Goal: Transaction & Acquisition: Purchase product/service

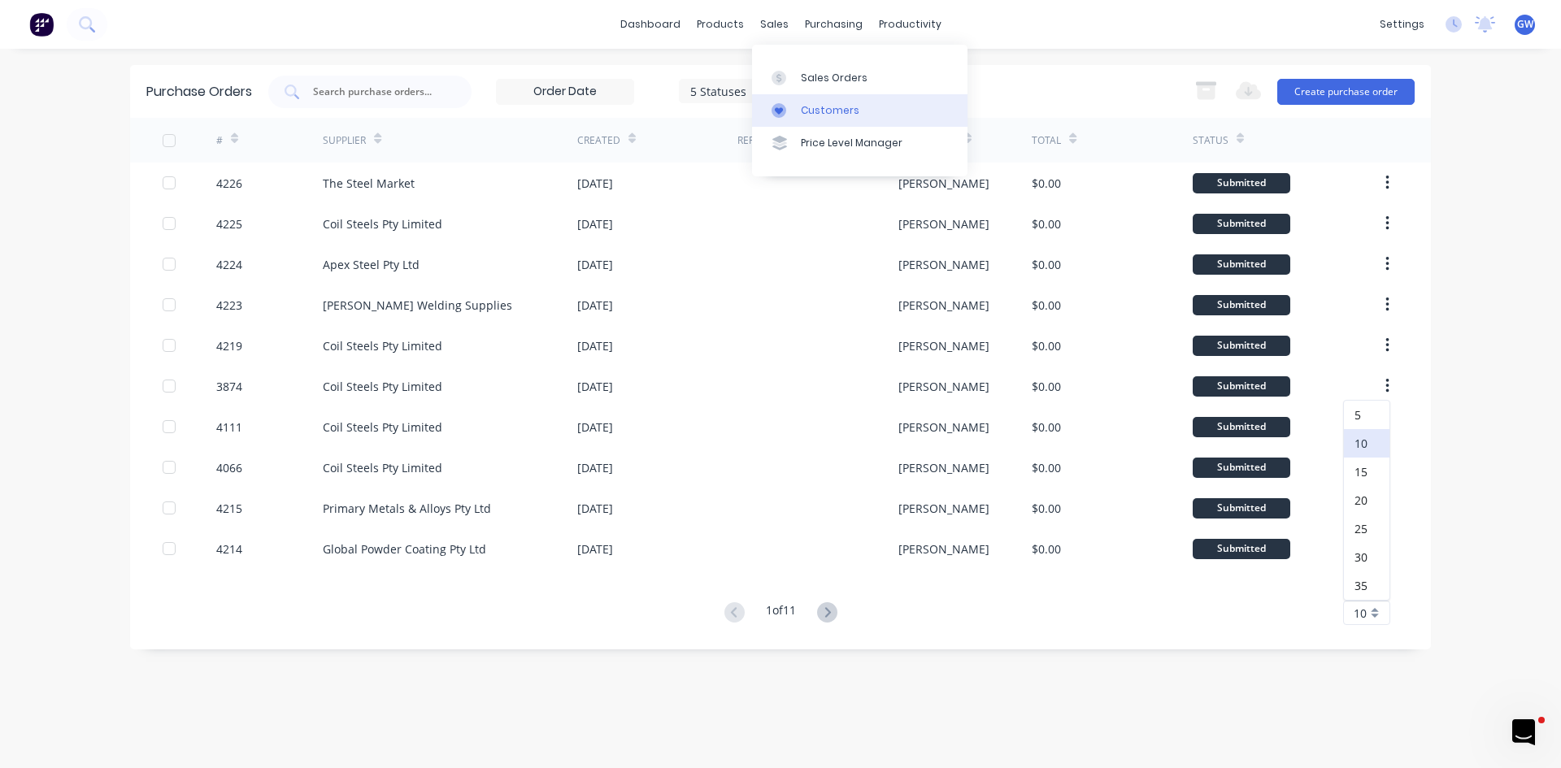
click at [838, 103] on div "Customers" at bounding box center [830, 110] width 59 height 15
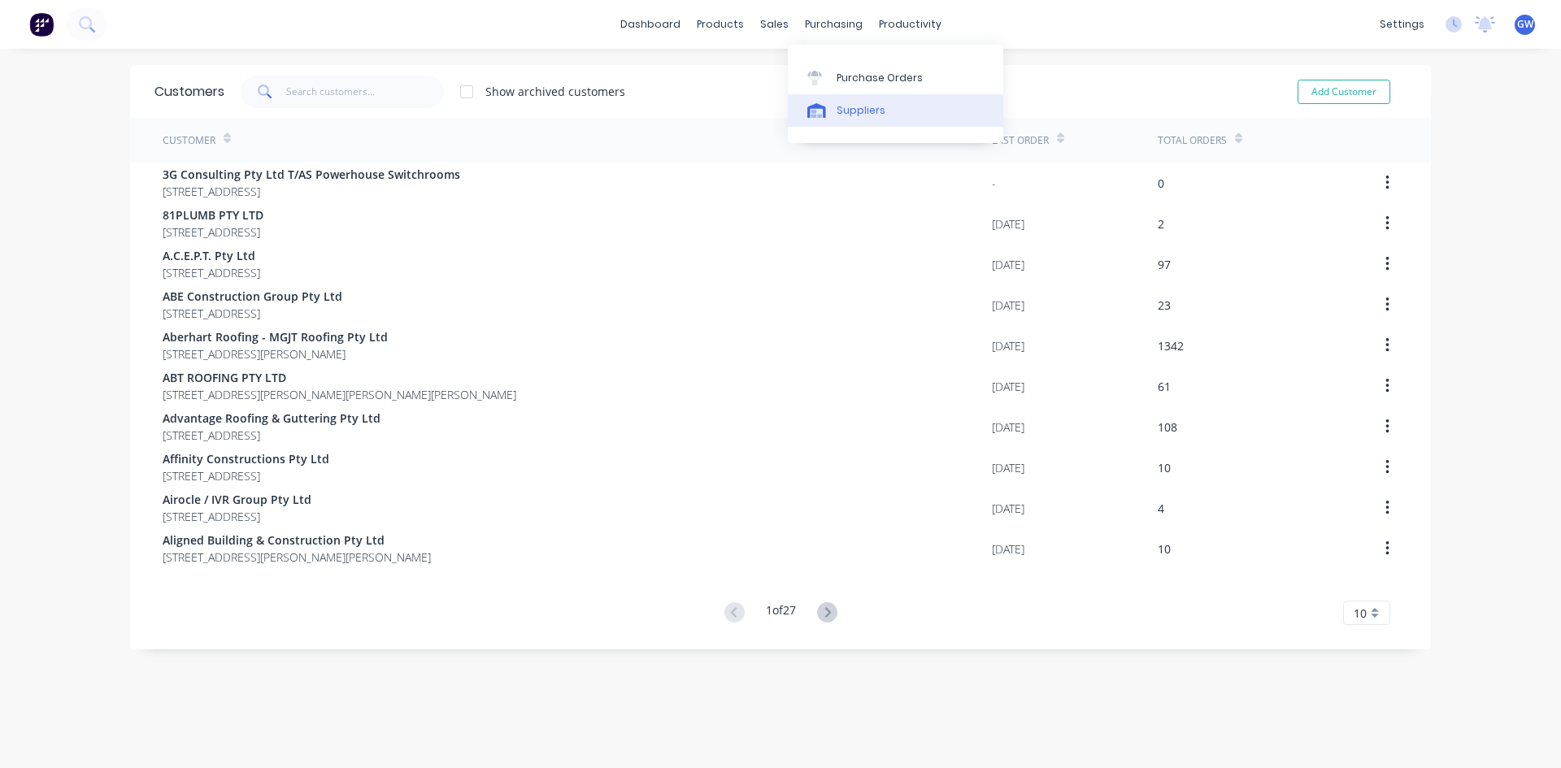
click at [821, 101] on link "Suppliers" at bounding box center [895, 110] width 215 height 33
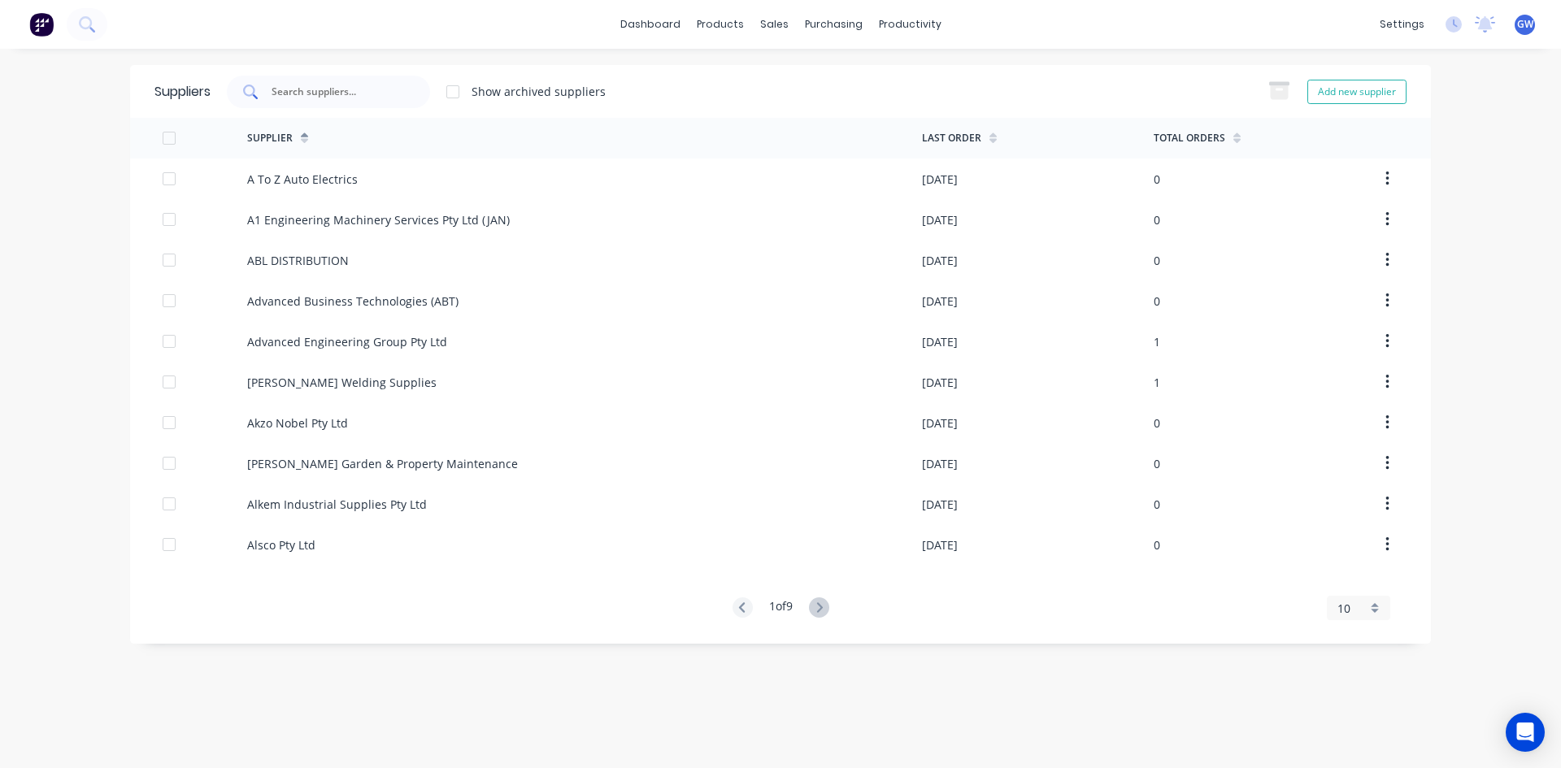
click at [328, 92] on input "text" at bounding box center [337, 92] width 135 height 16
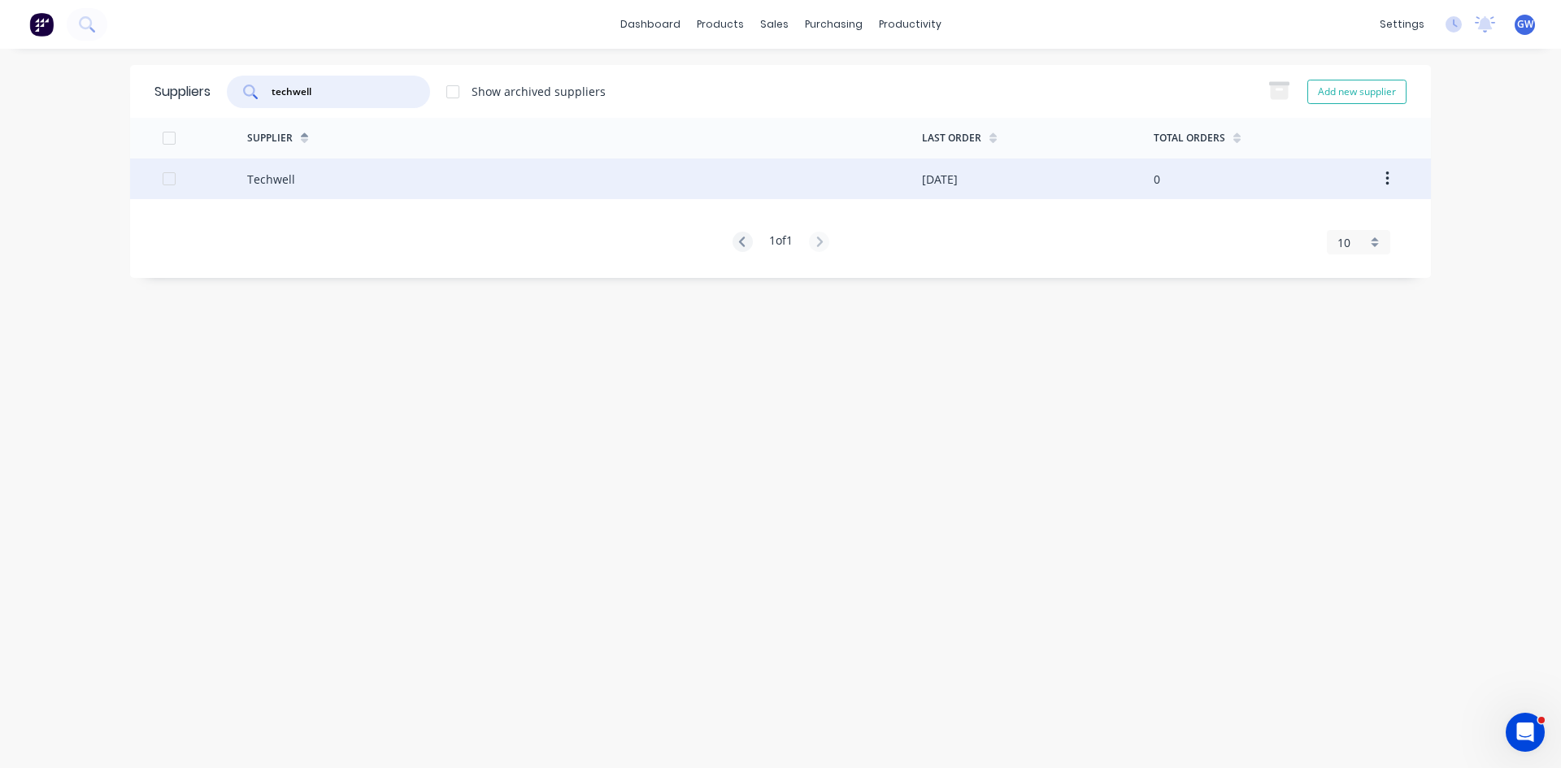
type input "techwell"
click at [871, 193] on div "Techwell" at bounding box center [584, 179] width 675 height 41
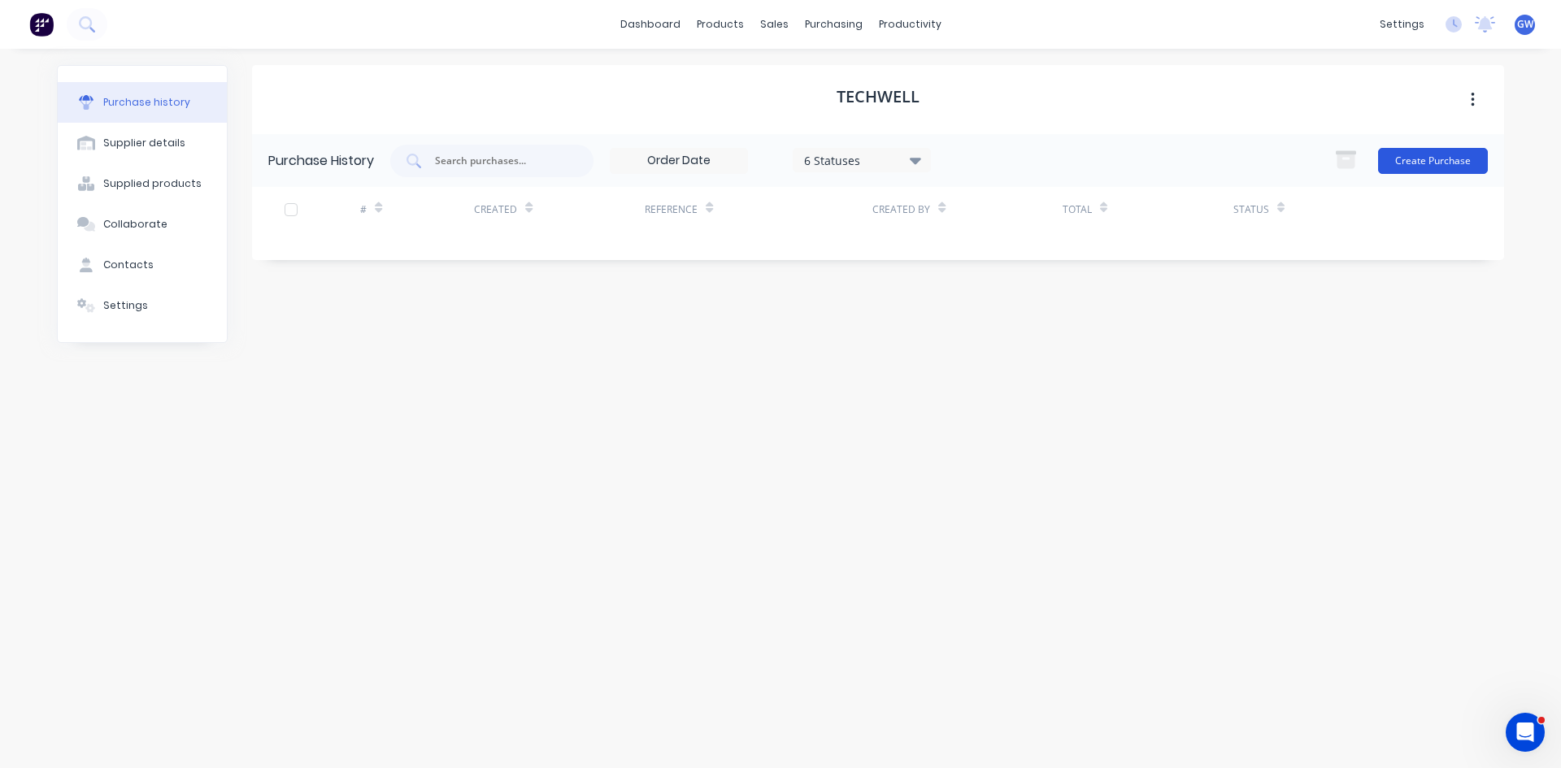
click at [1436, 166] on button "Create Purchase" at bounding box center [1433, 161] width 110 height 26
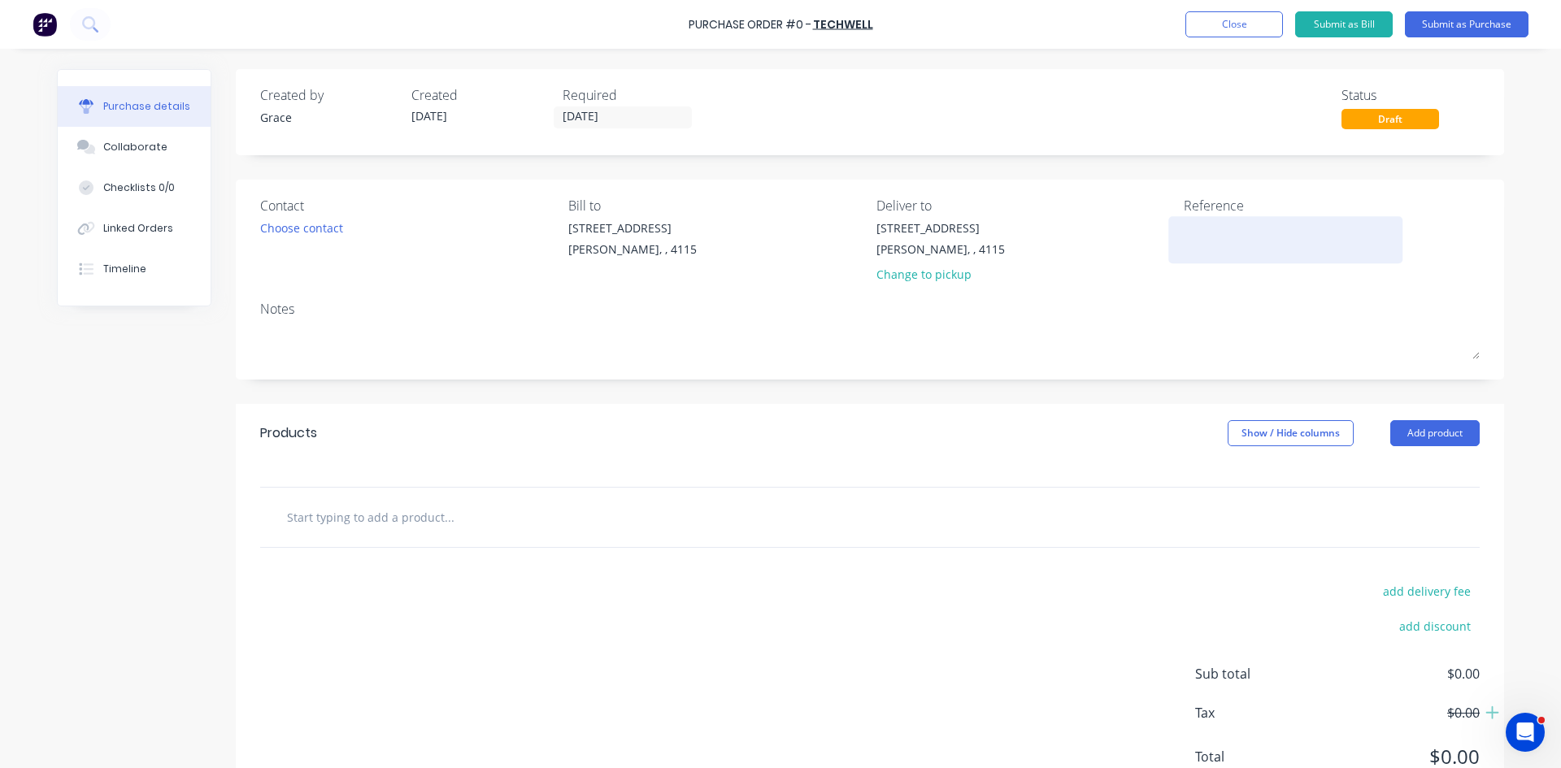
click at [1259, 251] on textarea at bounding box center [1285, 237] width 203 height 37
type textarea "x"
type textarea "1"
type textarea "x"
type textarea "16"
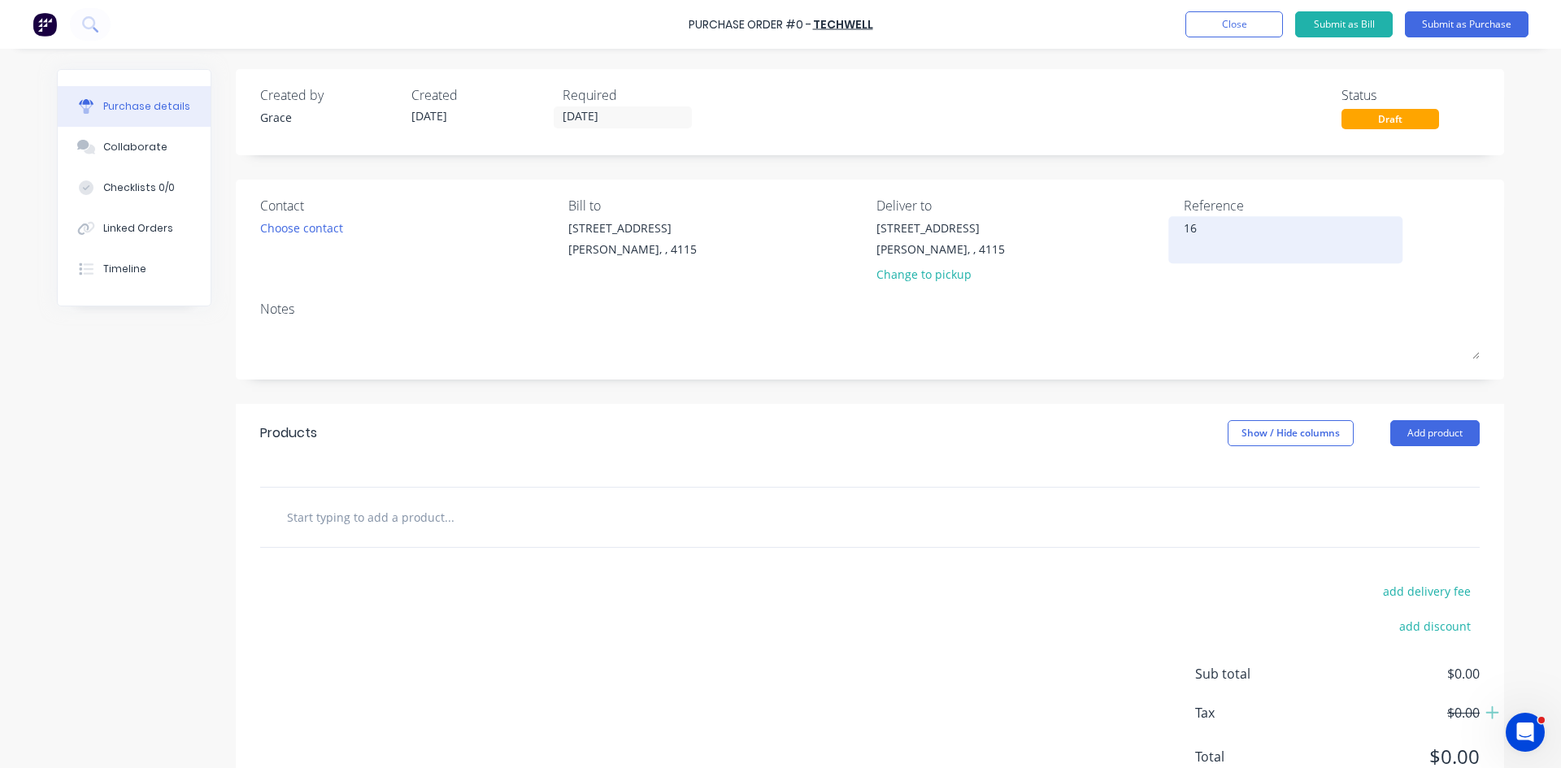
type textarea "x"
type textarea "164"
type textarea "x"
type textarea "1643"
type textarea "x"
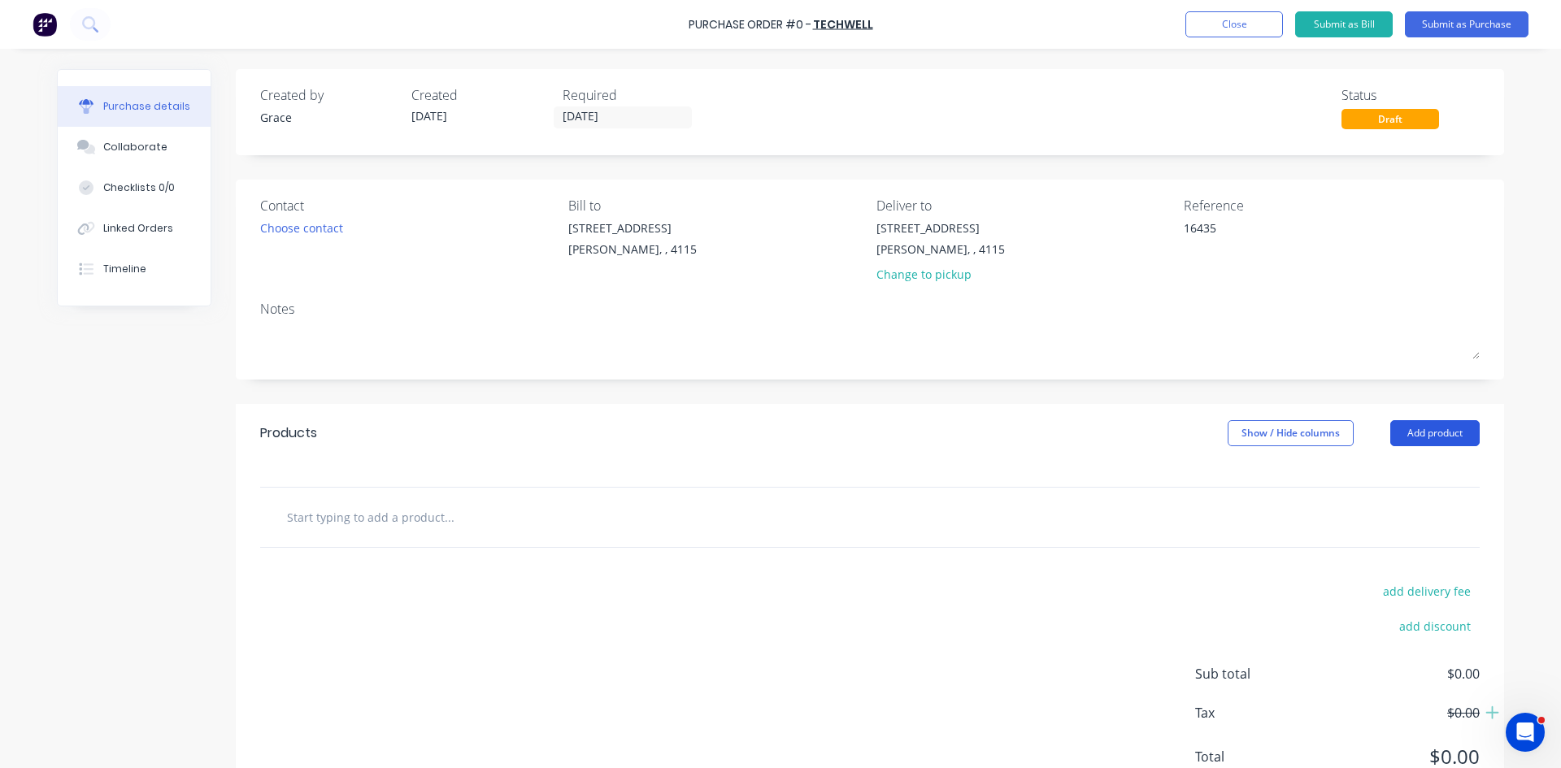
type textarea "16435"
type textarea "x"
type textarea "16435"
click at [1442, 439] on button "Add product" at bounding box center [1434, 433] width 89 height 26
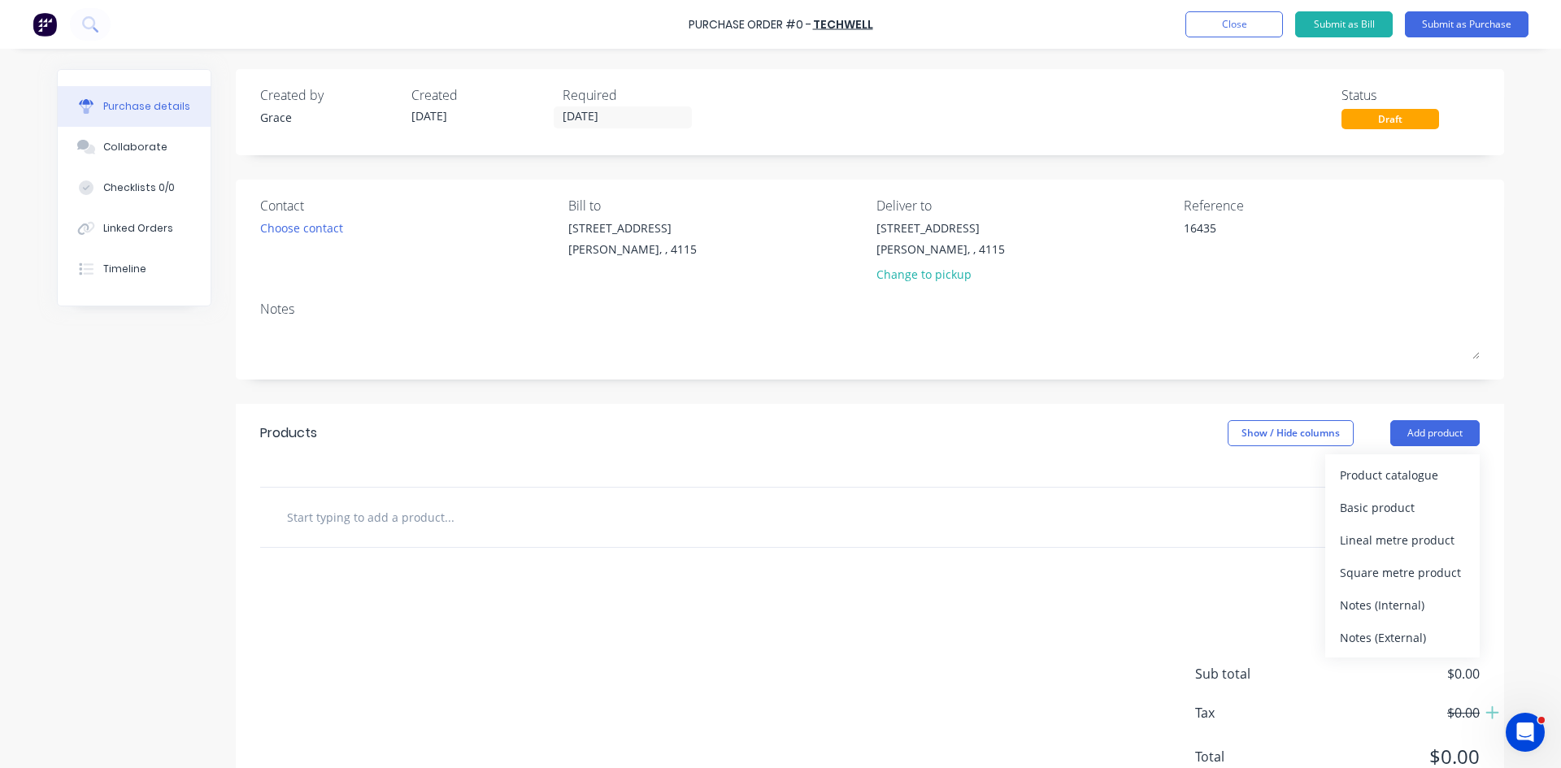
click at [1406, 491] on button "Basic product" at bounding box center [1402, 507] width 154 height 33
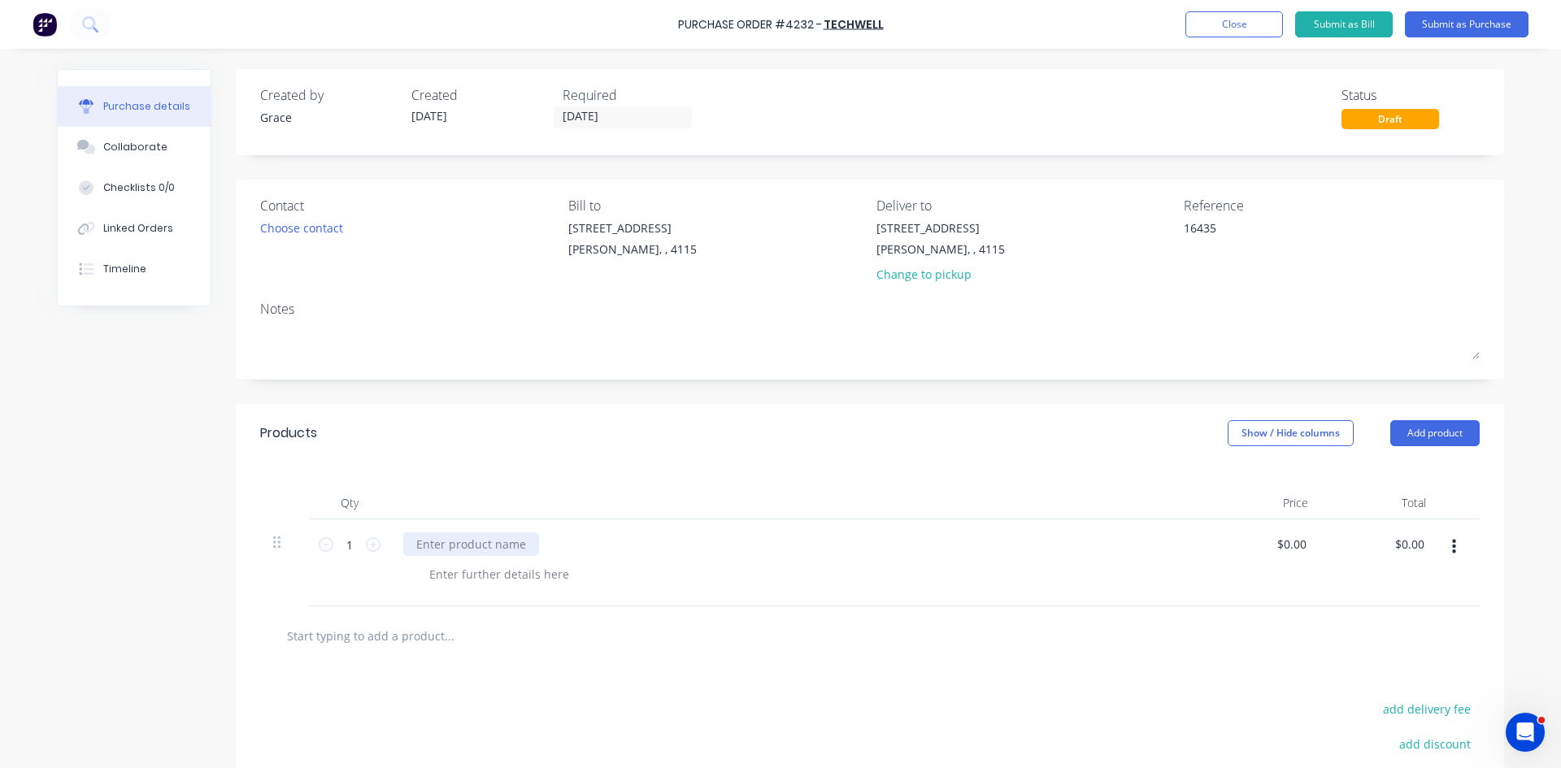
type textarea "x"
click at [476, 543] on div at bounding box center [471, 544] width 136 height 24
click at [936, 502] on div at bounding box center [796, 503] width 813 height 33
type textarea "x"
type input "0.00"
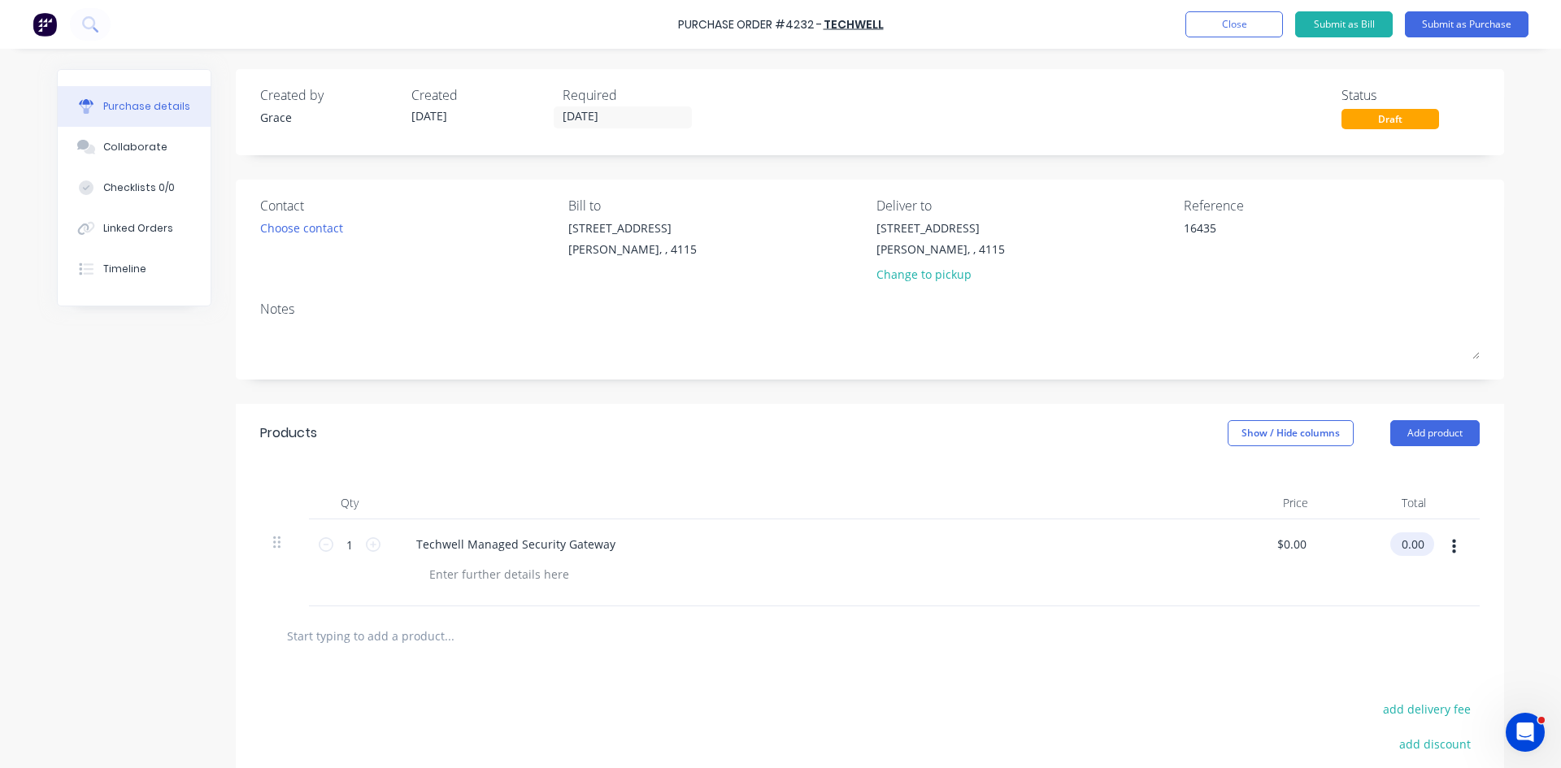
click at [1409, 544] on input "0.00" at bounding box center [1408, 544] width 37 height 24
type textarea "x"
click at [1409, 544] on input "0.00" at bounding box center [1411, 544] width 31 height 24
type input "3"
type input "295.00"
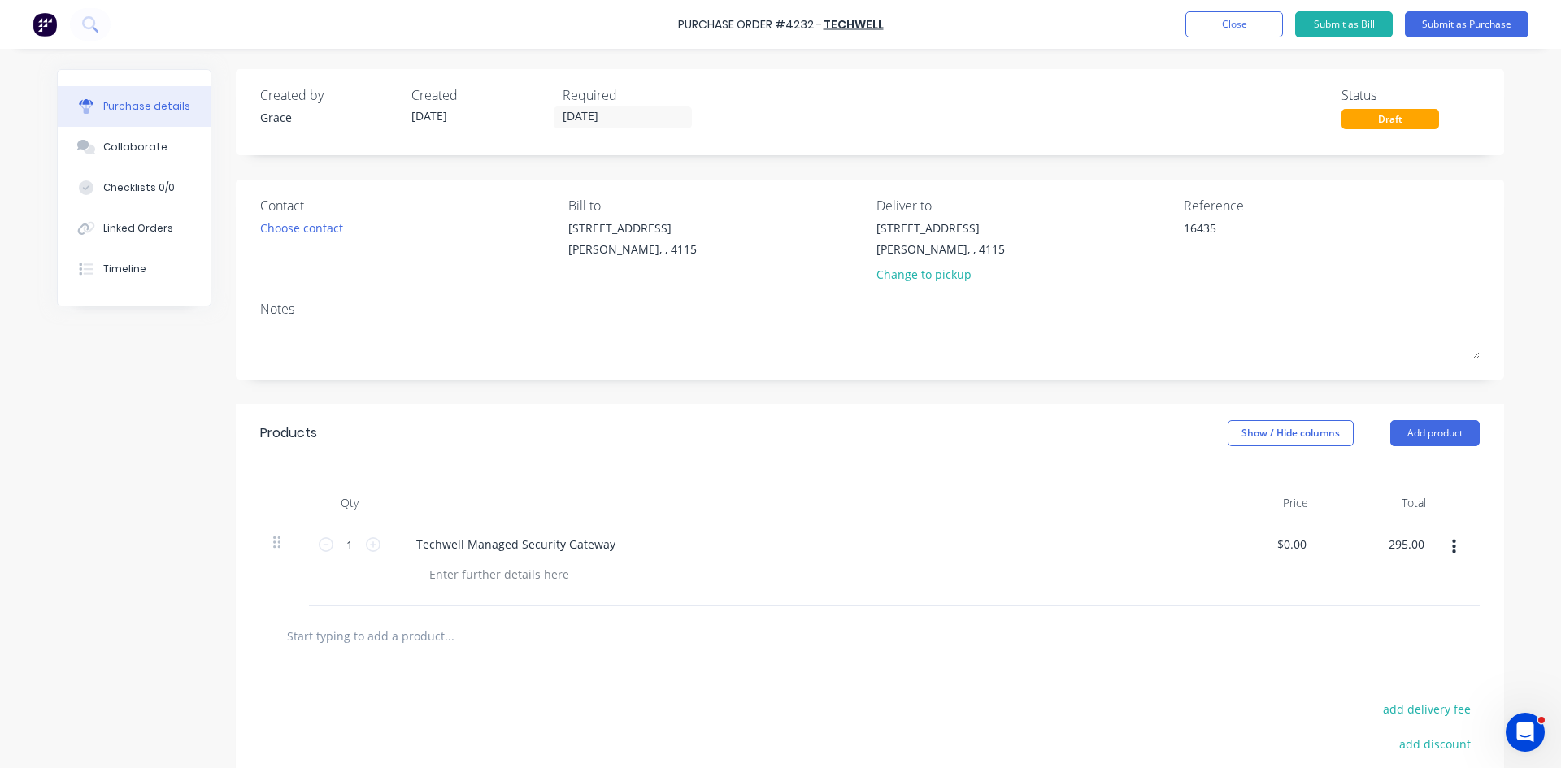
type textarea "x"
type input "$295.00"
click at [1240, 657] on div at bounding box center [869, 635] width 1219 height 59
click at [1474, 26] on button "Submit as Purchase" at bounding box center [1467, 24] width 124 height 26
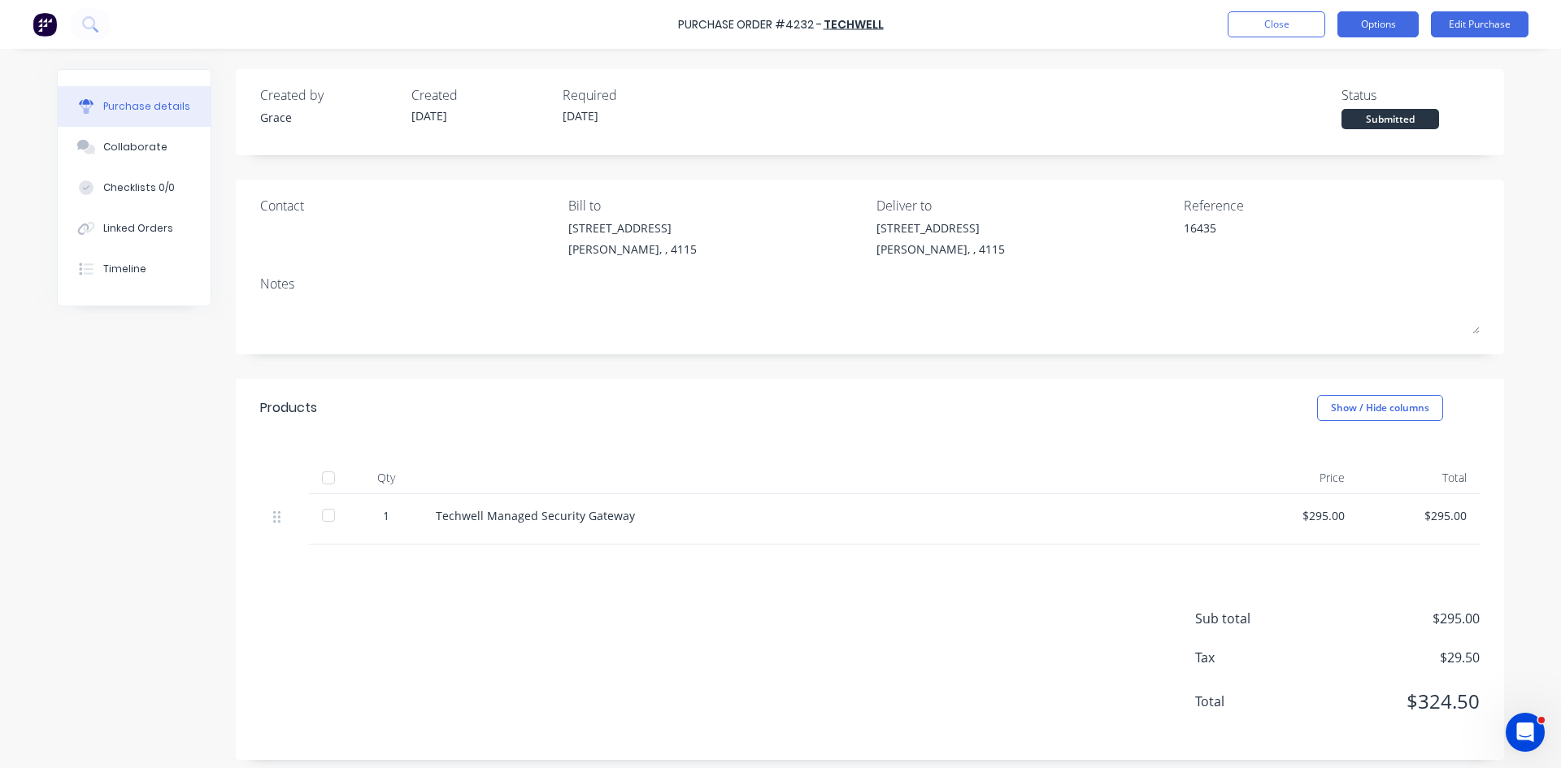
click at [1370, 15] on button "Options" at bounding box center [1377, 24] width 81 height 26
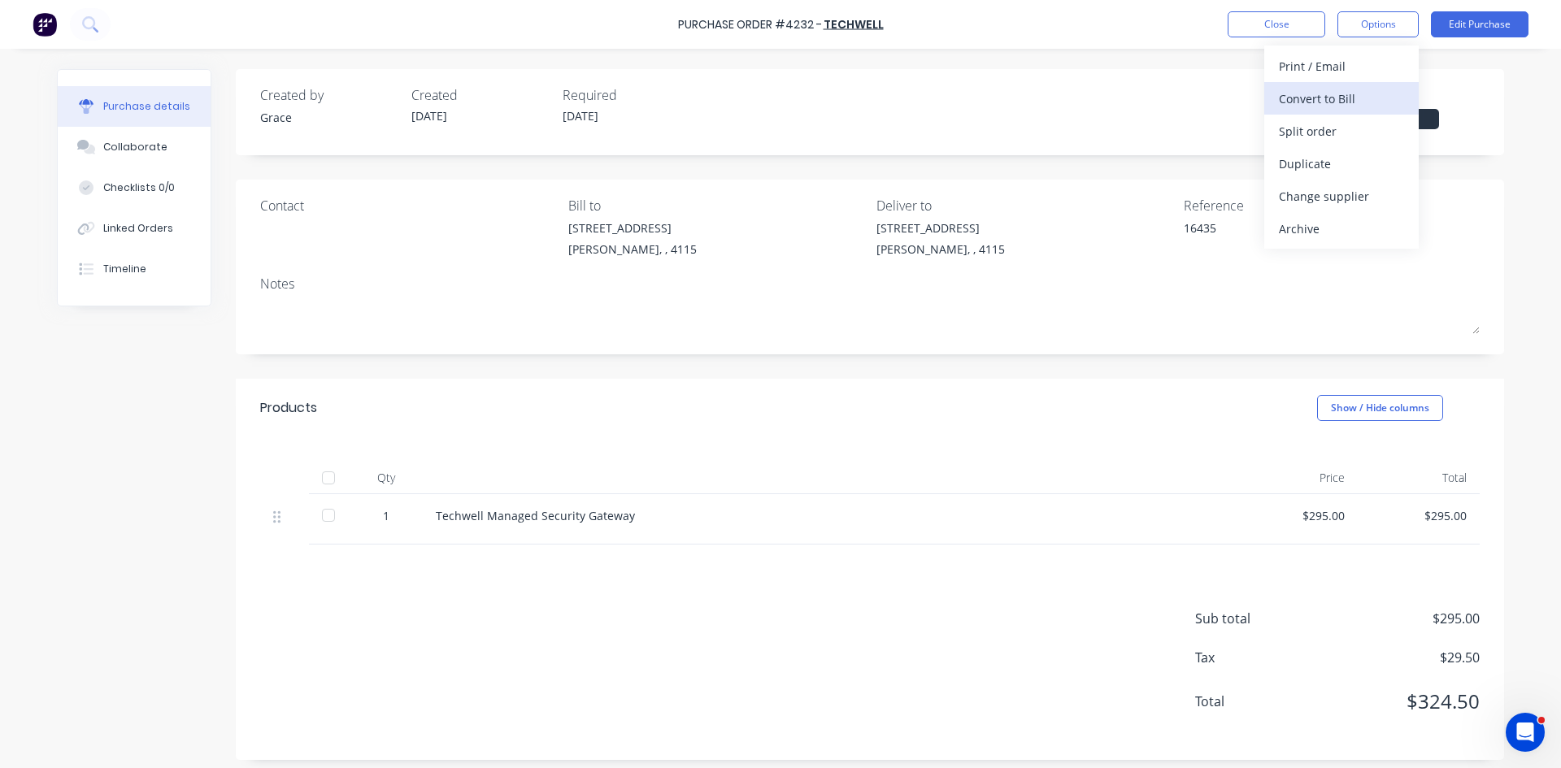
click at [1351, 102] on div "Convert to Bill" at bounding box center [1341, 99] width 125 height 24
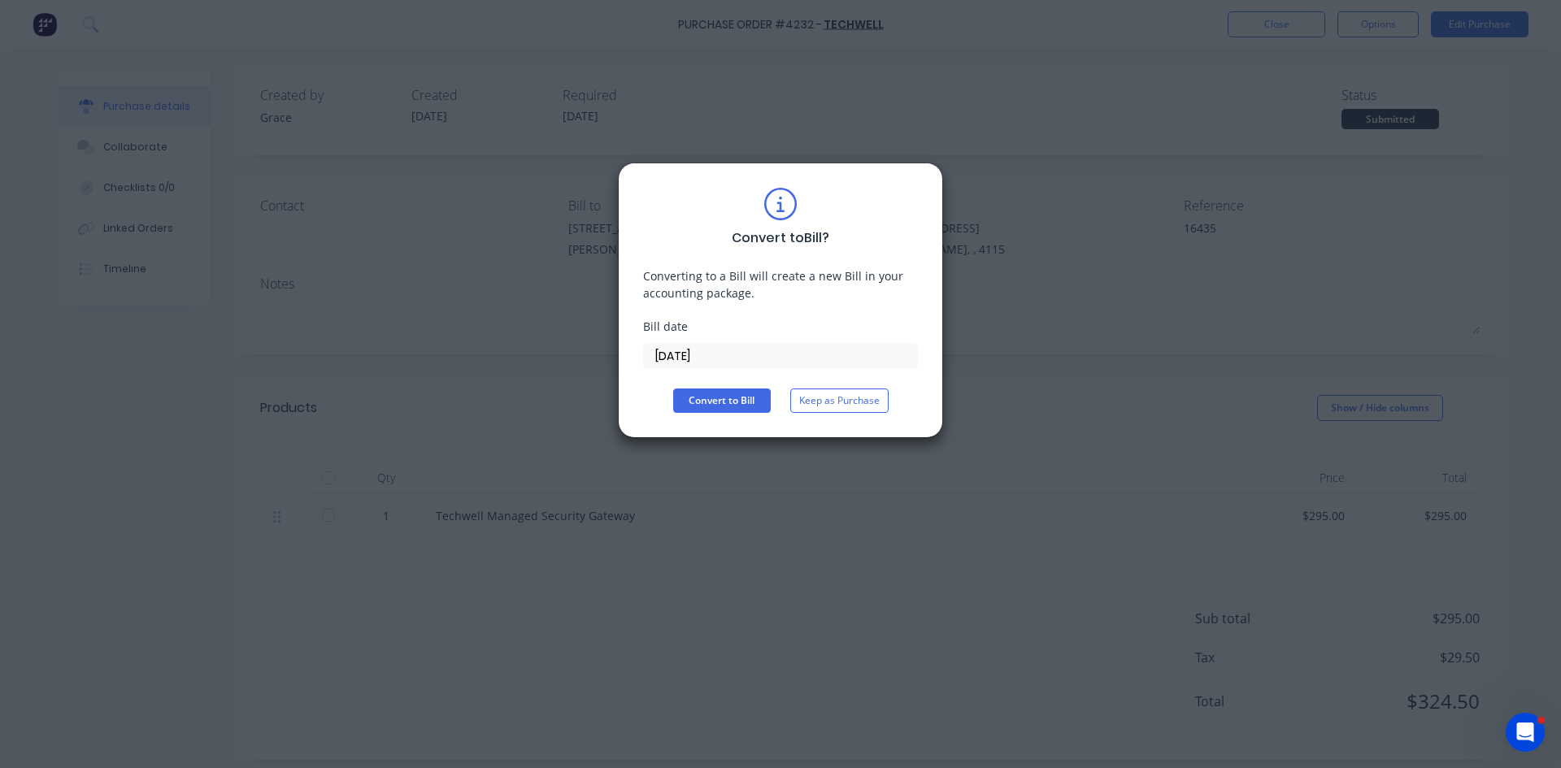
click at [745, 376] on div "Convert to Bill ? Converting to a Bill will create a new Bill in your accountin…" at bounding box center [780, 300] width 275 height 225
click at [721, 402] on button "Convert to Bill" at bounding box center [722, 401] width 98 height 24
type textarea "x"
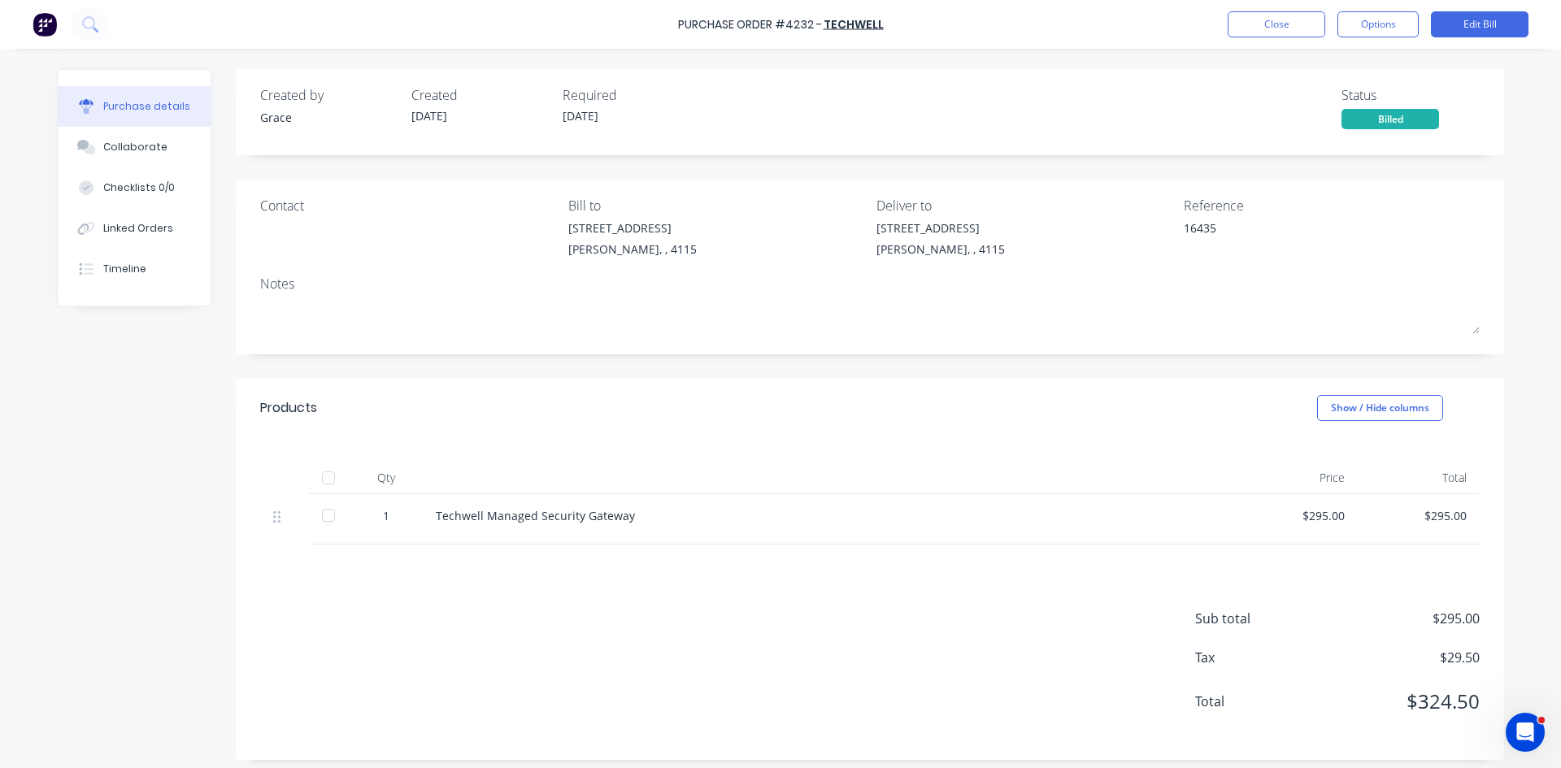
drag, startPoint x: 78, startPoint y: 133, endPoint x: 342, endPoint y: 159, distance: 265.4
click at [79, 133] on button "Collaborate" at bounding box center [134, 147] width 153 height 41
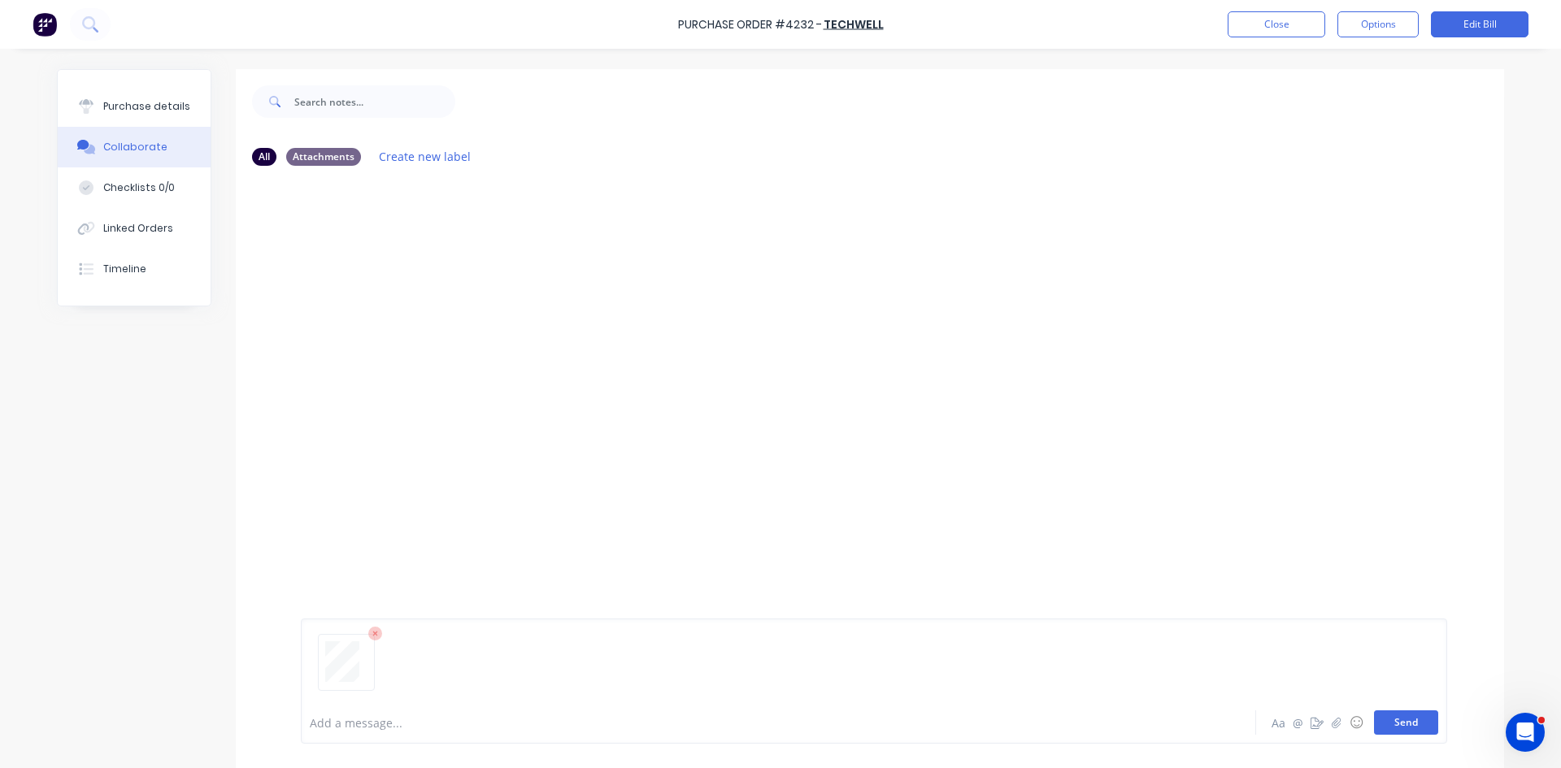
click at [1397, 725] on button "Send" at bounding box center [1406, 722] width 64 height 24
click at [1299, 20] on button "Close" at bounding box center [1276, 24] width 98 height 26
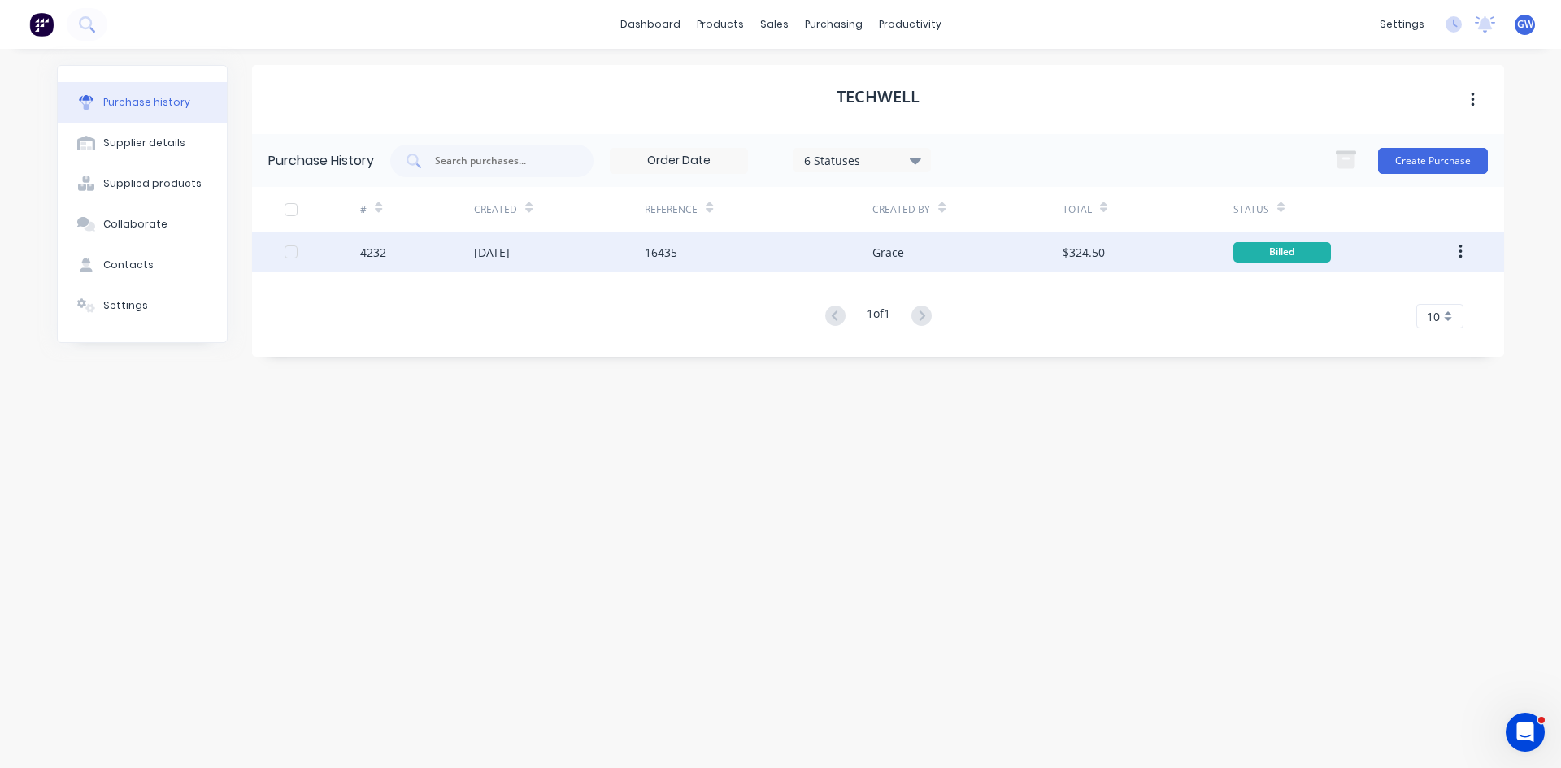
click at [1459, 256] on icon "button" at bounding box center [1460, 252] width 4 height 18
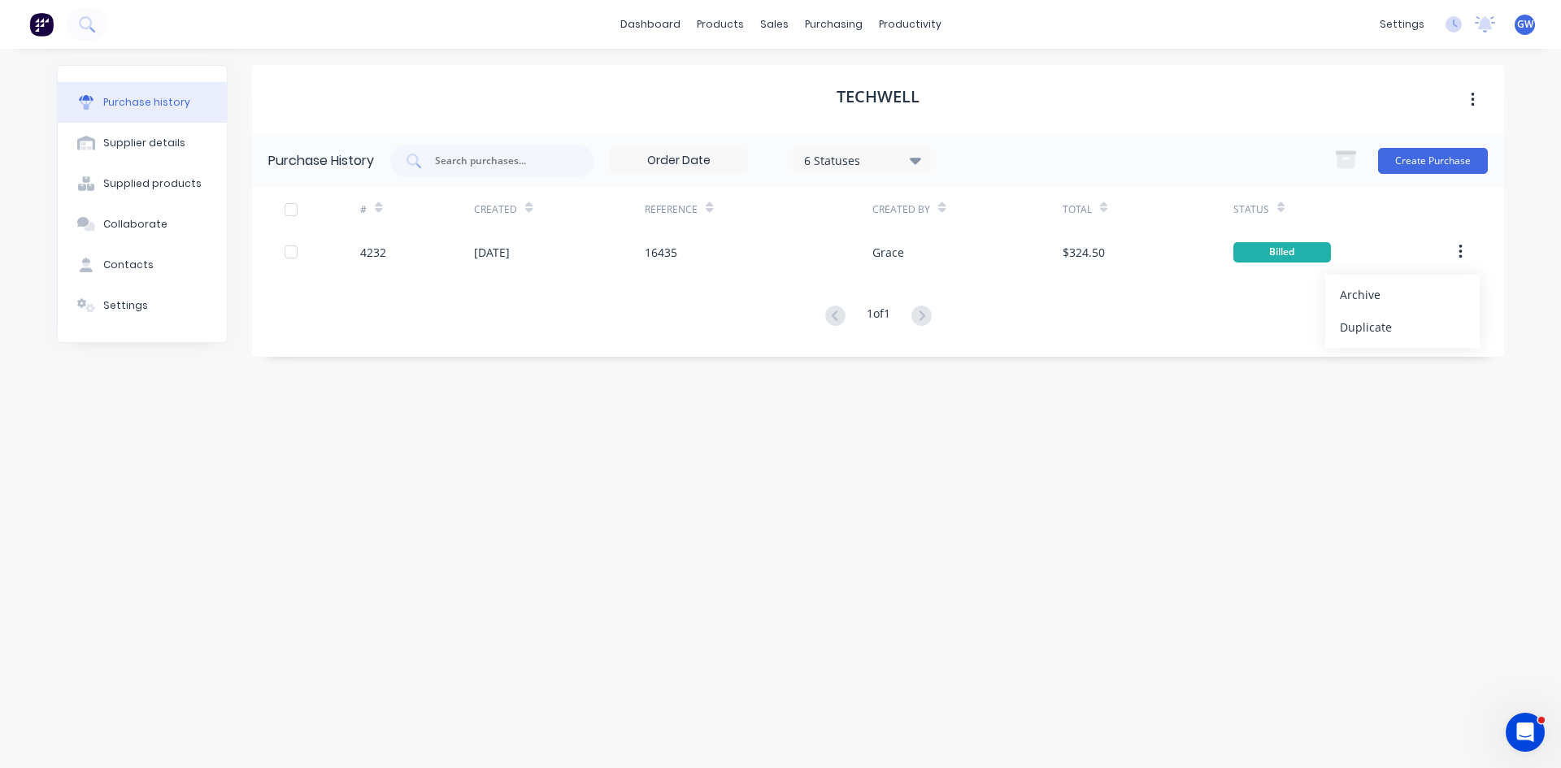
click at [1443, 290] on div "Archive" at bounding box center [1402, 295] width 125 height 24
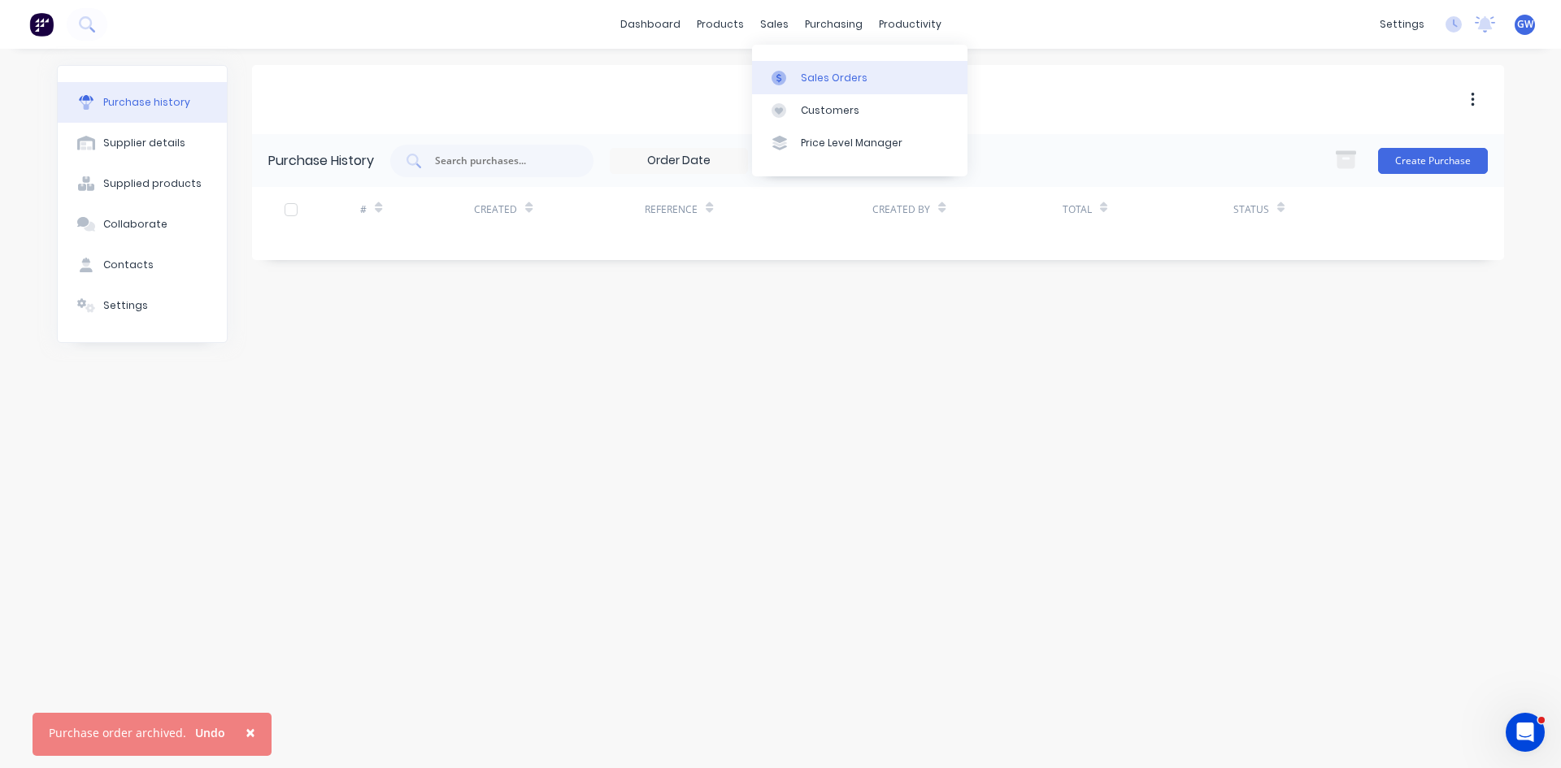
click at [815, 89] on link "Sales Orders" at bounding box center [859, 77] width 215 height 33
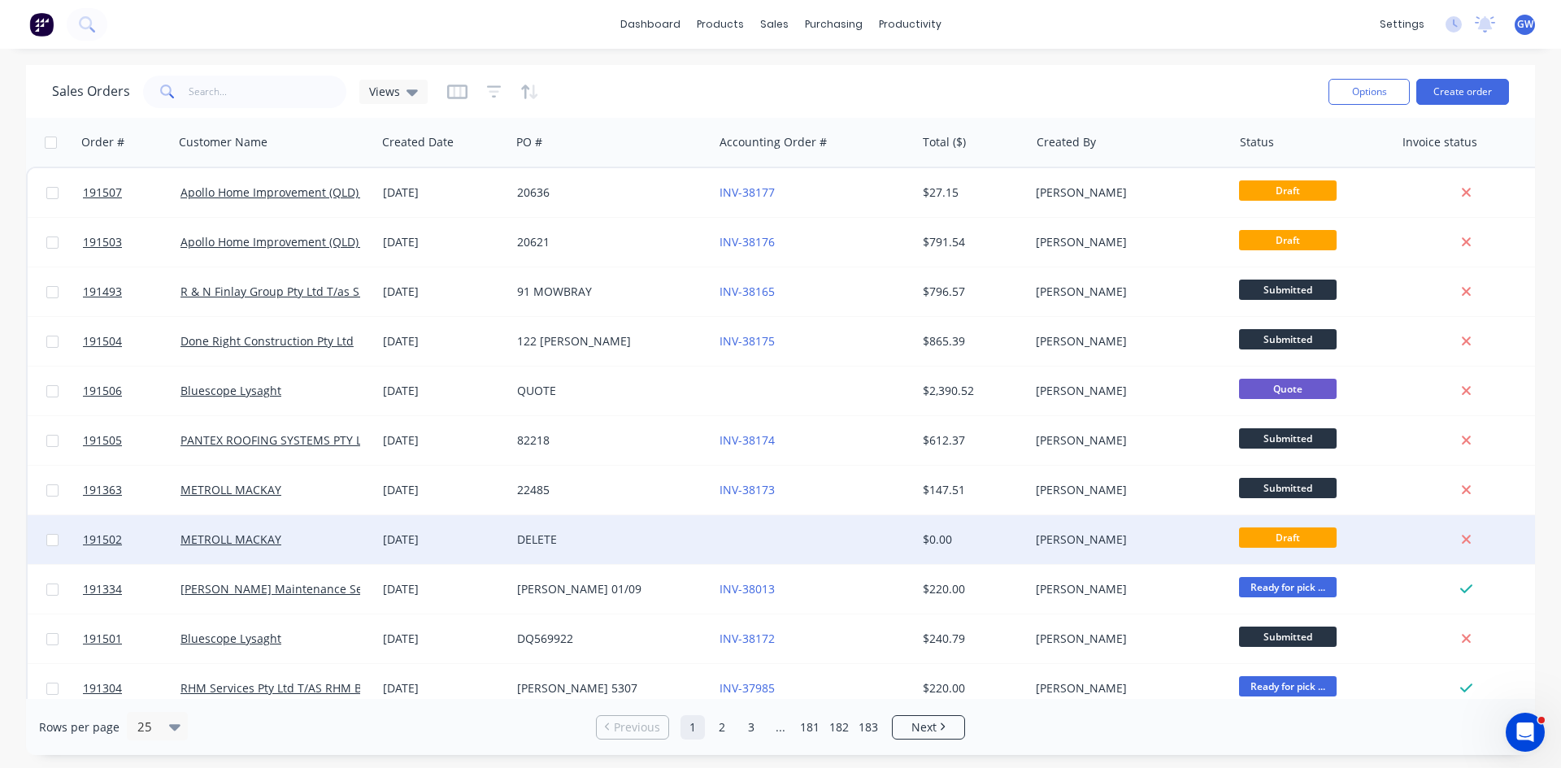
click at [621, 533] on div "DELETE" at bounding box center [607, 540] width 180 height 16
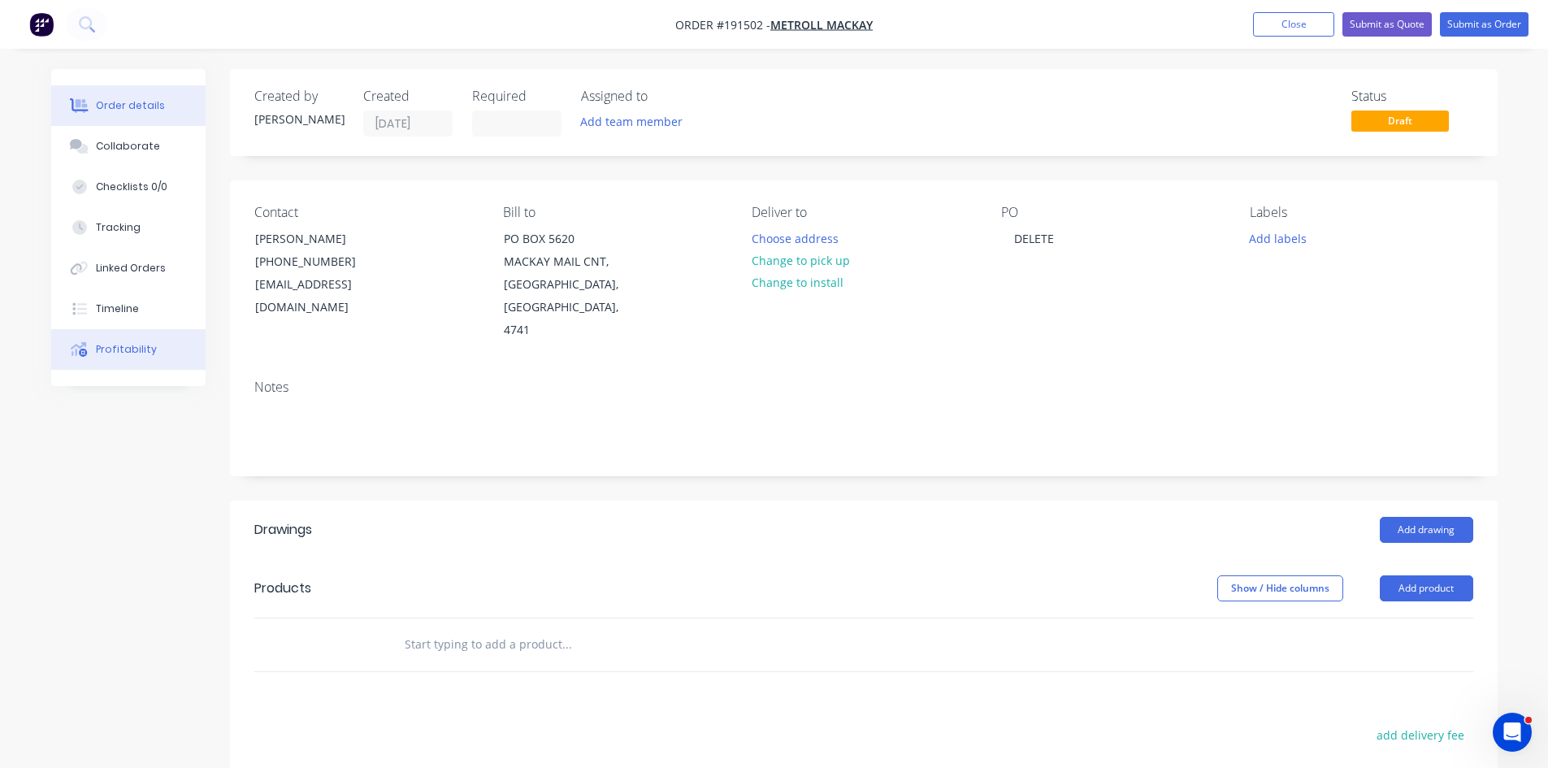
click at [128, 353] on div "Profitability" at bounding box center [126, 349] width 61 height 15
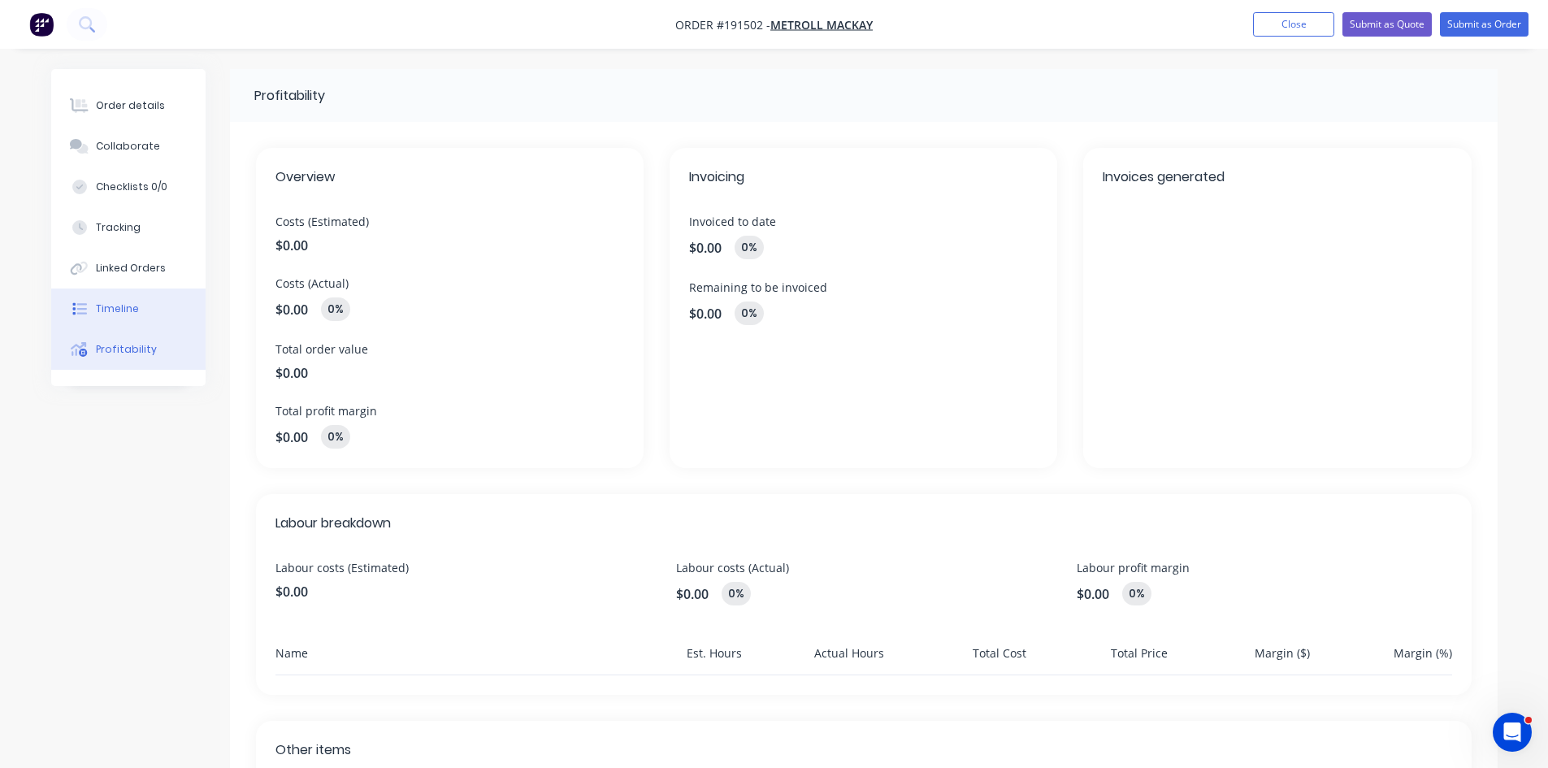
click at [94, 310] on button "Timeline" at bounding box center [128, 309] width 154 height 41
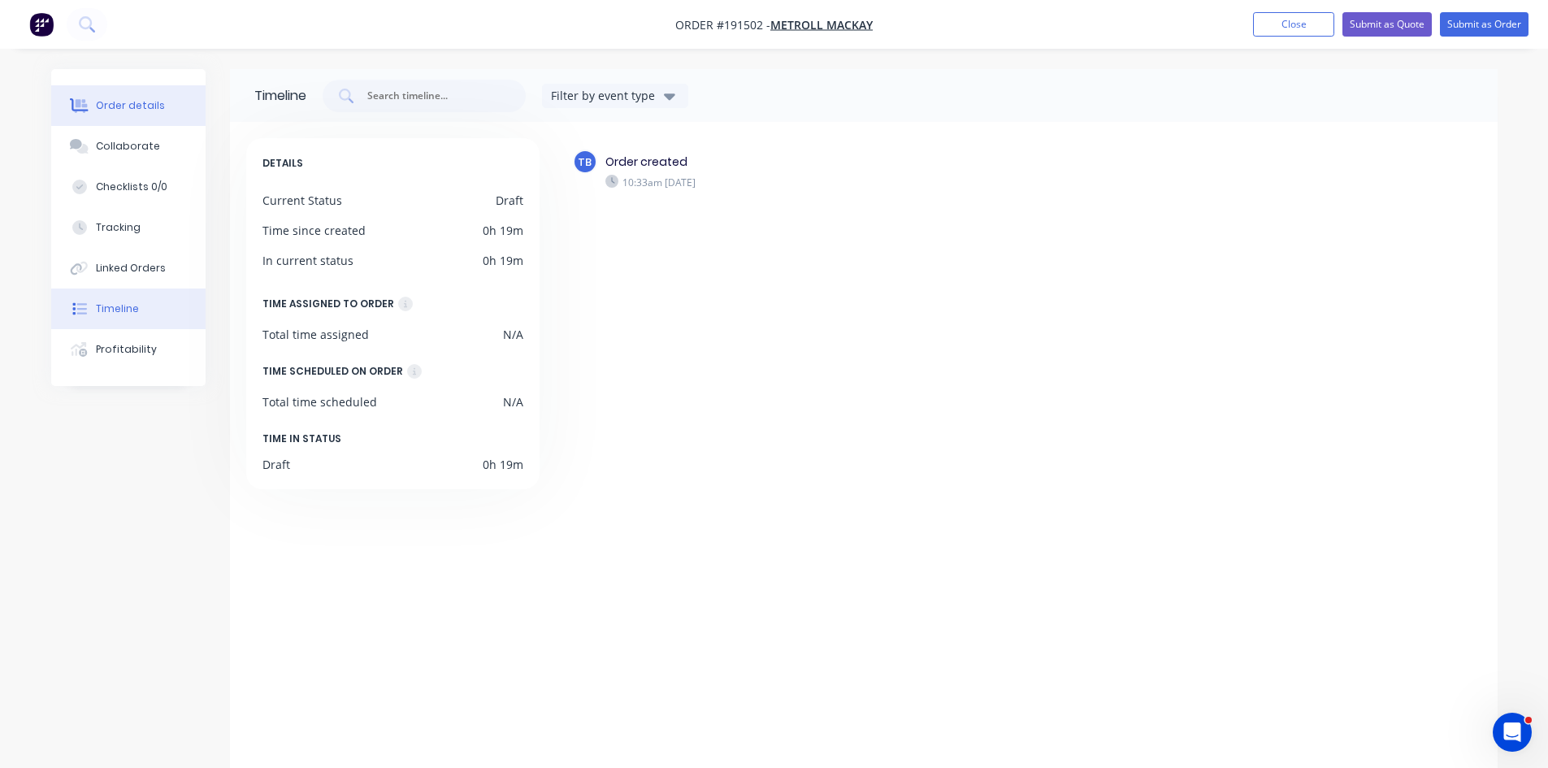
click at [181, 101] on button "Order details" at bounding box center [128, 105] width 154 height 41
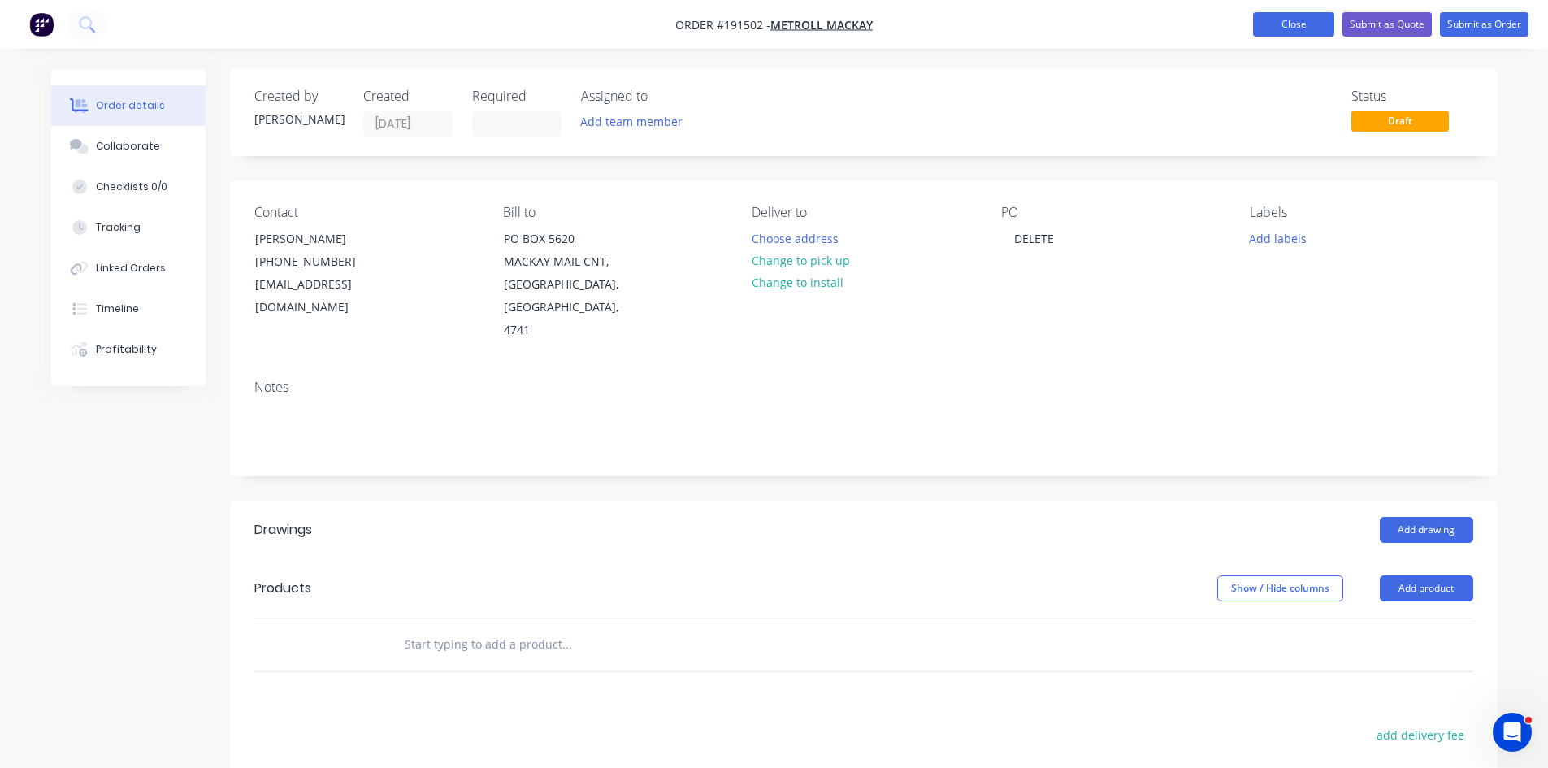
click at [1301, 16] on button "Close" at bounding box center [1293, 24] width 81 height 24
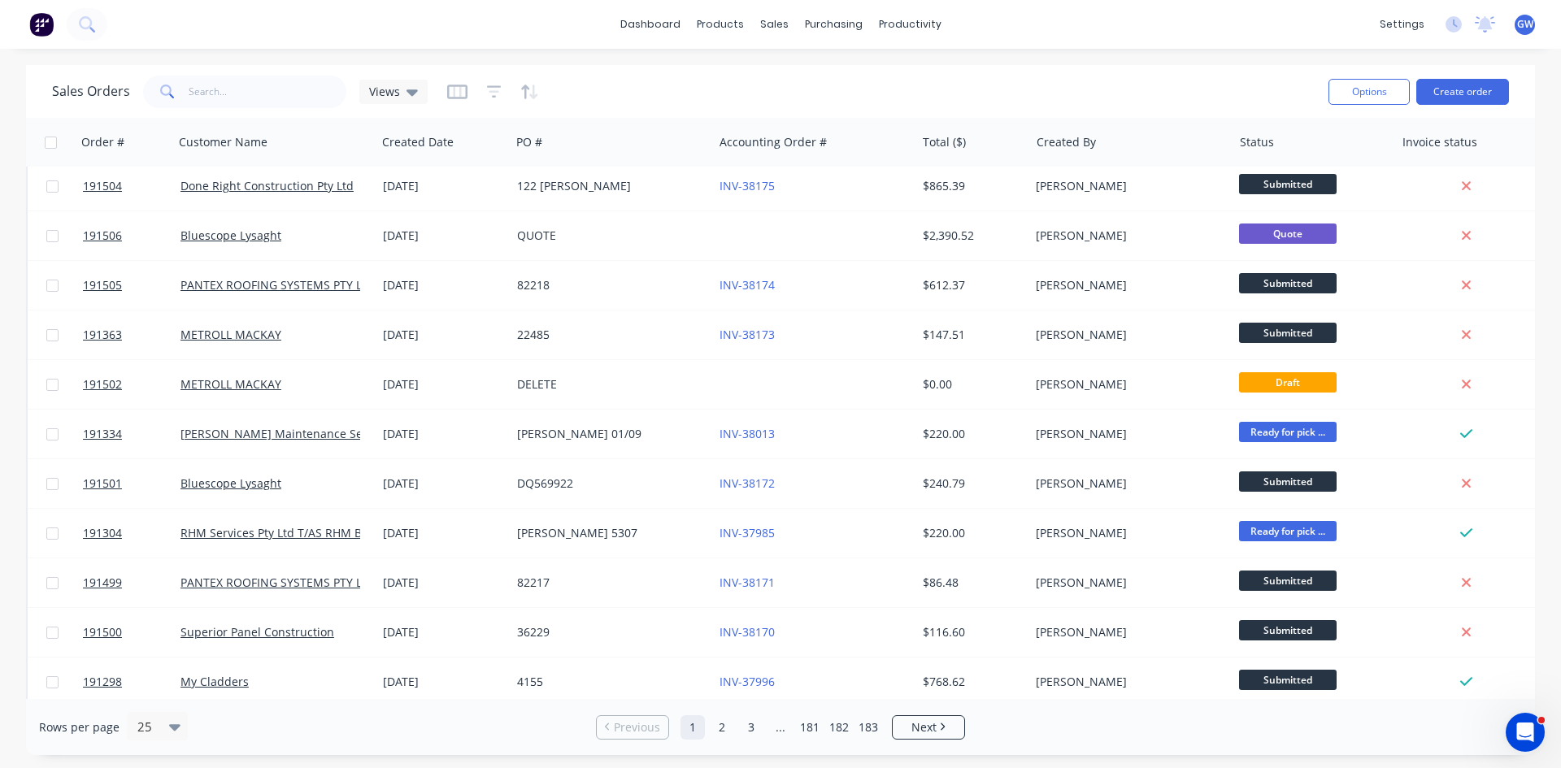
scroll to position [163, 0]
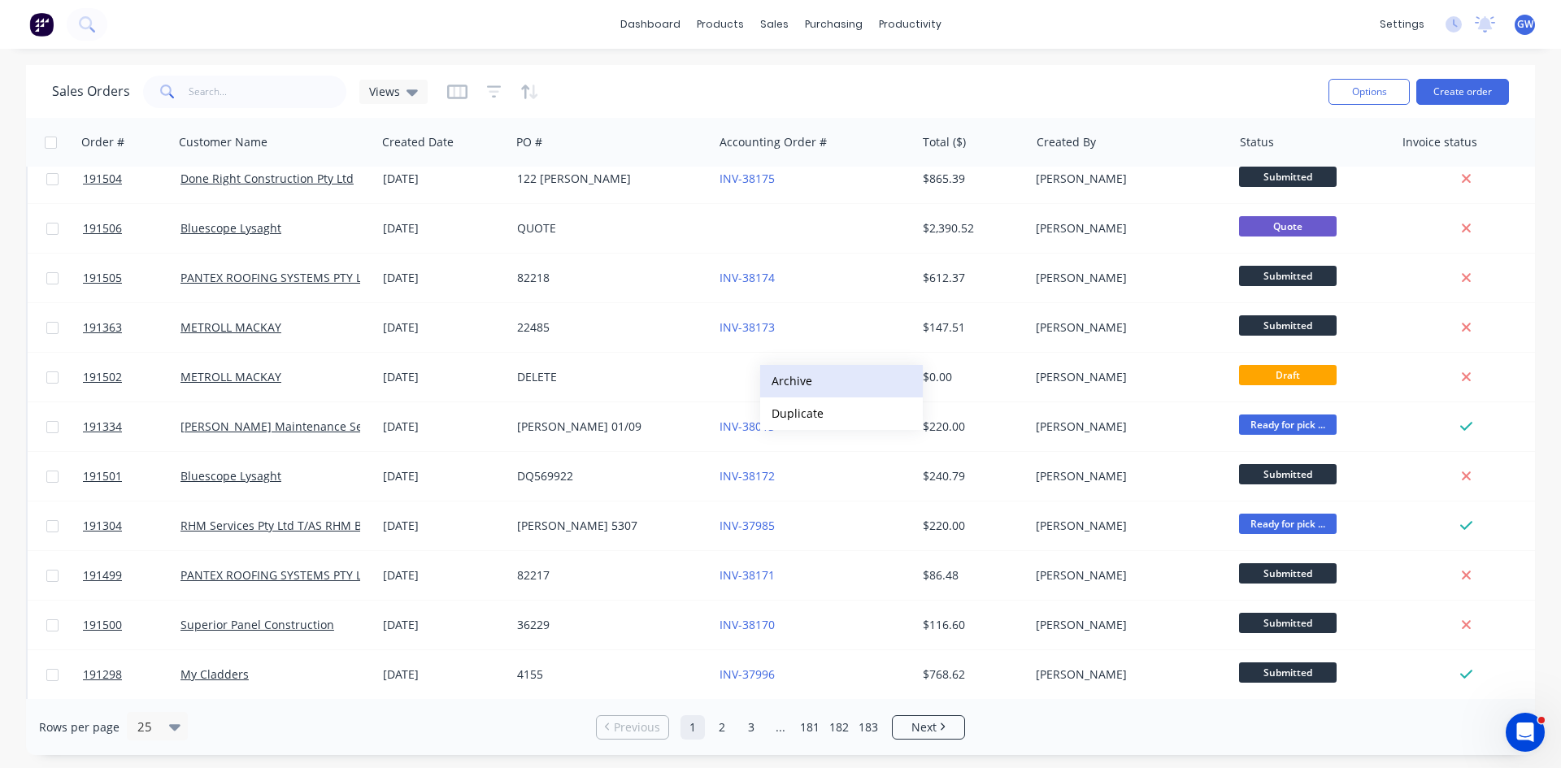
click at [859, 380] on button "Archive" at bounding box center [841, 381] width 163 height 33
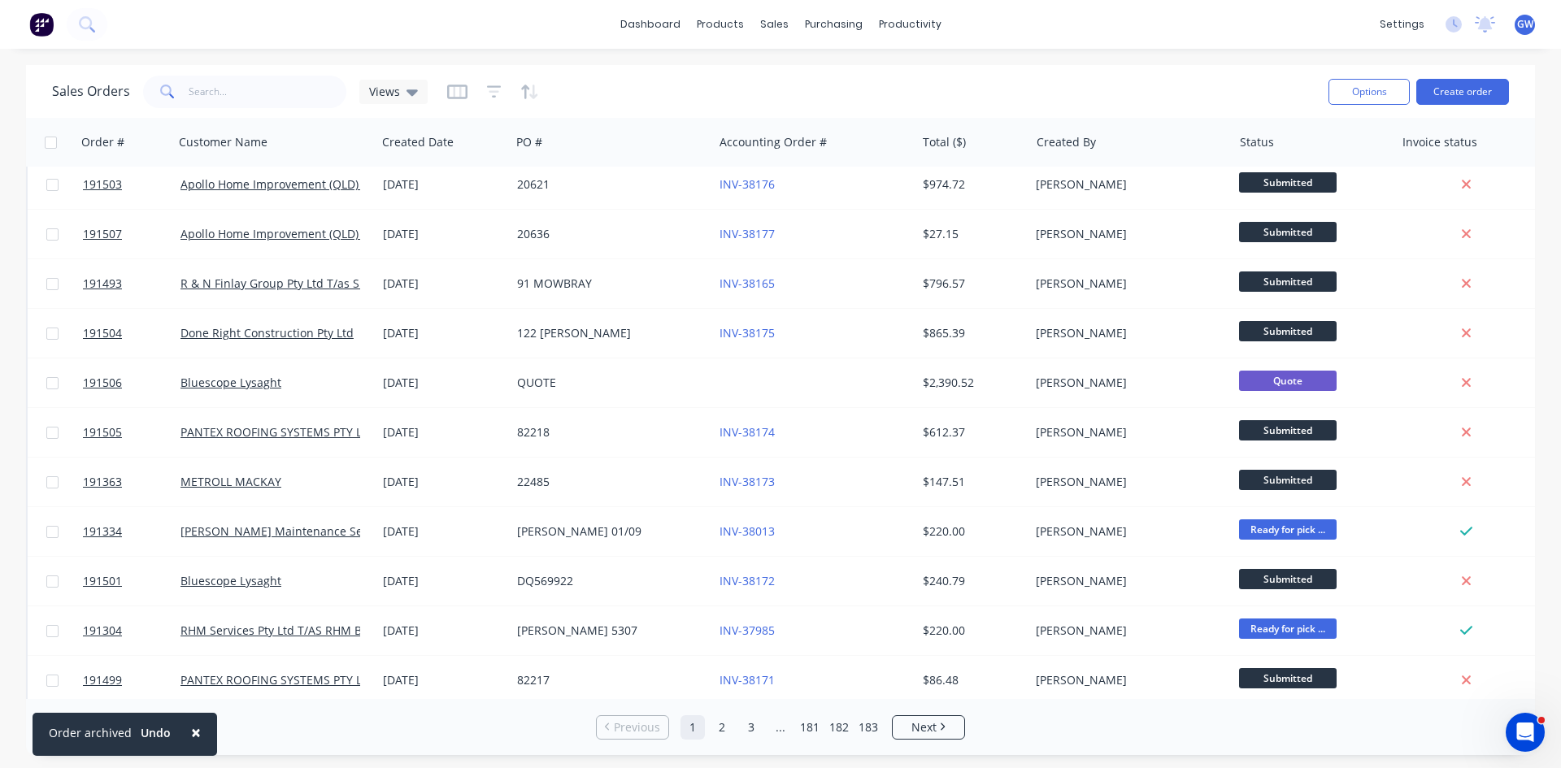
scroll to position [0, 0]
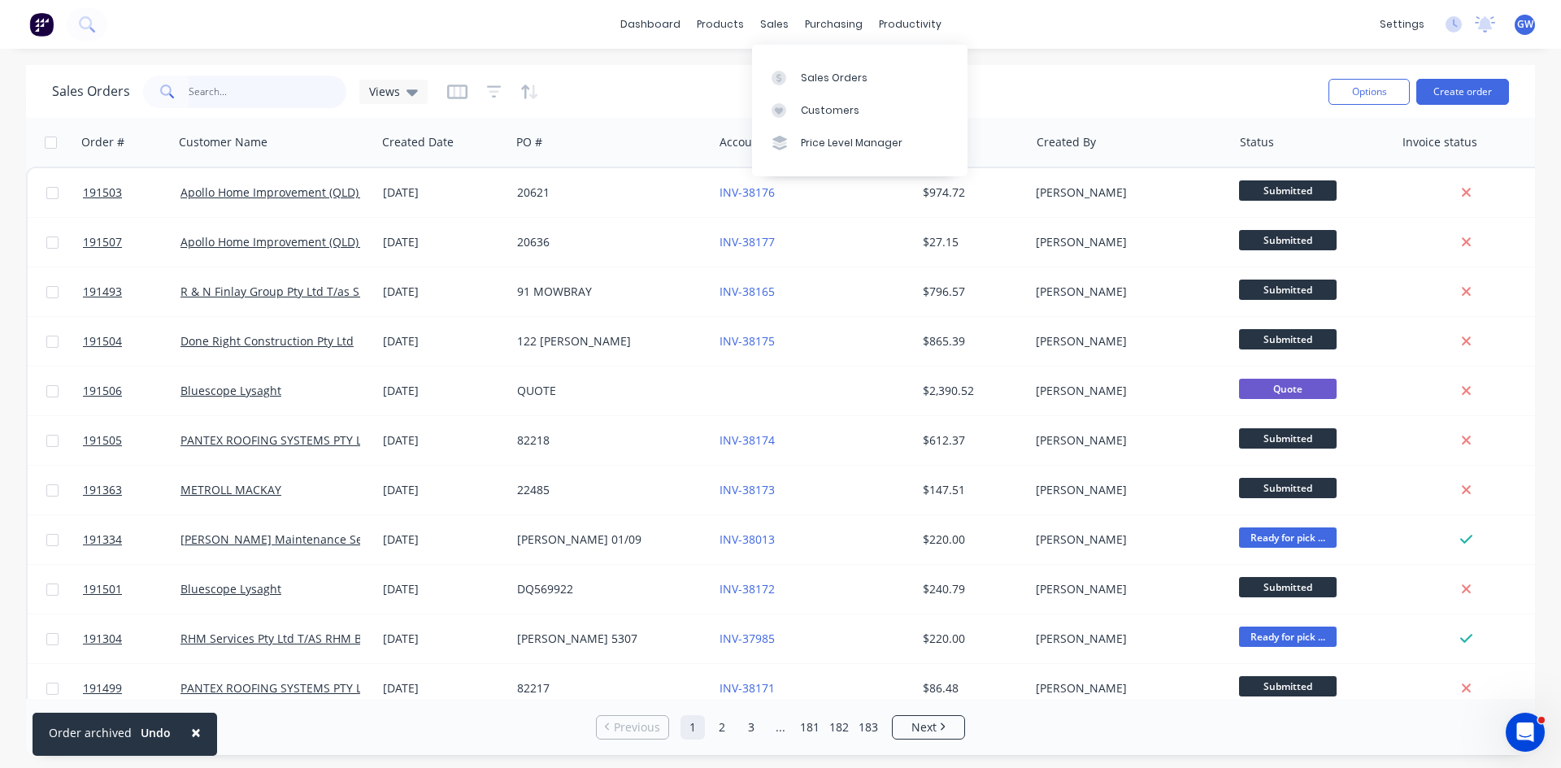
click at [257, 86] on input "text" at bounding box center [268, 92] width 159 height 33
type input "cash sale"
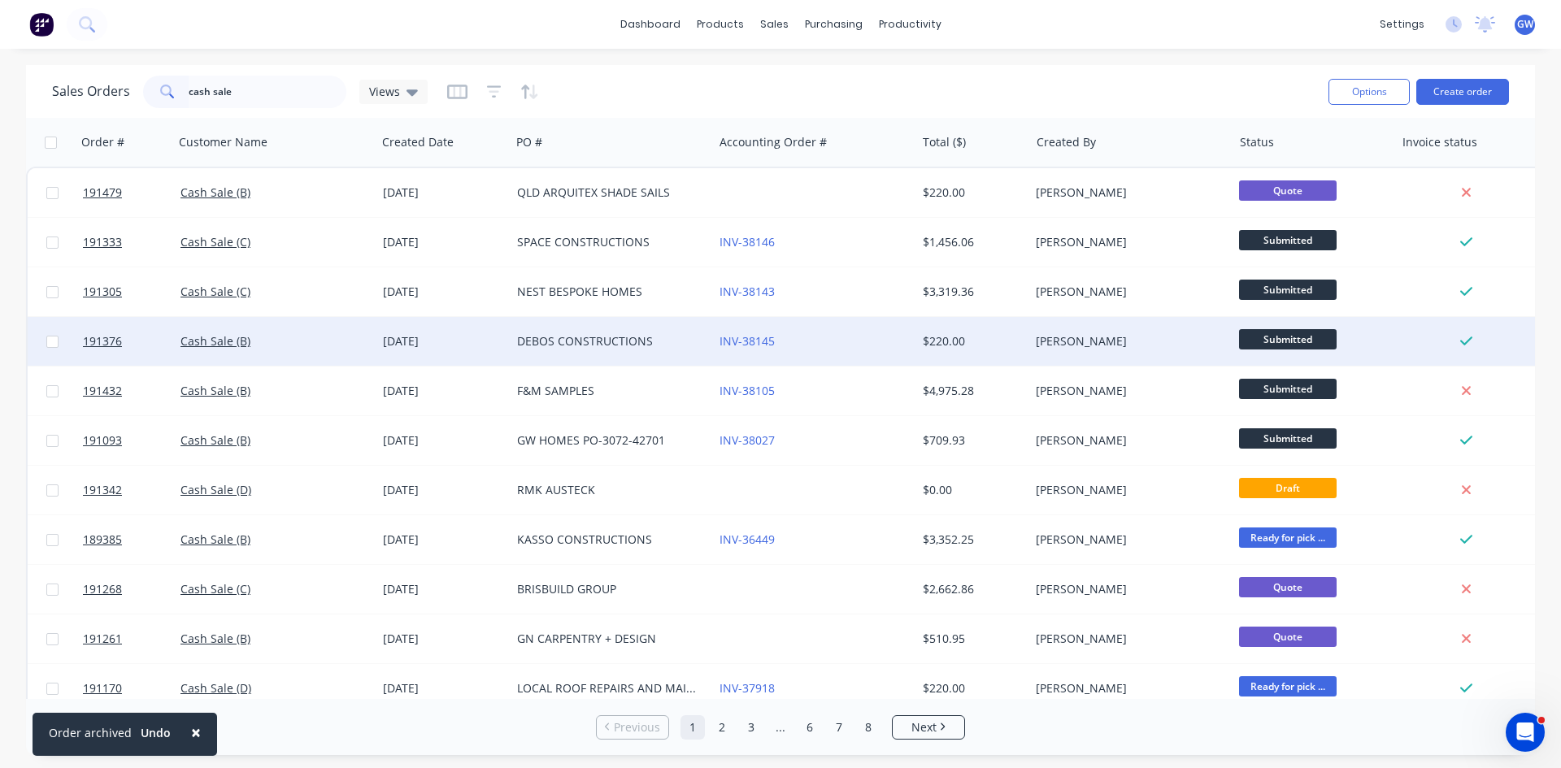
click at [678, 346] on div "DEBOS CONSTRUCTIONS" at bounding box center [607, 341] width 180 height 16
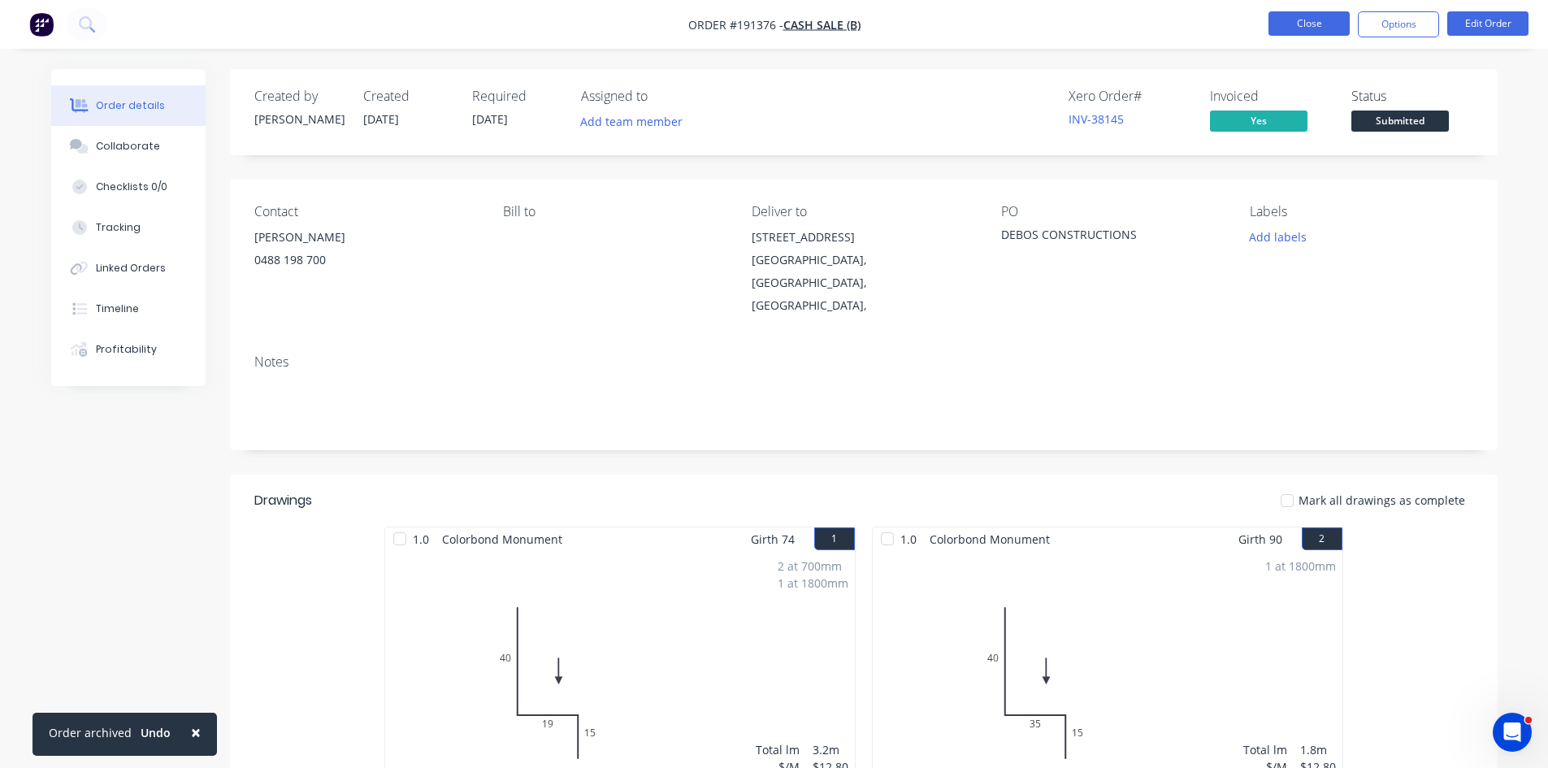
click at [1295, 19] on button "Close" at bounding box center [1309, 23] width 81 height 24
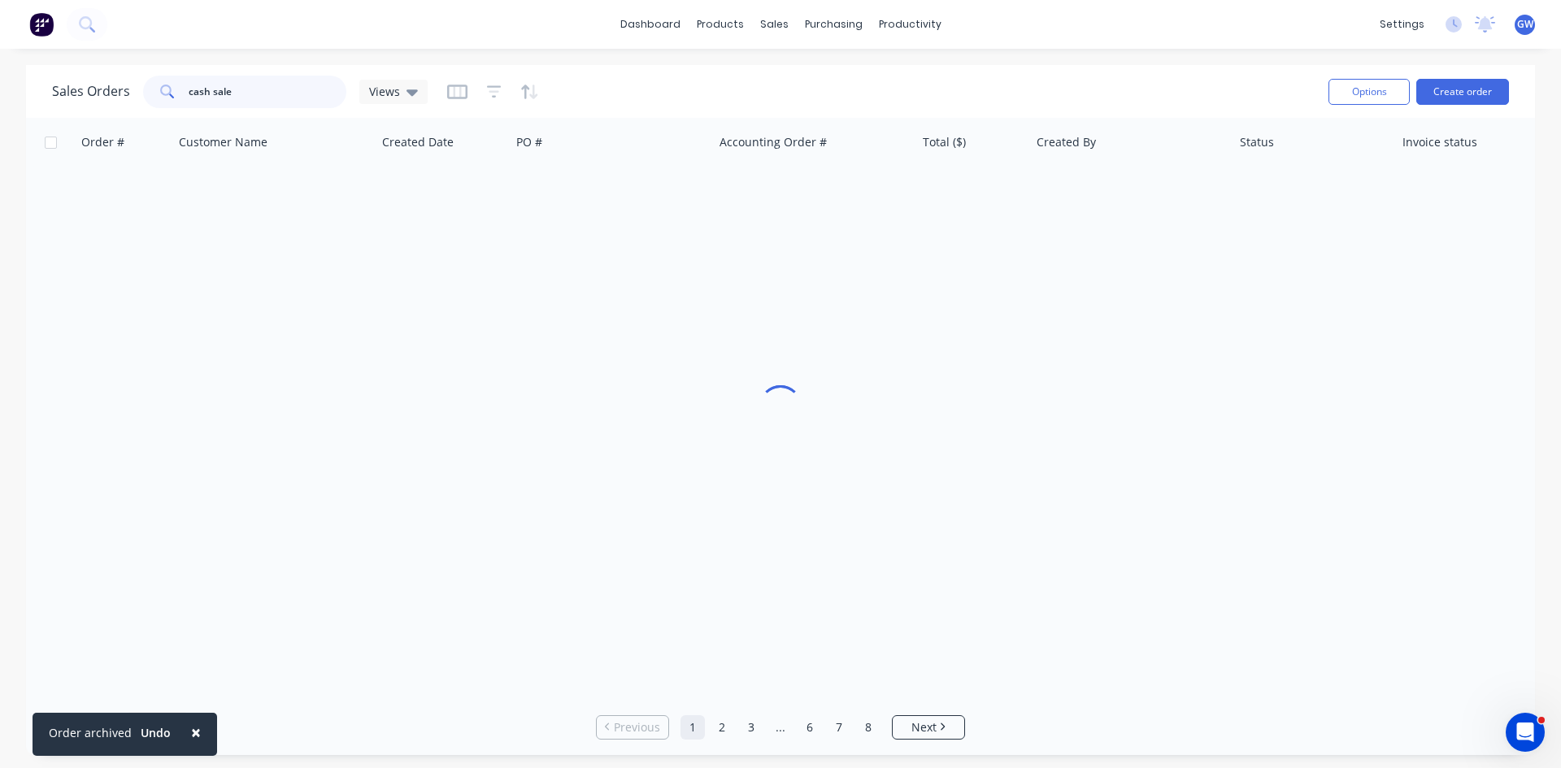
drag, startPoint x: 294, startPoint y: 101, endPoint x: 72, endPoint y: 93, distance: 222.9
click at [72, 93] on div "Sales Orders cash sale Views" at bounding box center [240, 92] width 376 height 33
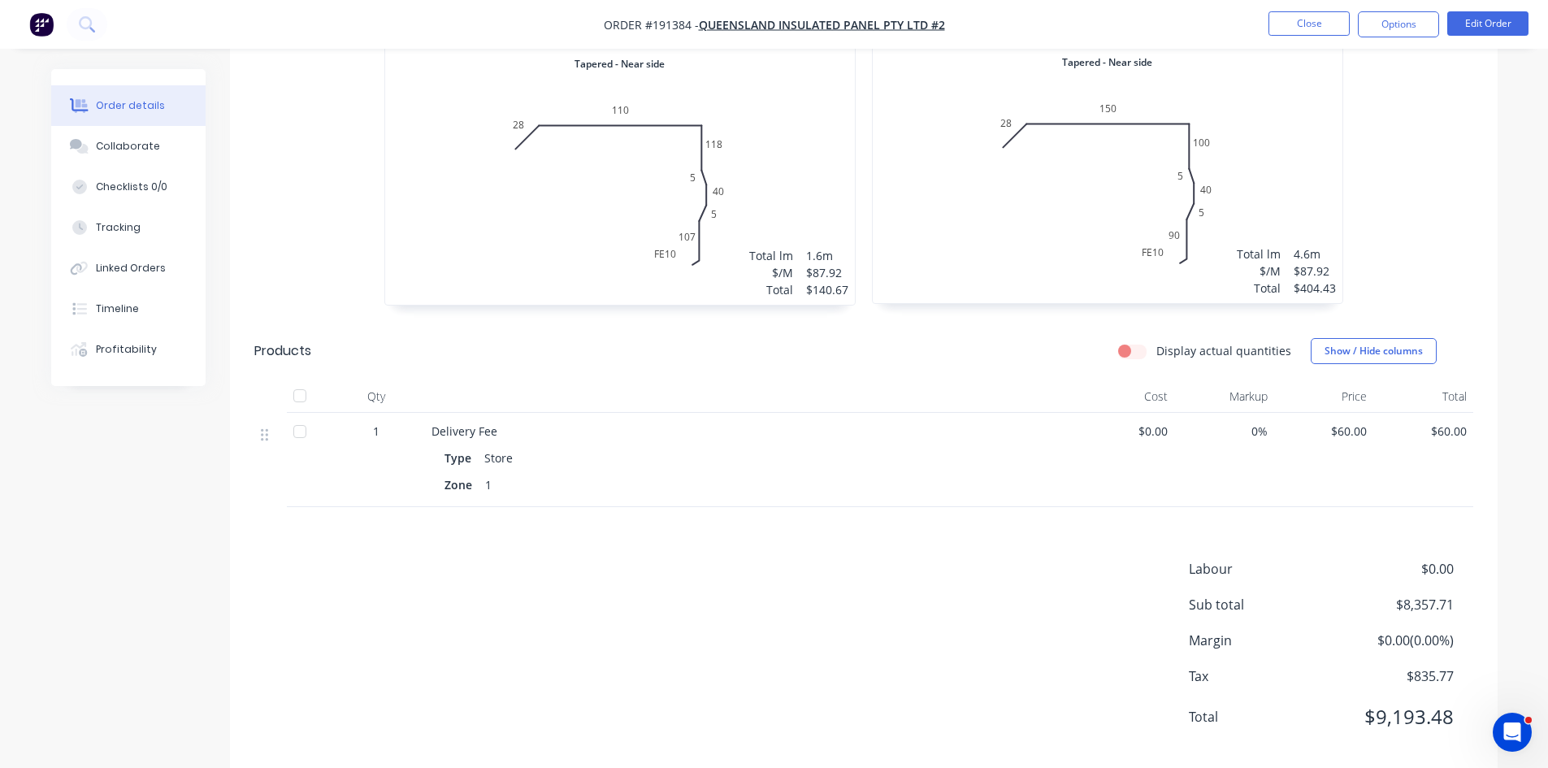
scroll to position [3099, 0]
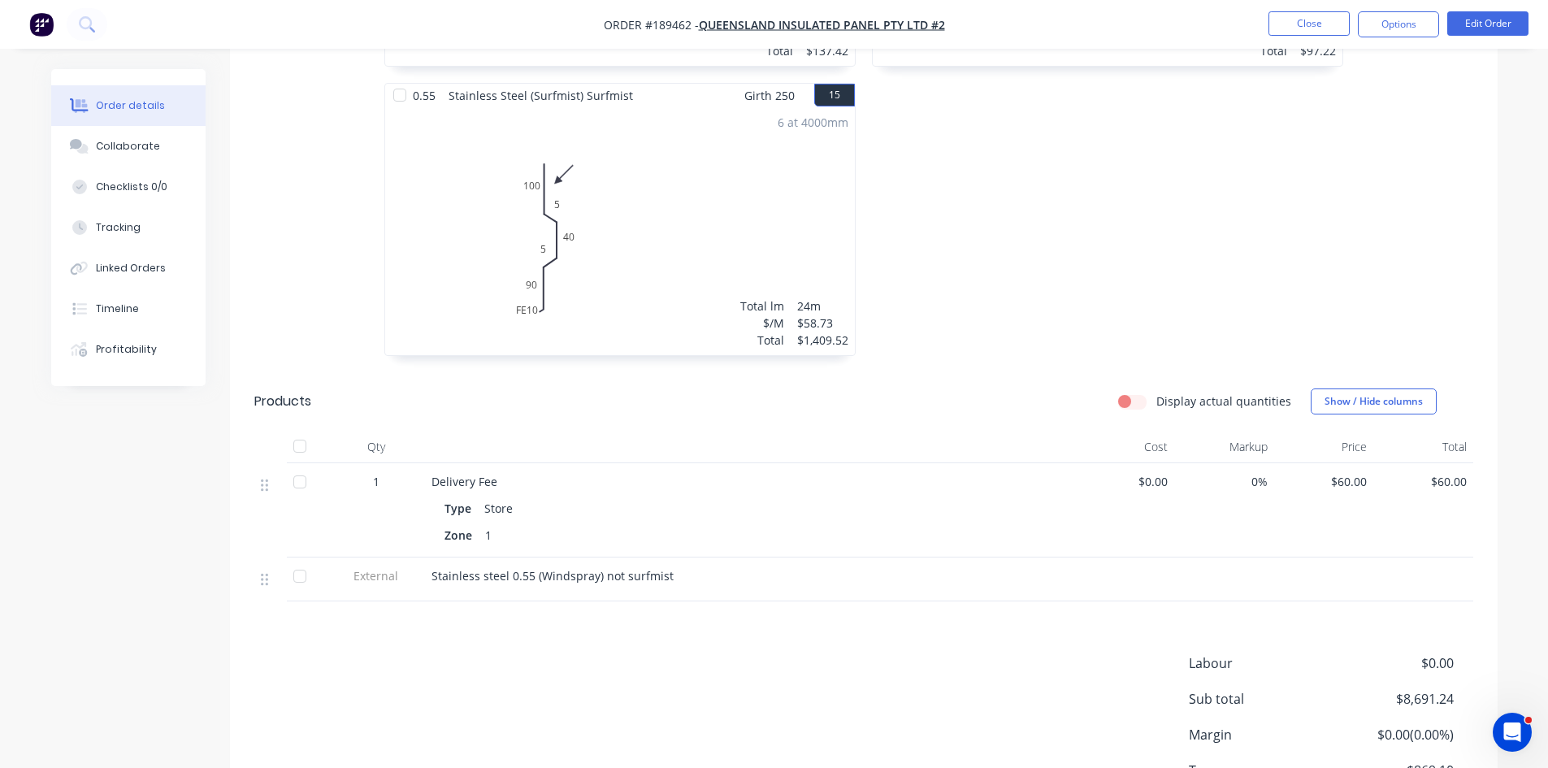
scroll to position [3433, 0]
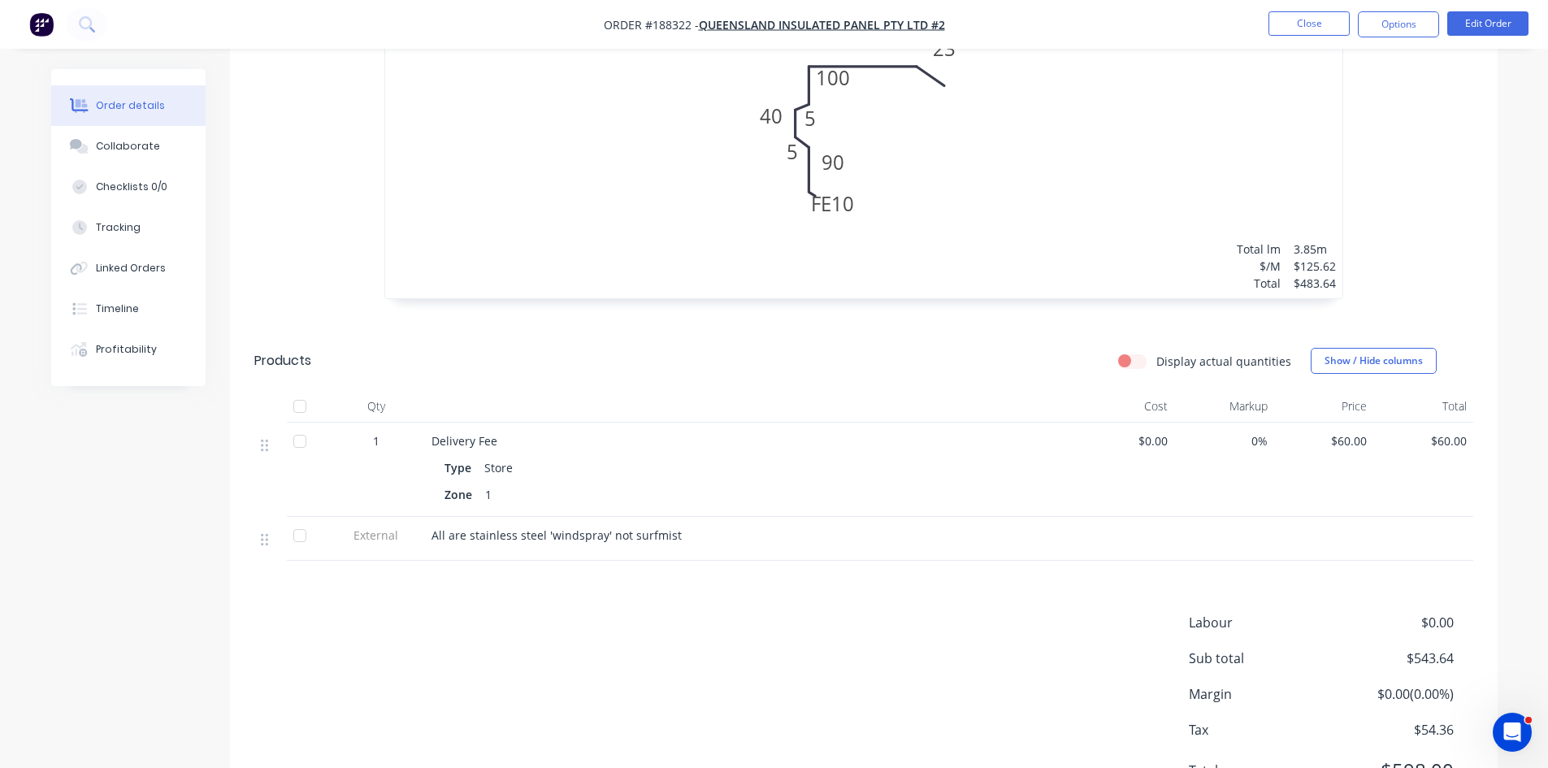
scroll to position [1056, 0]
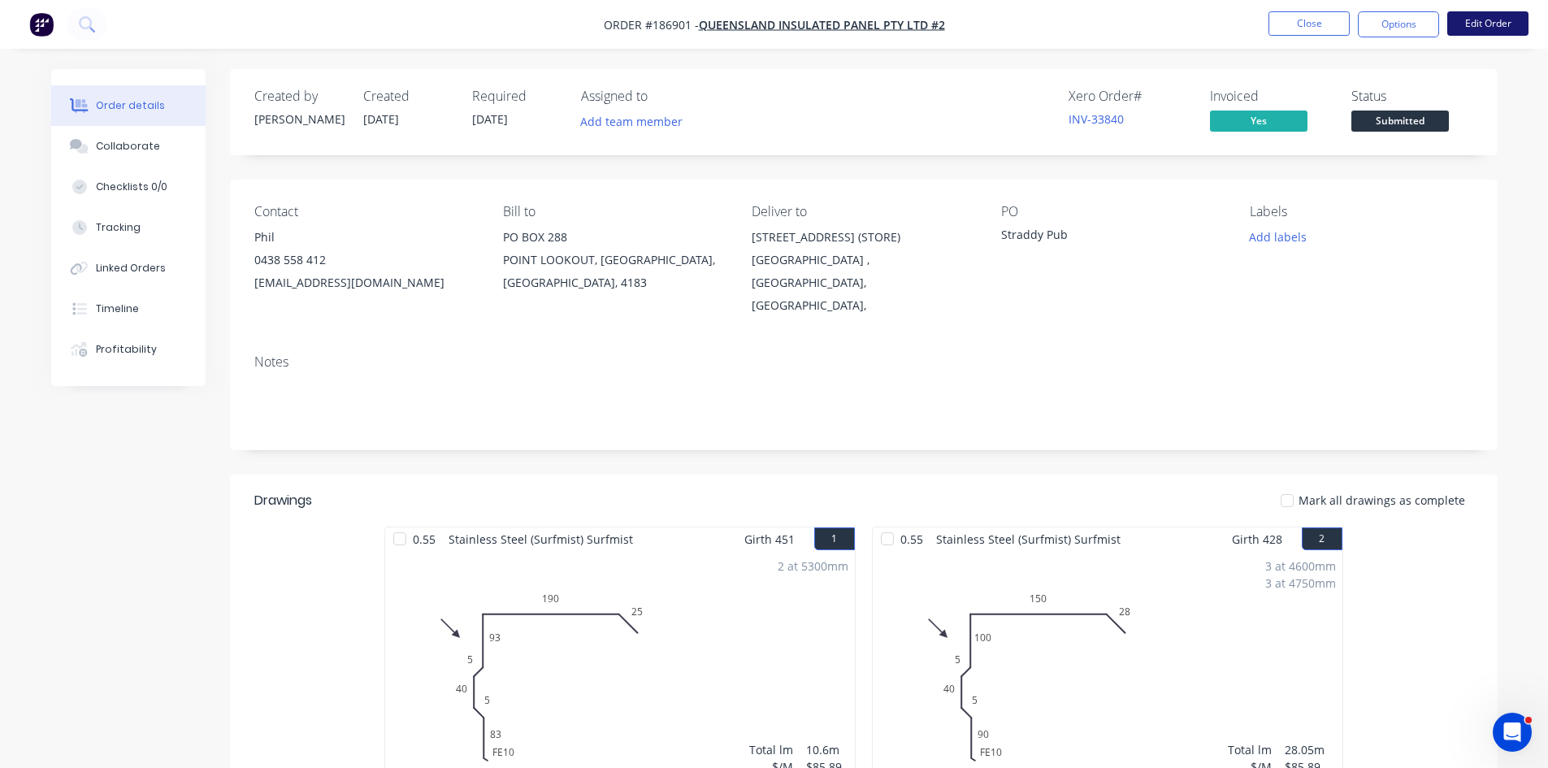
click at [1485, 30] on button "Edit Order" at bounding box center [1488, 23] width 81 height 24
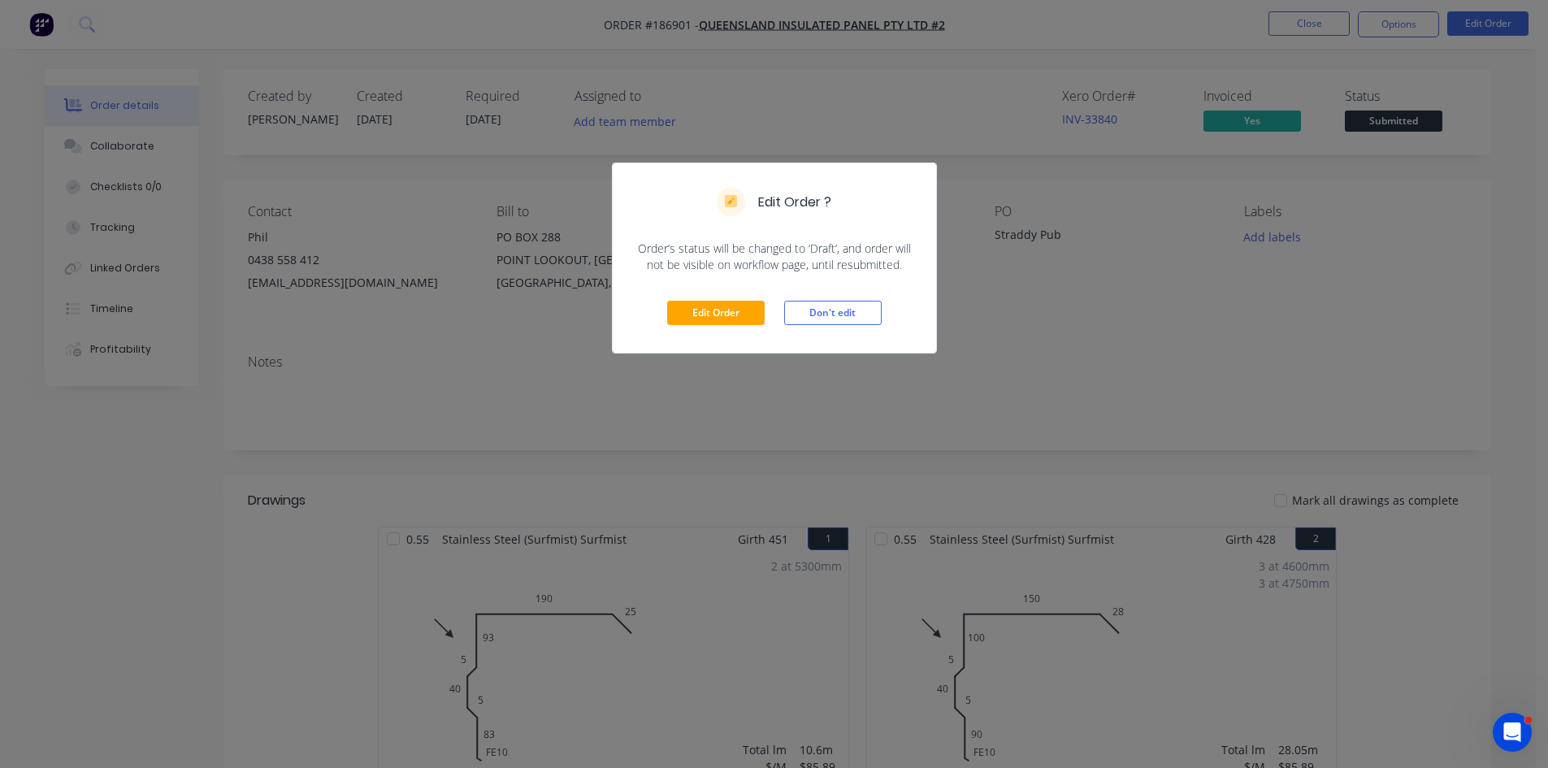
click at [730, 326] on div "Edit Order Don't edit" at bounding box center [775, 313] width 324 height 80
click at [716, 309] on button "Edit Order" at bounding box center [716, 313] width 98 height 24
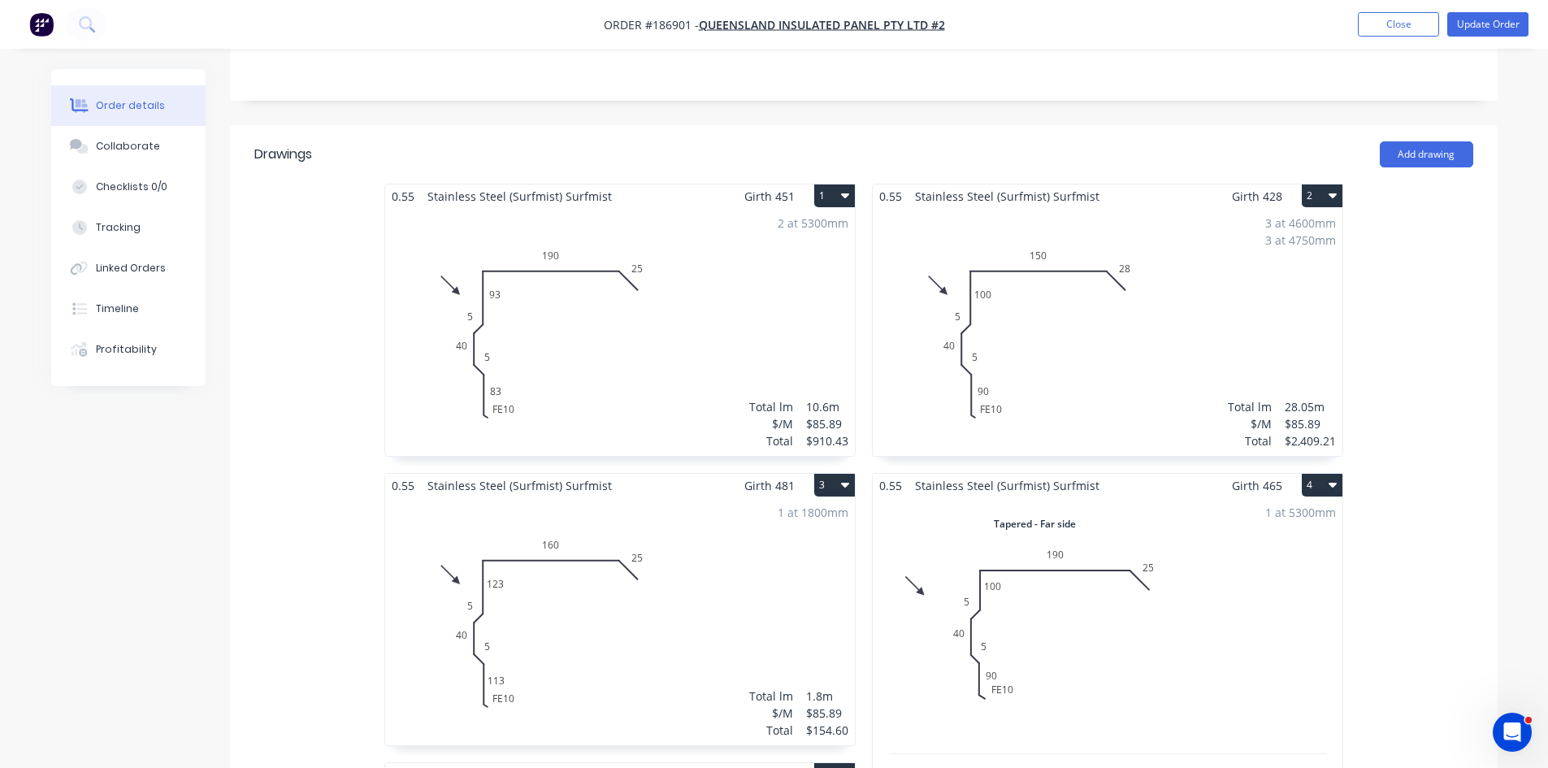
scroll to position [406, 0]
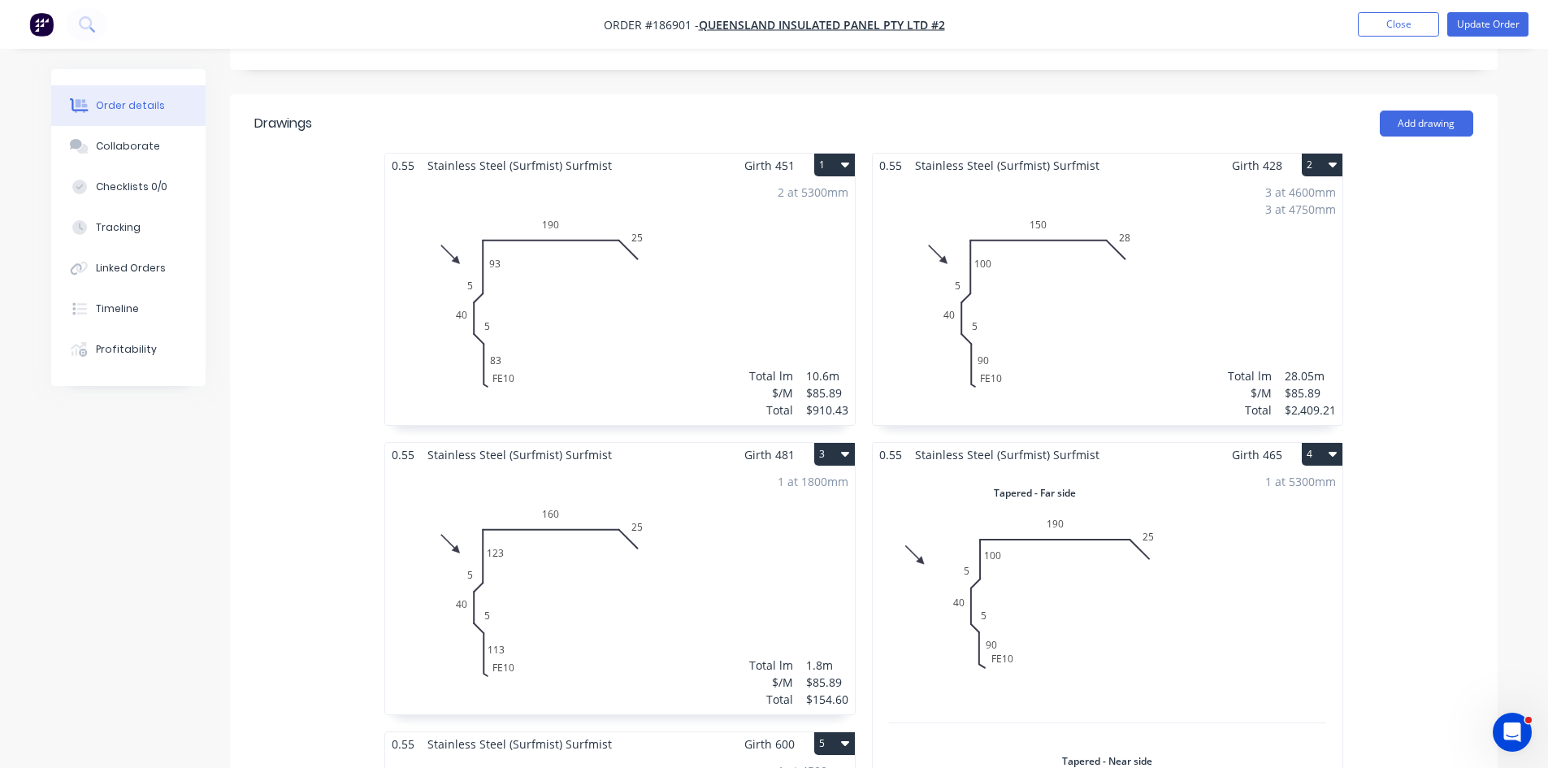
click at [725, 269] on div "2 at 5300mm Total lm $/M Total 10.6m $85.89 $910.43" at bounding box center [620, 301] width 470 height 248
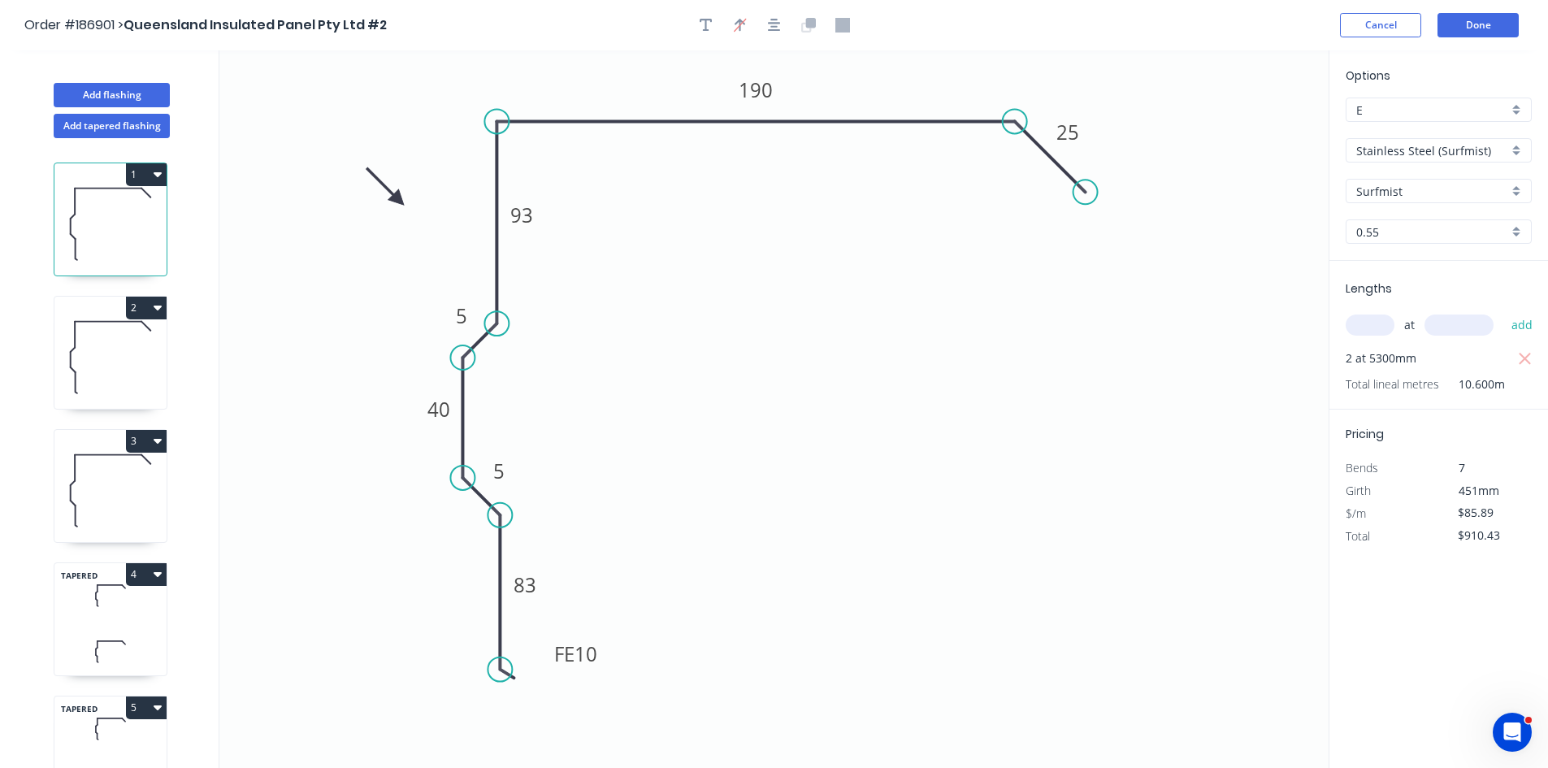
click at [114, 638] on icon at bounding box center [110, 652] width 112 height 48
type input "$87.92"
type input "$465.98"
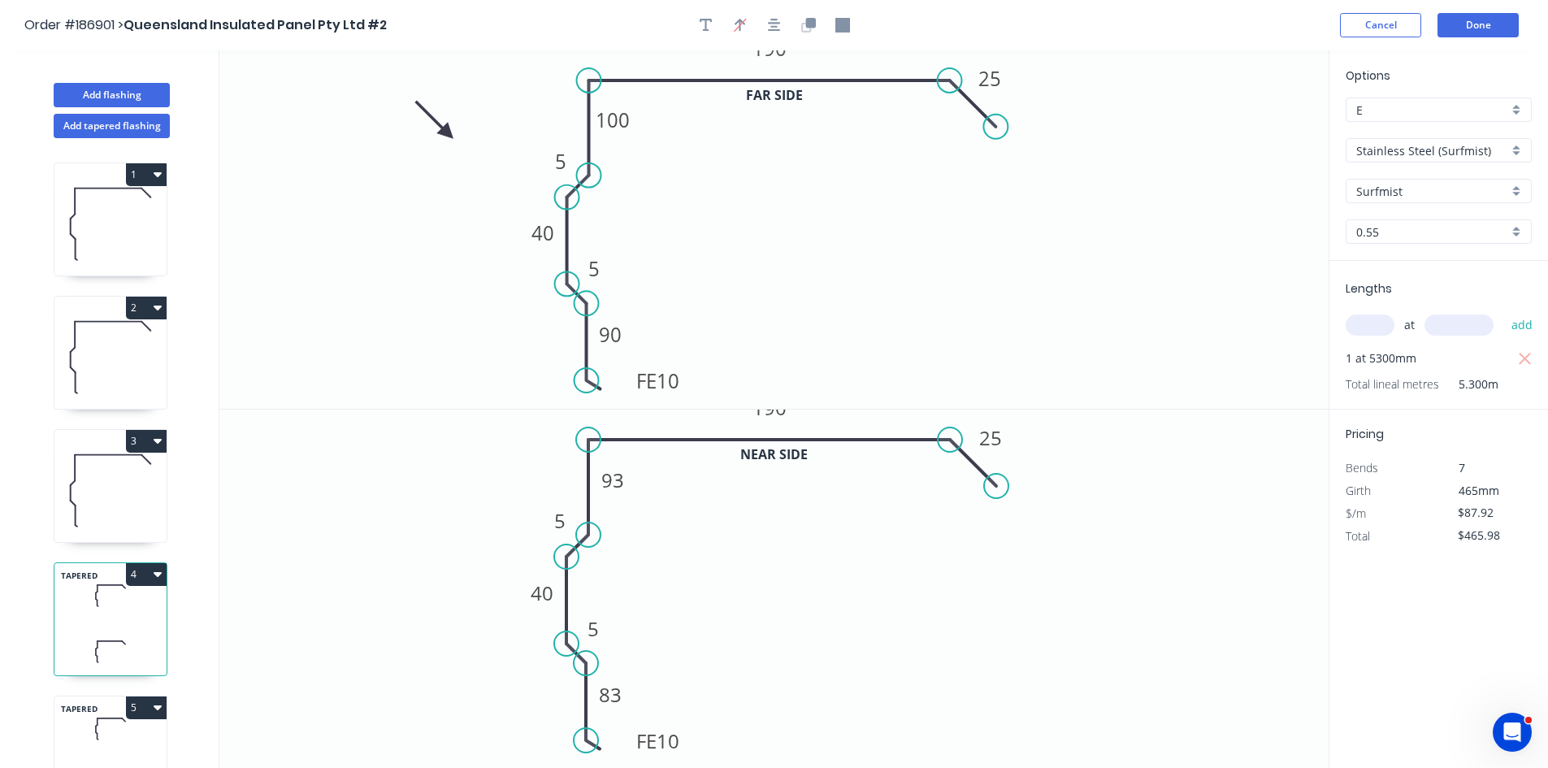
click at [107, 212] on icon at bounding box center [110, 224] width 112 height 104
type input "$85.89"
type input "$910.43"
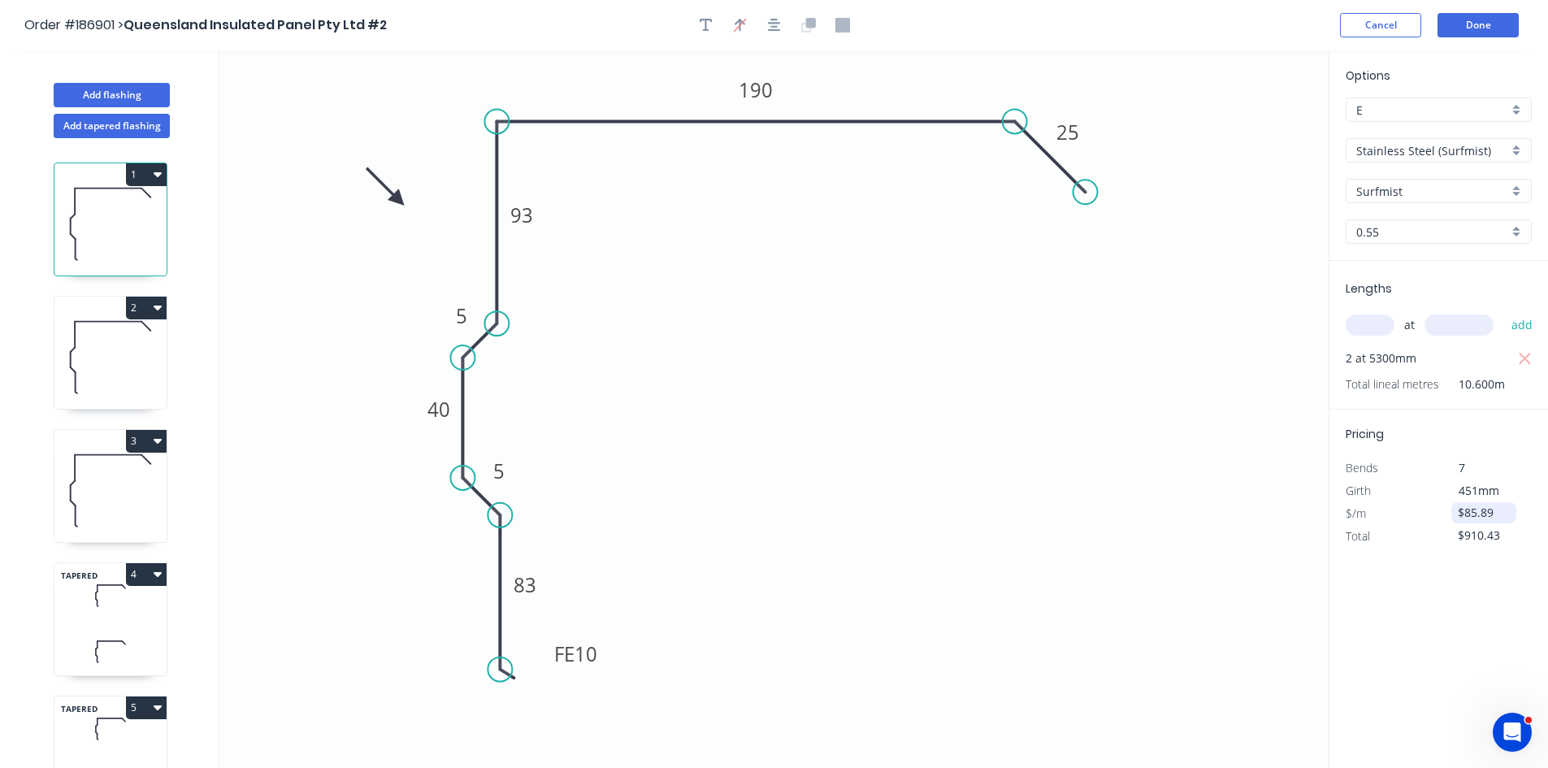
click at [1499, 510] on input "$85.89" at bounding box center [1485, 513] width 55 height 23
type input "$85.89"
click at [1416, 696] on div "Options E E Stainless Steel (Surfmist) Stainless Steel (Surfmist) Surfmist Surf…" at bounding box center [1438, 409] width 219 height 719
drag, startPoint x: 1499, startPoint y: 514, endPoint x: 1375, endPoint y: 519, distance: 124.5
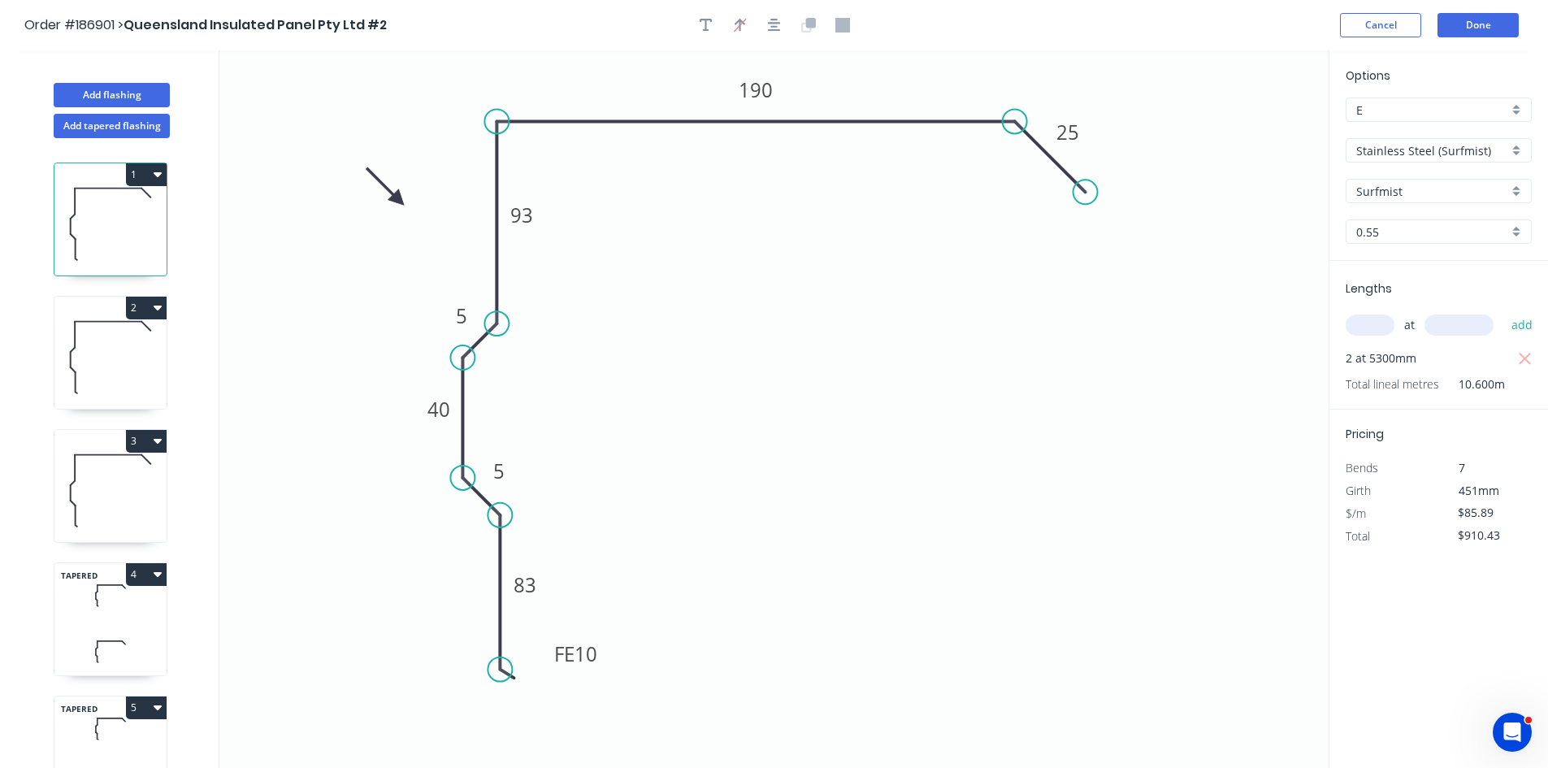
click at [1375, 519] on div "$/m $85.89" at bounding box center [1439, 513] width 211 height 23
type input "$79.51"
type input "$842.81"
click at [95, 332] on icon at bounding box center [110, 357] width 112 height 104
type input "$85.89"
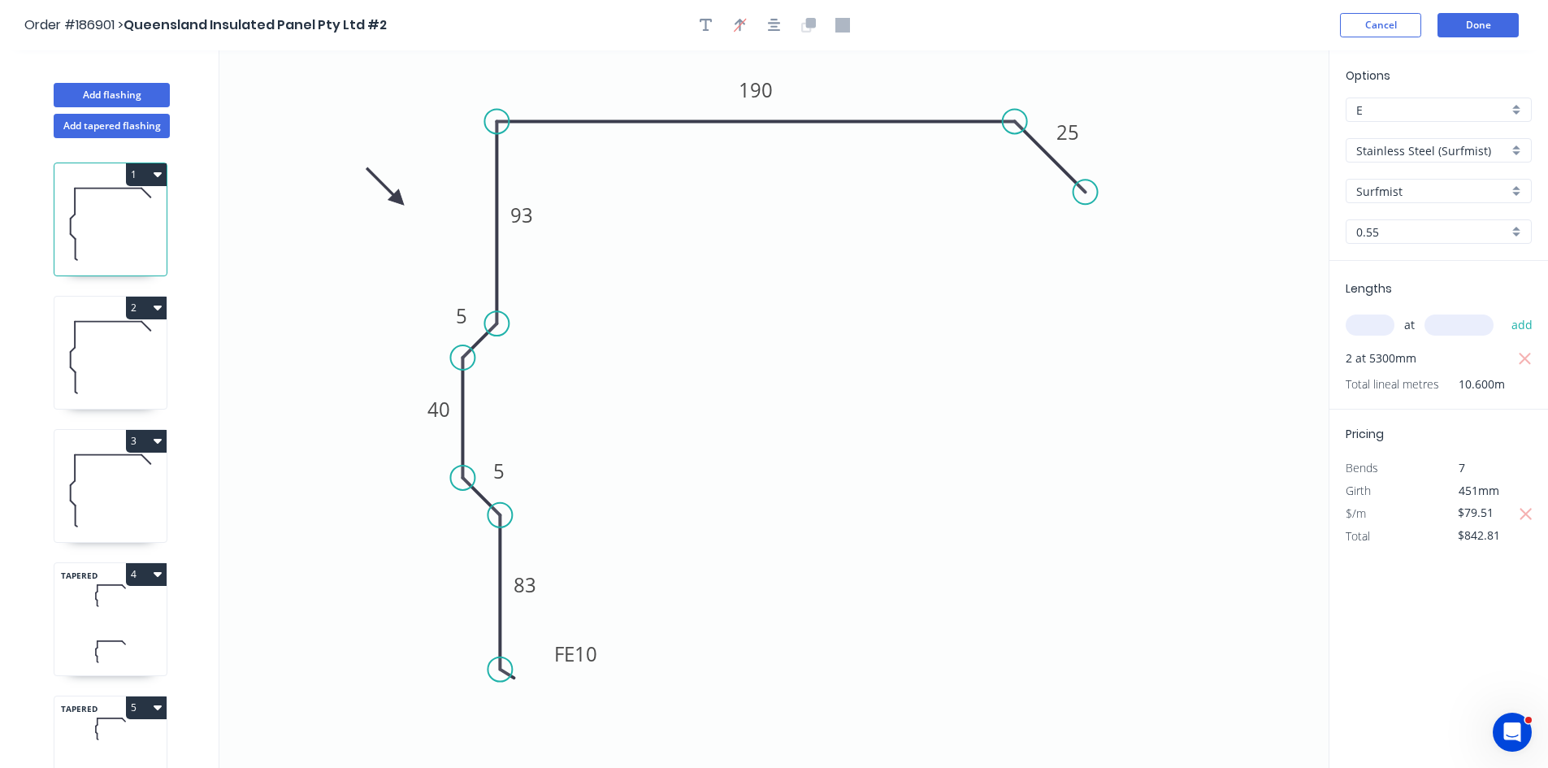
type input "$2,409.21"
drag, startPoint x: 1510, startPoint y: 545, endPoint x: 1088, endPoint y: 496, distance: 424.8
click at [1088, 496] on div "Add flashing Add tapered flashing 1 2 3 TAPERED 4 TAPERED 5 TAPERED 6 TAPERED 7…" at bounding box center [774, 424] width 1548 height 748
type input "$79.51"
type input "$2,230.26"
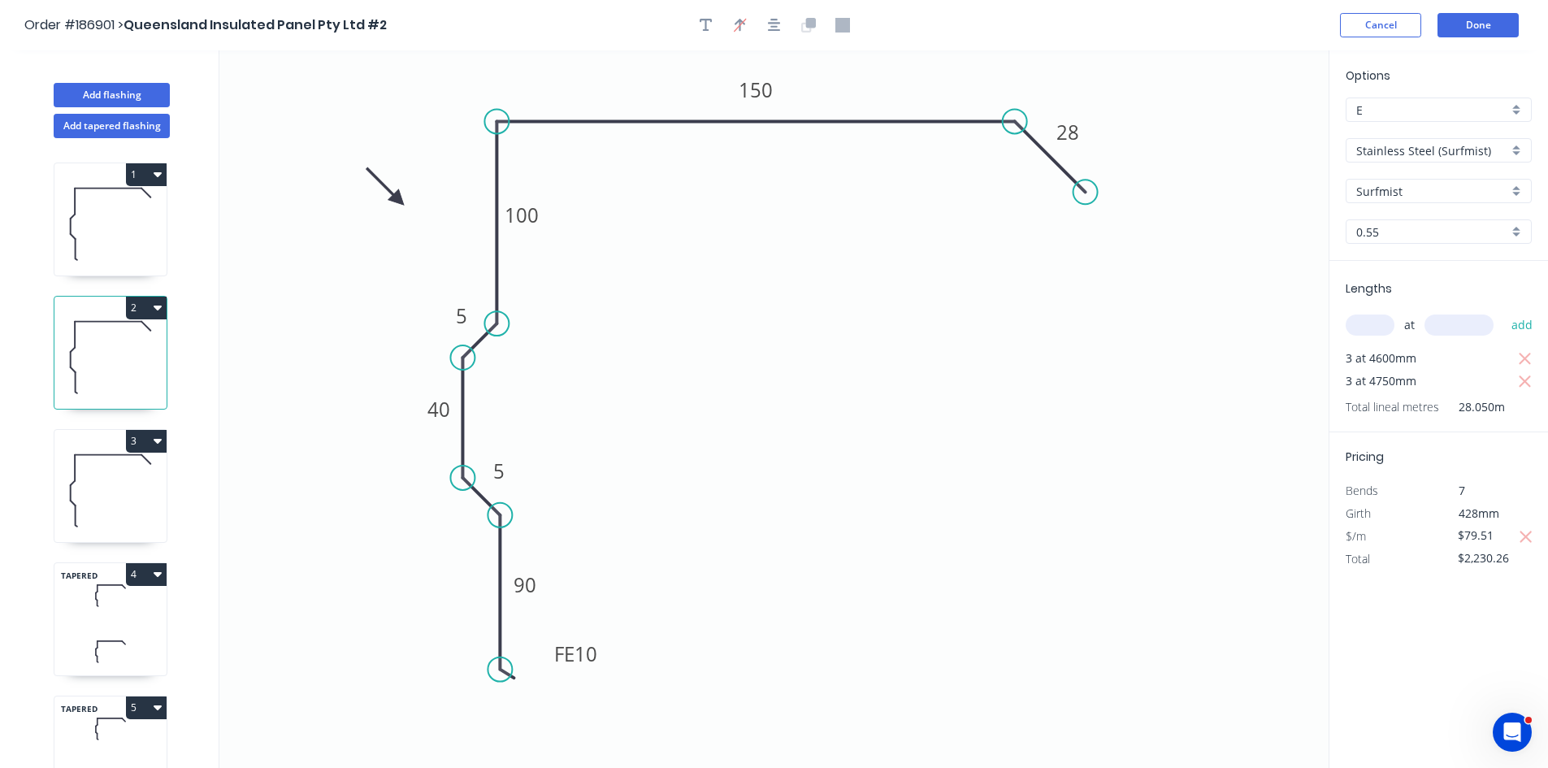
click at [84, 501] on icon at bounding box center [110, 490] width 112 height 104
type input "$85.89"
type input "$154.60"
drag, startPoint x: 1526, startPoint y: 524, endPoint x: 1506, endPoint y: 526, distance: 19.6
click at [1506, 526] on div "Pricing Bends 7 Girth 481mm $/m $85.89 Total $154.60" at bounding box center [1439, 479] width 219 height 138
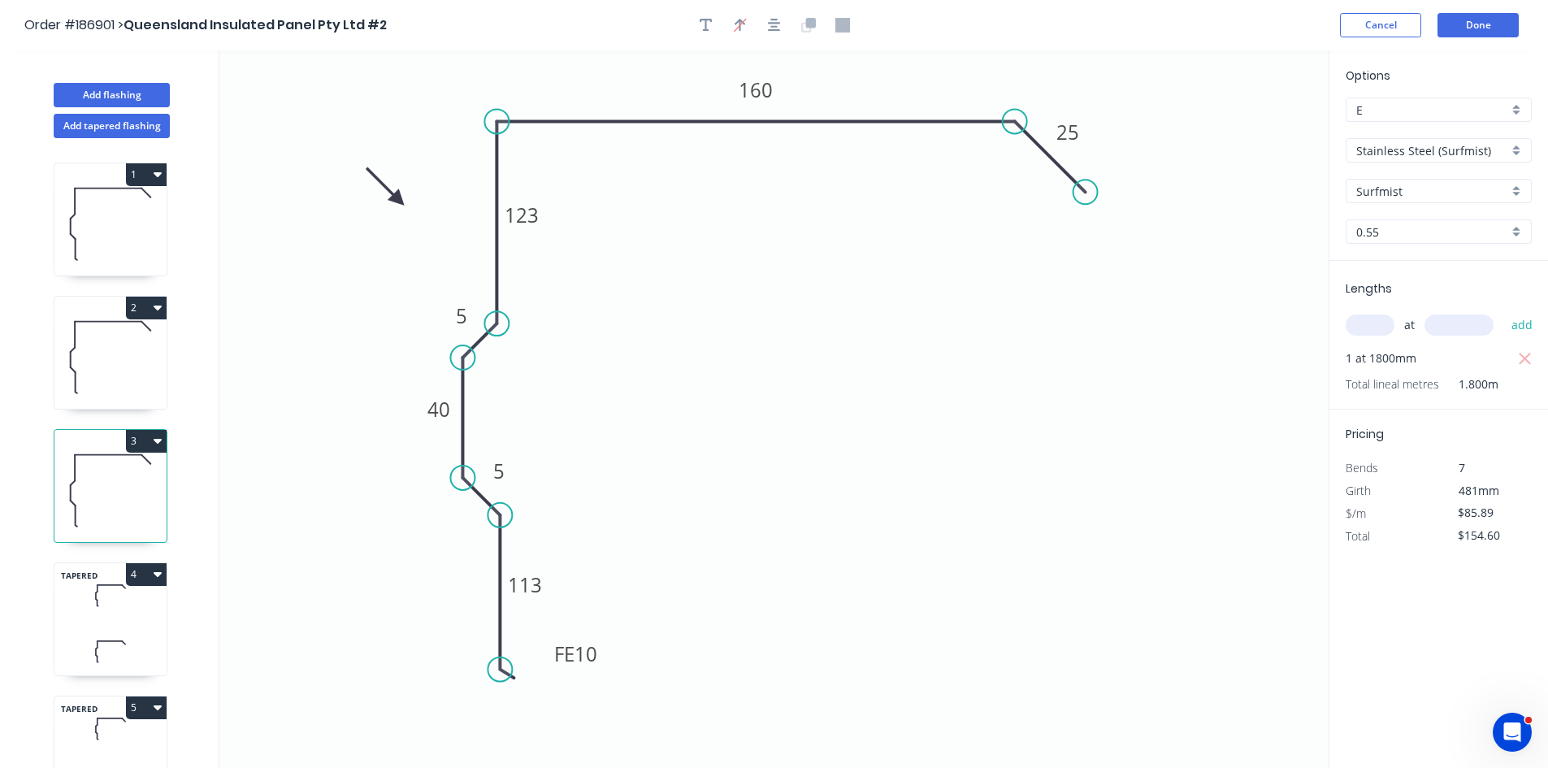
drag, startPoint x: 1492, startPoint y: 513, endPoint x: 1362, endPoint y: 513, distance: 130.1
click at [1362, 513] on div "$/m $85.89" at bounding box center [1439, 513] width 211 height 23
type input "$79.51"
type input "$143.12"
click at [114, 611] on icon at bounding box center [110, 595] width 112 height 48
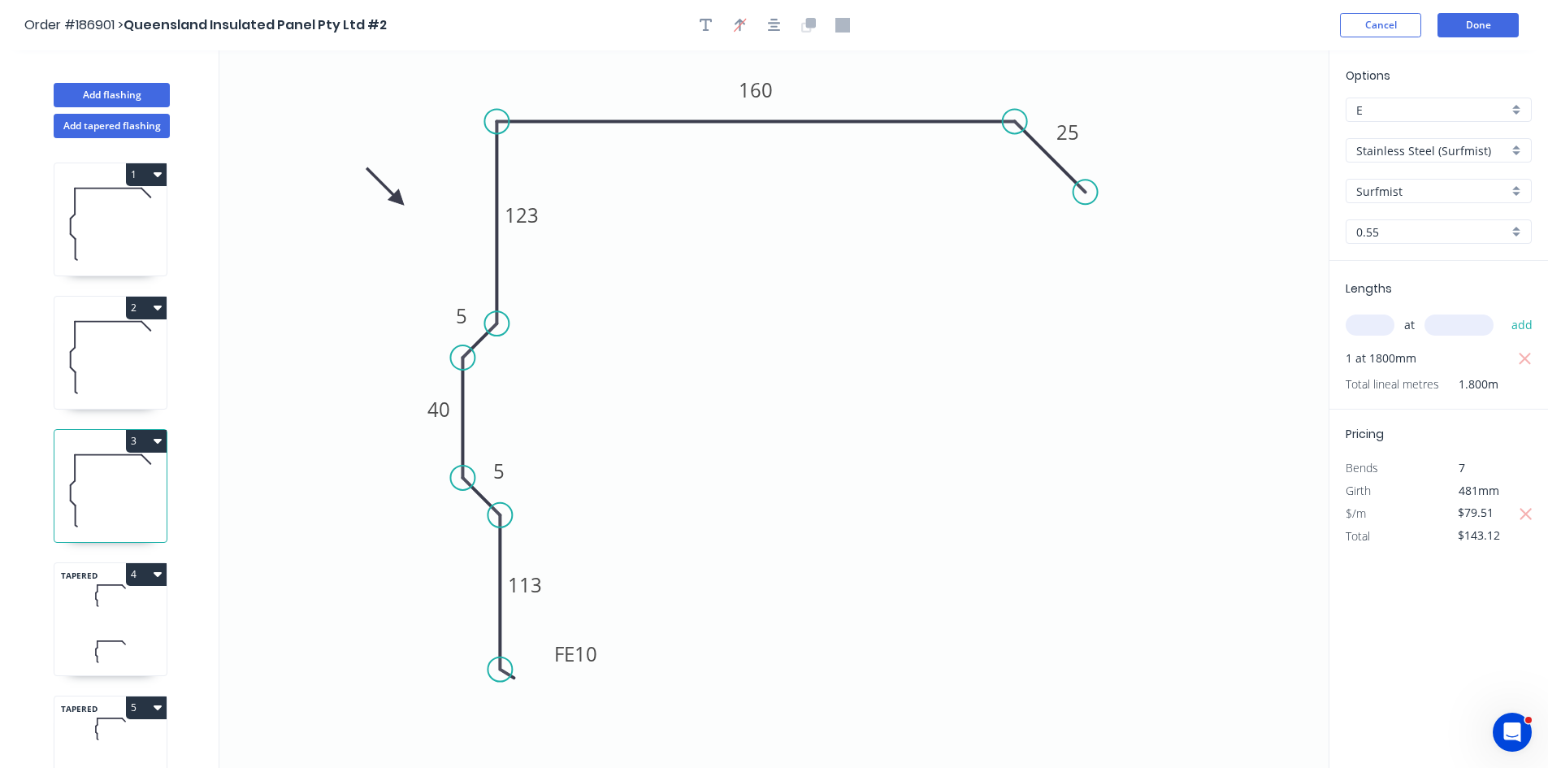
type input "$87.92"
type input "$465.98"
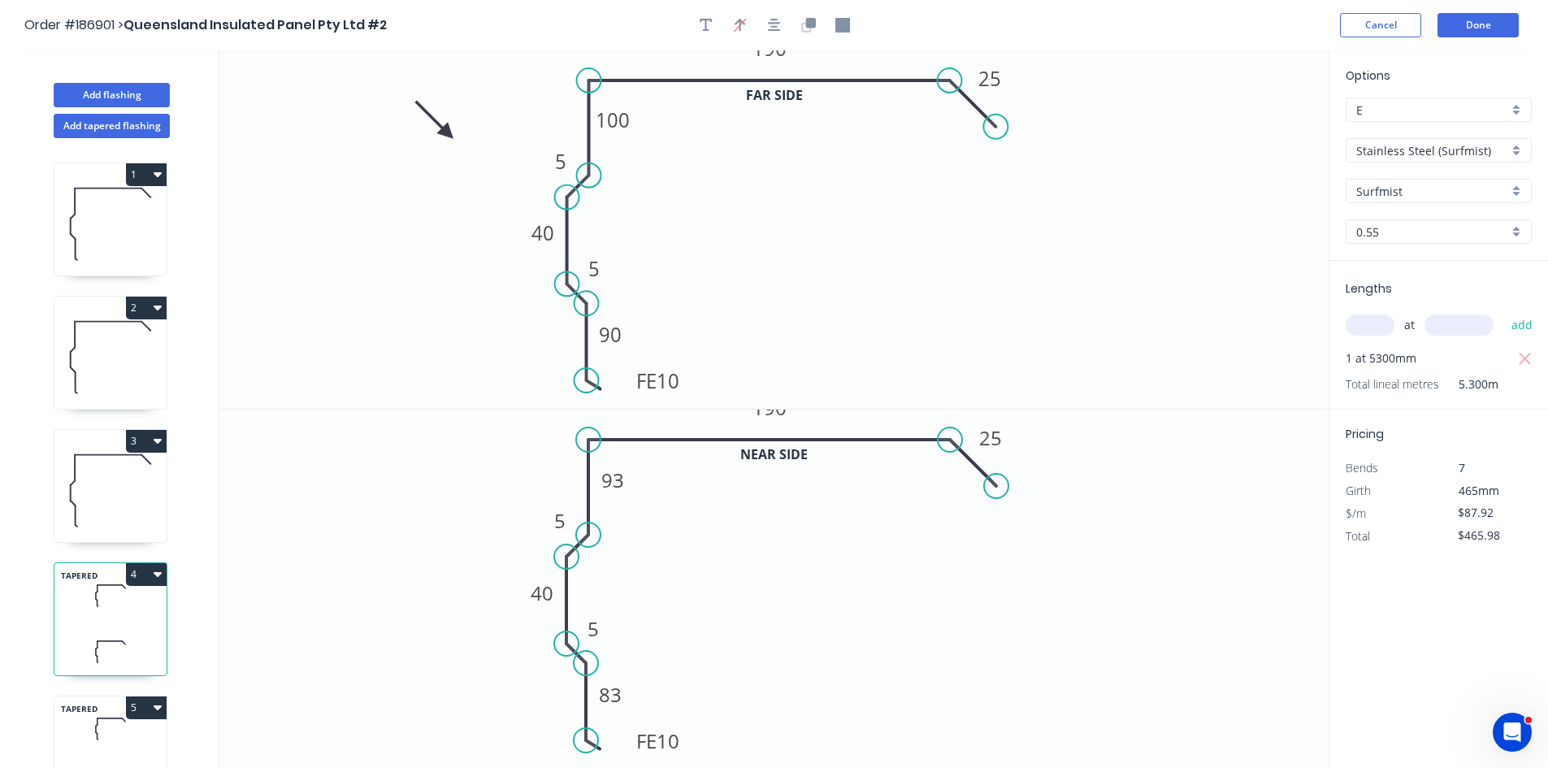
drag, startPoint x: 1512, startPoint y: 515, endPoint x: 1400, endPoint y: 512, distance: 112.2
click at [1400, 512] on div "$/m $87.92" at bounding box center [1439, 513] width 211 height 23
type input "$81.54"
type input "$432.16"
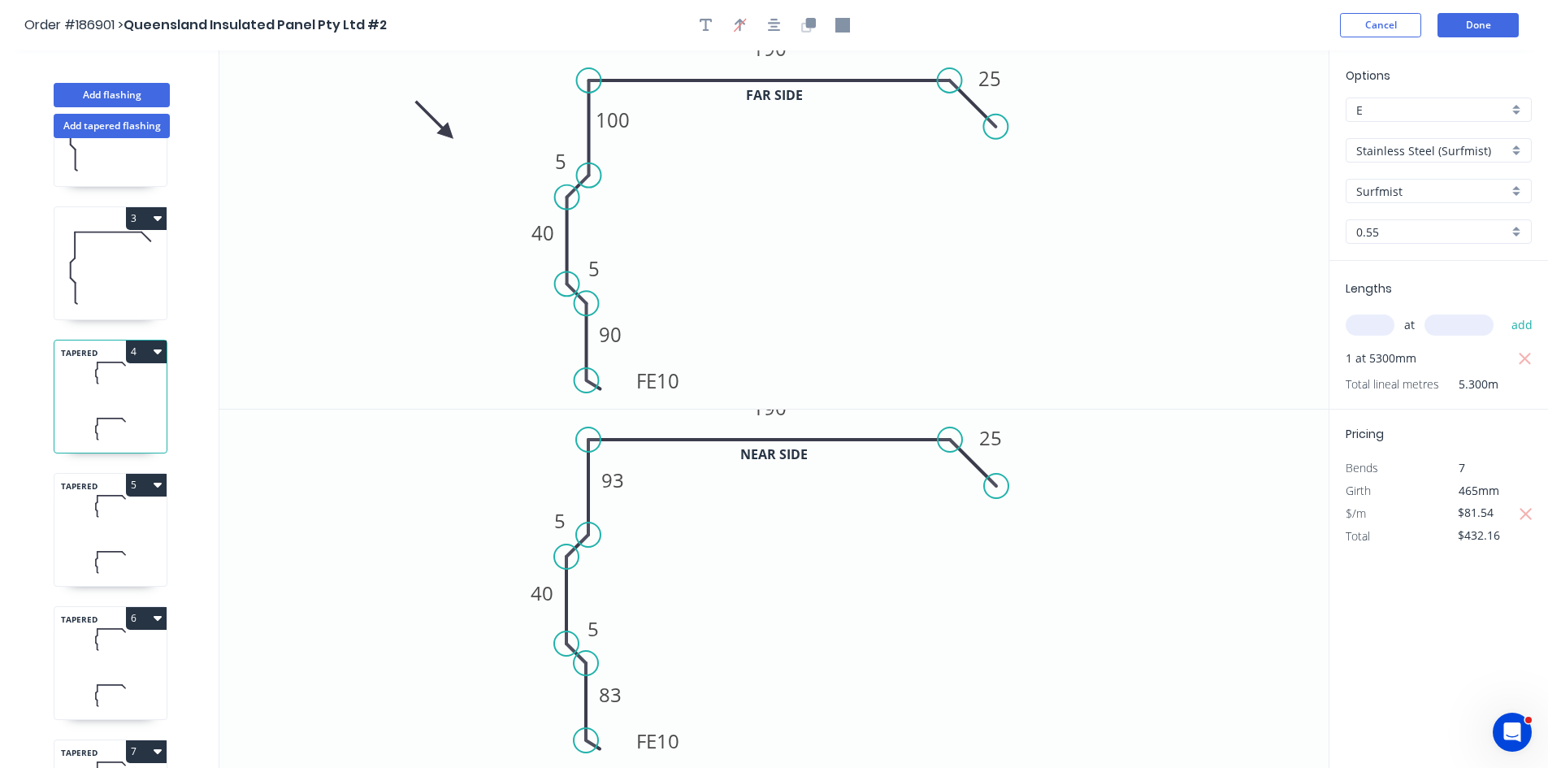
scroll to position [244, 0]
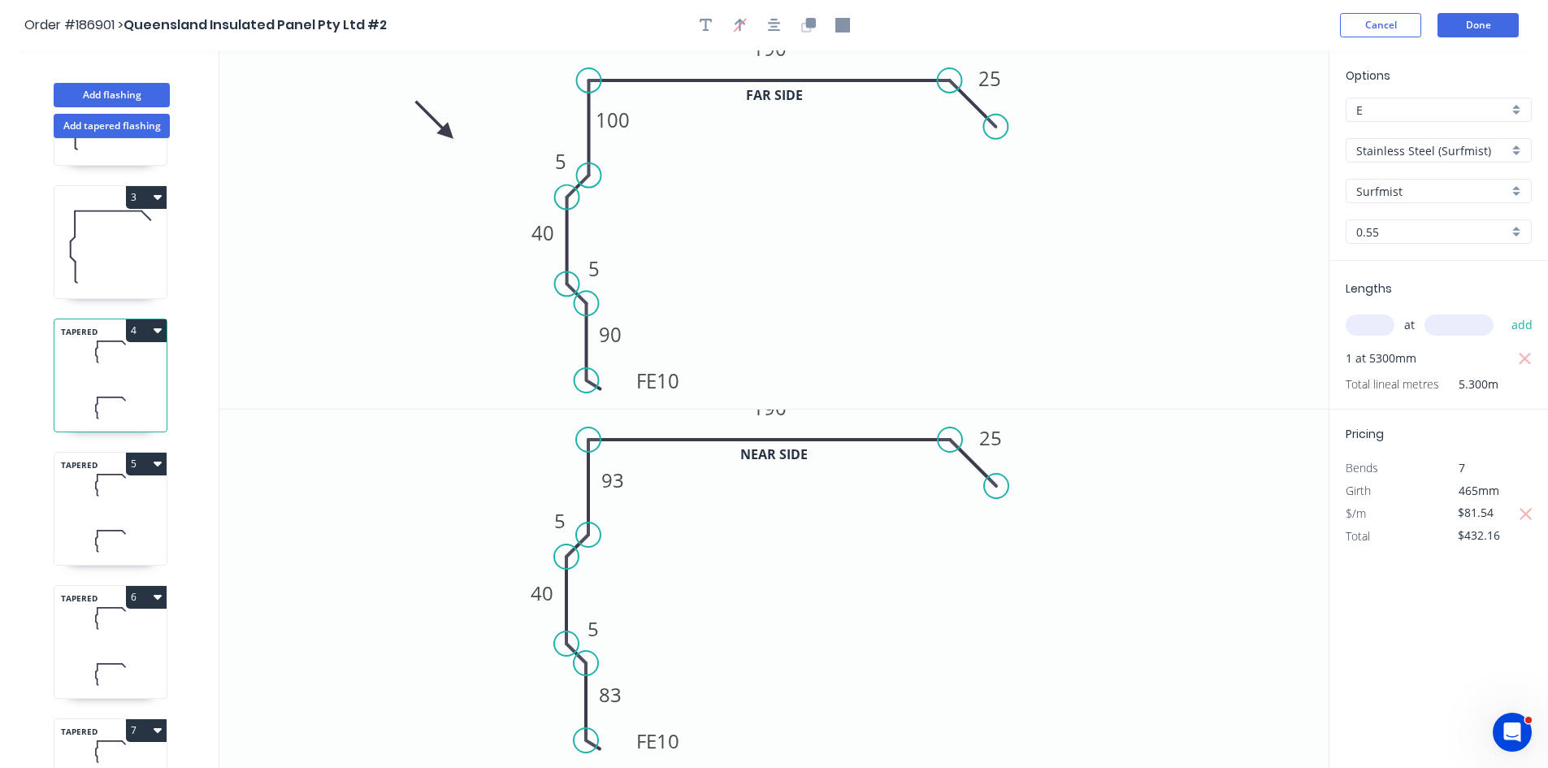
click at [89, 494] on icon at bounding box center [110, 485] width 112 height 48
type input "$87.92"
type input "$395.64"
drag, startPoint x: 1506, startPoint y: 508, endPoint x: 1344, endPoint y: 510, distance: 161.8
click at [1344, 510] on div "$/m $87.92" at bounding box center [1439, 513] width 211 height 23
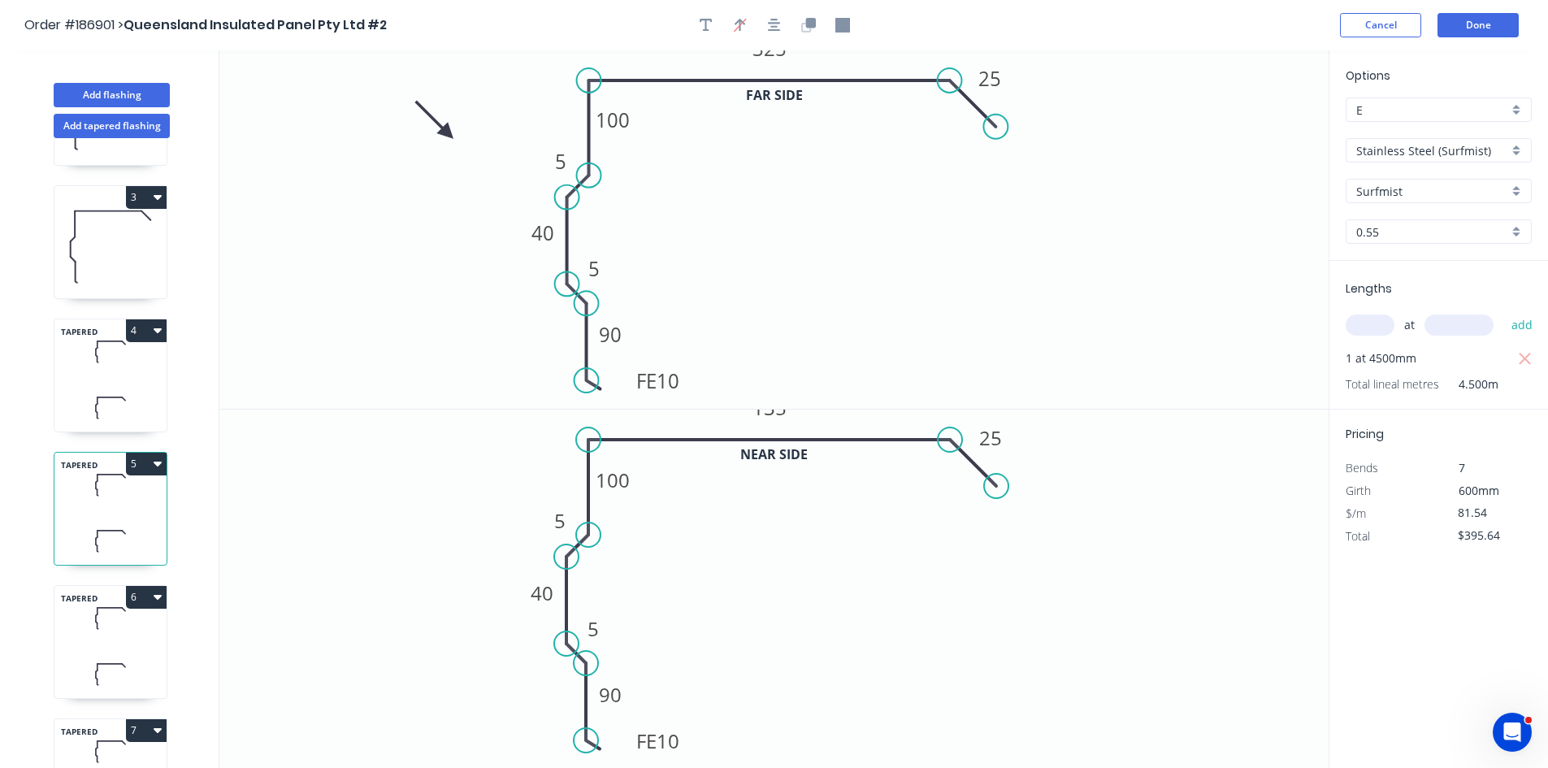
type input "$81.54"
type input "$366.93"
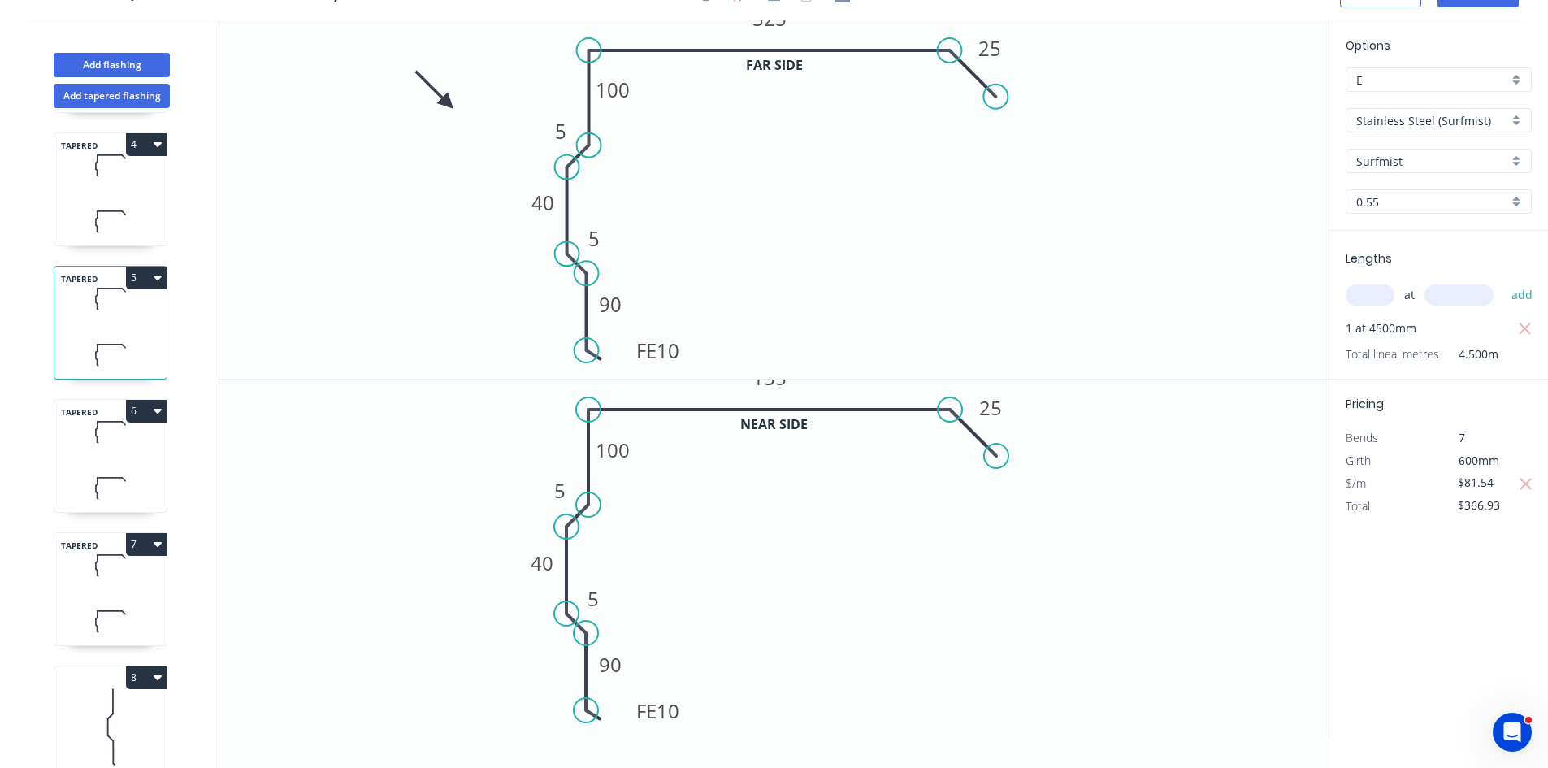
scroll to position [406, 0]
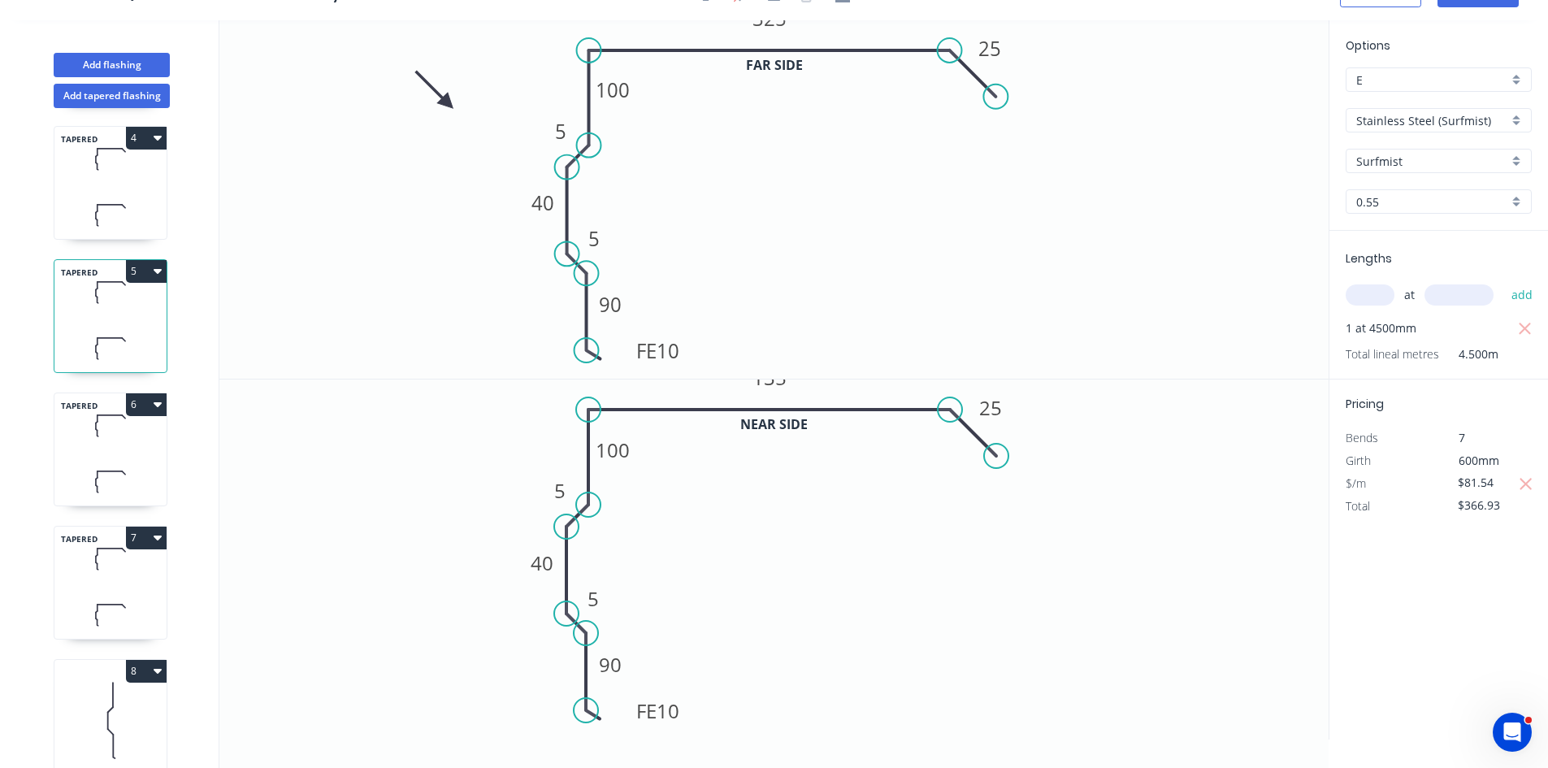
click at [103, 442] on icon at bounding box center [110, 426] width 112 height 48
type input "$87.92"
type input "$395.64"
drag, startPoint x: 1505, startPoint y: 484, endPoint x: 1436, endPoint y: 473, distance: 69.9
click at [1436, 473] on div "$/m $87.92" at bounding box center [1439, 483] width 211 height 23
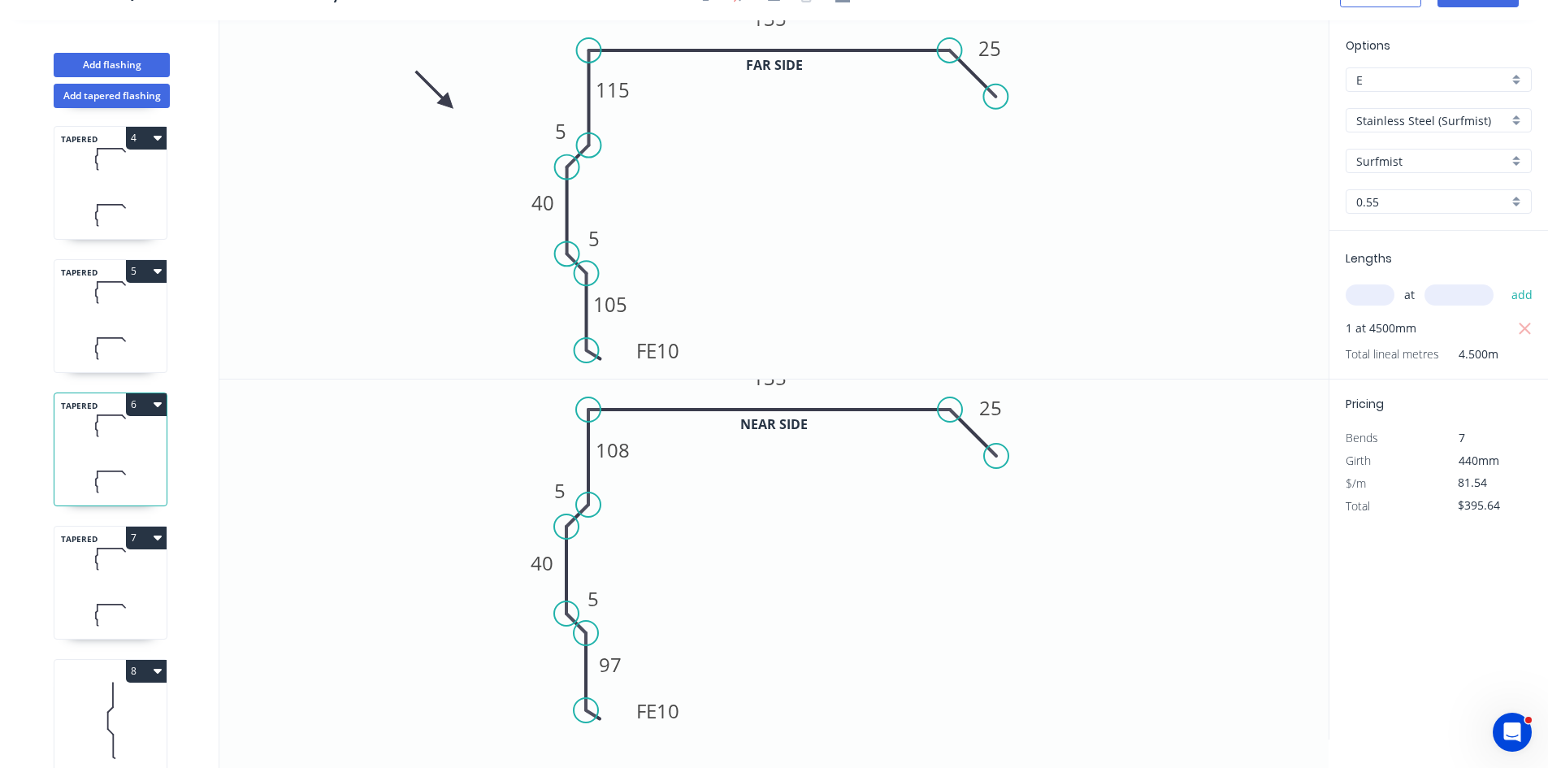
type input "$81.54"
type input "$366.93"
click at [81, 597] on icon at bounding box center [110, 615] width 112 height 48
type input "$87.92"
type input "$395.64"
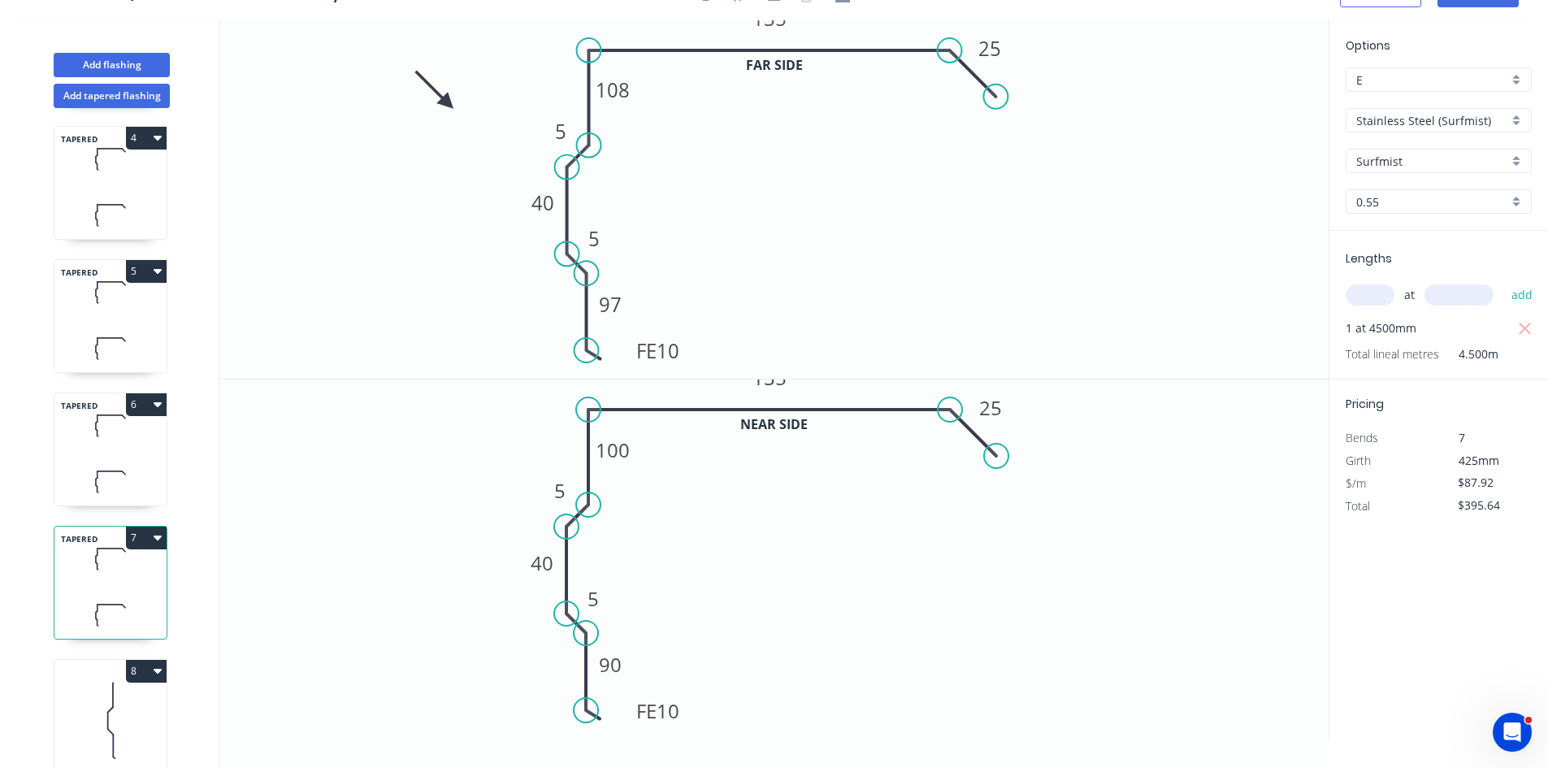
drag, startPoint x: 1505, startPoint y: 477, endPoint x: 1357, endPoint y: 480, distance: 148.0
click at [1357, 480] on div "$/m $87.92" at bounding box center [1439, 483] width 211 height 23
type input "$81.54"
type input "$366.93"
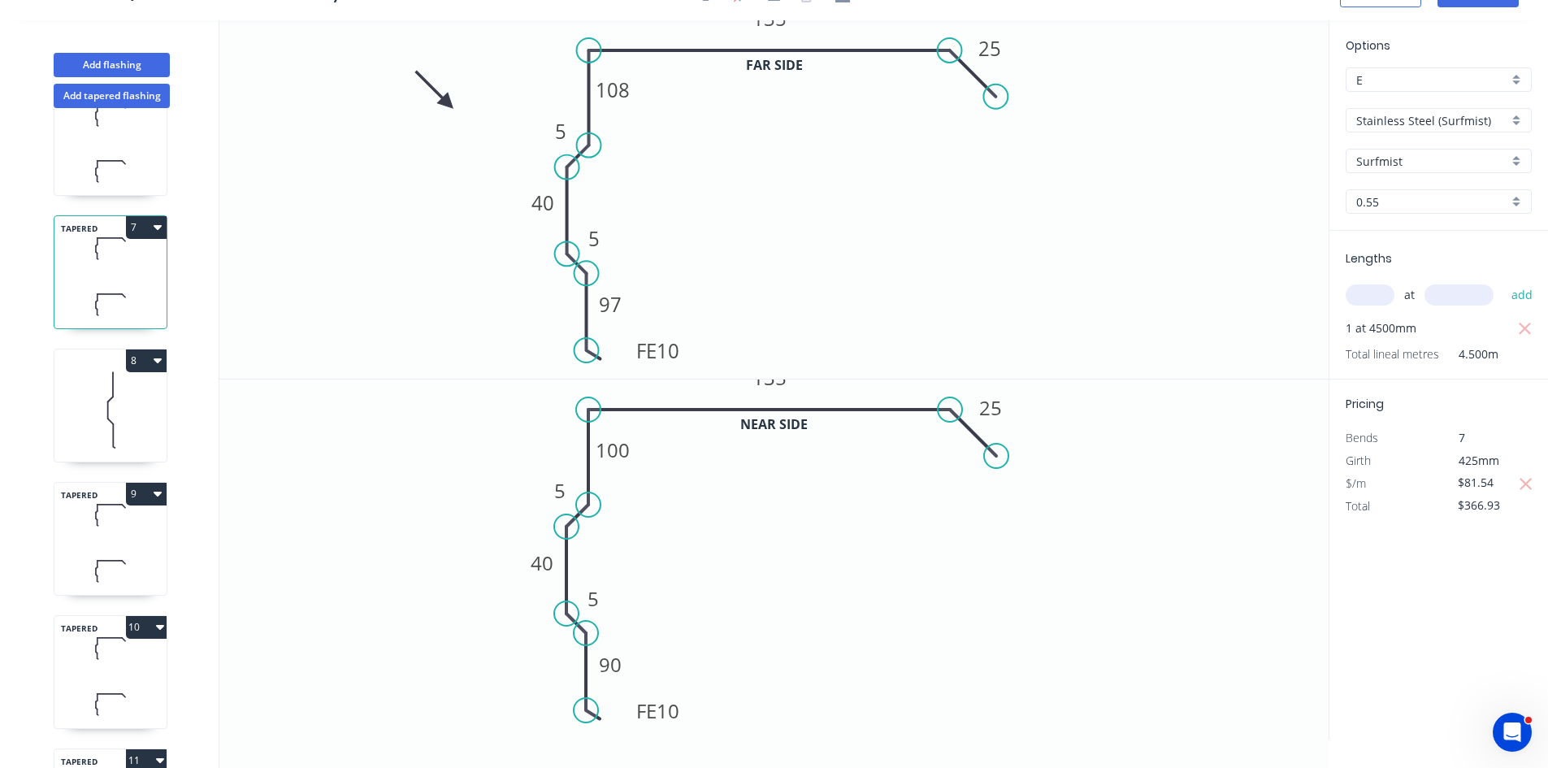
scroll to position [732, 0]
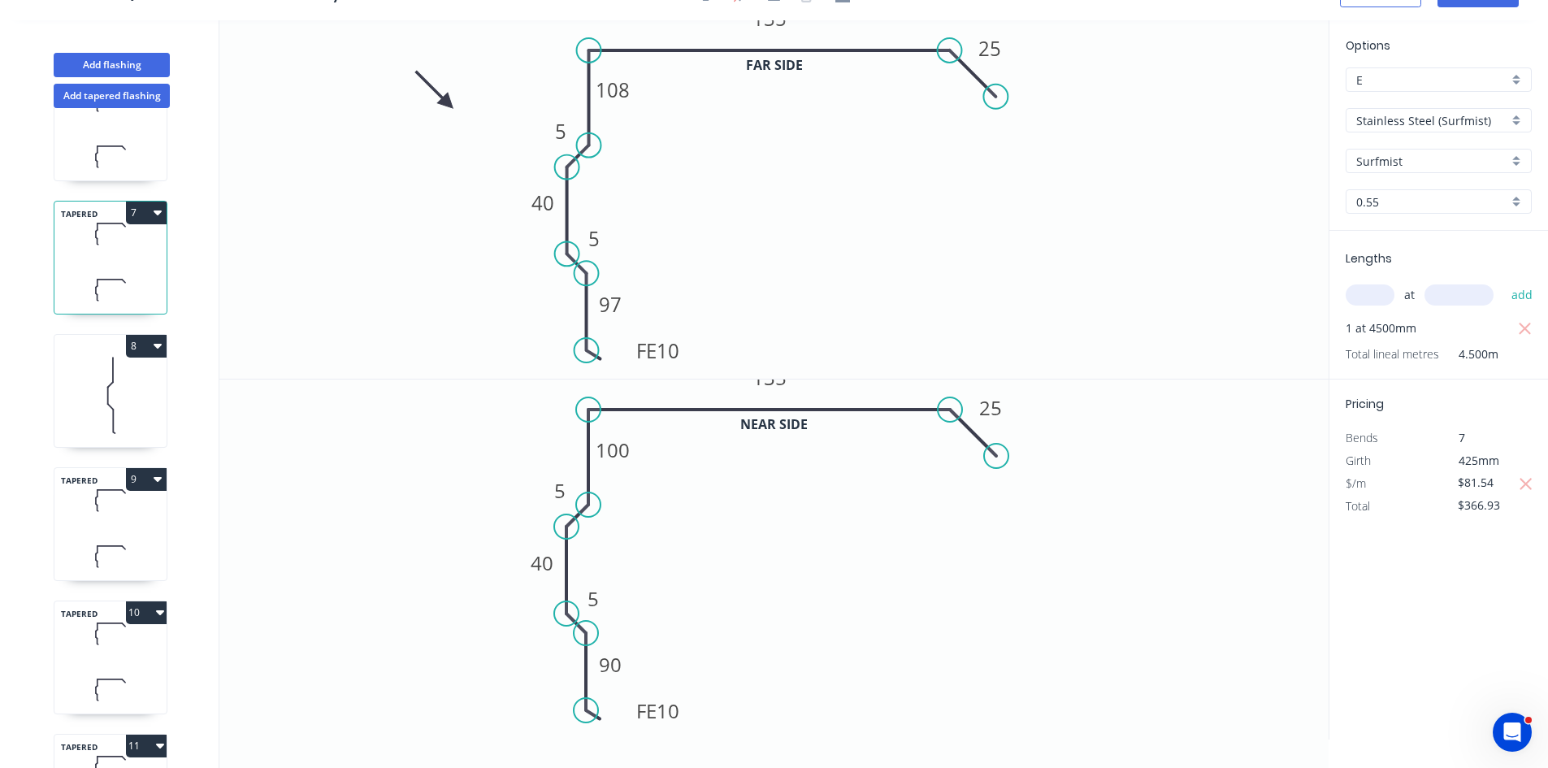
click at [99, 418] on icon at bounding box center [110, 395] width 112 height 104
type input "$33.60"
type input "$907.20"
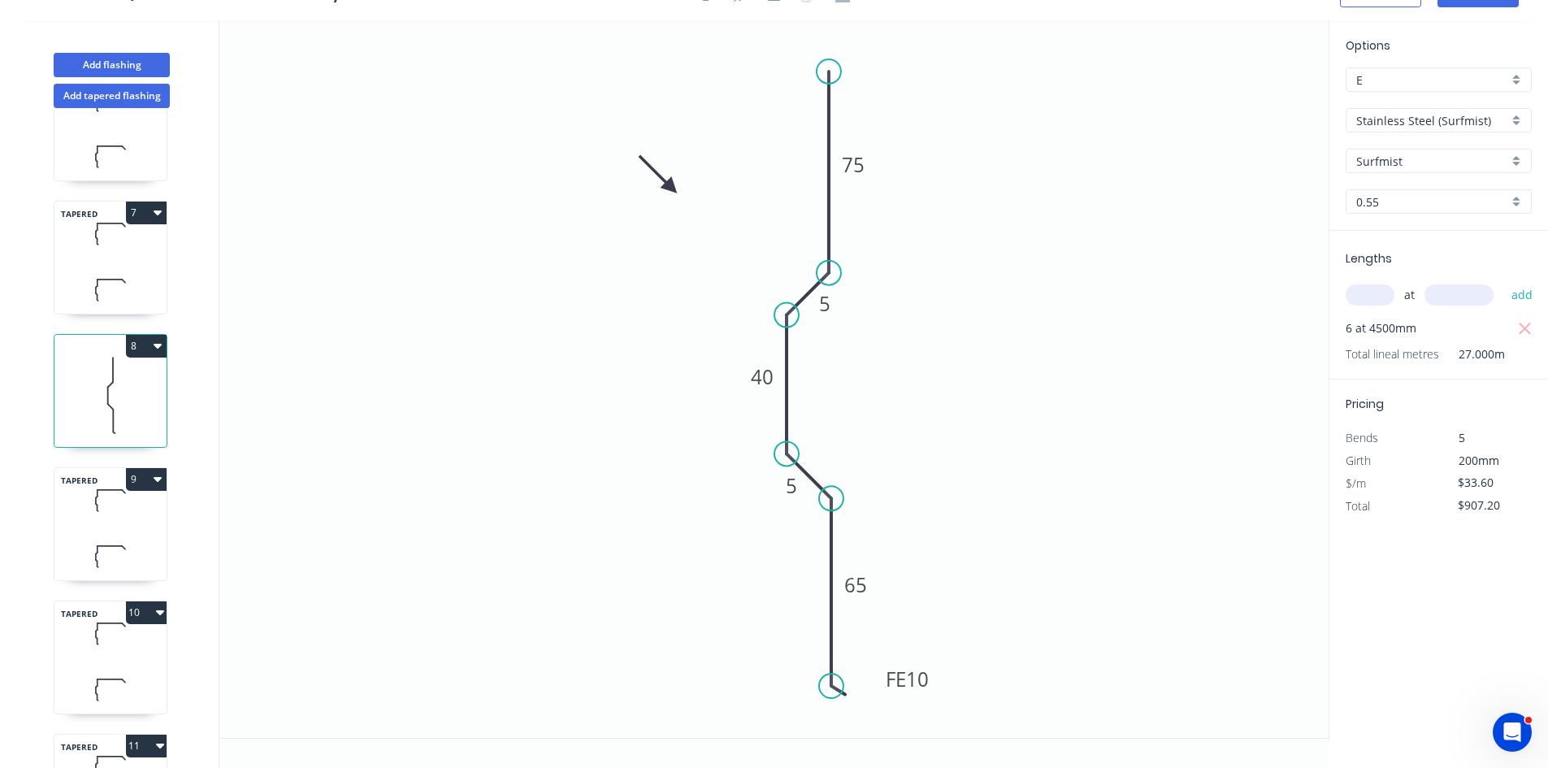
click at [89, 542] on icon at bounding box center [110, 556] width 112 height 48
type input "$125.62"
type input "$389.42"
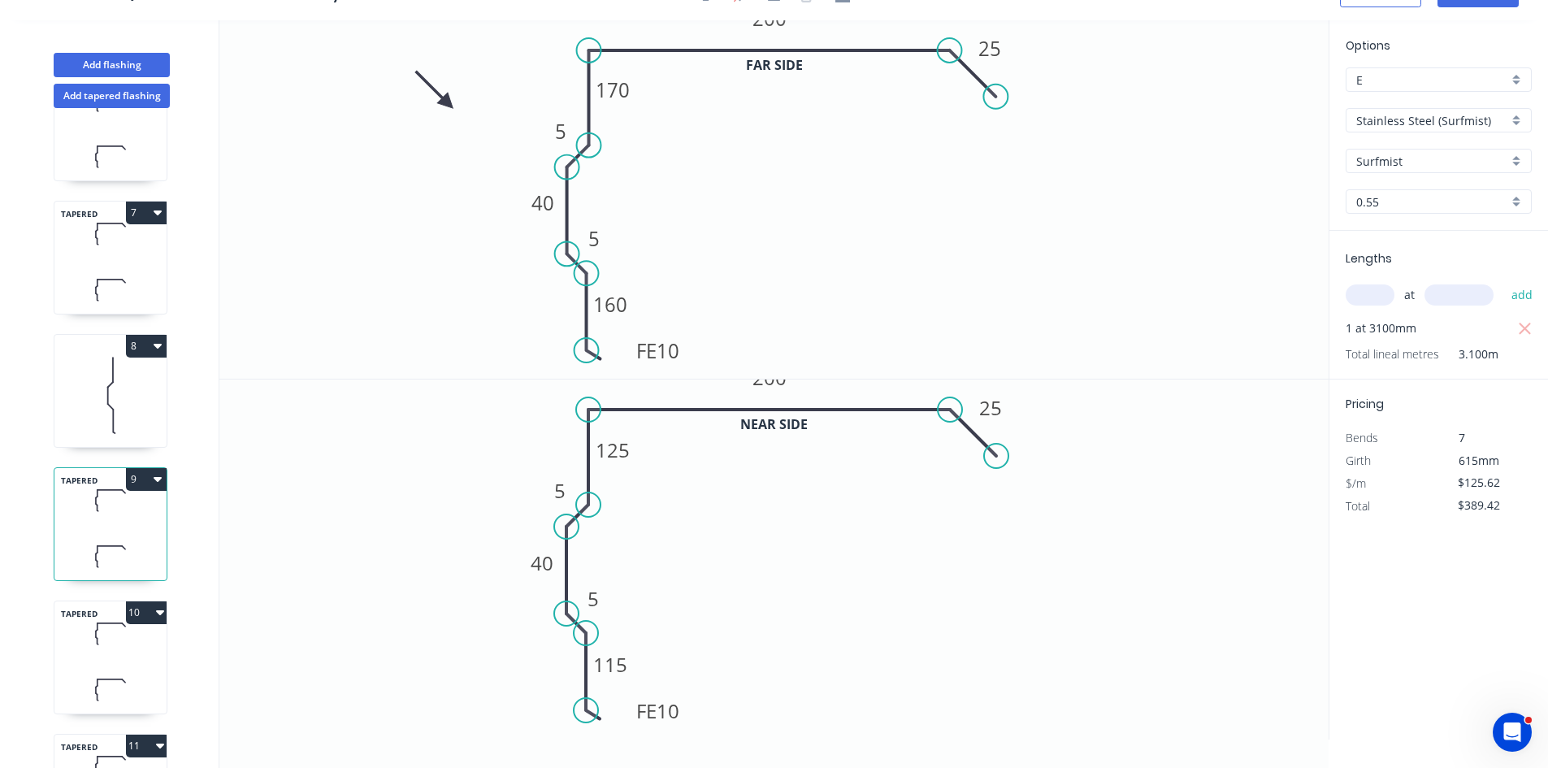
drag, startPoint x: 1512, startPoint y: 486, endPoint x: 1299, endPoint y: 476, distance: 213.2
click at [1299, 476] on div "Add flashing Add tapered flashing 1 2 3 TAPERED 4 TAPERED 5 TAPERED 6 TAPERED 7…" at bounding box center [774, 394] width 1548 height 748
click at [1291, 502] on icon "0 FE 10 115 5 40 5 125 200 25" at bounding box center [774, 559] width 1110 height 359
click at [1481, 619] on div "Options E E Stainless Steel (Surfmist) Stainless Steel (Surfmist) Surfmist Surf…" at bounding box center [1438, 379] width 219 height 719
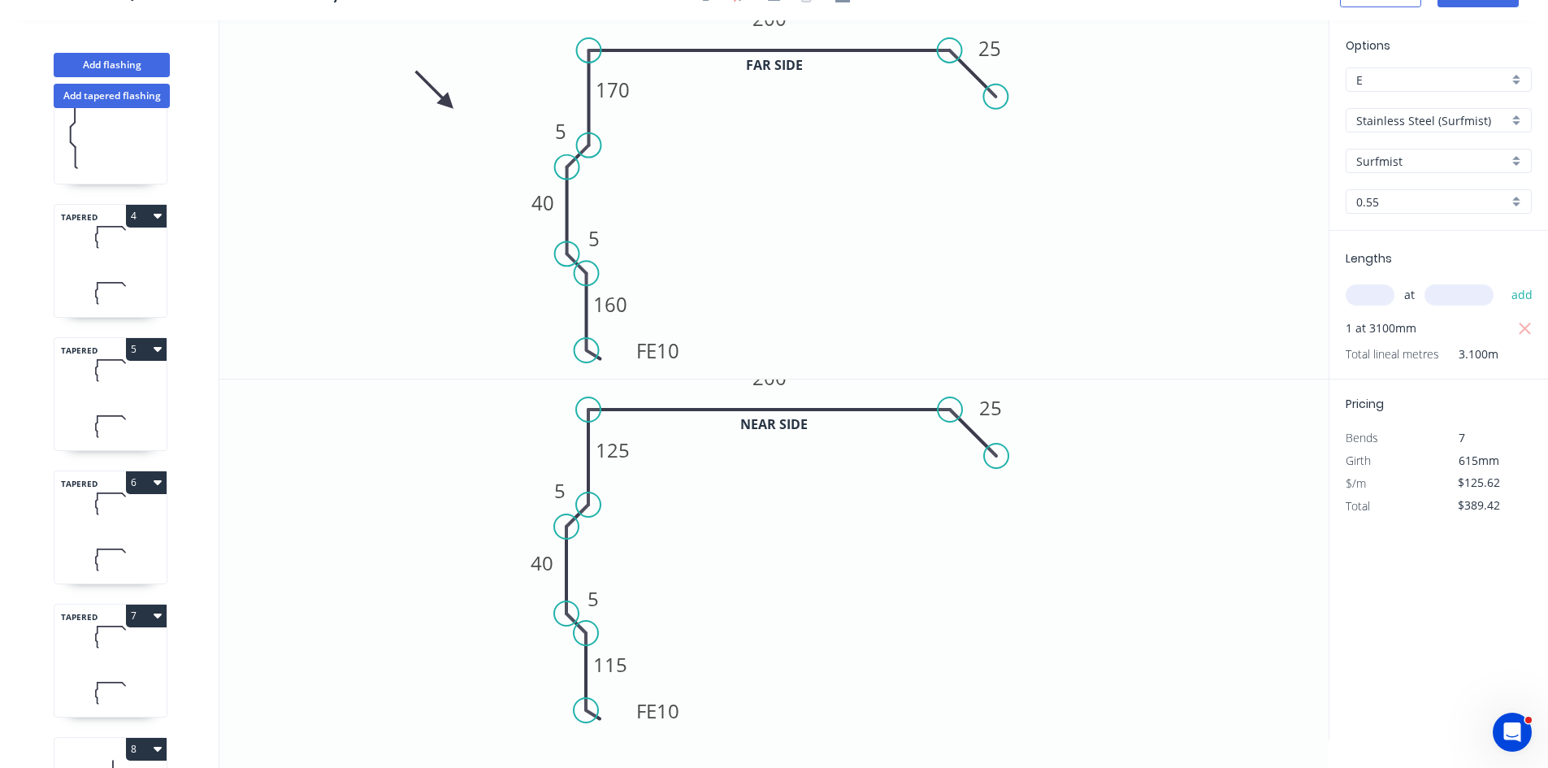
scroll to position [325, 0]
click at [105, 539] on icon at bounding box center [110, 563] width 112 height 48
type input "$81.54"
click at [98, 680] on icon at bounding box center [110, 696] width 112 height 48
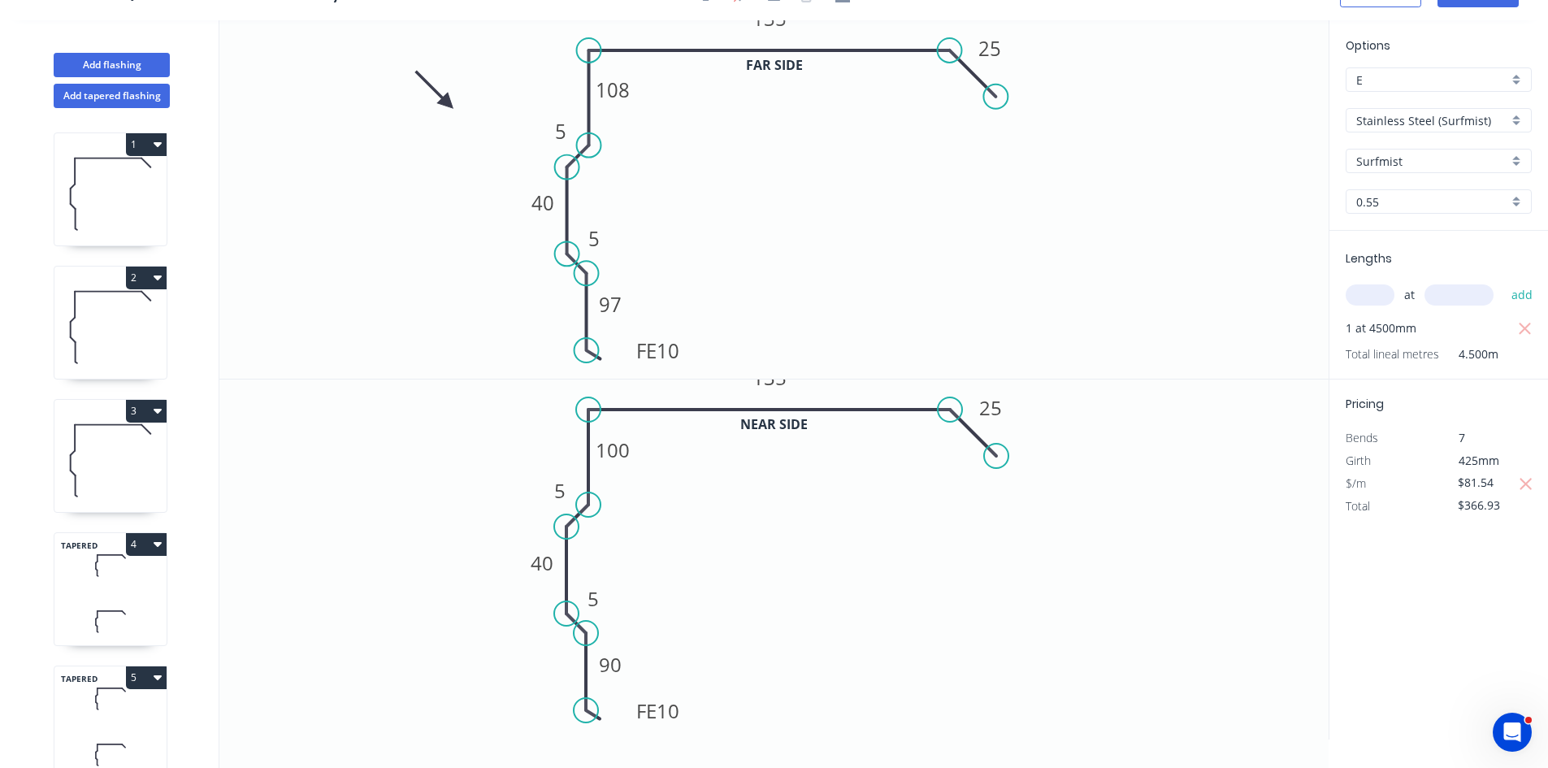
click at [84, 593] on div "TAPERED 4" at bounding box center [111, 589] width 114 height 114
type input "$432.16"
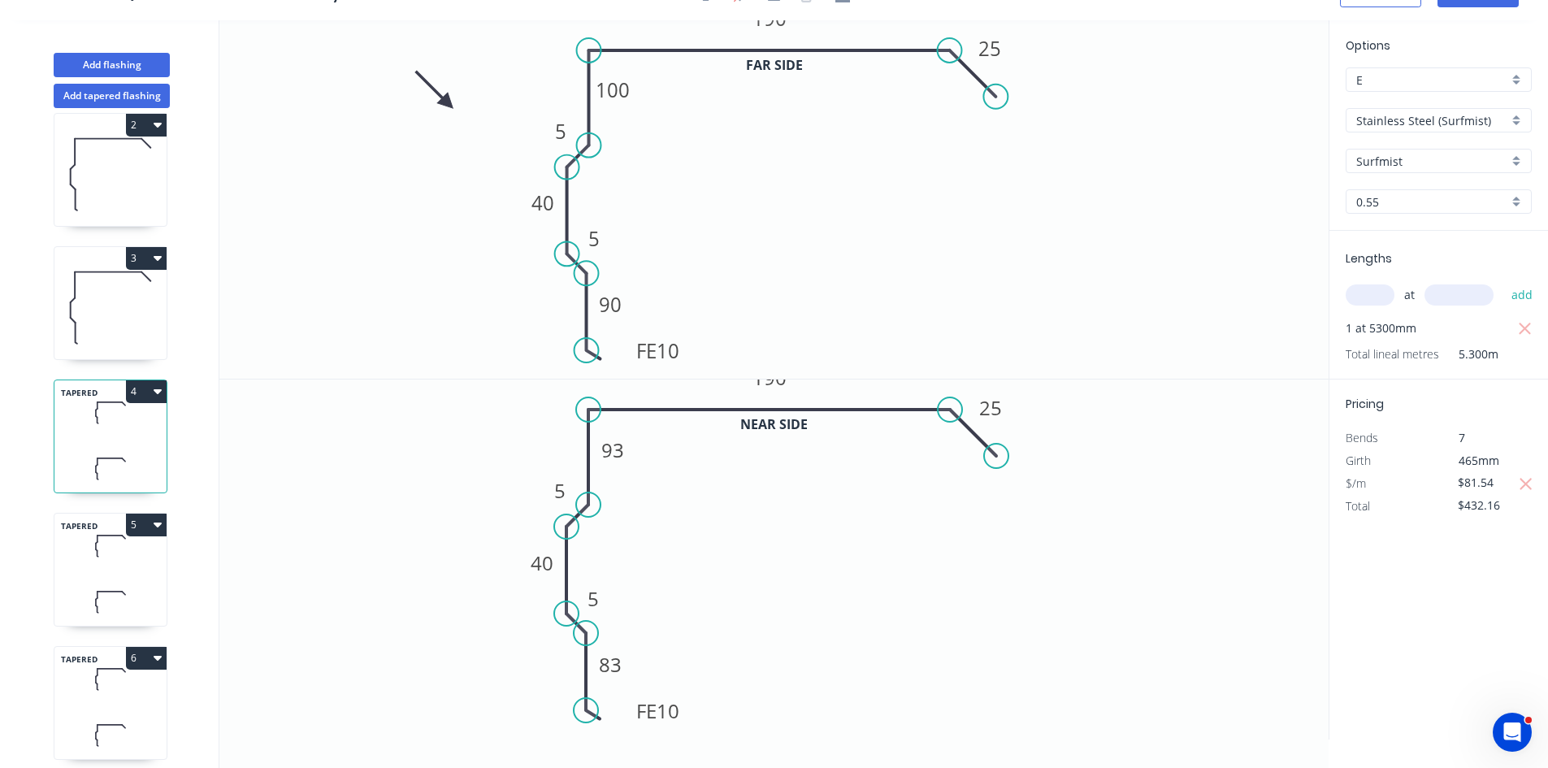
scroll to position [163, 0]
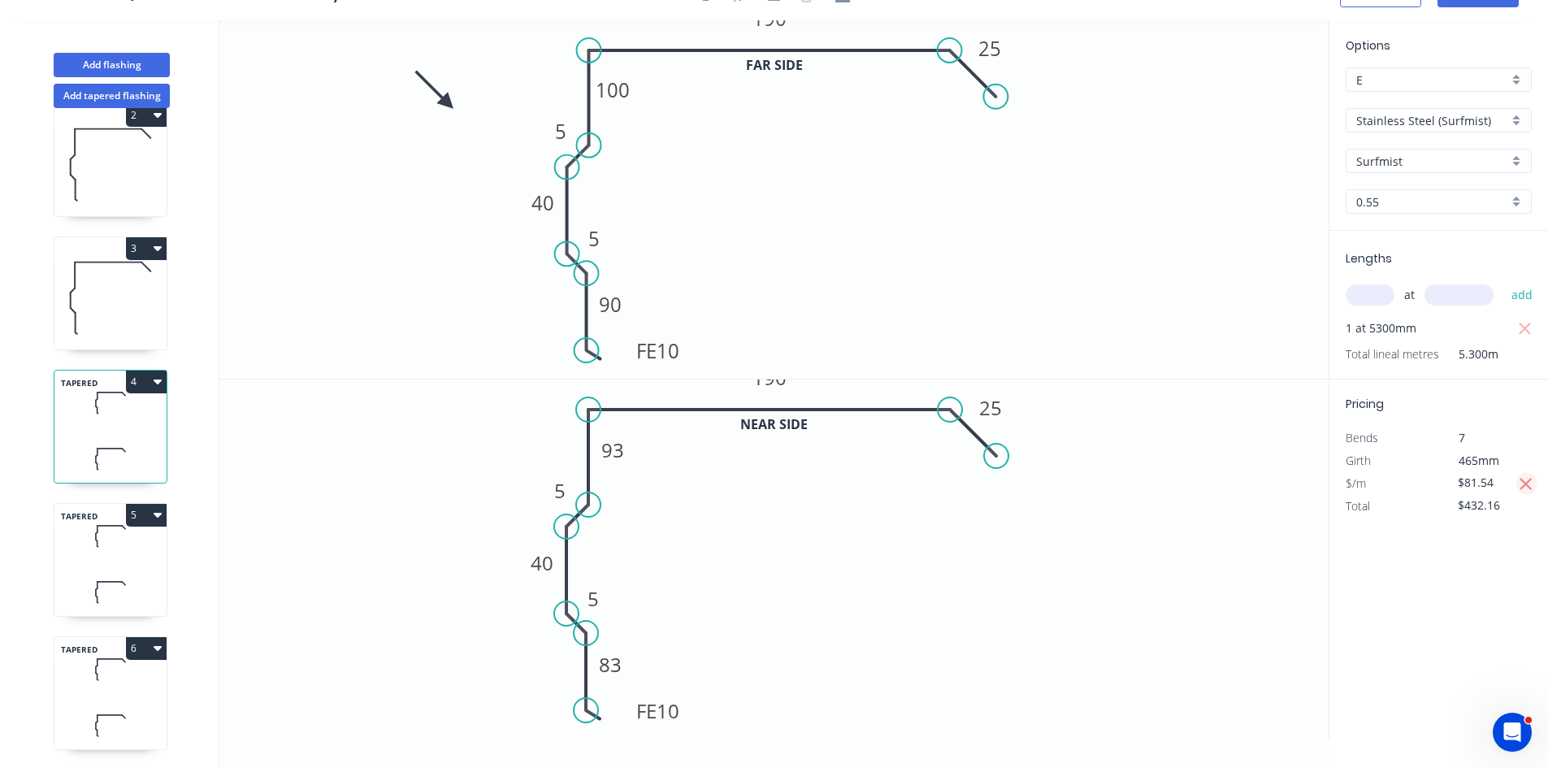
click at [1518, 483] on button "button" at bounding box center [1527, 483] width 20 height 23
type input "$87.92"
type input "$465.98"
drag, startPoint x: 1508, startPoint y: 489, endPoint x: 1557, endPoint y: 397, distance: 104.4
click at [1377, 498] on div "Pricing Bends 7 Girth 465mm $/m $87.92 Total $465.98" at bounding box center [1439, 449] width 219 height 138
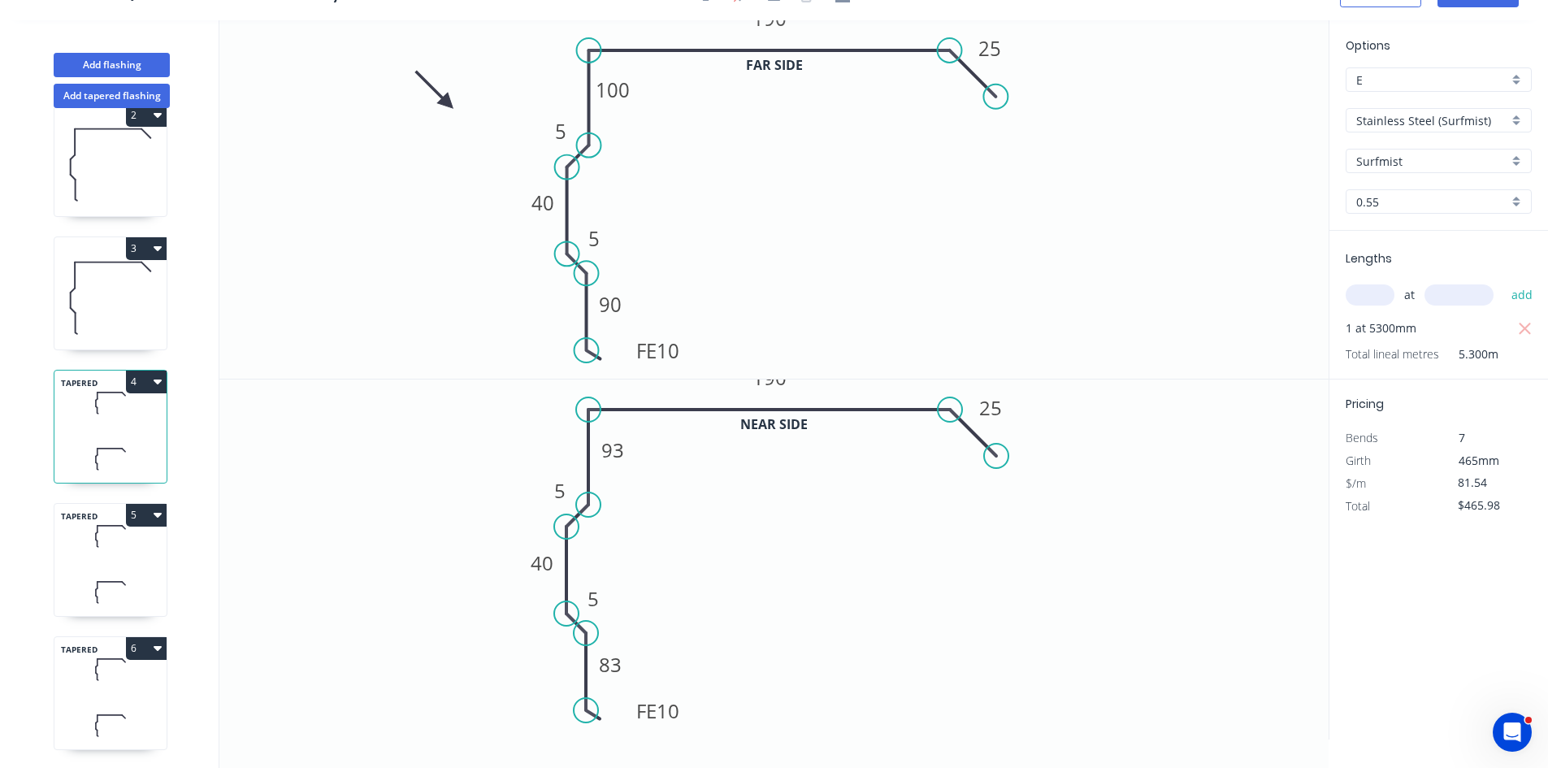
type input "$81.54"
click at [86, 546] on icon at bounding box center [110, 536] width 112 height 48
type input "$366.93"
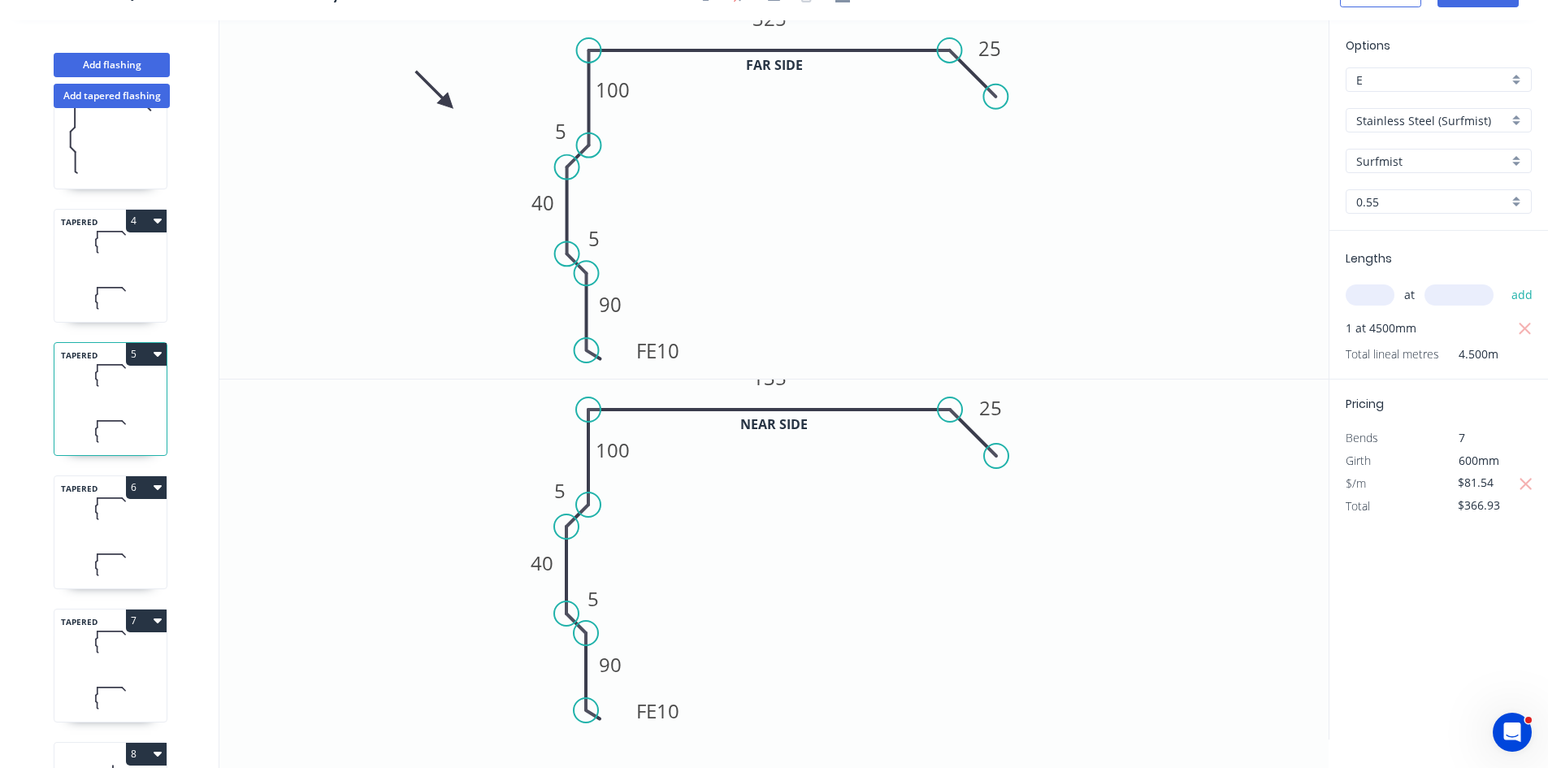
scroll to position [325, 0]
click at [102, 545] on icon at bounding box center [110, 563] width 112 height 48
click at [1524, 485] on icon "button" at bounding box center [1527, 484] width 12 height 12
type input "$87.92"
type input "$395.64"
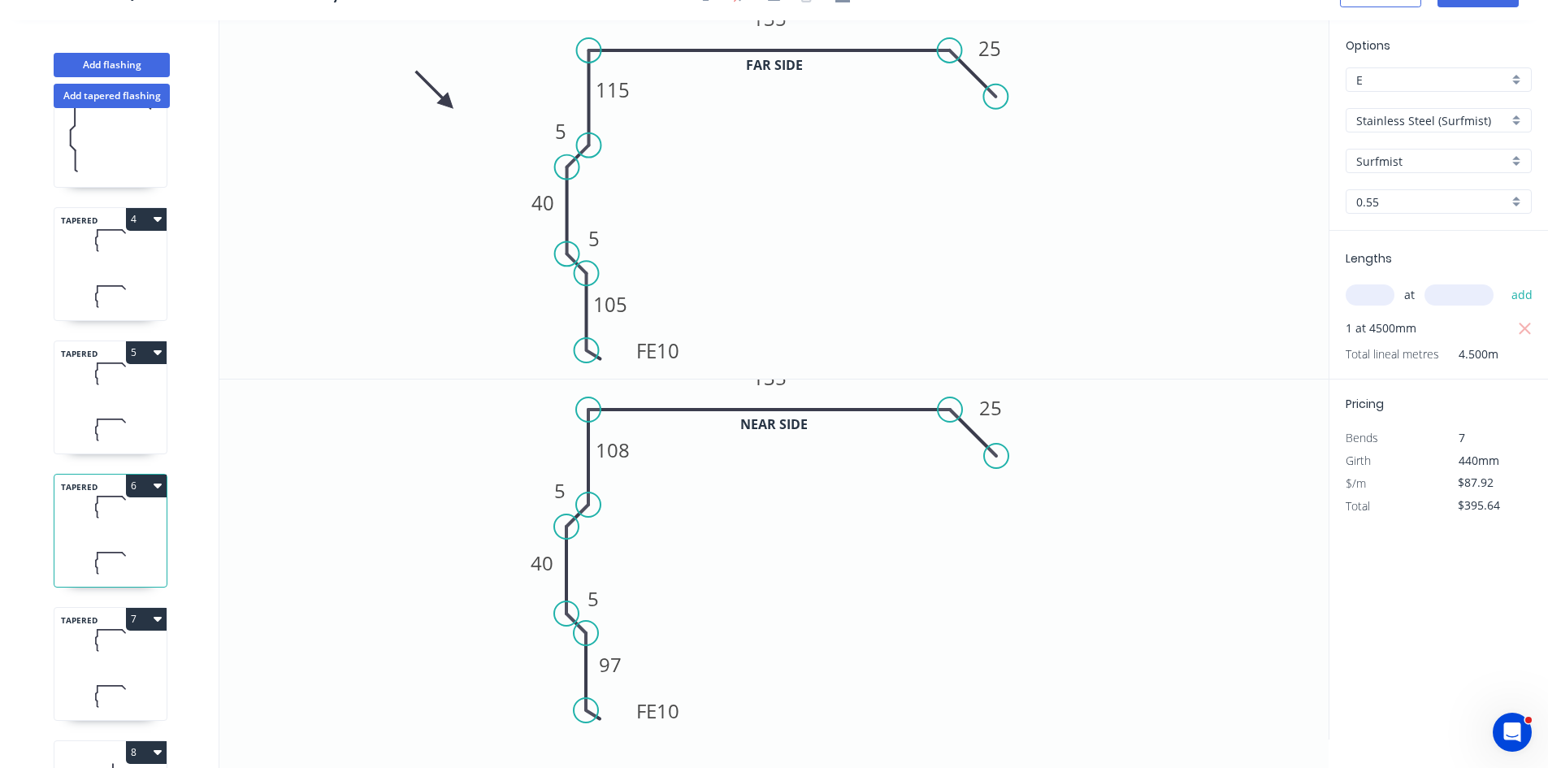
drag, startPoint x: 1517, startPoint y: 489, endPoint x: 1419, endPoint y: 489, distance: 97.5
click at [1419, 489] on div "$/m $87.92" at bounding box center [1439, 483] width 211 height 23
drag, startPoint x: 1504, startPoint y: 485, endPoint x: 1553, endPoint y: 443, distance: 64.5
click at [1371, 493] on div "$/m $87.92" at bounding box center [1439, 483] width 211 height 23
type input "$81.54"
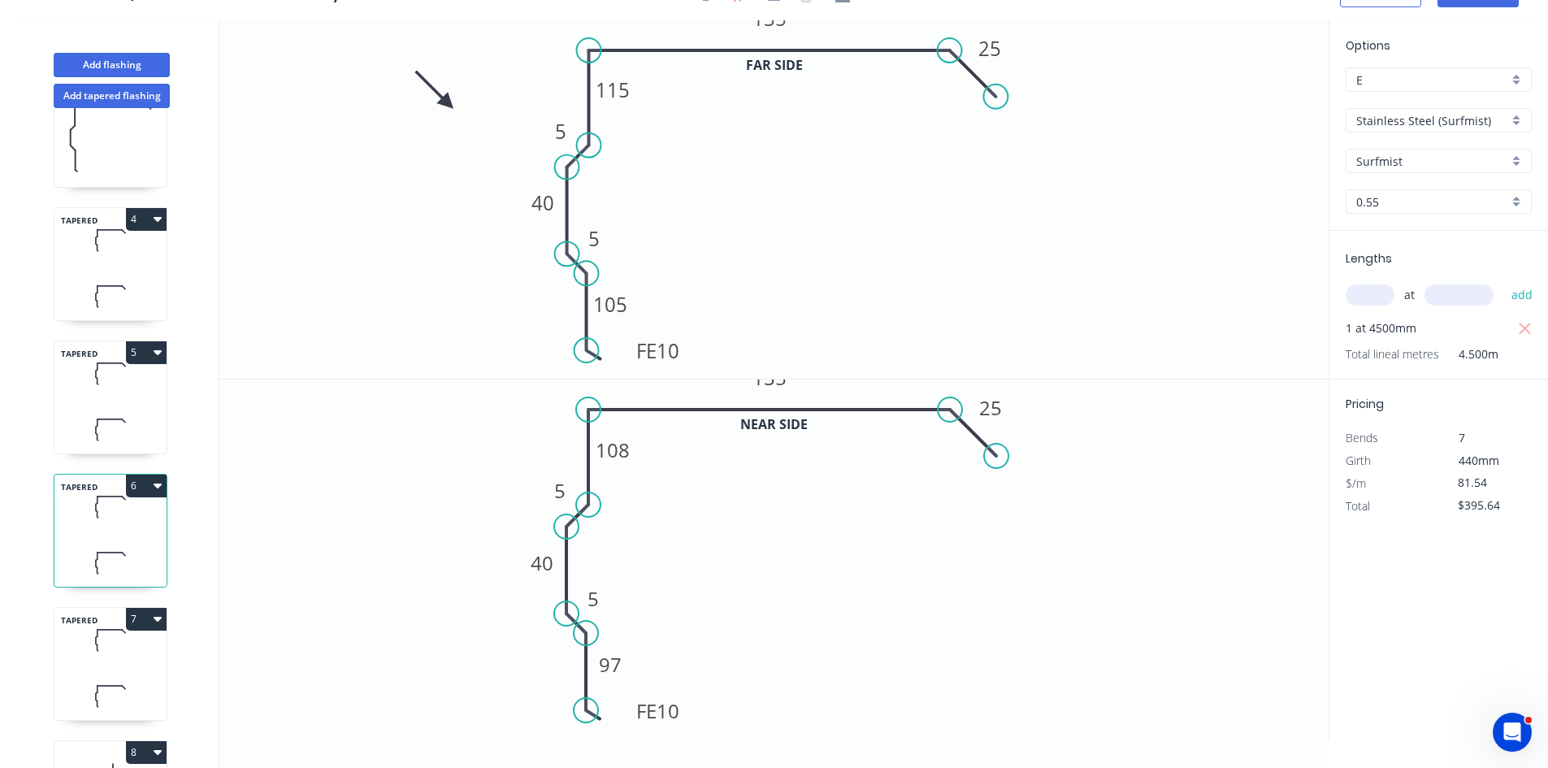
type input "$366.93"
click at [28, 684] on div "1 2 3 TAPERED 4 TAPERED 5 TAPERED 6 TAPERED 7 8 TAPERED 9 TAPERED 10 TAPERED 11…" at bounding box center [112, 438] width 214 height 660
click at [65, 670] on div "TAPERED 7" at bounding box center [111, 664] width 114 height 114
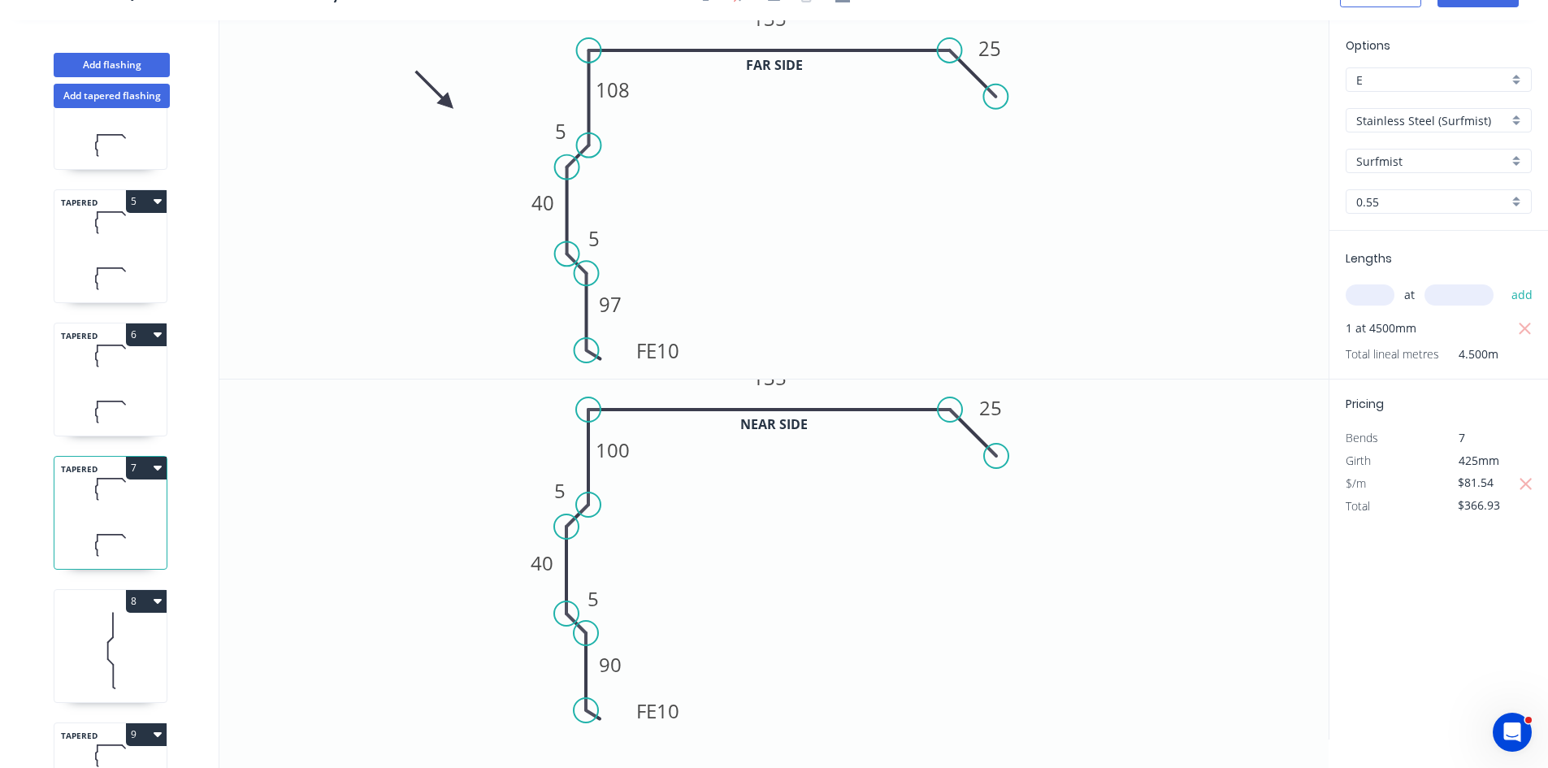
scroll to position [650, 0]
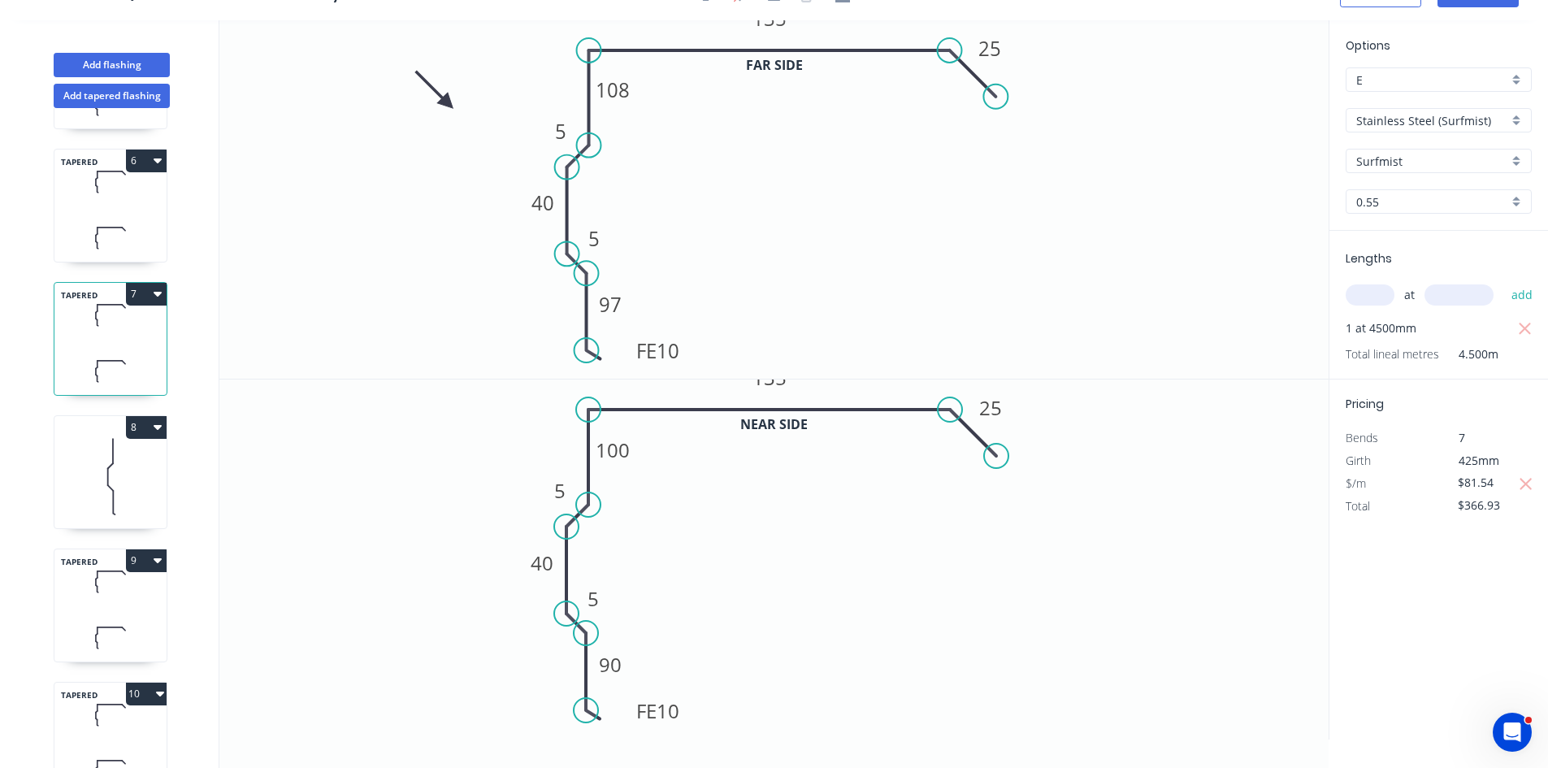
click at [100, 615] on icon at bounding box center [110, 638] width 112 height 48
type input "$125.62"
type input "$389.42"
click at [103, 345] on div "TAPERED 7" at bounding box center [111, 339] width 114 height 114
type input "$81.54"
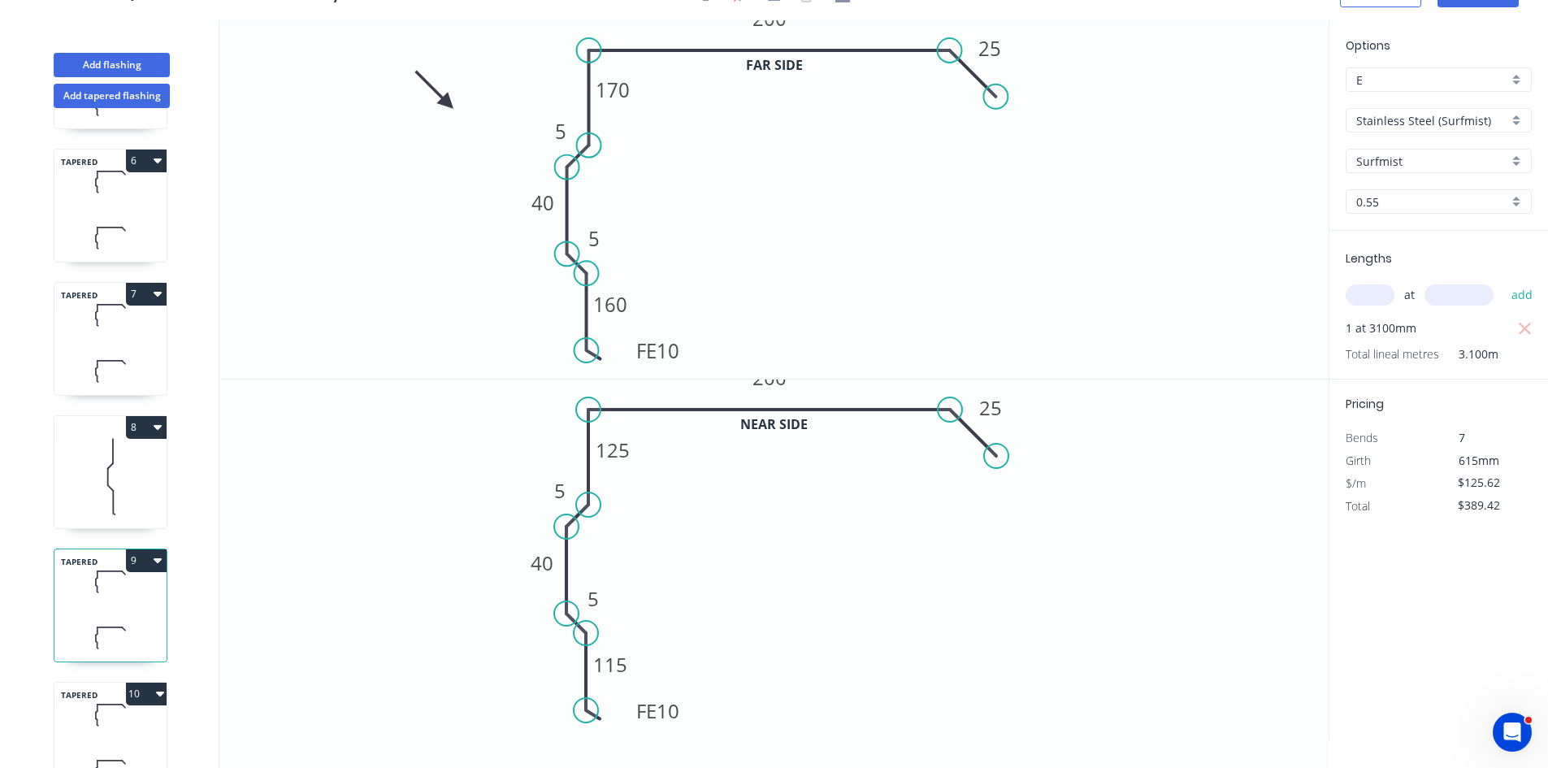
type input "$366.93"
click at [1533, 490] on icon "button" at bounding box center [1526, 485] width 15 height 20
type input "$87.92"
type input "$395.64"
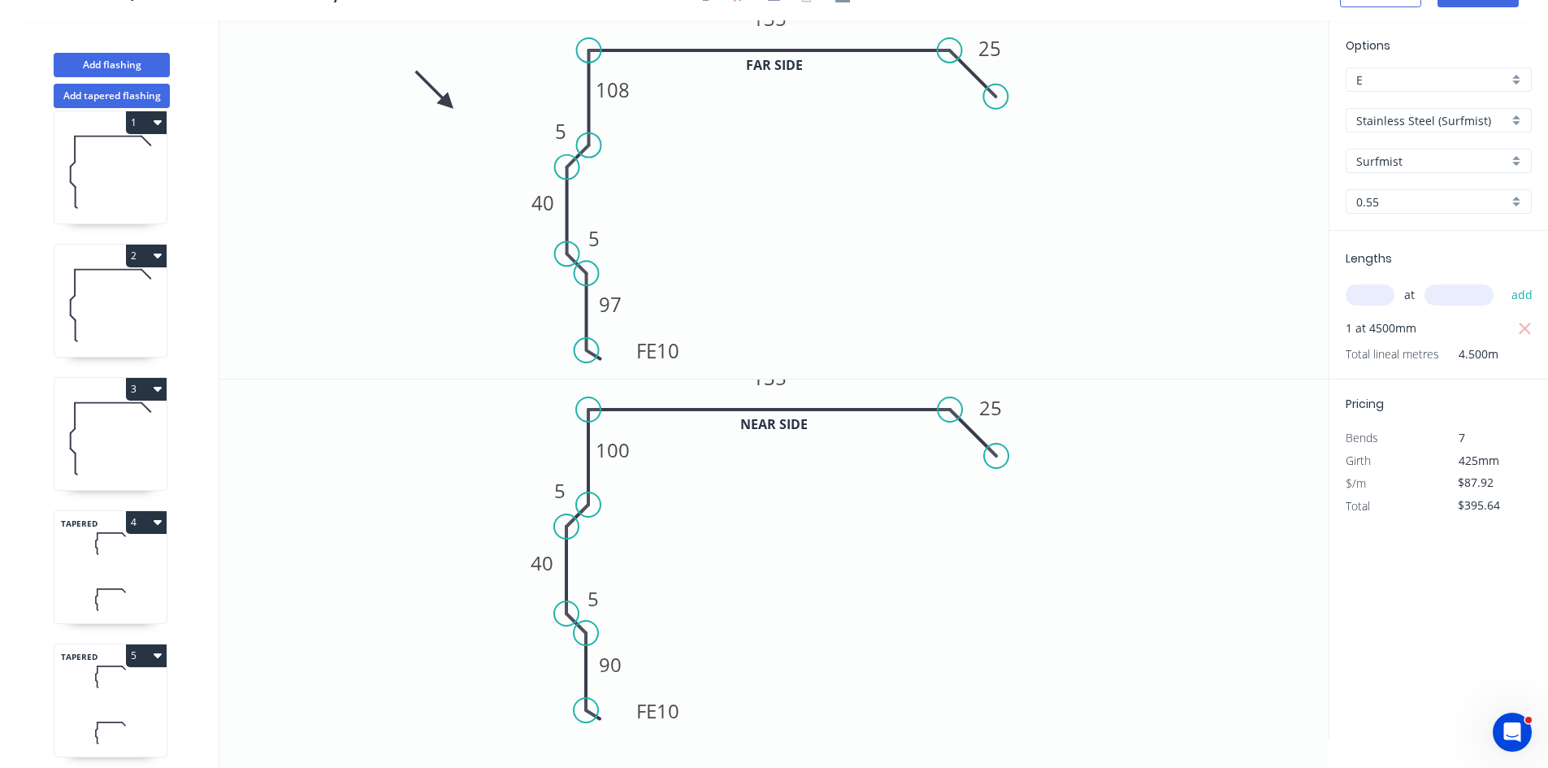
scroll to position [0, 0]
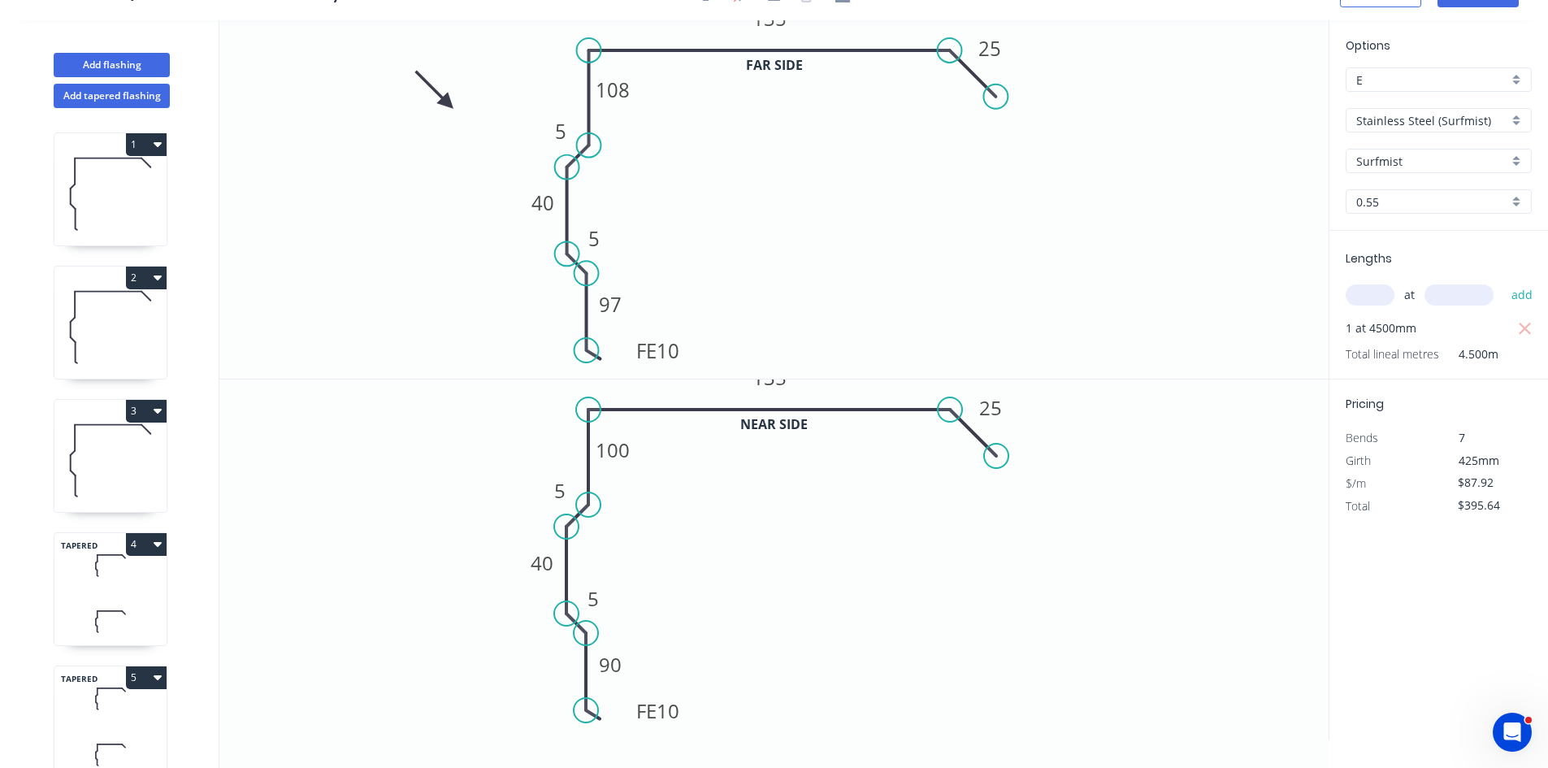
click at [102, 588] on icon at bounding box center [110, 565] width 112 height 48
type input "$81.54"
type input "$432.16"
click at [1529, 481] on icon "button" at bounding box center [1527, 484] width 12 height 12
type input "$87.92"
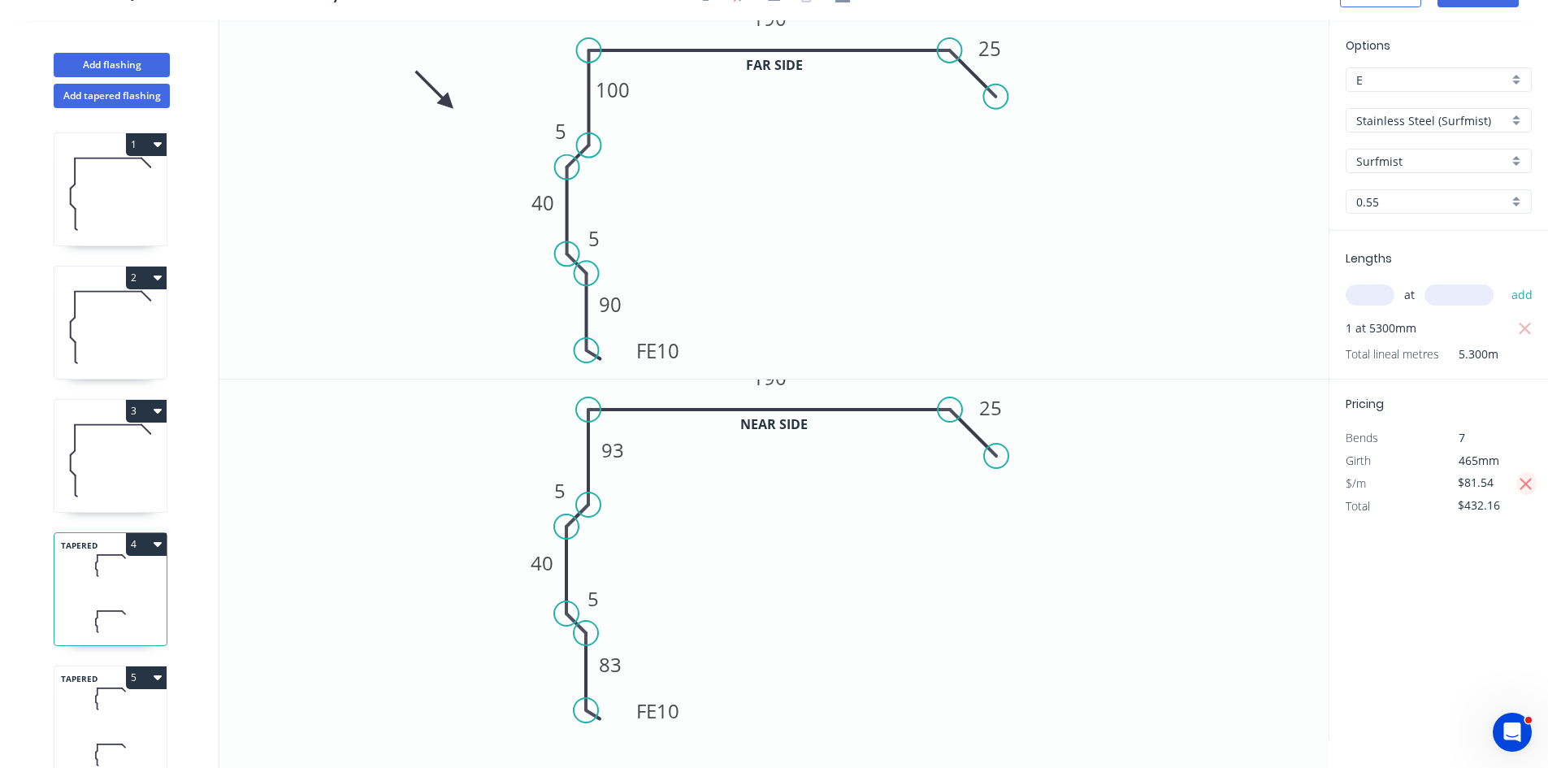
type input "$465.98"
click at [112, 714] on icon at bounding box center [110, 699] width 112 height 48
type input "$81.54"
type input "$366.93"
click at [1535, 478] on button "button" at bounding box center [1527, 483] width 20 height 23
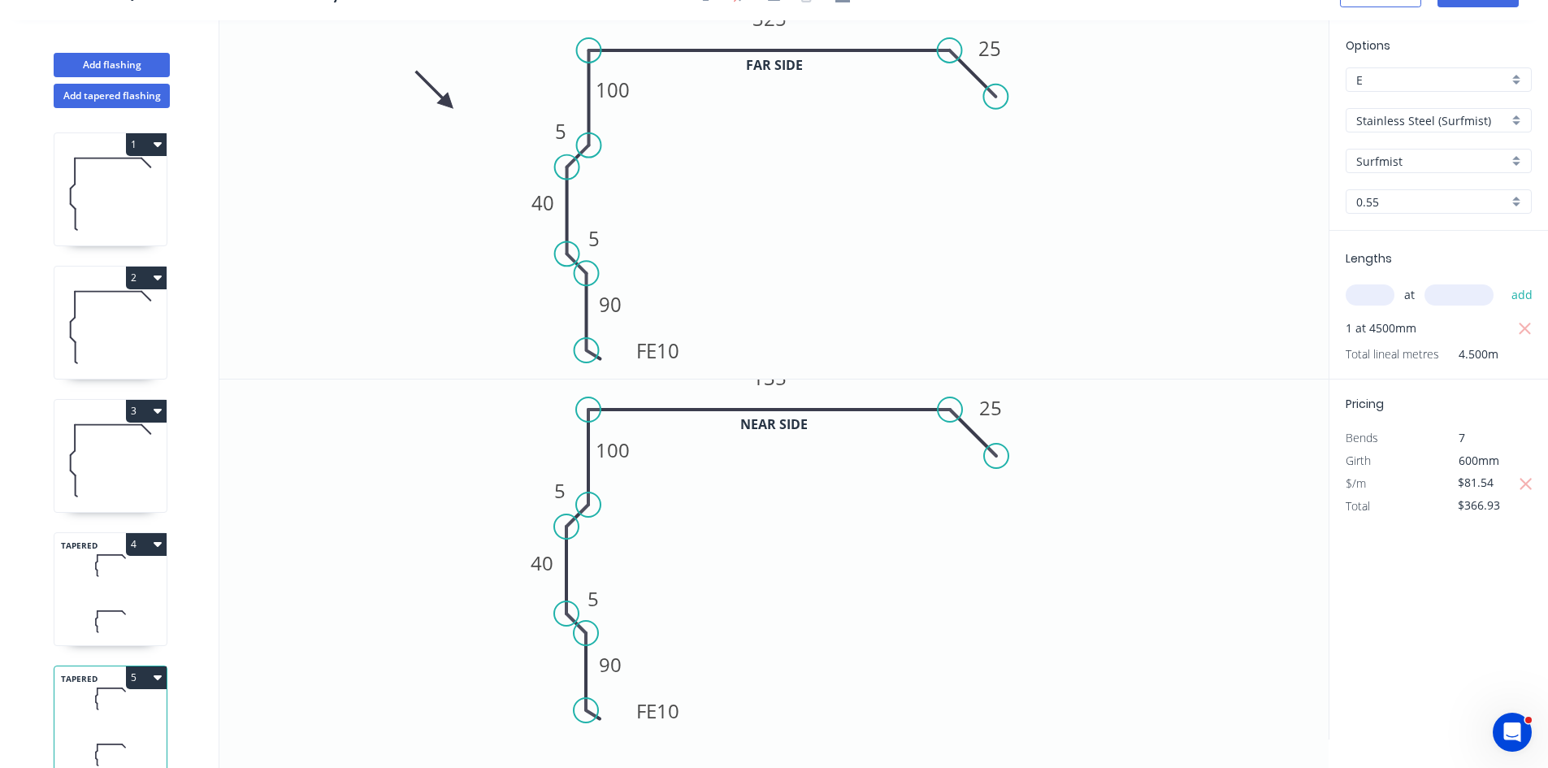
type input "$87.92"
type input "$395.64"
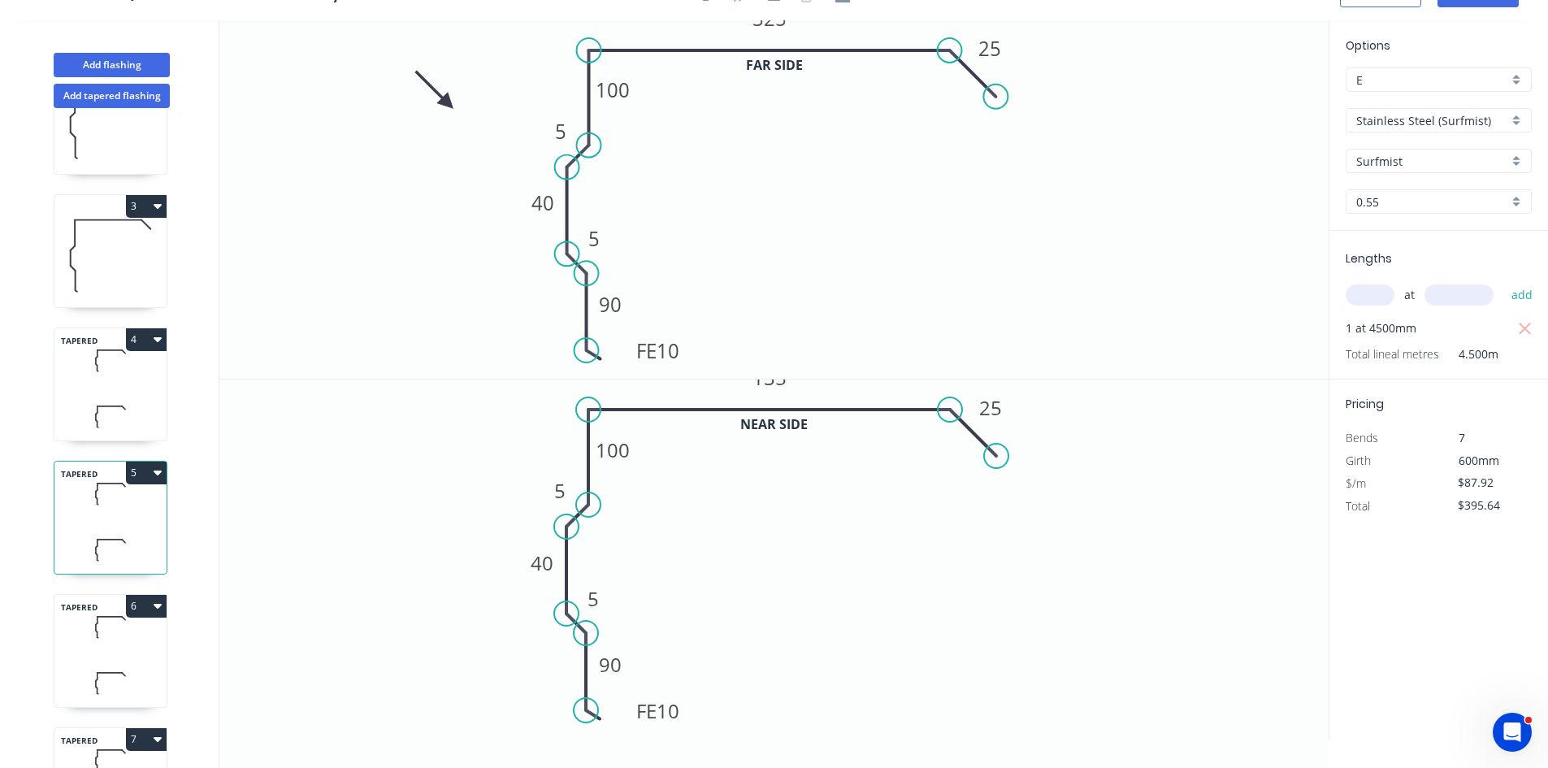
scroll to position [325, 0]
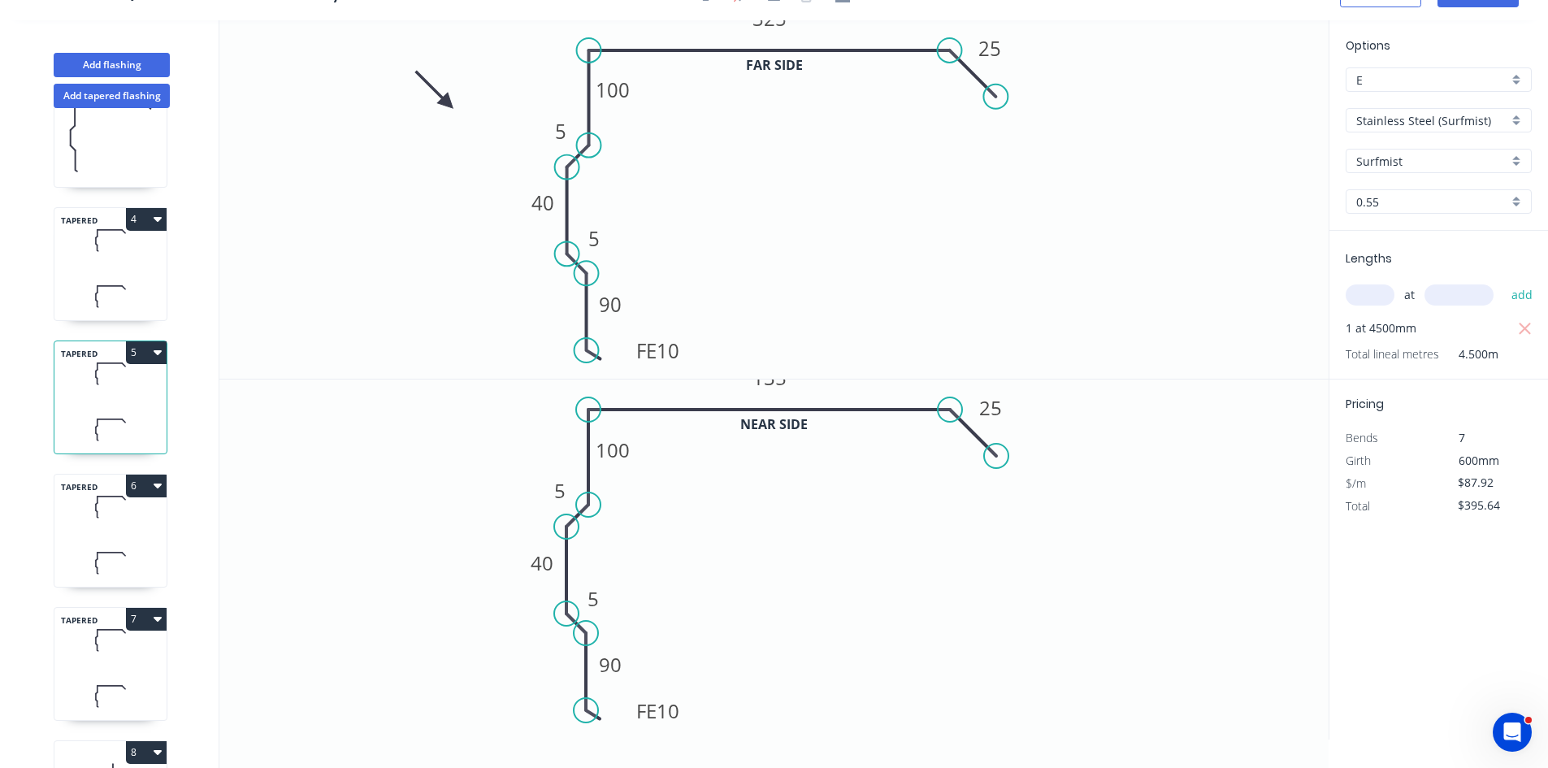
click at [74, 552] on icon at bounding box center [110, 563] width 112 height 48
type input "$81.54"
type input "$366.93"
click at [1532, 484] on icon "button" at bounding box center [1526, 485] width 15 height 20
type input "$87.92"
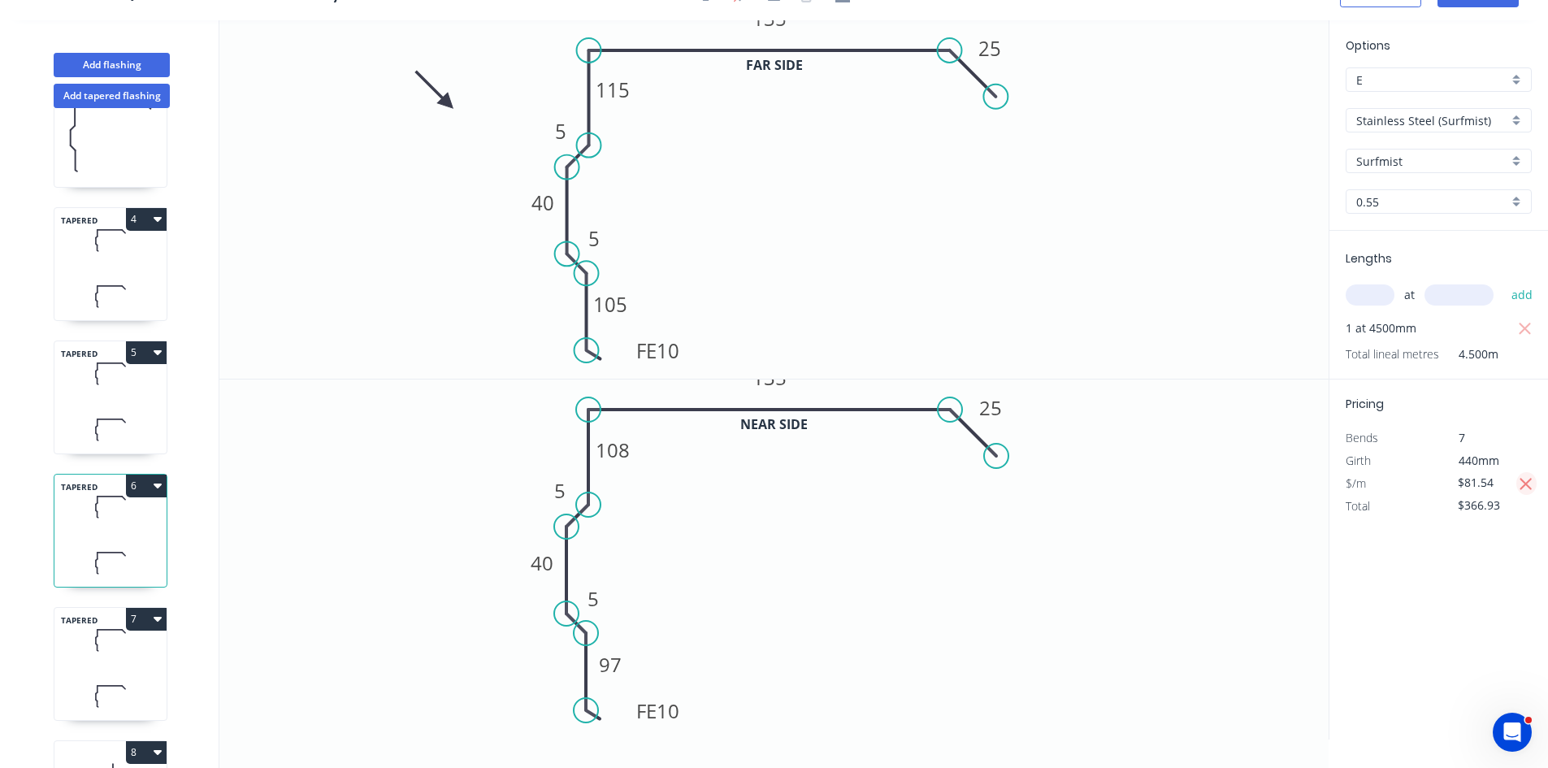
type input "$395.64"
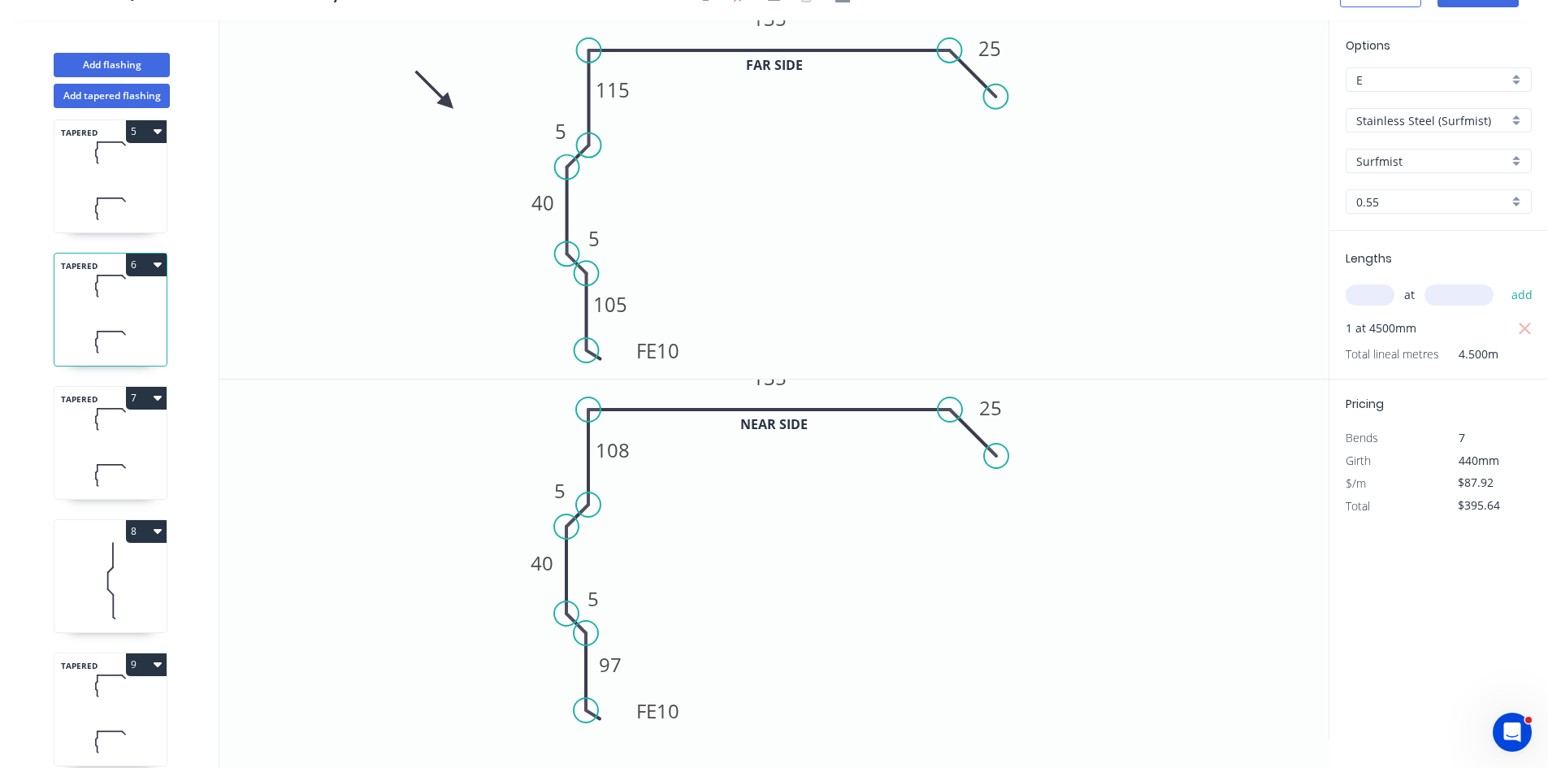
scroll to position [569, 0]
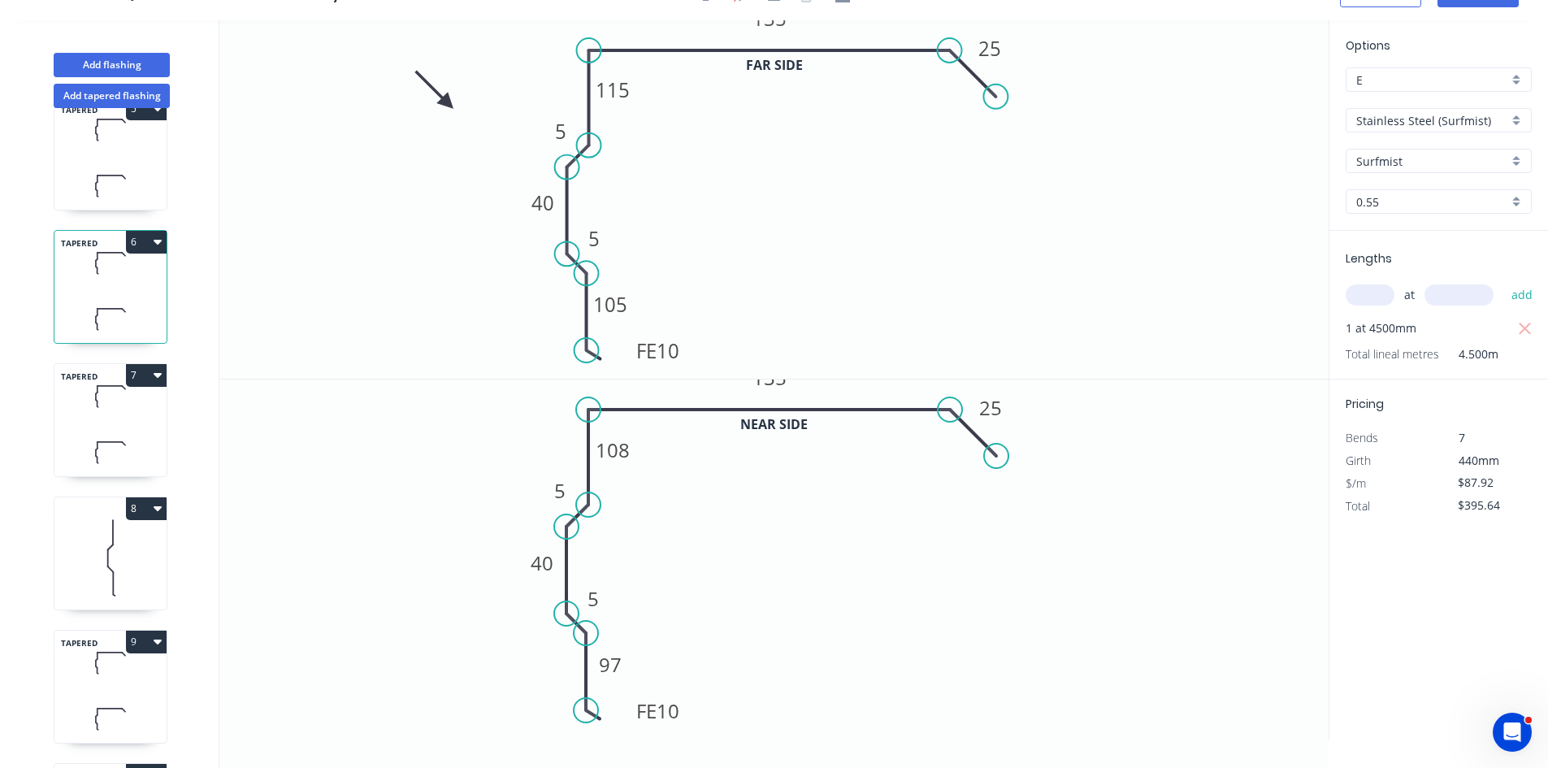
click at [98, 469] on icon at bounding box center [110, 452] width 112 height 48
click at [126, 687] on div "TAPERED 9" at bounding box center [111, 687] width 114 height 114
type input "$125.62"
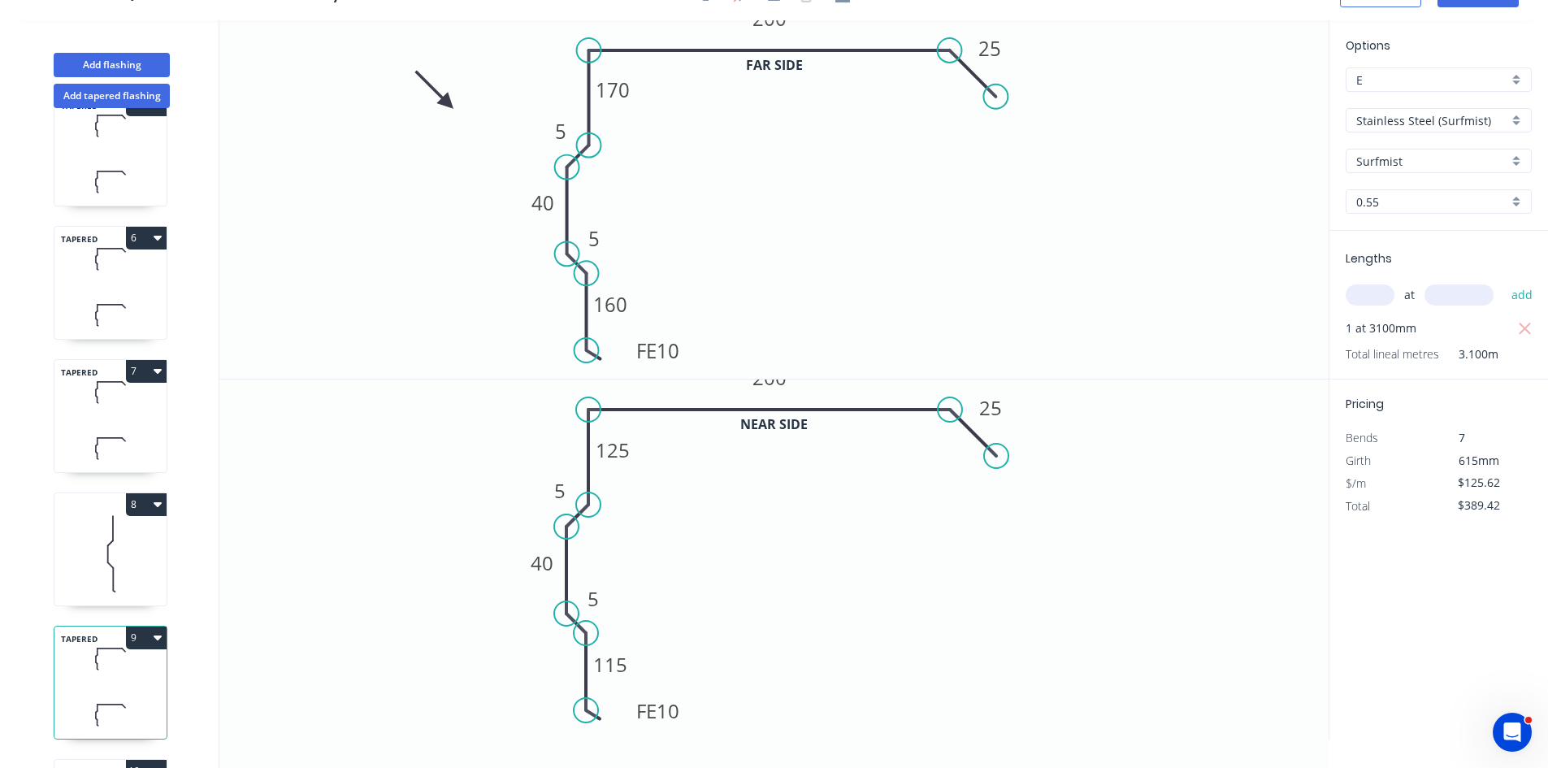
scroll to position [894, 0]
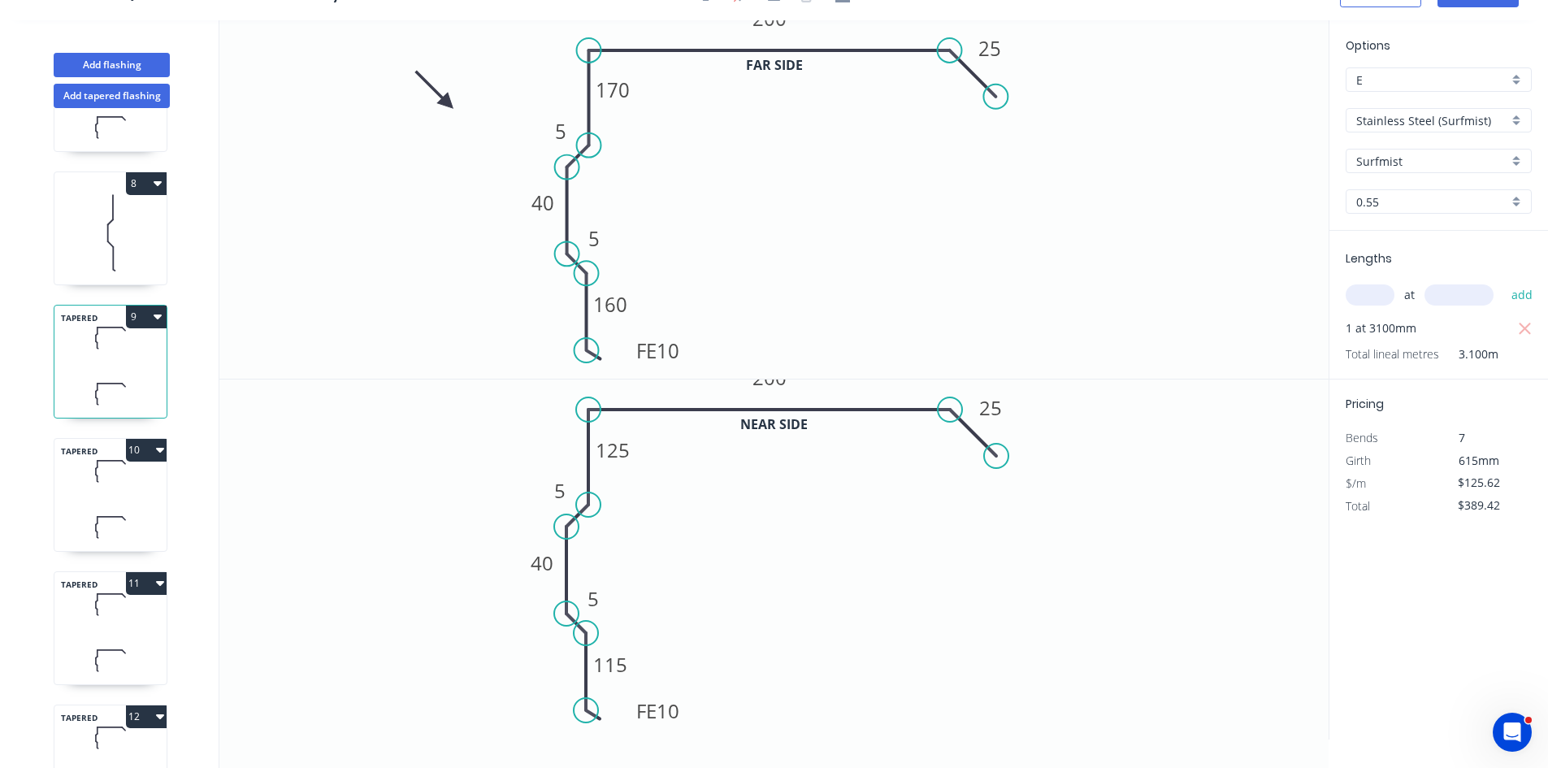
click at [98, 502] on div "TAPERED 10" at bounding box center [111, 495] width 114 height 114
type input "$150.74"
click at [105, 658] on icon at bounding box center [110, 660] width 112 height 48
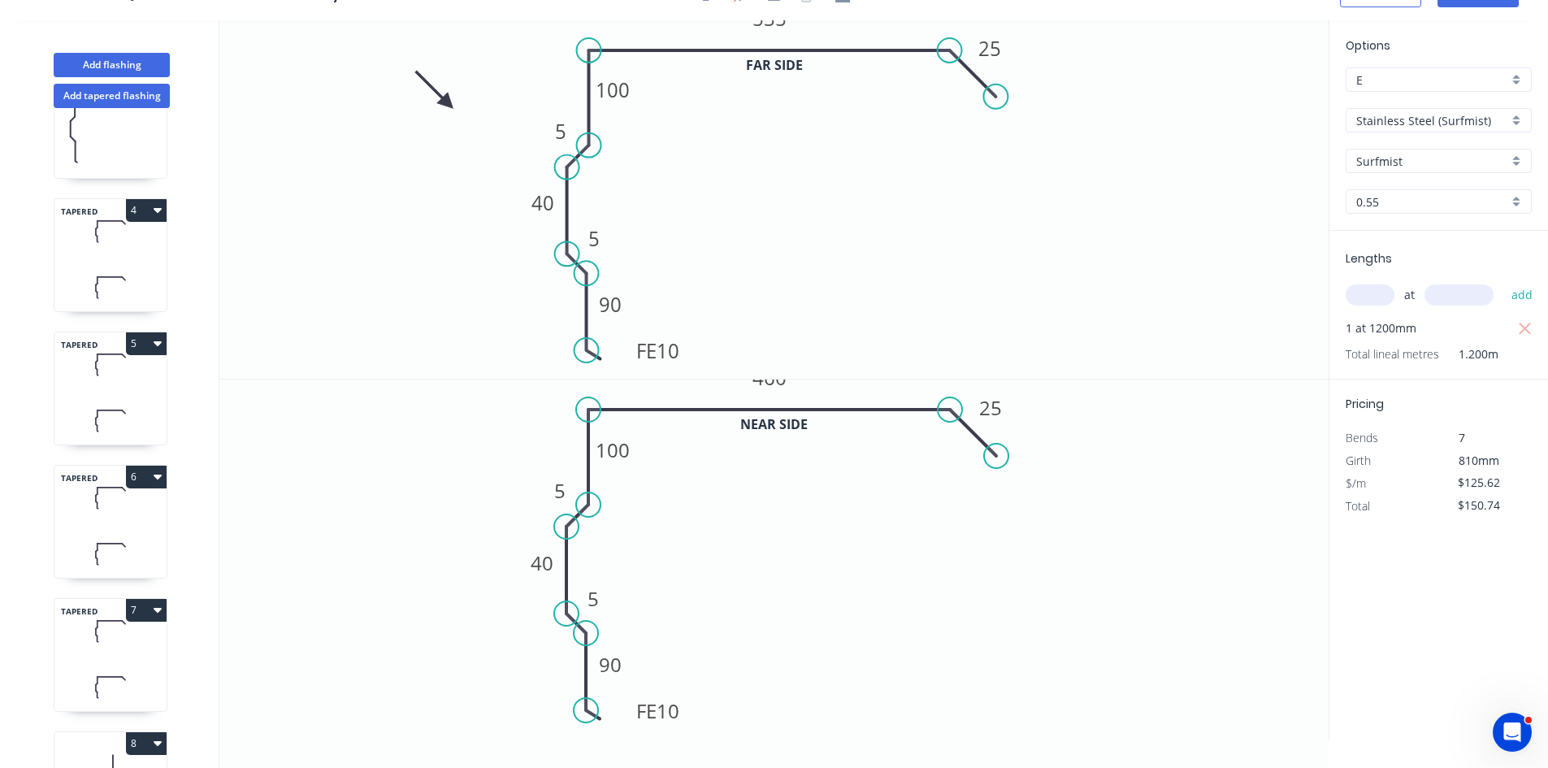
scroll to position [0, 0]
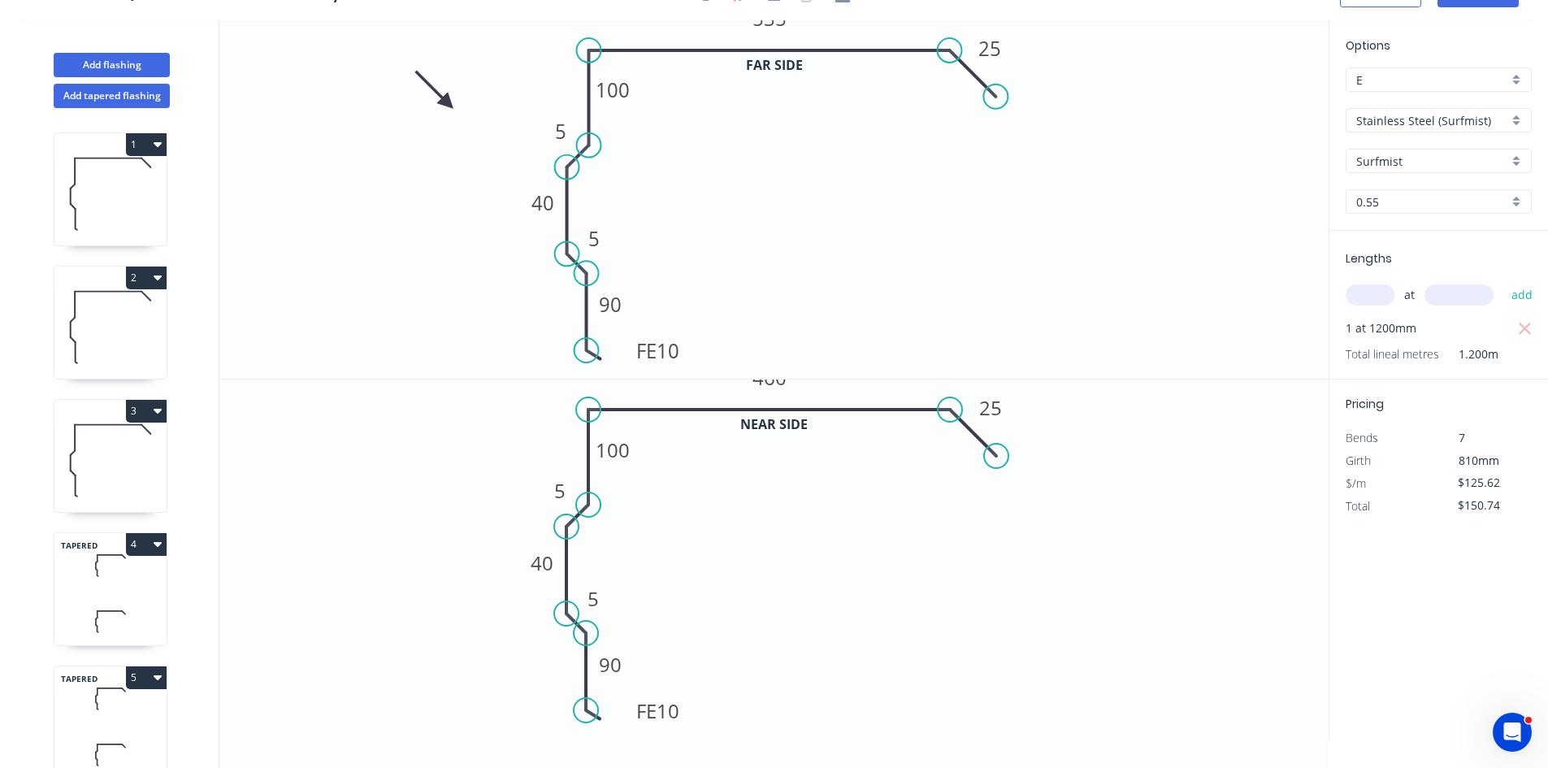
drag, startPoint x: 96, startPoint y: 201, endPoint x: 150, endPoint y: 233, distance: 62.7
click at [97, 201] on icon at bounding box center [110, 193] width 112 height 104
type input "$79.51"
type input "$842.81"
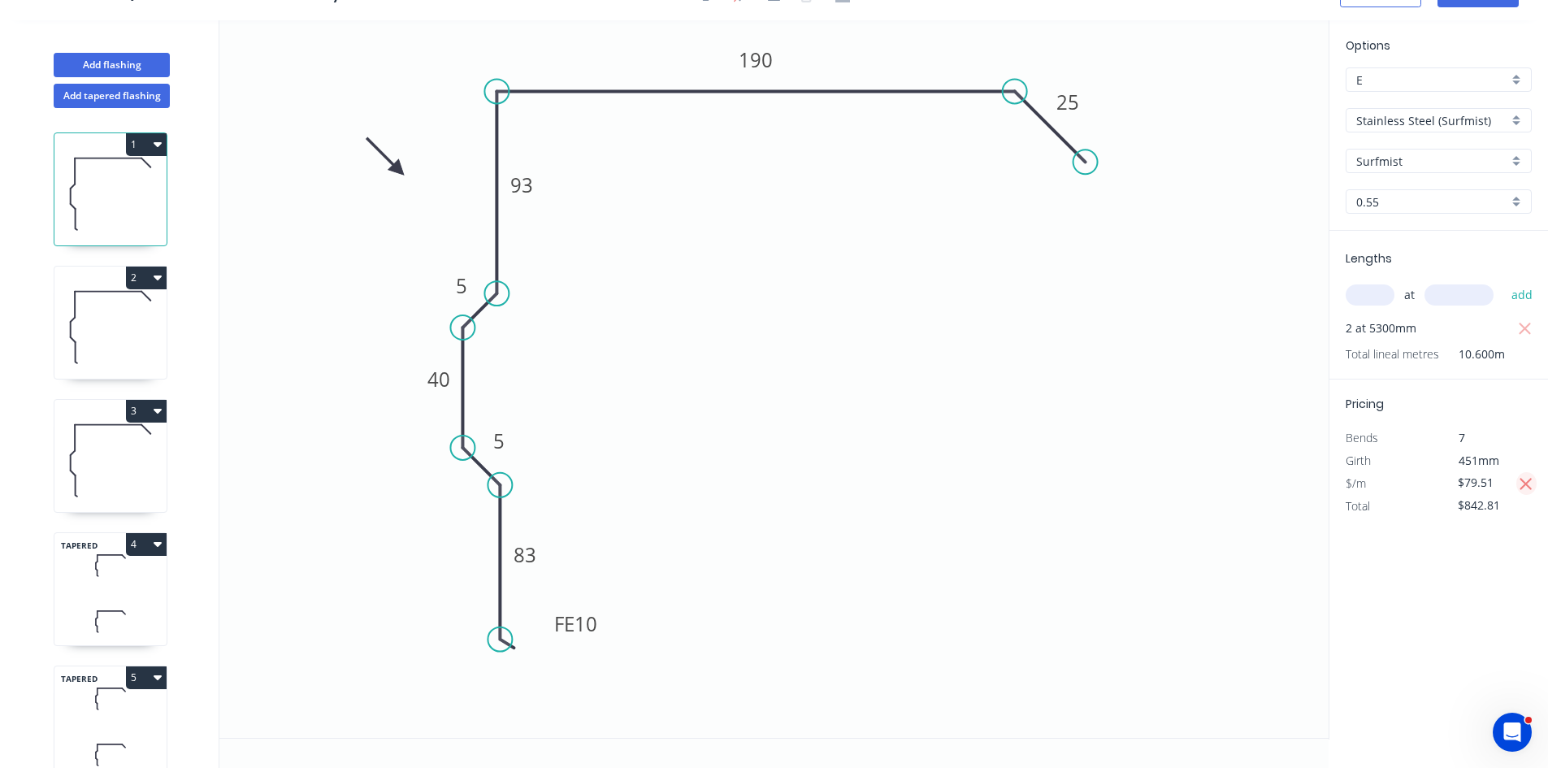
click at [1525, 488] on icon "button" at bounding box center [1526, 485] width 15 height 20
type input "$85.89"
type input "$910.43"
drag, startPoint x: 1507, startPoint y: 480, endPoint x: 1423, endPoint y: 484, distance: 83.8
click at [1423, 484] on div "$/m $85.89" at bounding box center [1439, 483] width 211 height 23
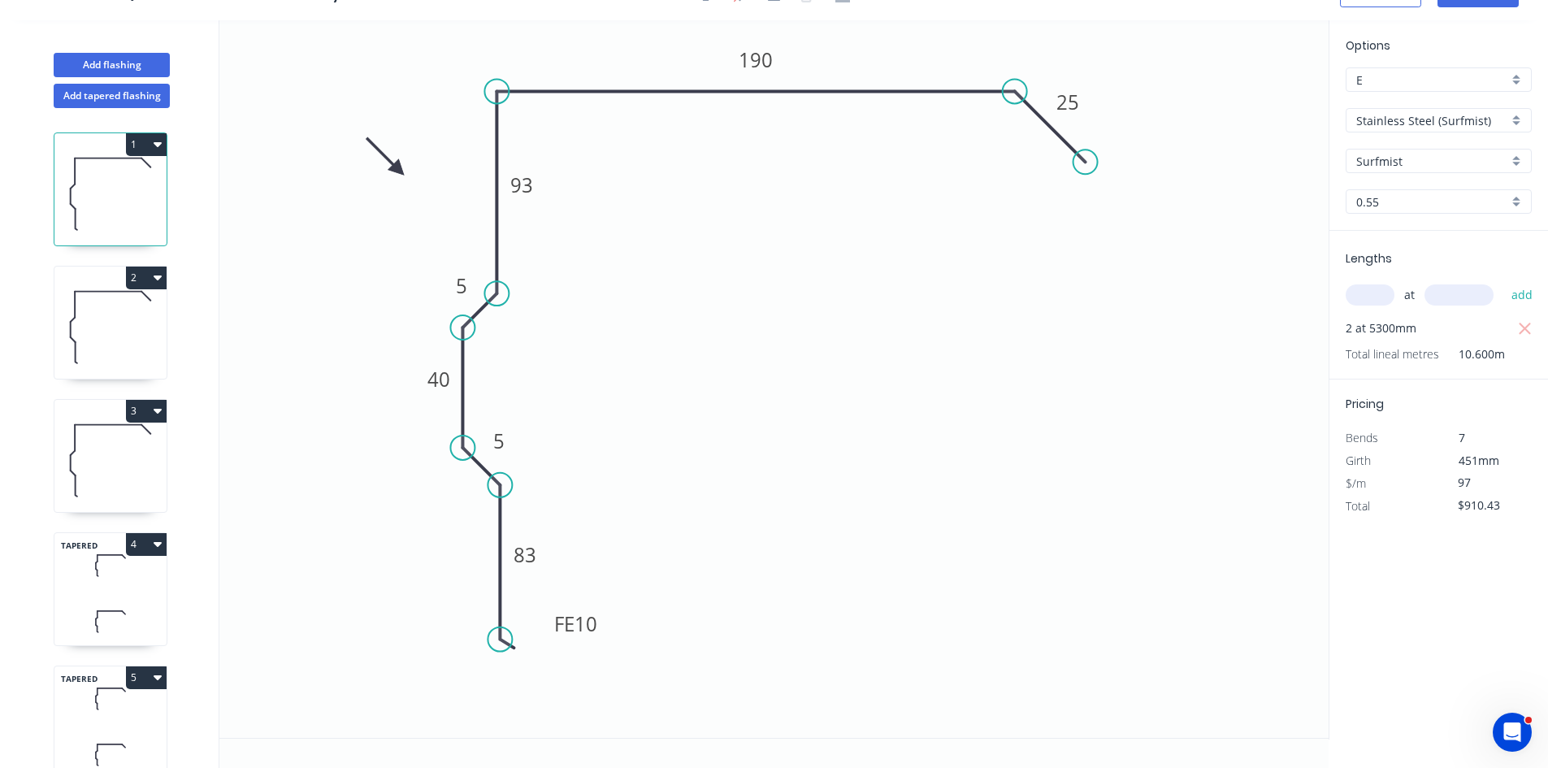
type input "9"
type input "$79.51"
click at [90, 353] on icon at bounding box center [110, 327] width 112 height 104
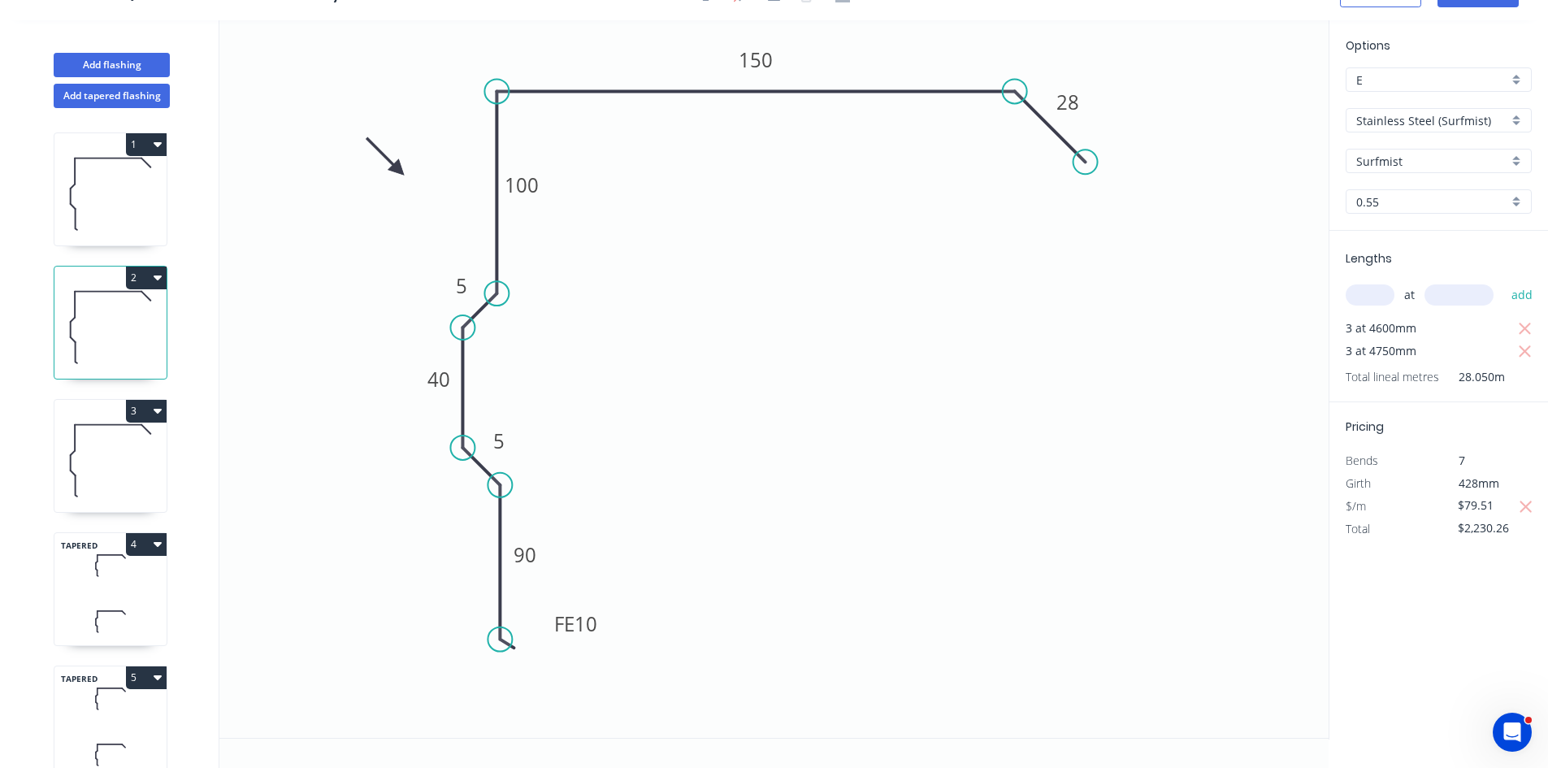
click at [101, 446] on icon at bounding box center [110, 460] width 112 height 104
type input "$143.12"
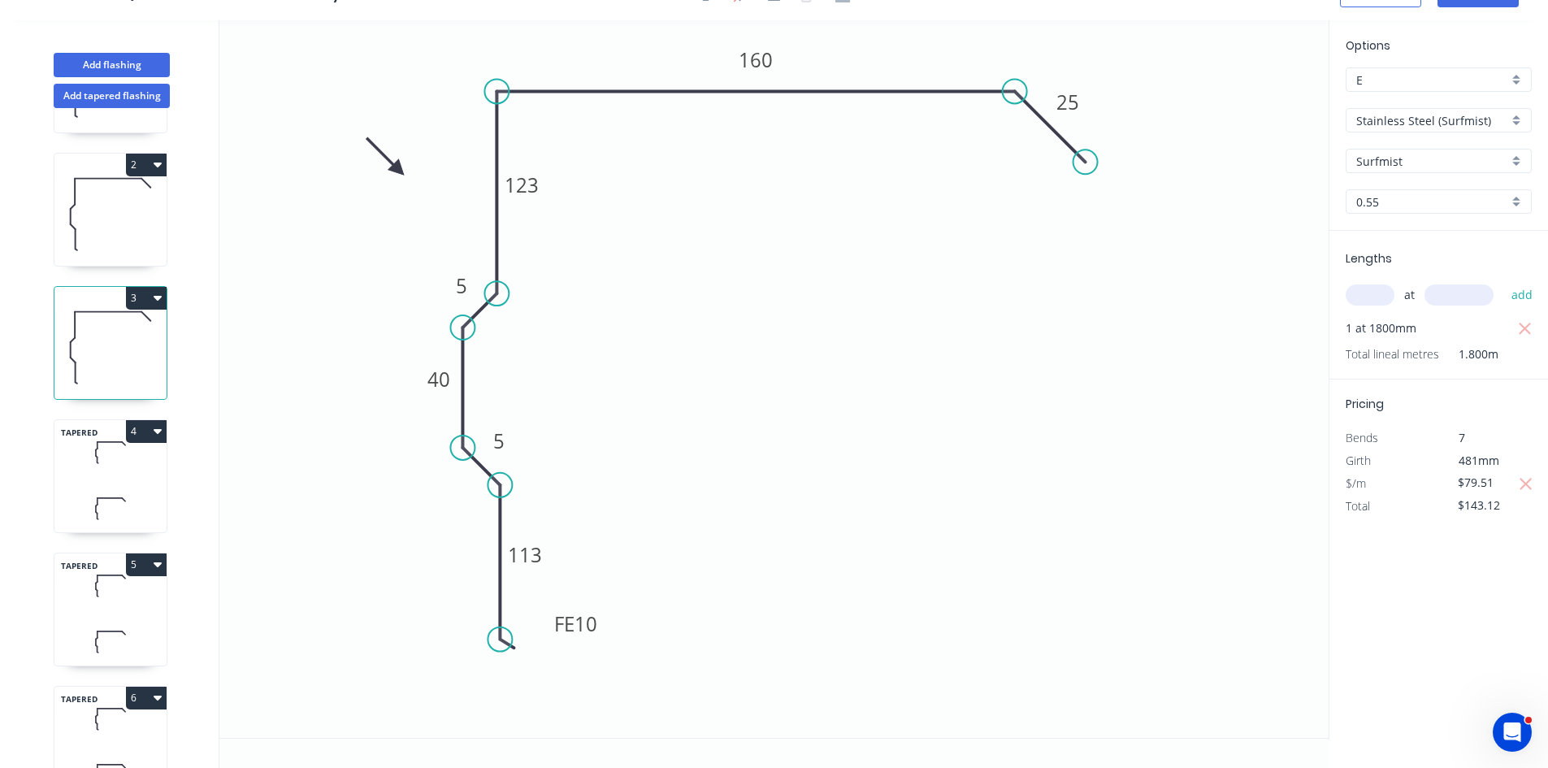
scroll to position [163, 0]
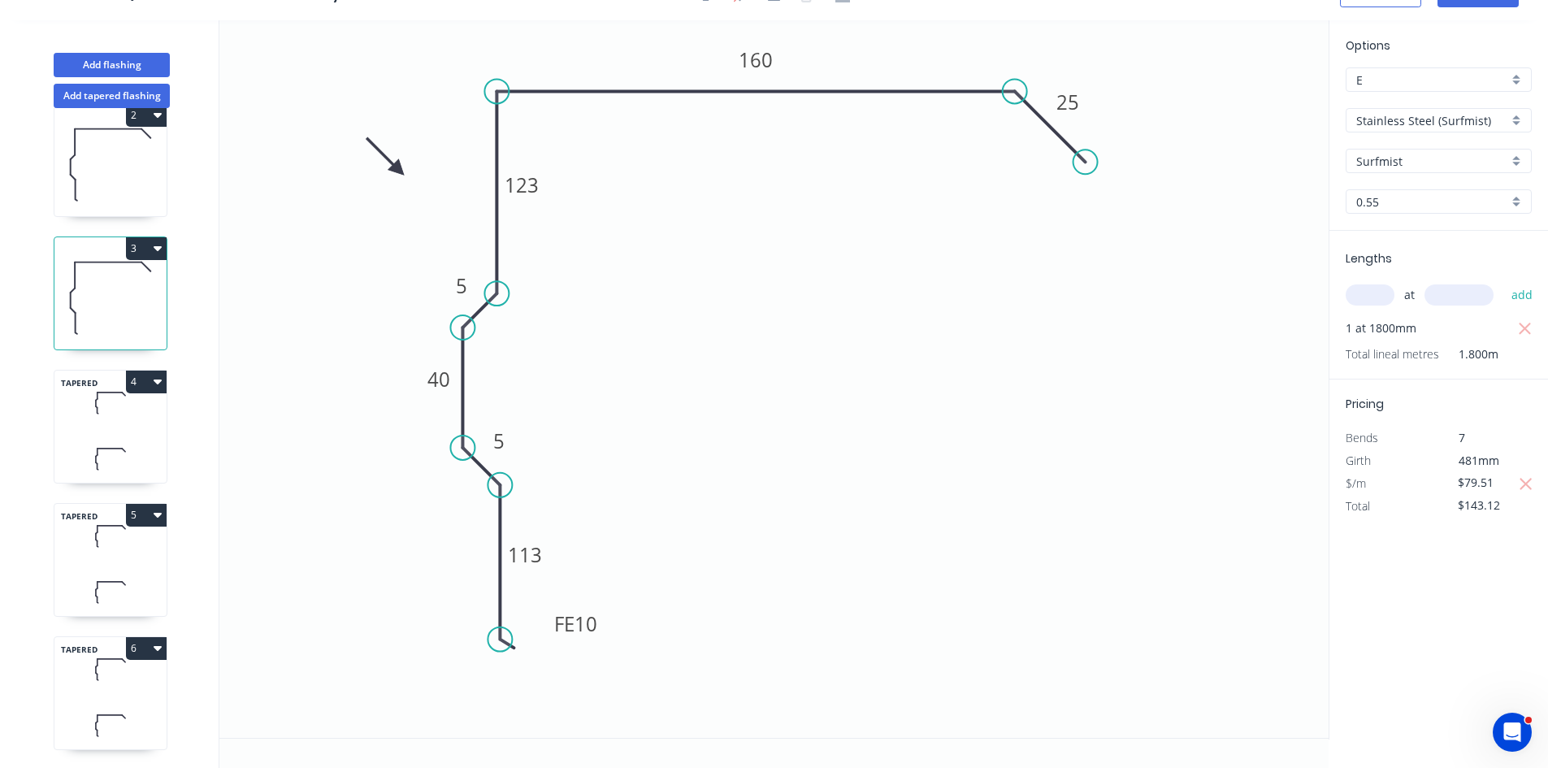
click at [101, 446] on icon at bounding box center [110, 459] width 112 height 48
type input "$87.92"
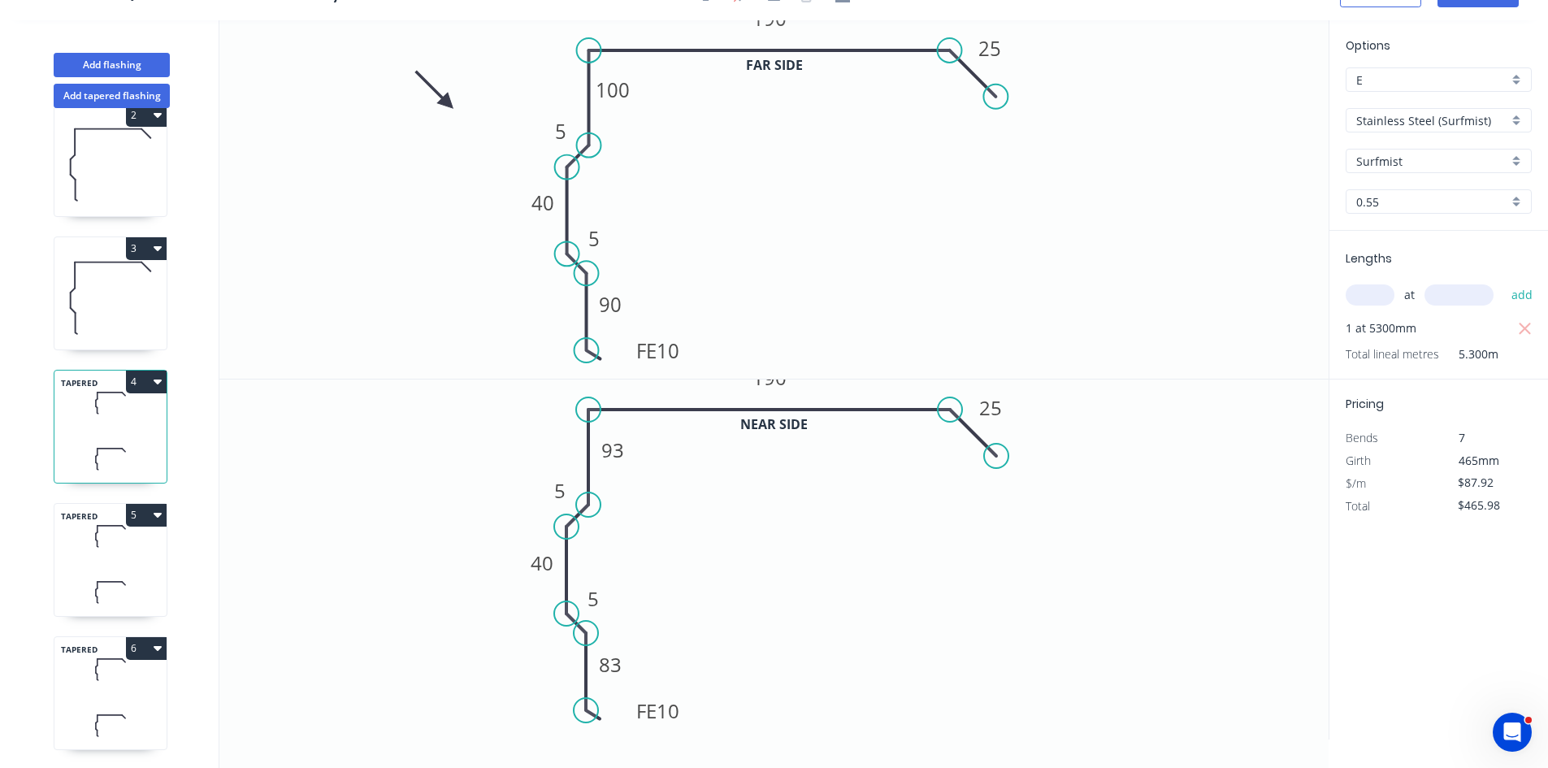
click at [84, 552] on icon at bounding box center [110, 536] width 112 height 48
type input "$395.64"
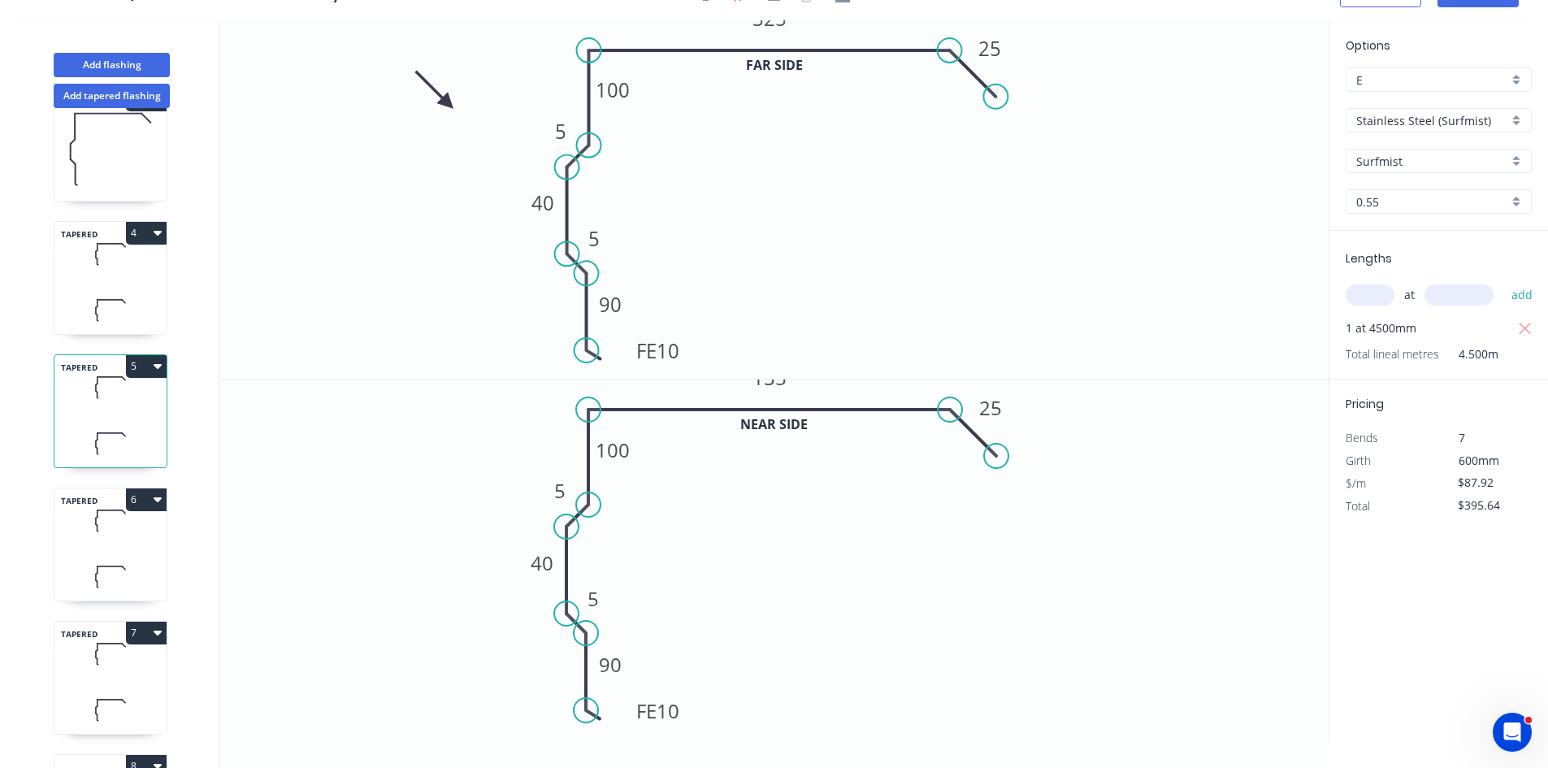
scroll to position [325, 0]
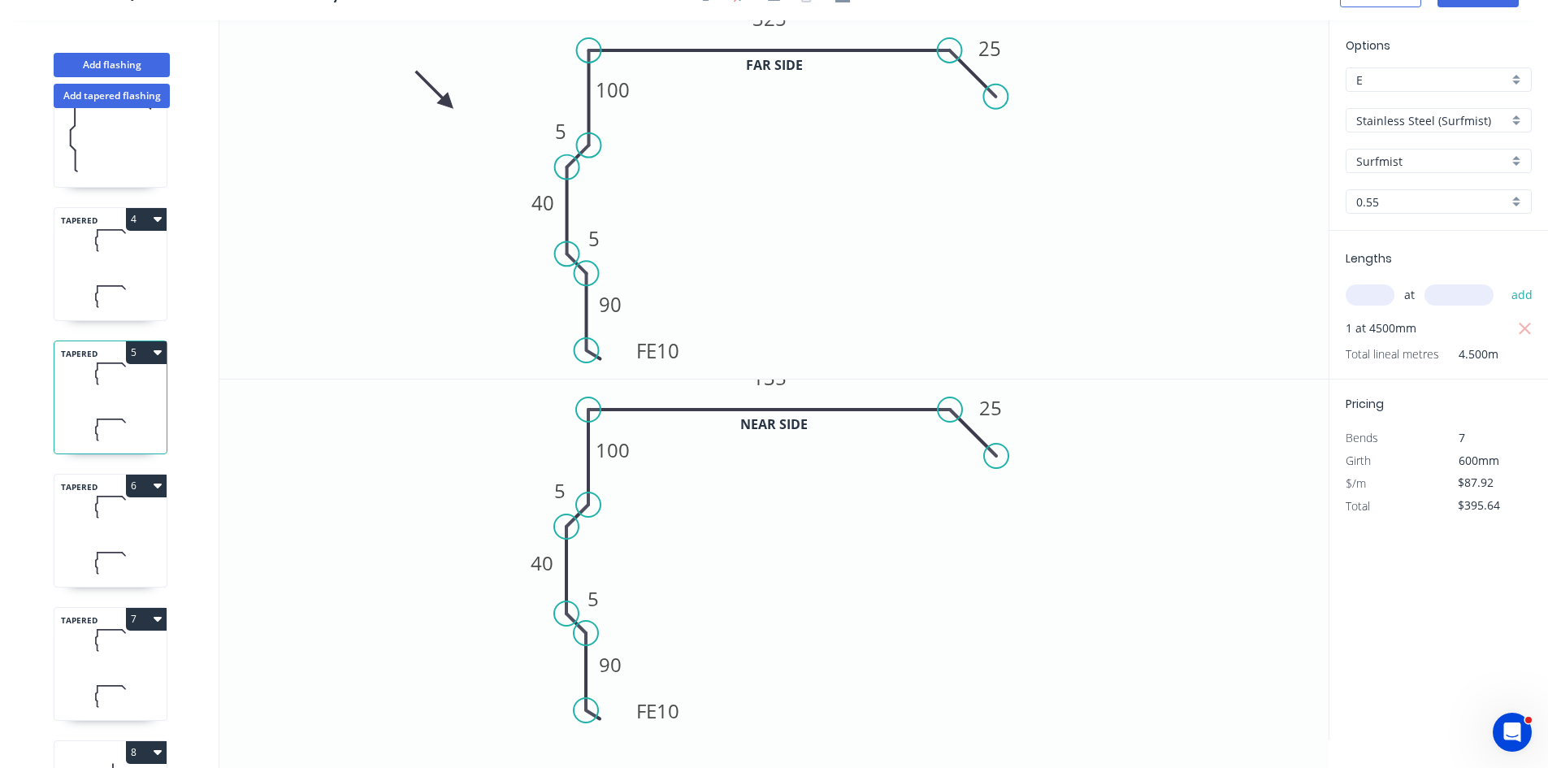
click at [104, 521] on icon at bounding box center [110, 507] width 112 height 48
click at [93, 680] on icon at bounding box center [110, 696] width 112 height 48
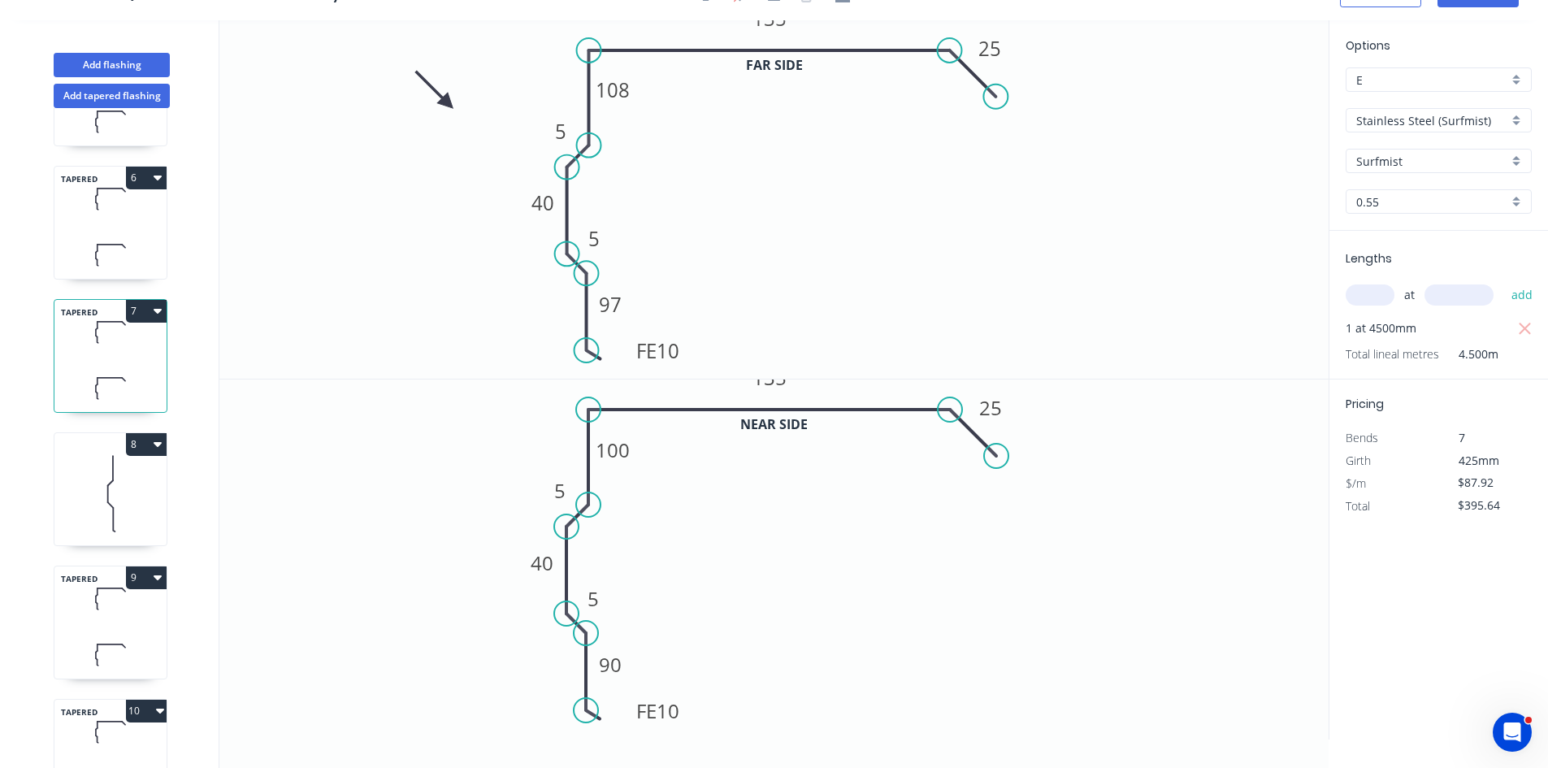
scroll to position [650, 0]
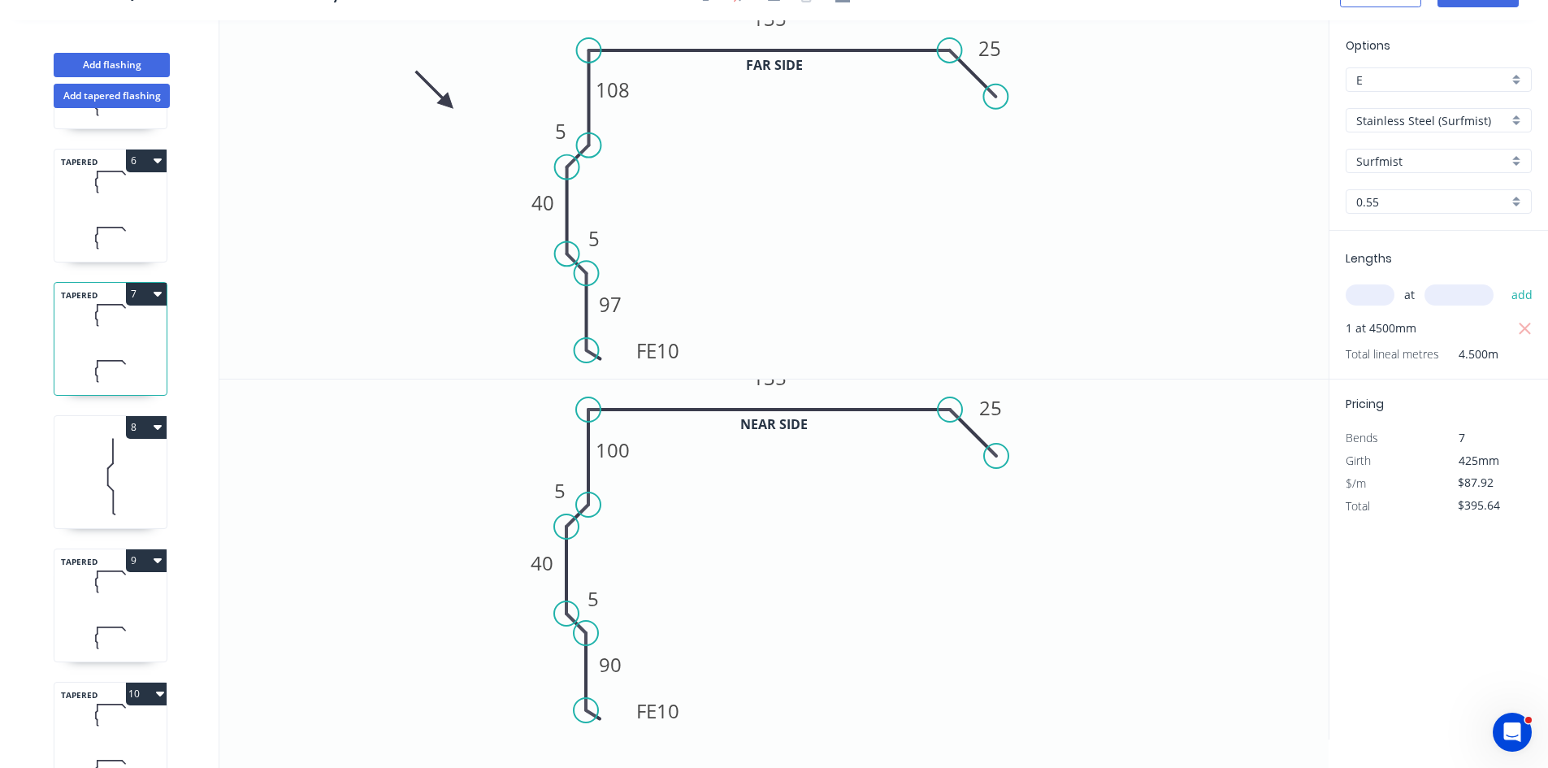
click at [106, 500] on icon at bounding box center [110, 476] width 112 height 104
type input "$33.60"
type input "$907.20"
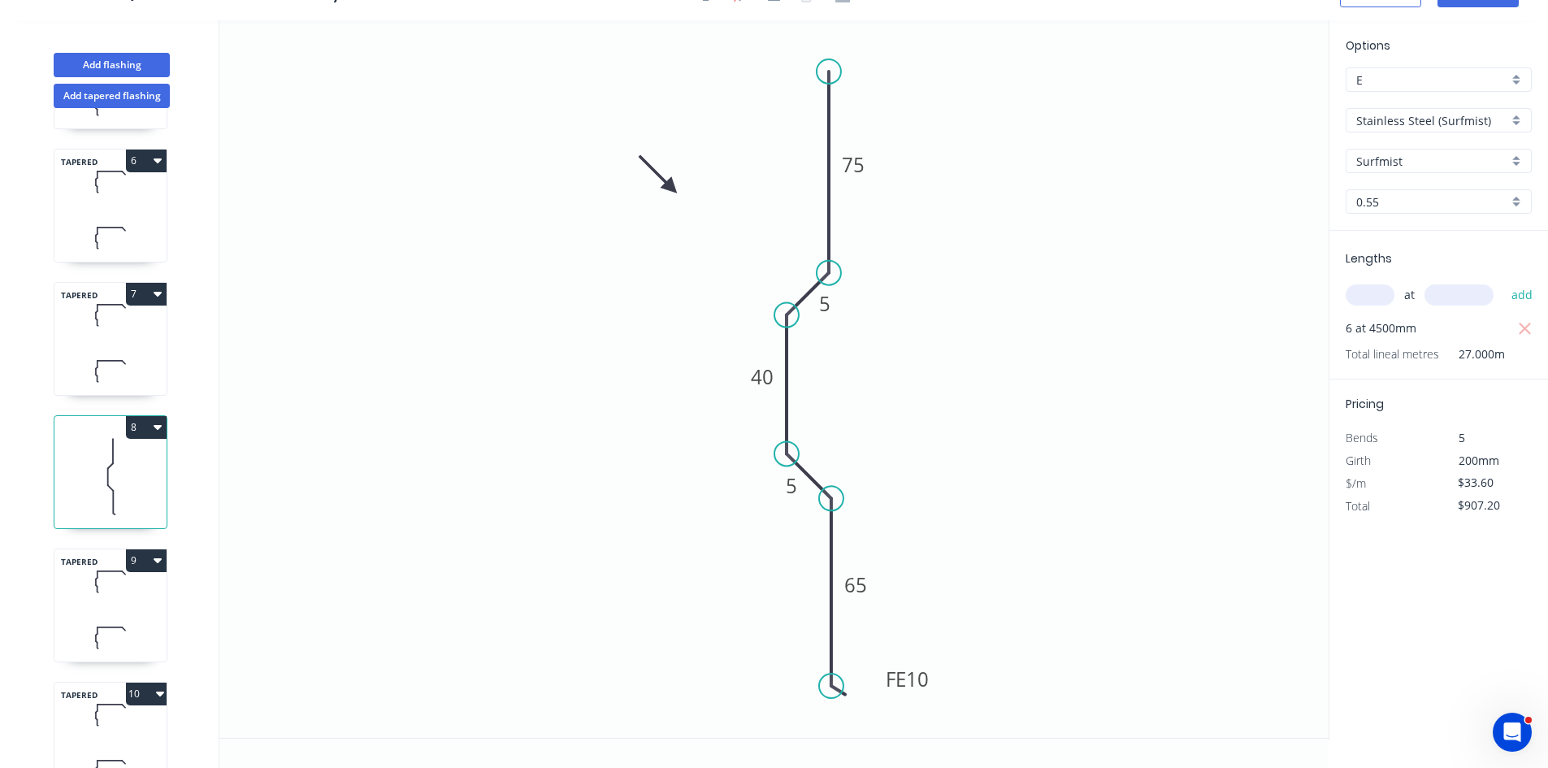
click at [125, 641] on icon at bounding box center [110, 638] width 112 height 48
type input "$125.62"
type input "$389.42"
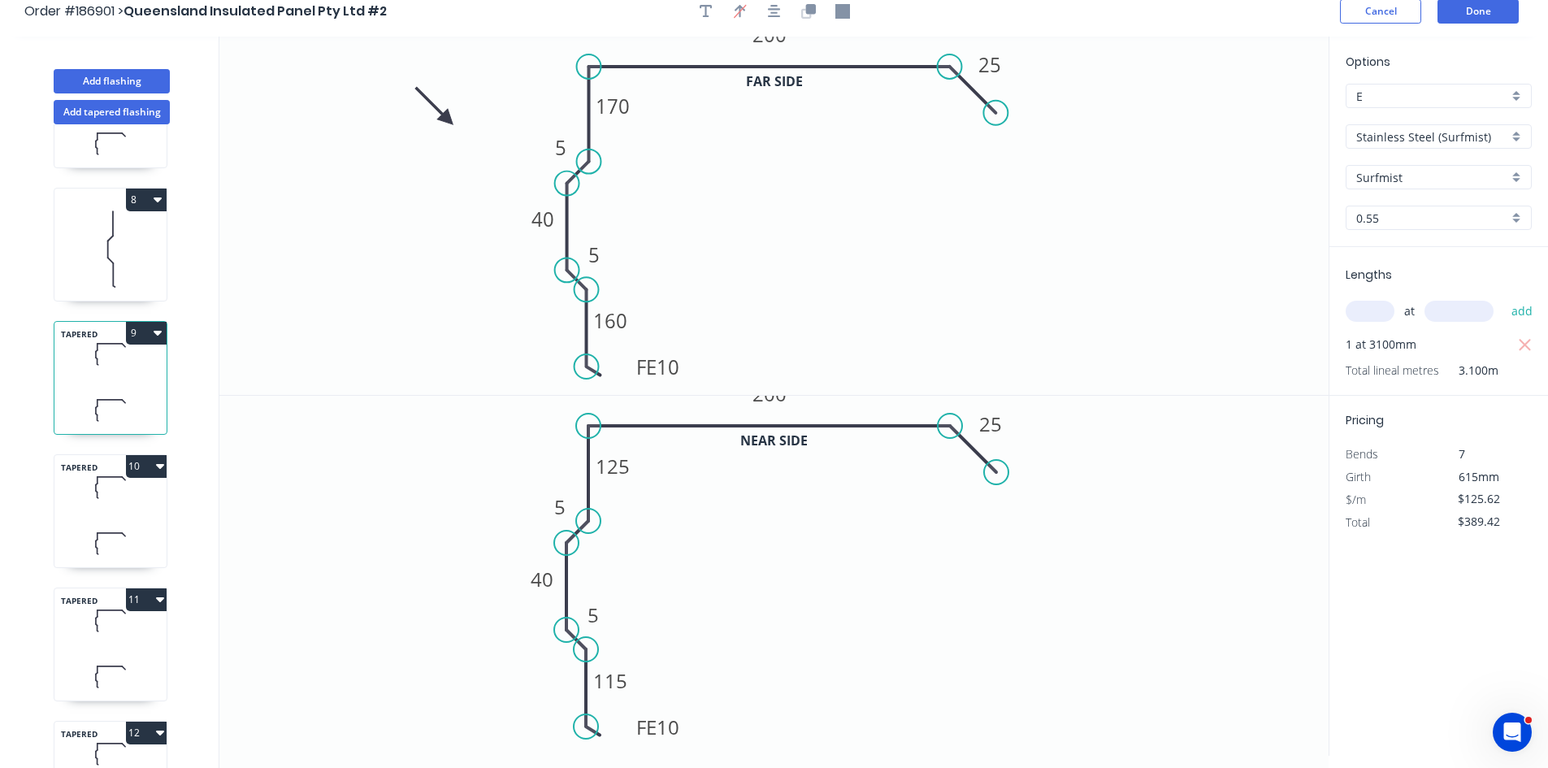
scroll to position [0, 0]
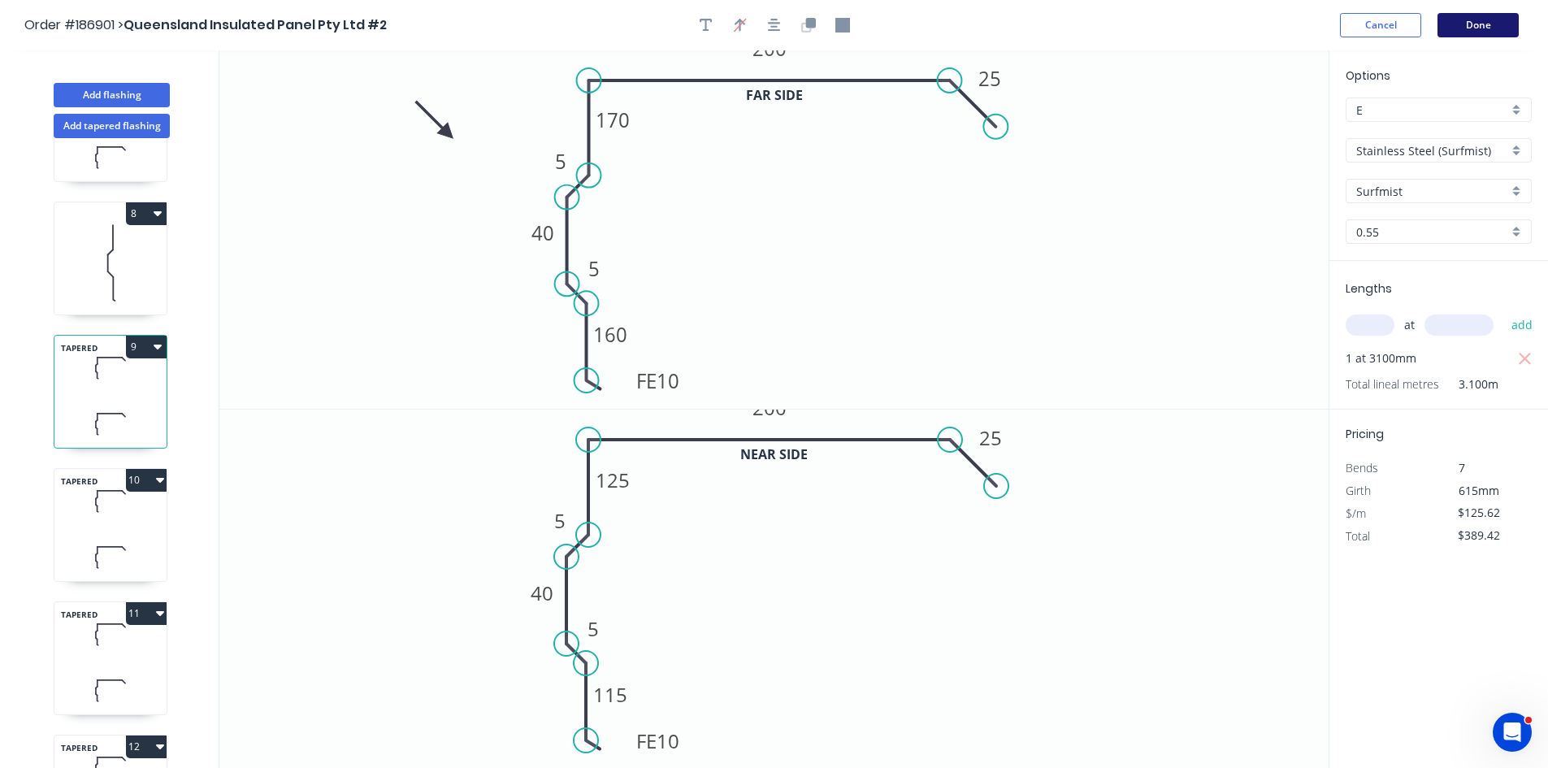
click at [1484, 25] on button "Done" at bounding box center [1478, 25] width 81 height 24
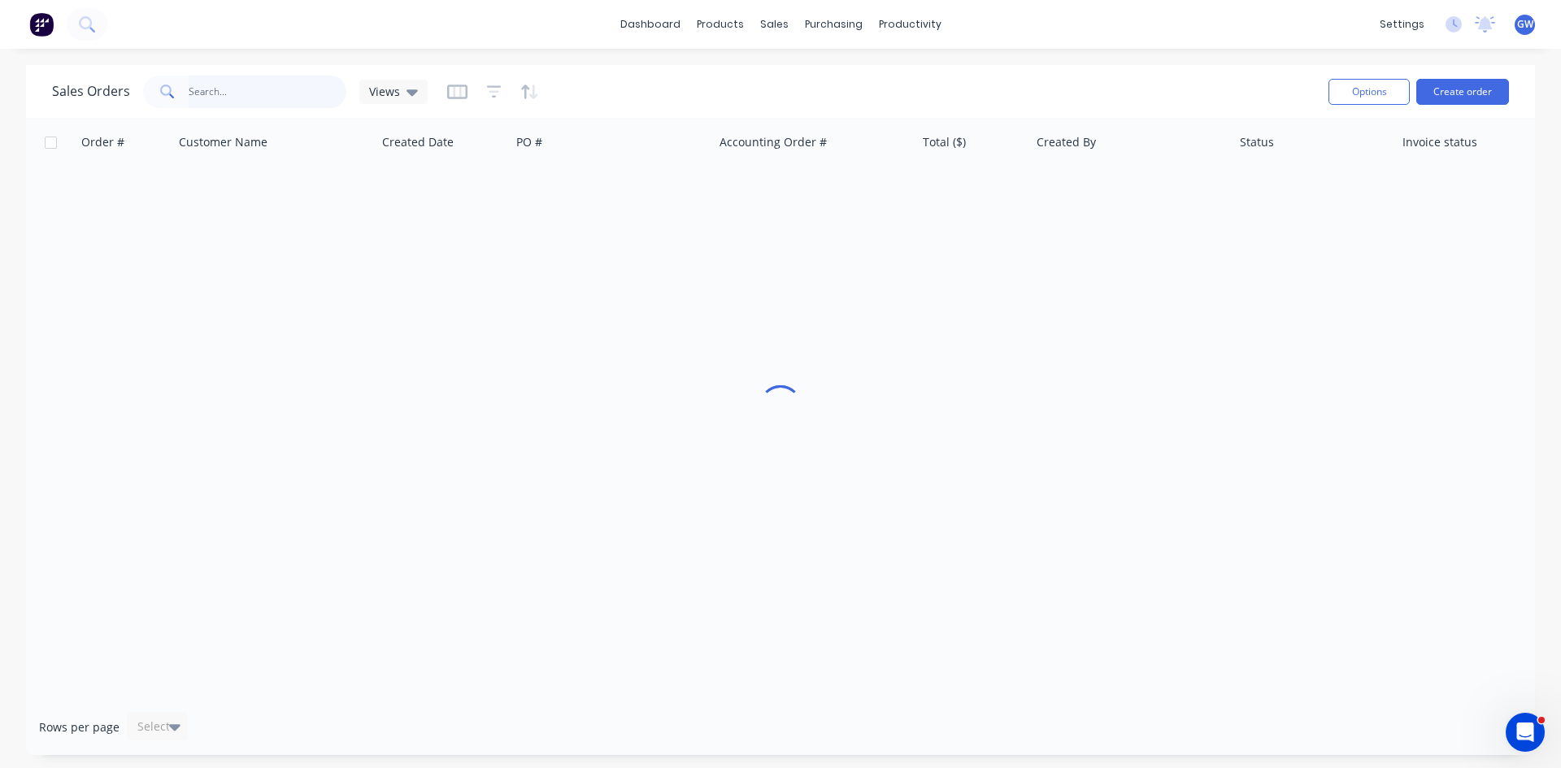
click at [228, 80] on input "text" at bounding box center [268, 92] width 159 height 33
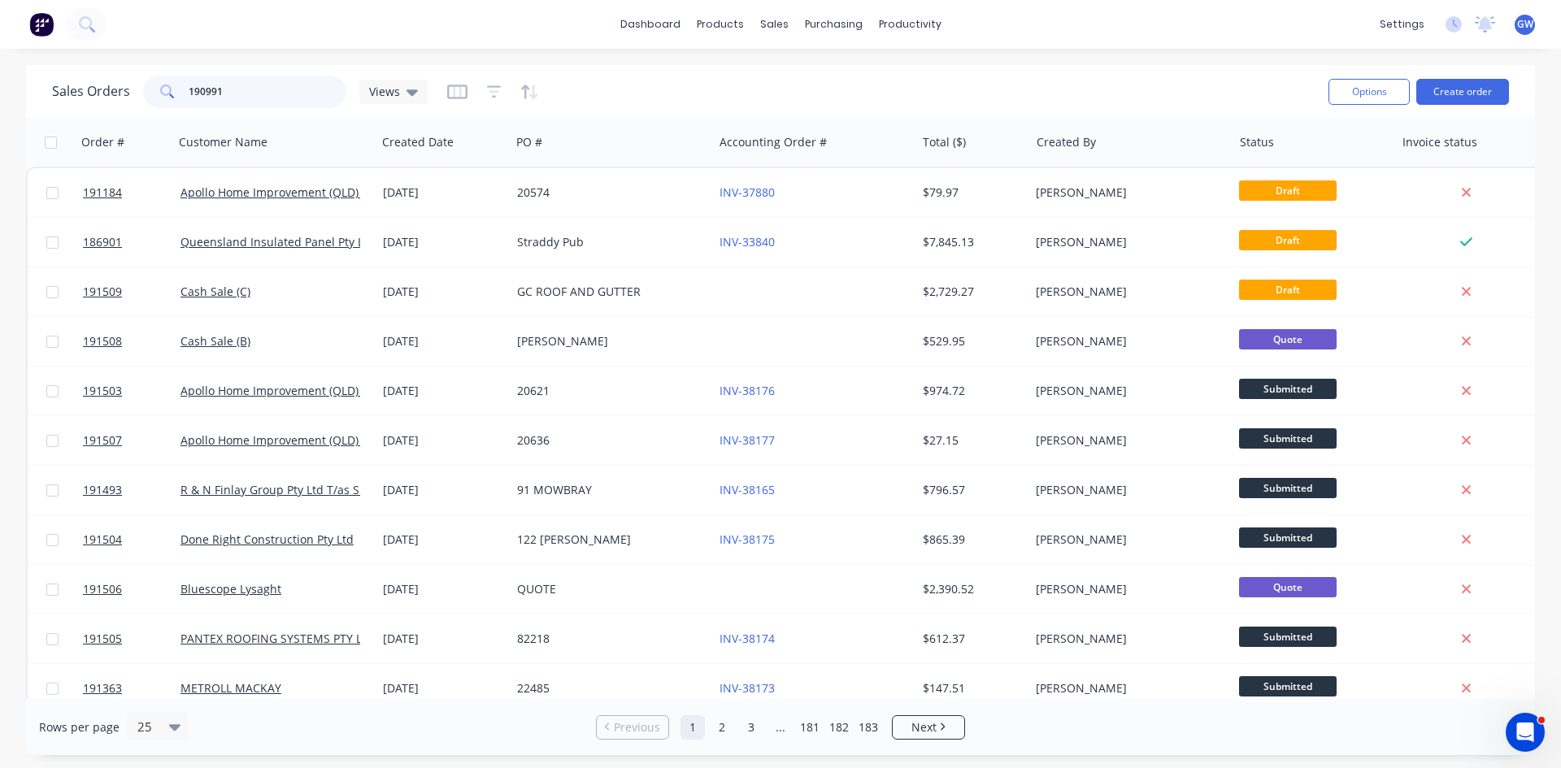
type input "190991"
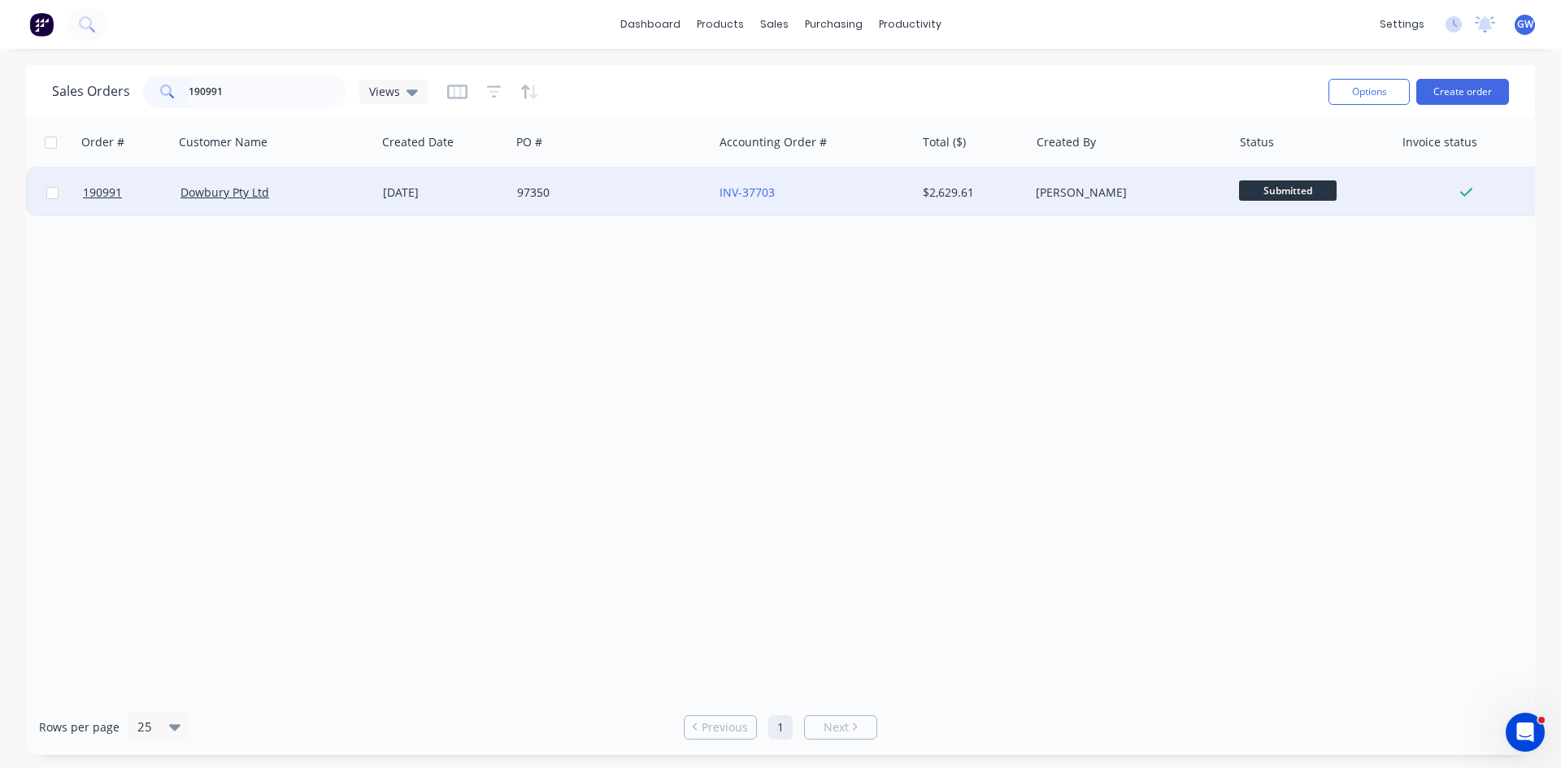
click at [1019, 193] on div "$2,629.61" at bounding box center [973, 193] width 101 height 16
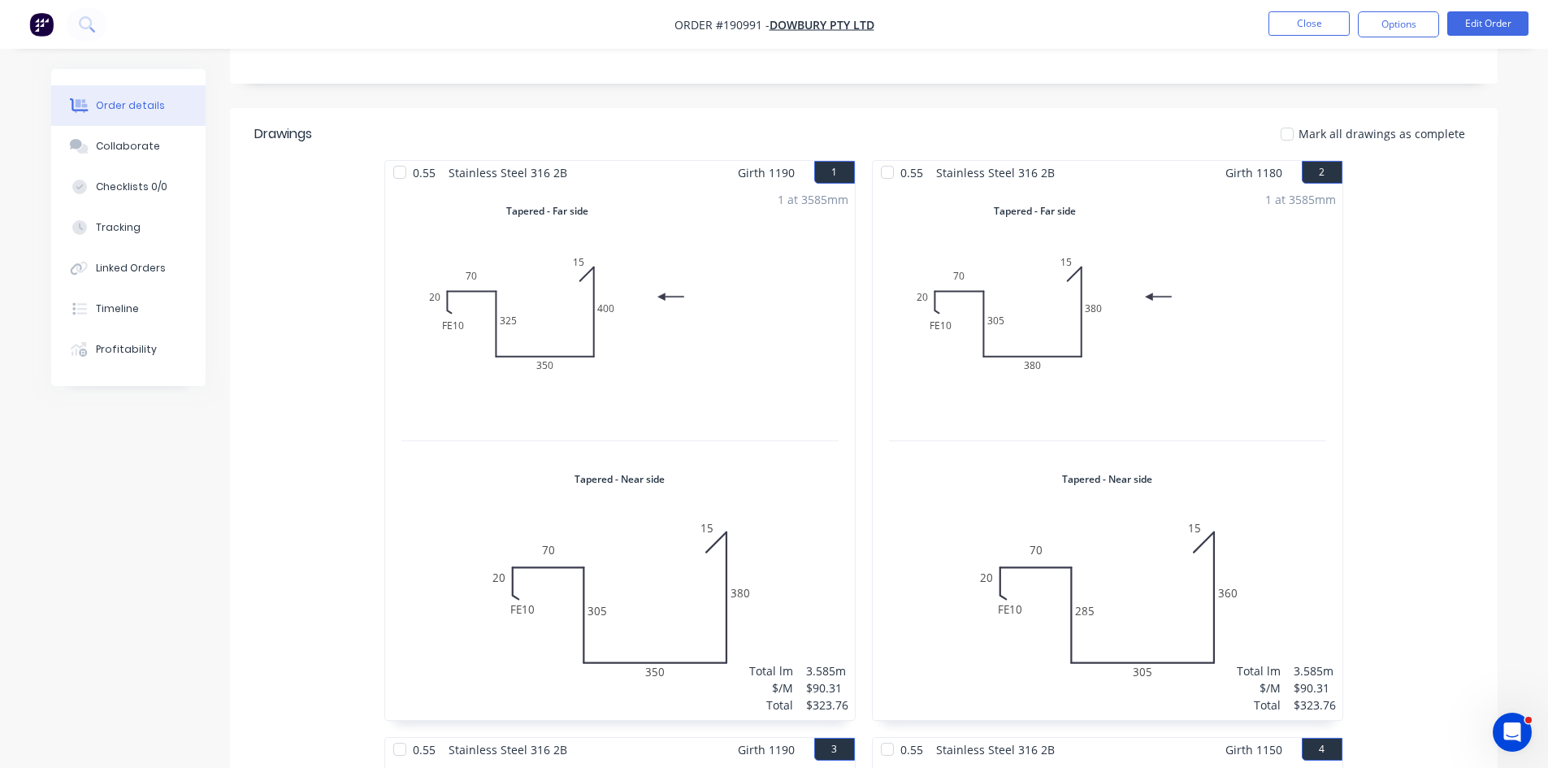
scroll to position [406, 0]
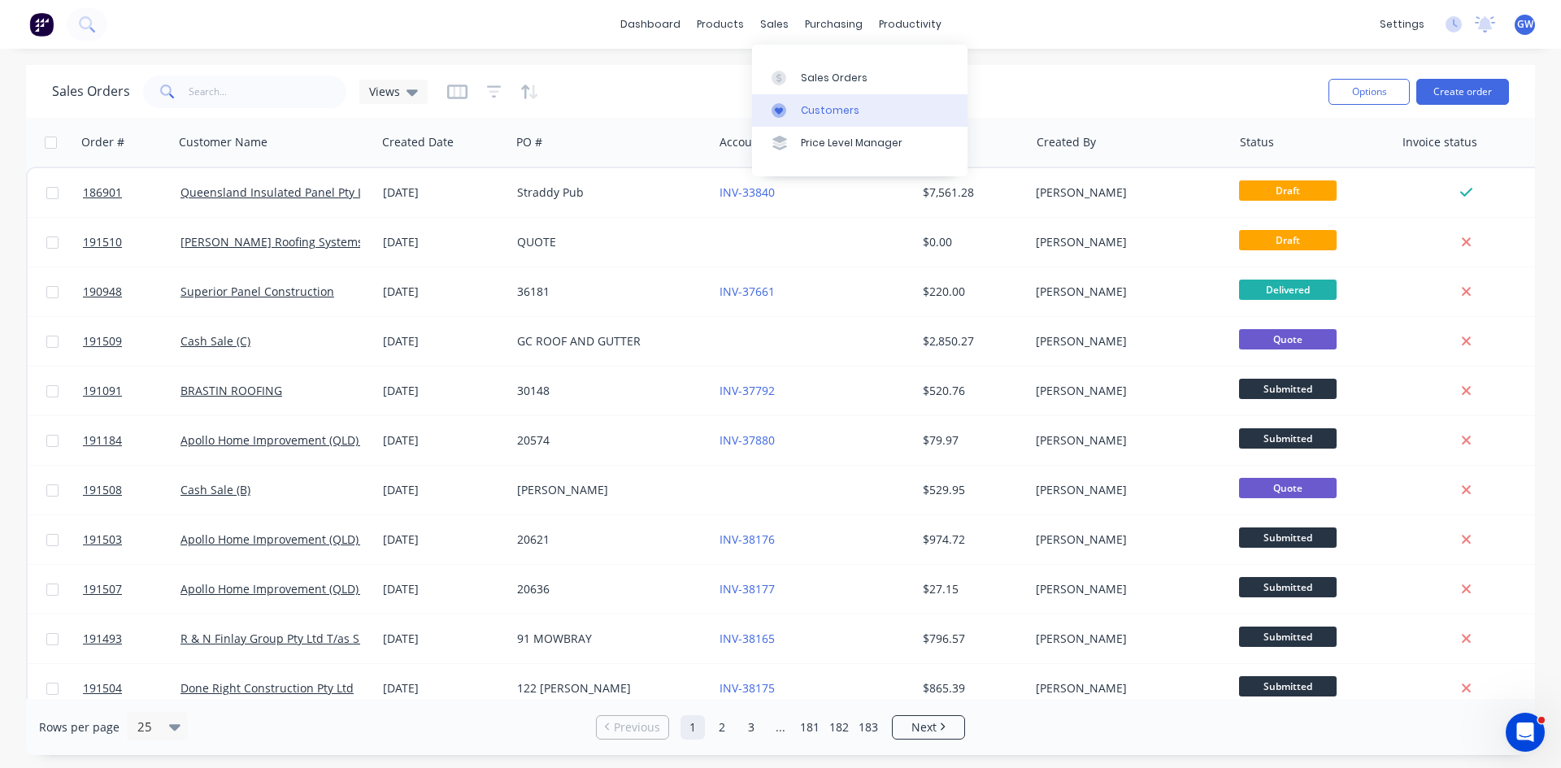
click at [813, 106] on div "Customers" at bounding box center [830, 110] width 59 height 15
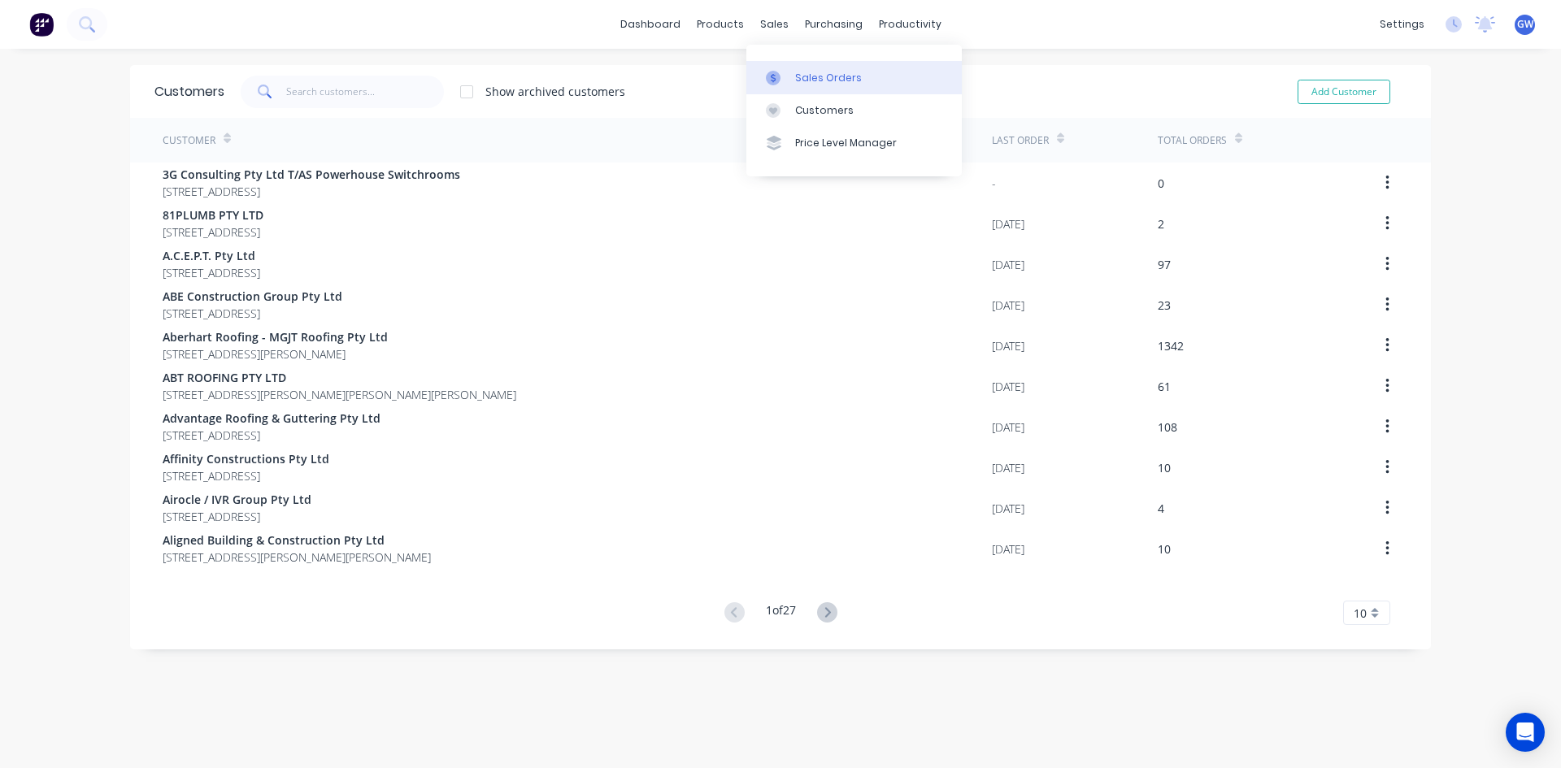
click at [783, 71] on div at bounding box center [778, 78] width 24 height 15
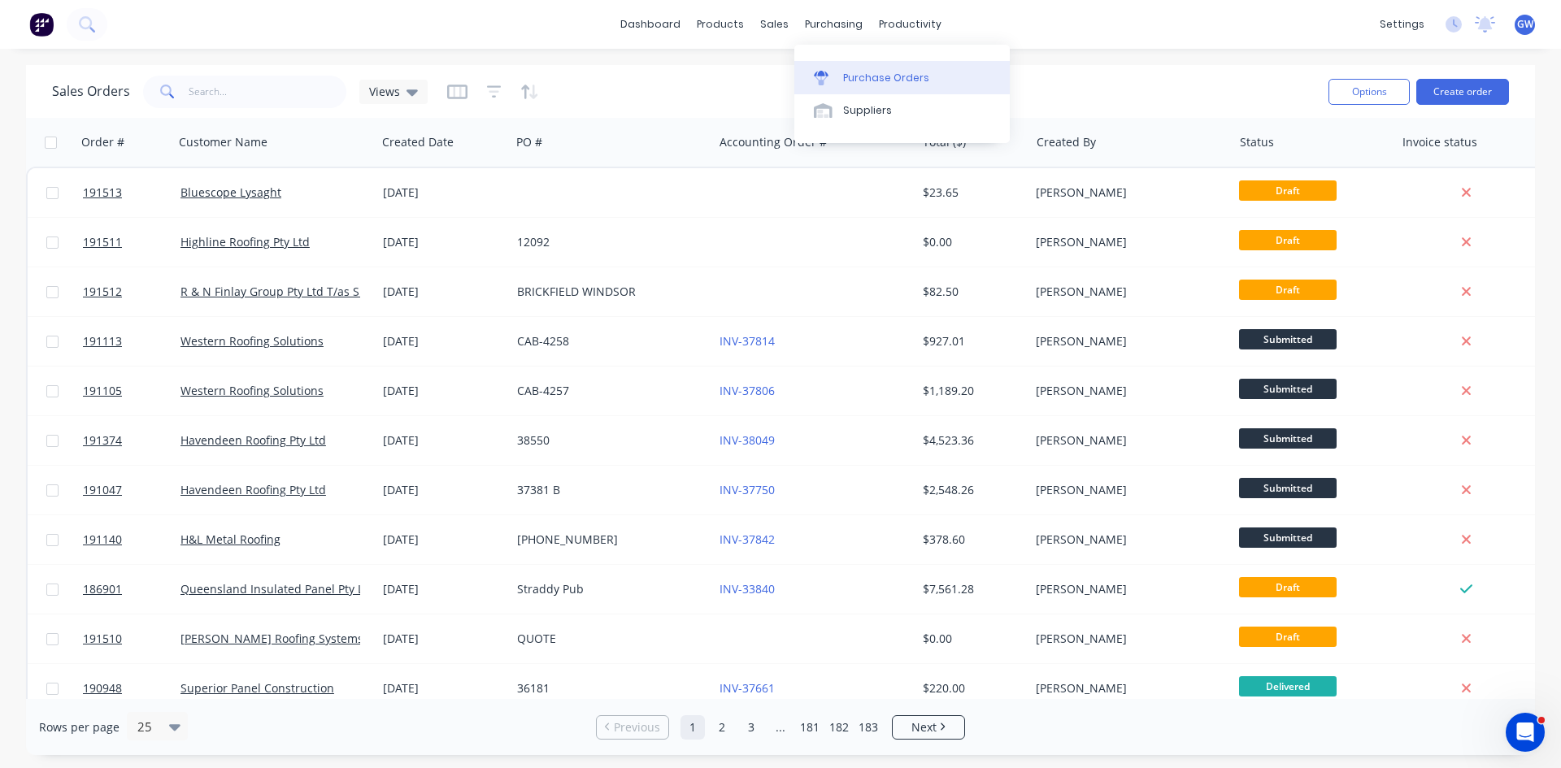
click at [863, 71] on div "Purchase Orders" at bounding box center [886, 78] width 86 height 15
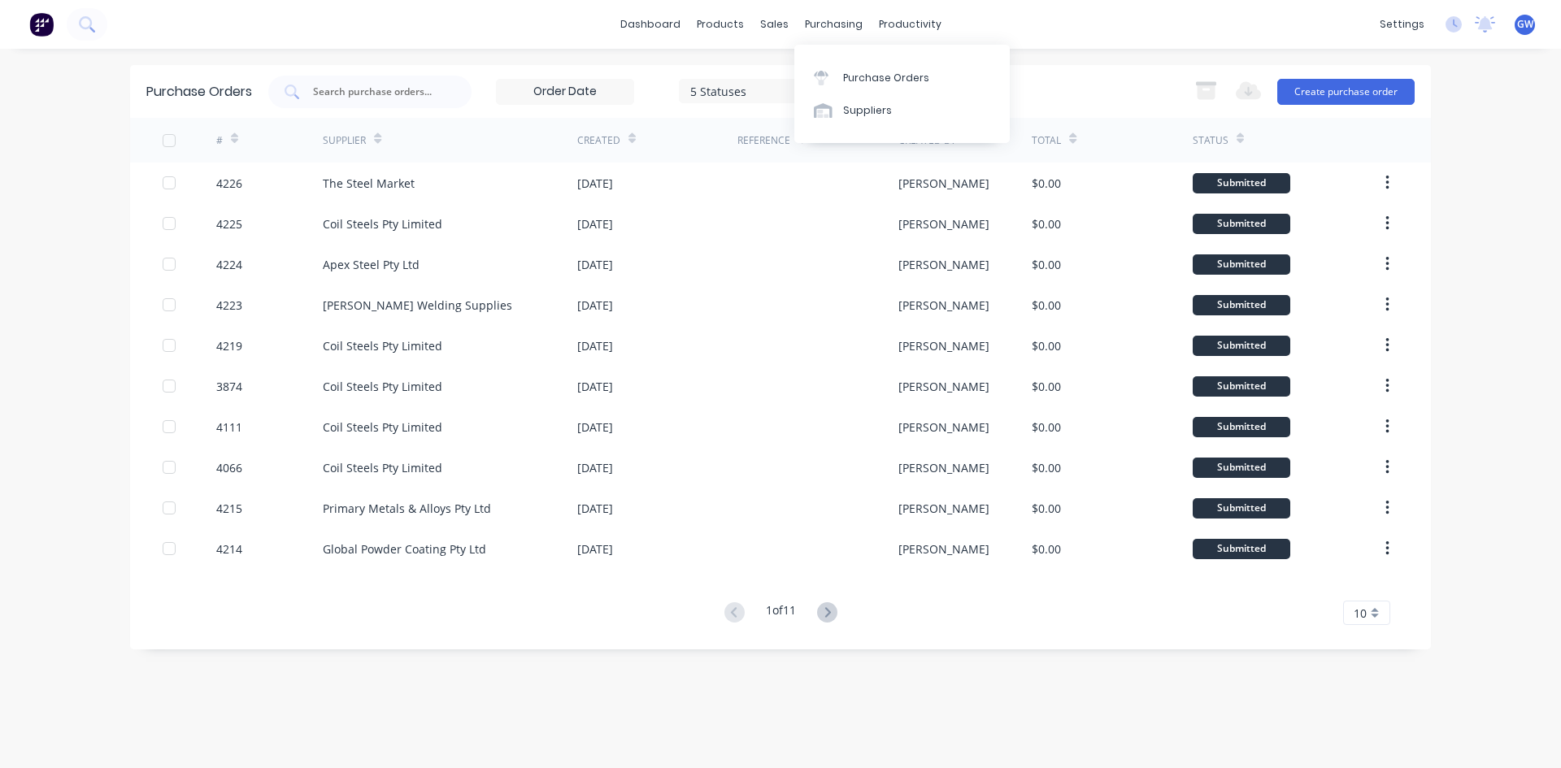
click at [847, 115] on div "Suppliers" at bounding box center [867, 110] width 49 height 15
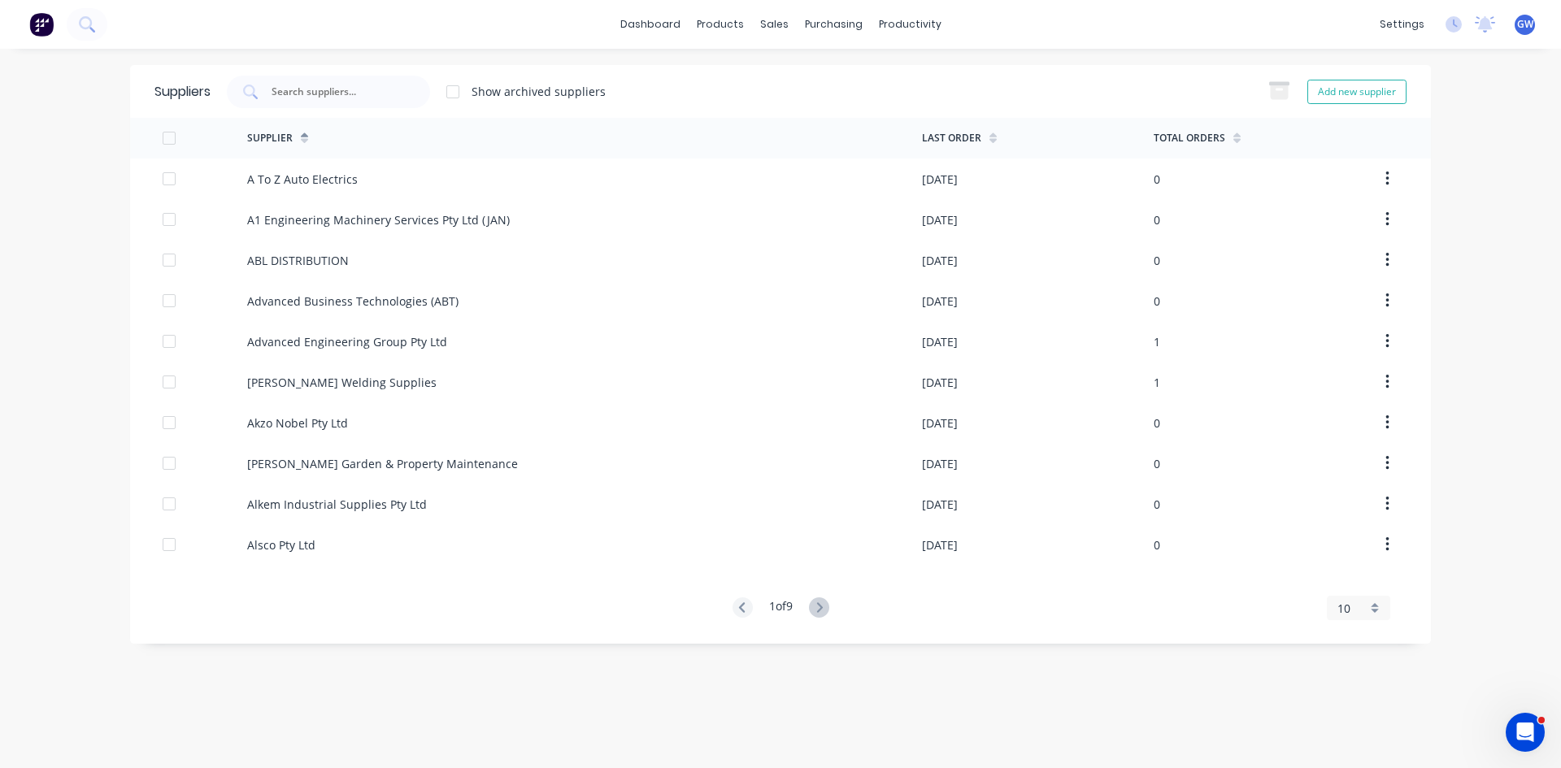
click at [331, 91] on input "text" at bounding box center [337, 92] width 135 height 16
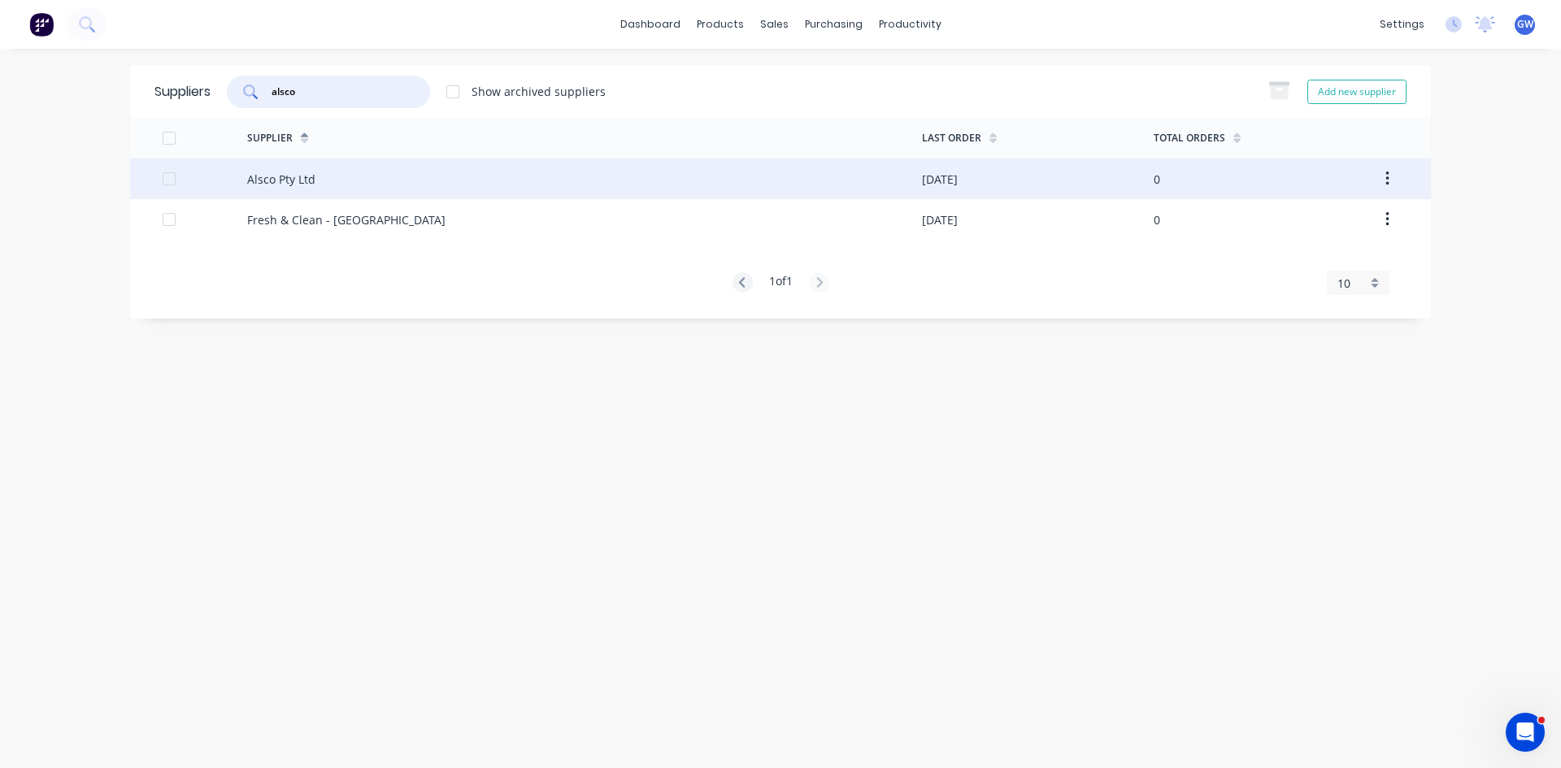
type input "alsco"
click at [638, 180] on div "Alsco Pty Ltd" at bounding box center [584, 179] width 675 height 41
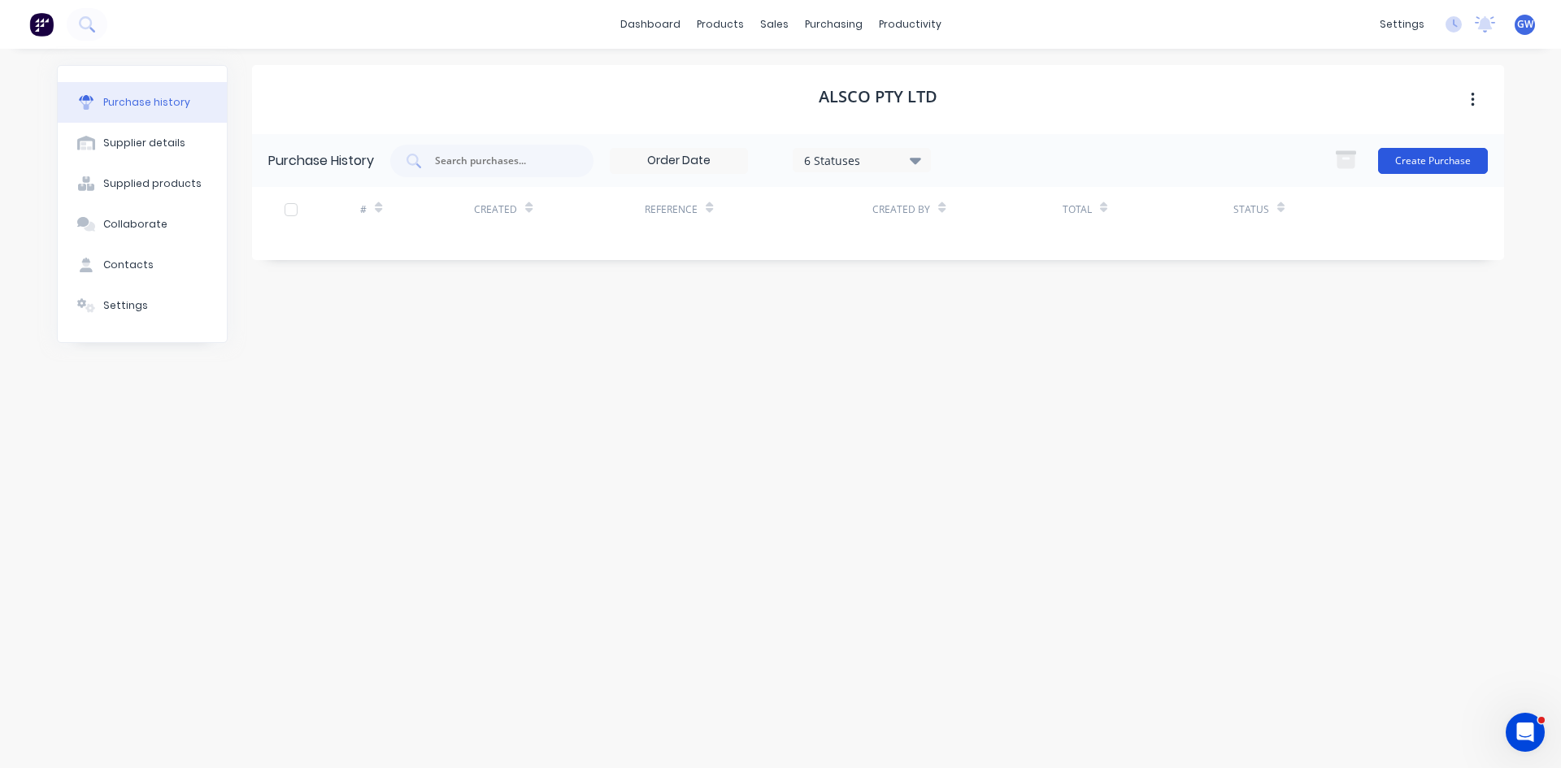
click at [1455, 154] on button "Create Purchase" at bounding box center [1433, 161] width 110 height 26
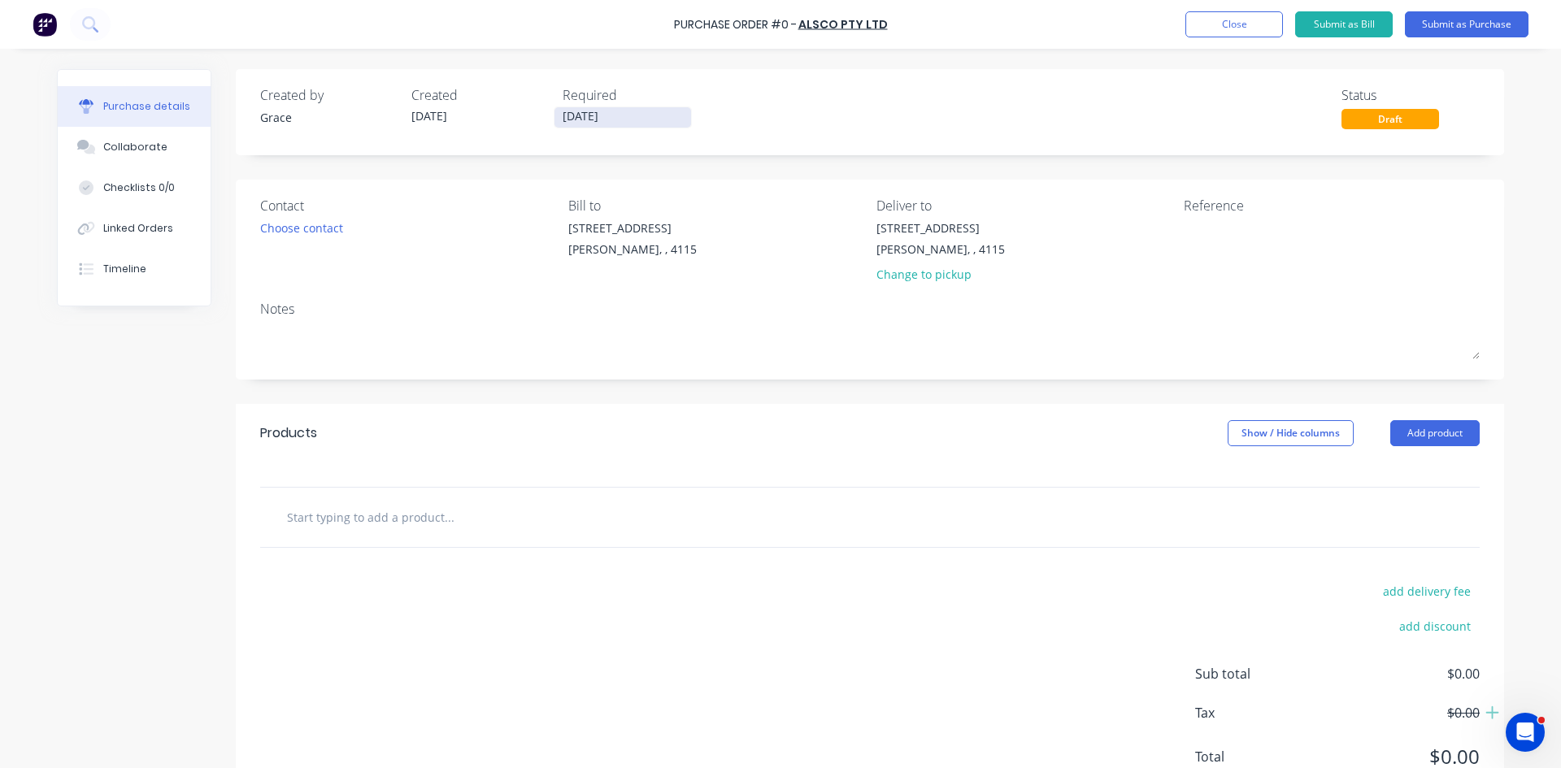
click at [597, 111] on input "[DATE]" at bounding box center [622, 117] width 137 height 20
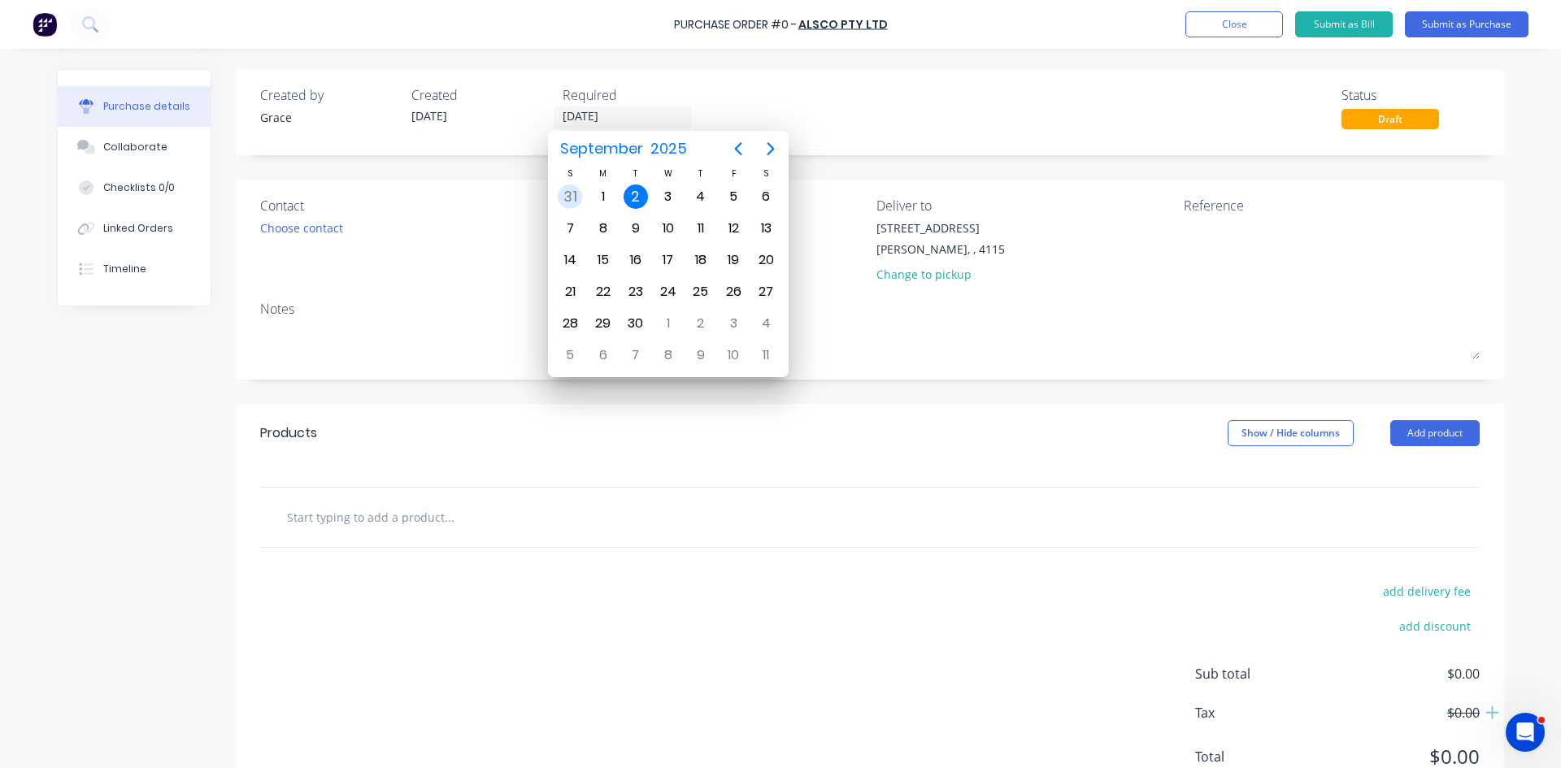
click at [580, 199] on div "31" at bounding box center [570, 197] width 24 height 24
type input "31/08/25"
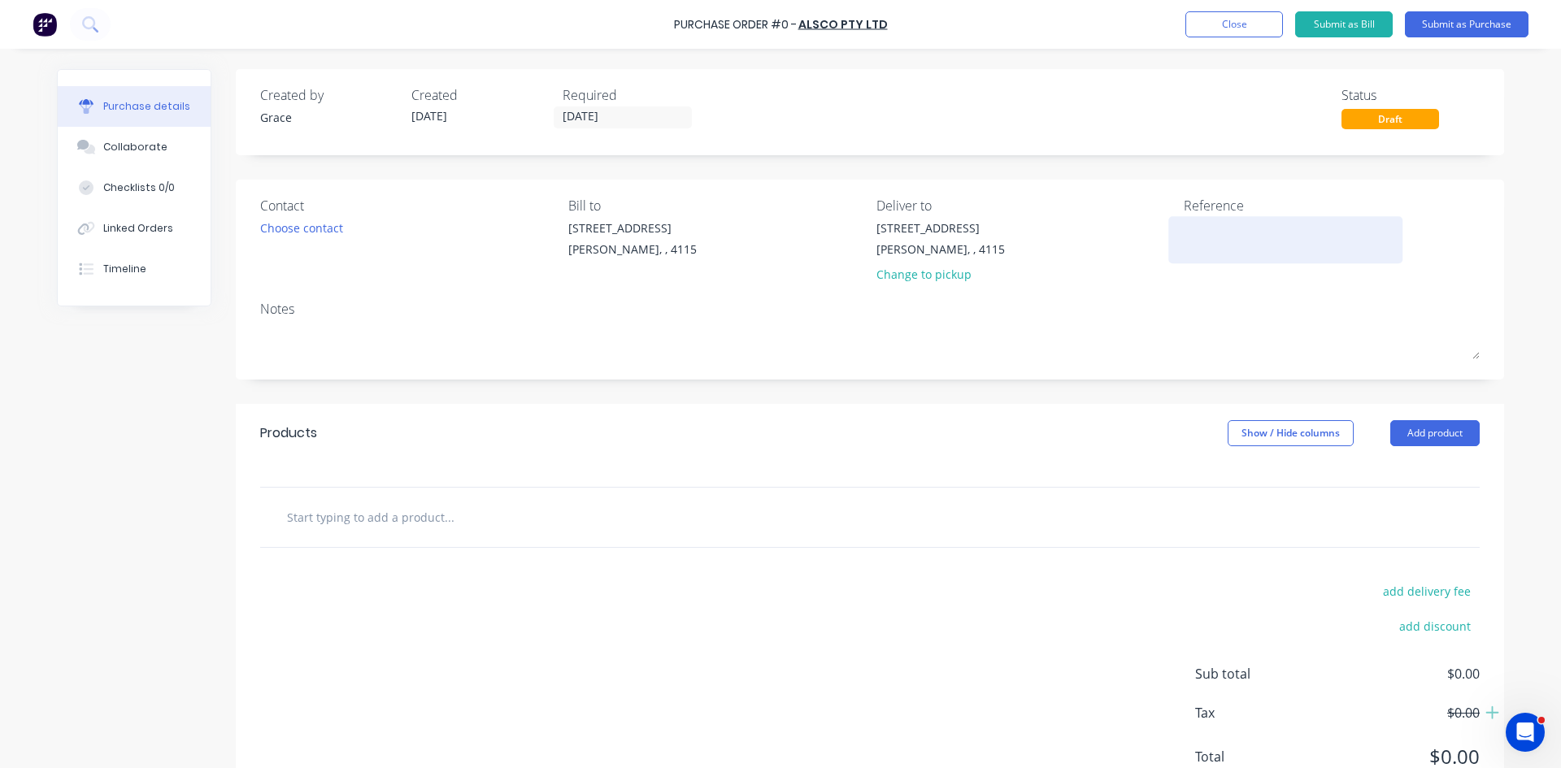
click at [1189, 230] on textarea at bounding box center [1285, 237] width 203 height 37
type textarea "ISAL1064"
type textarea "x"
type textarea "ISAL10644"
type textarea "x"
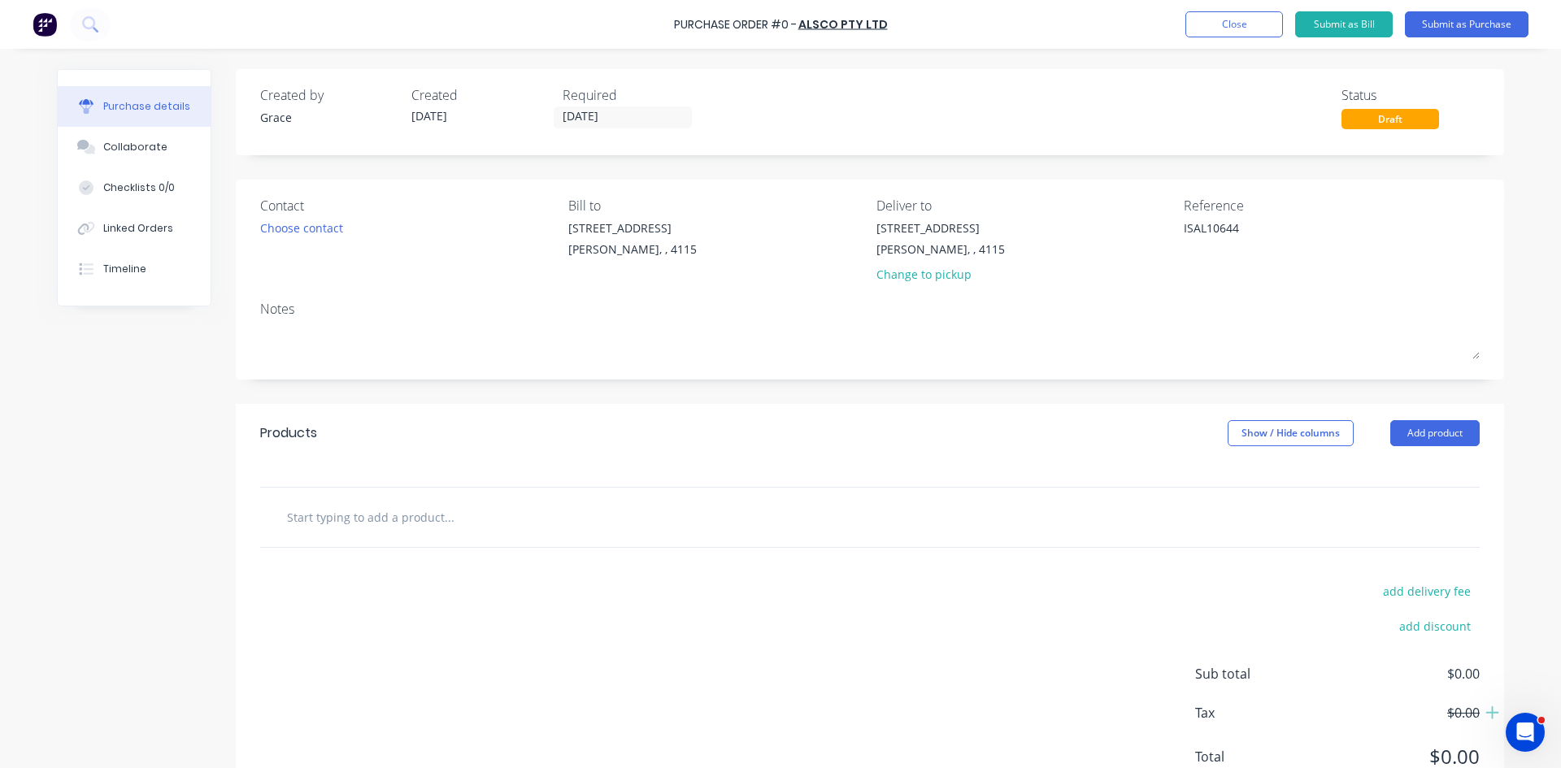
type textarea "ISAL106446"
type textarea "x"
type textarea "ISAL1064466"
type textarea "x"
type textarea "ISAL1064466"
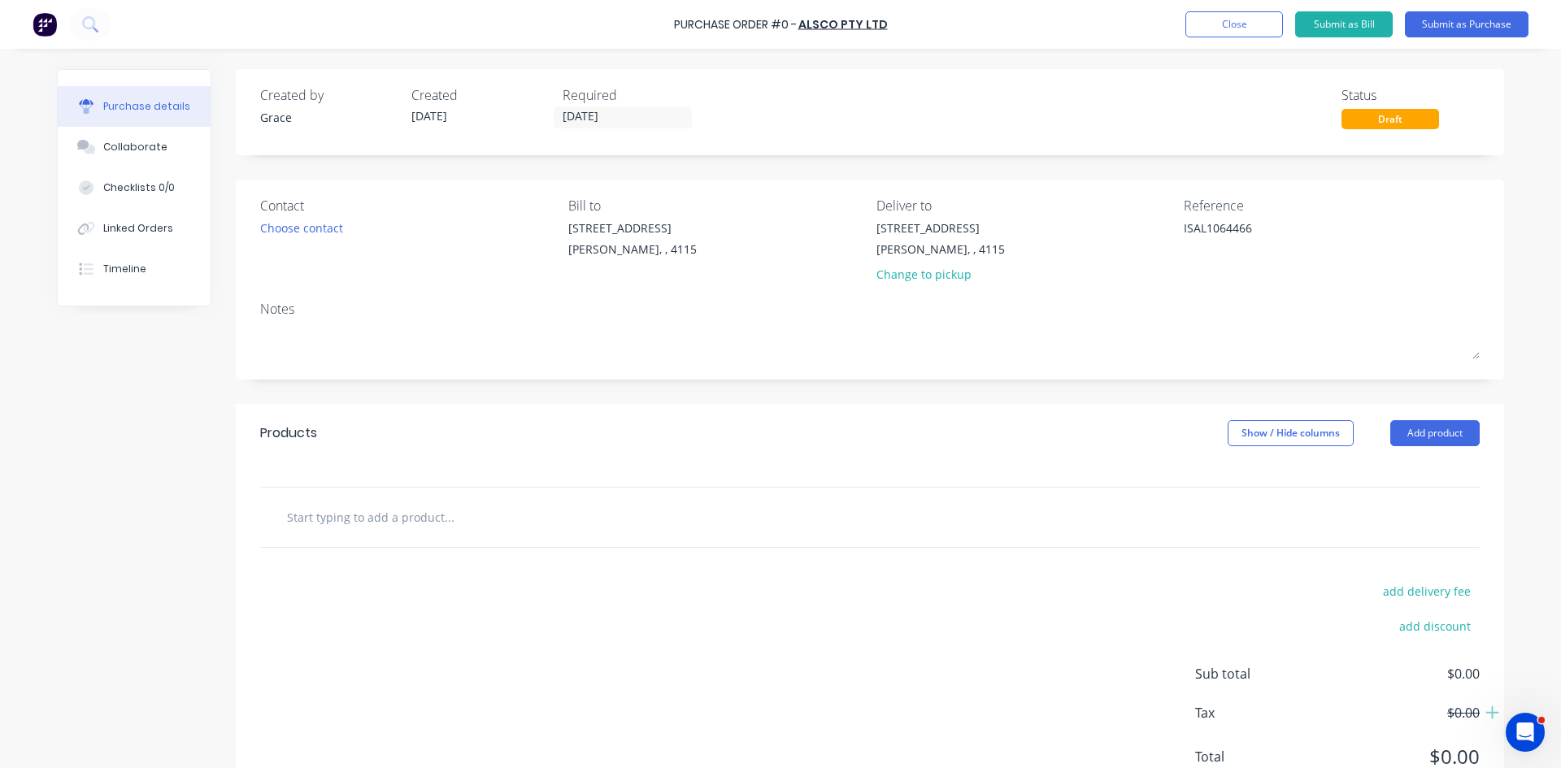
drag, startPoint x: 1411, startPoint y: 419, endPoint x: 1430, endPoint y: 481, distance: 64.5
click at [1412, 419] on div "Products Show / Hide columns Add product" at bounding box center [870, 433] width 1268 height 59
click at [1427, 438] on button "Add product" at bounding box center [1434, 433] width 89 height 26
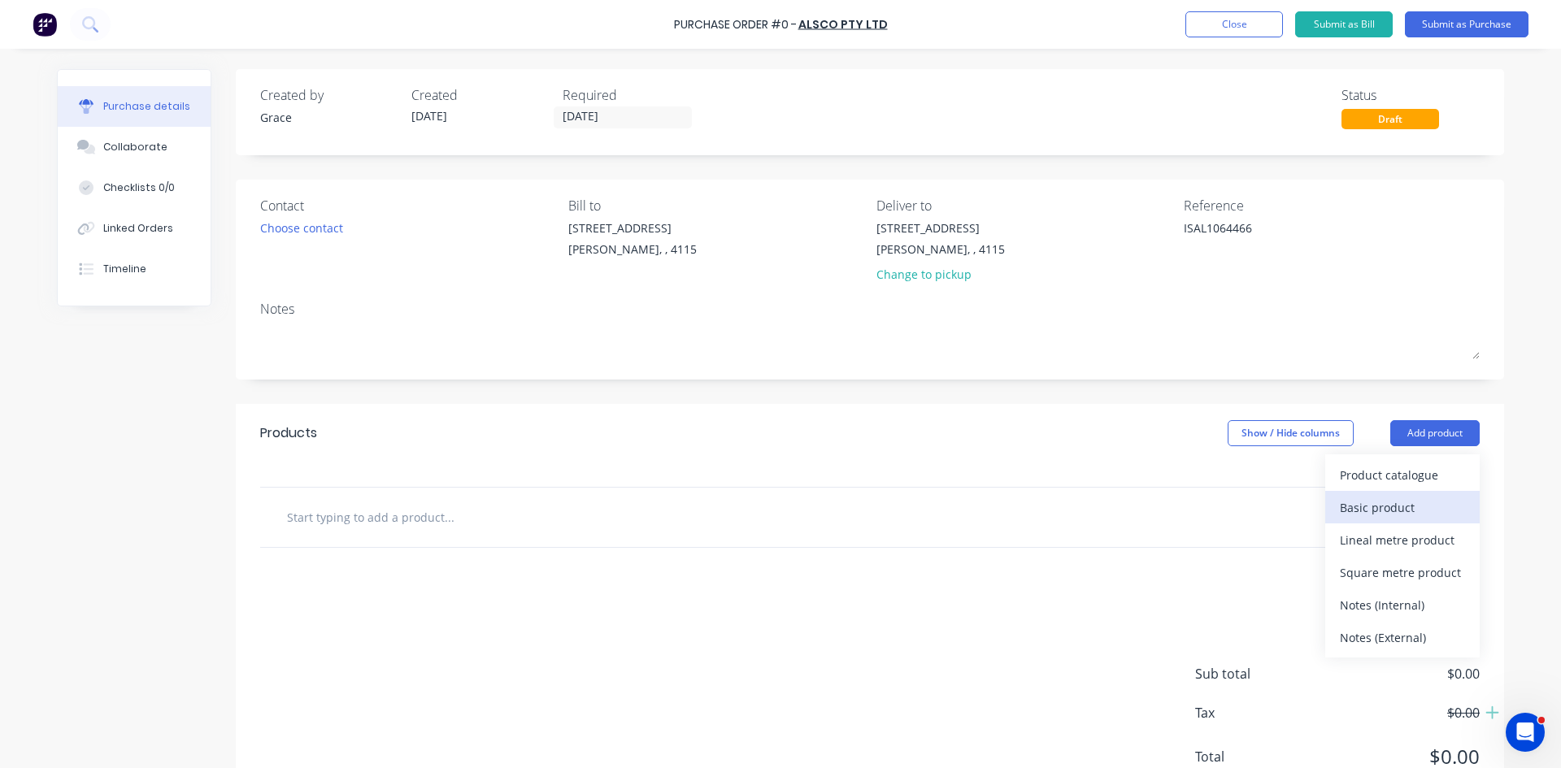
click at [1418, 504] on div "Basic product" at bounding box center [1402, 508] width 125 height 24
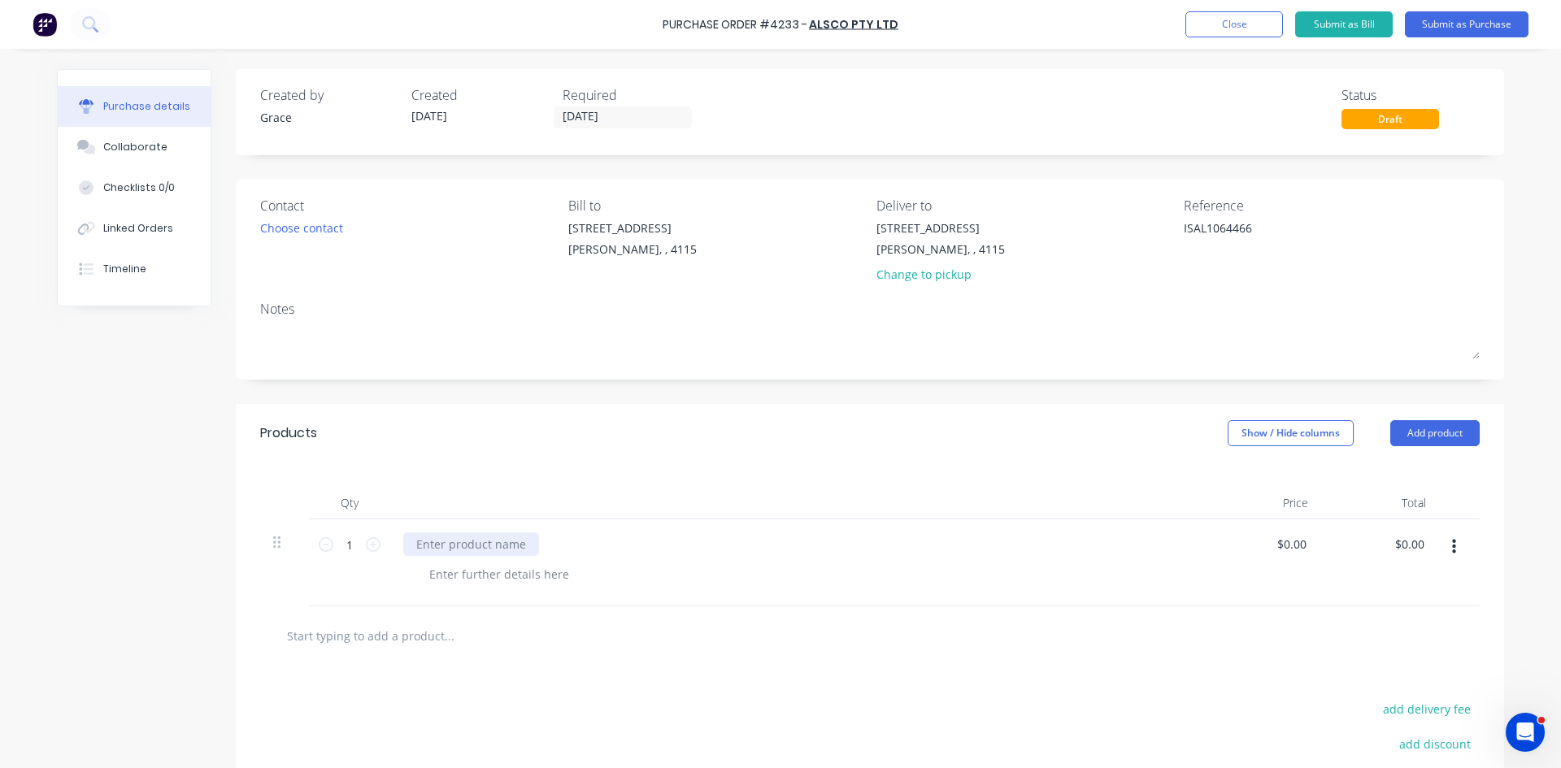
type textarea "x"
click at [511, 547] on div at bounding box center [471, 544] width 136 height 24
type textarea "x"
type input "0.0000"
type textarea "x"
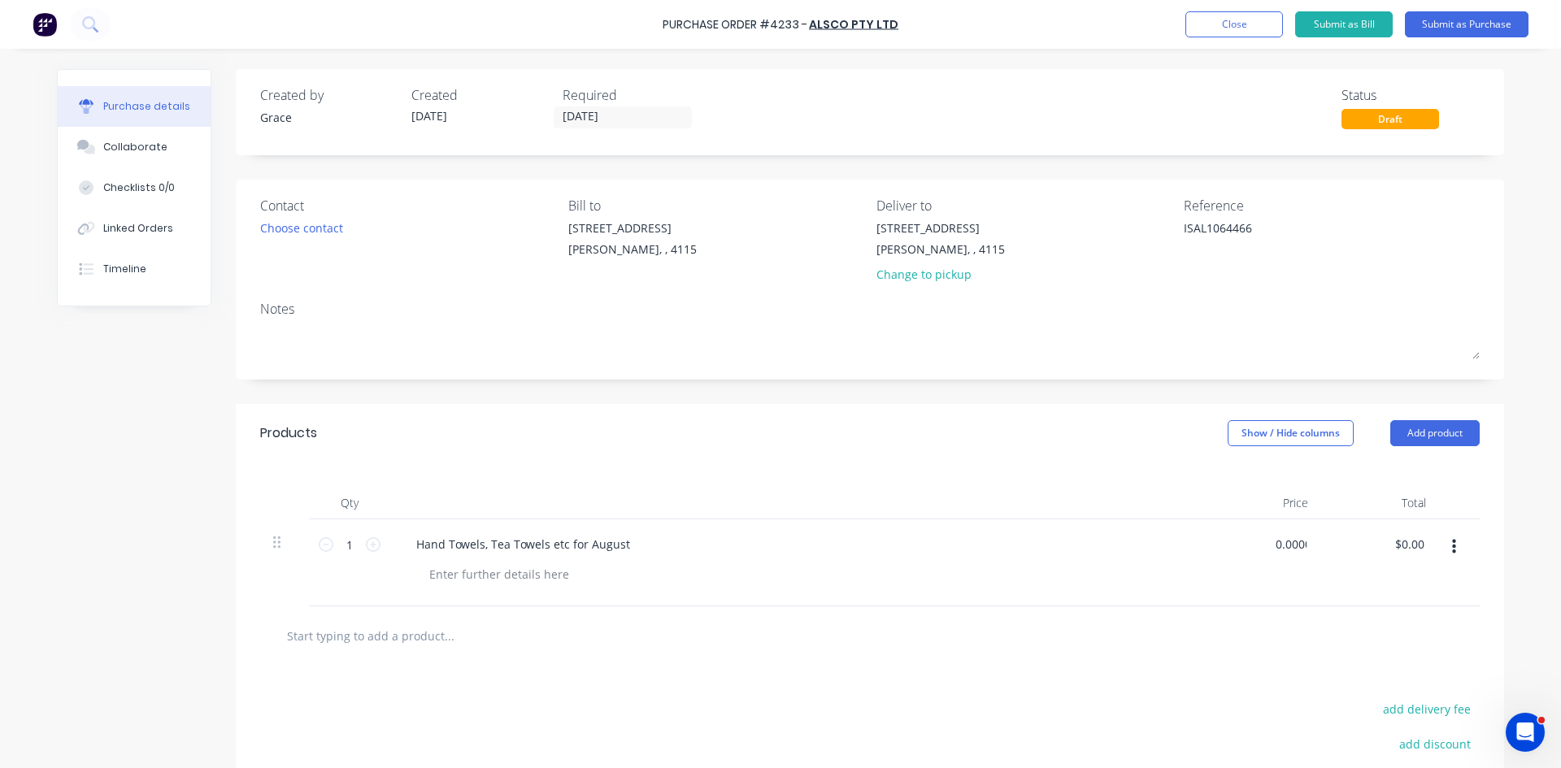
type input "$0.00"
type input "0"
type input "565.46"
type textarea "x"
type input "$565.46"
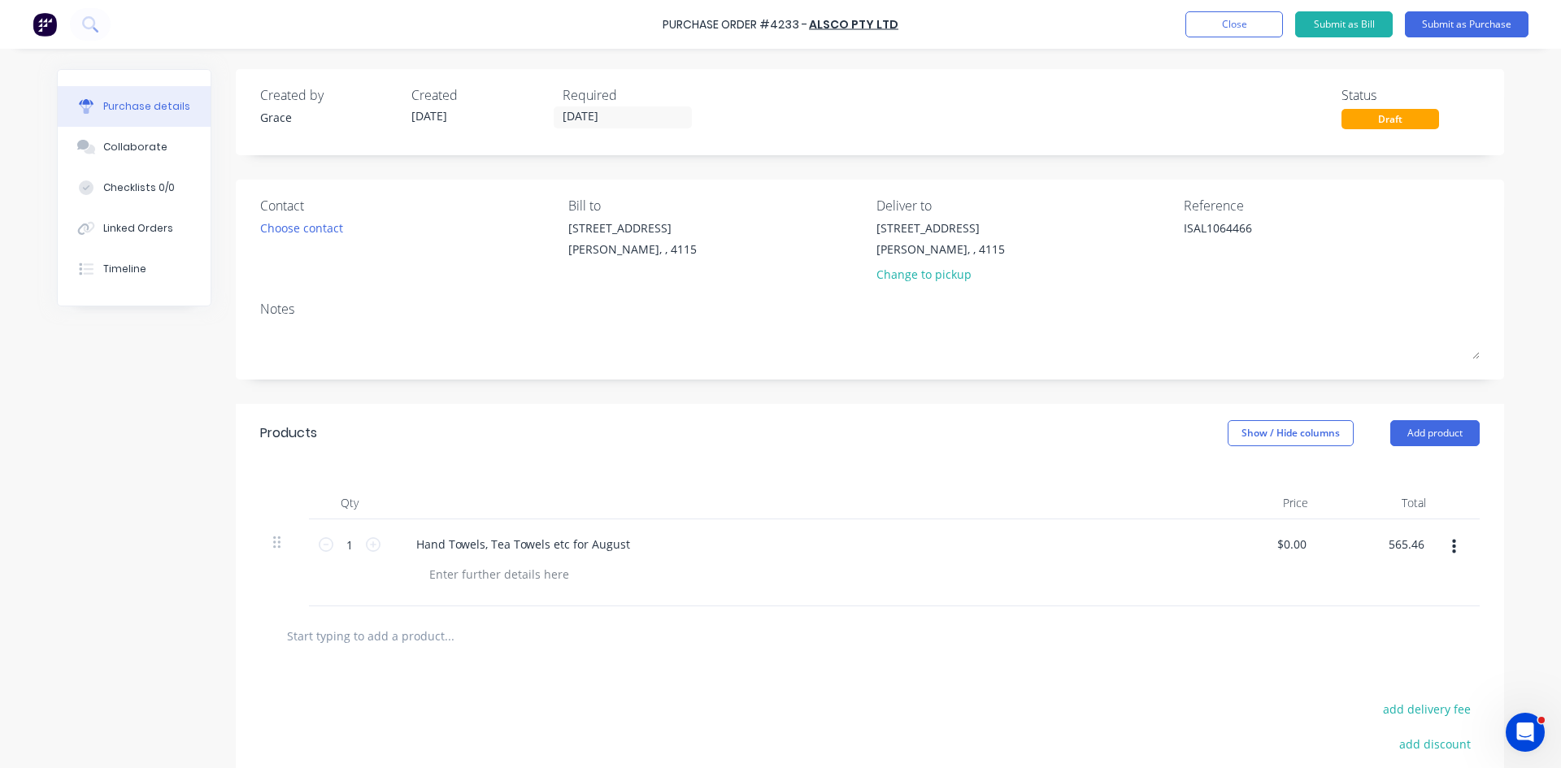
type input "$565.46"
click at [1016, 286] on div "39 Sandstone Place Parkinson, , 4115 Change to pickup" at bounding box center [1024, 255] width 296 height 72
click at [1509, 5] on div "Purchase Order #4233 - Alsco Pty Ltd Add product Close Submit as Bill Submit as…" at bounding box center [780, 24] width 1561 height 49
click at [1479, 28] on button "Submit as Purchase" at bounding box center [1467, 24] width 124 height 26
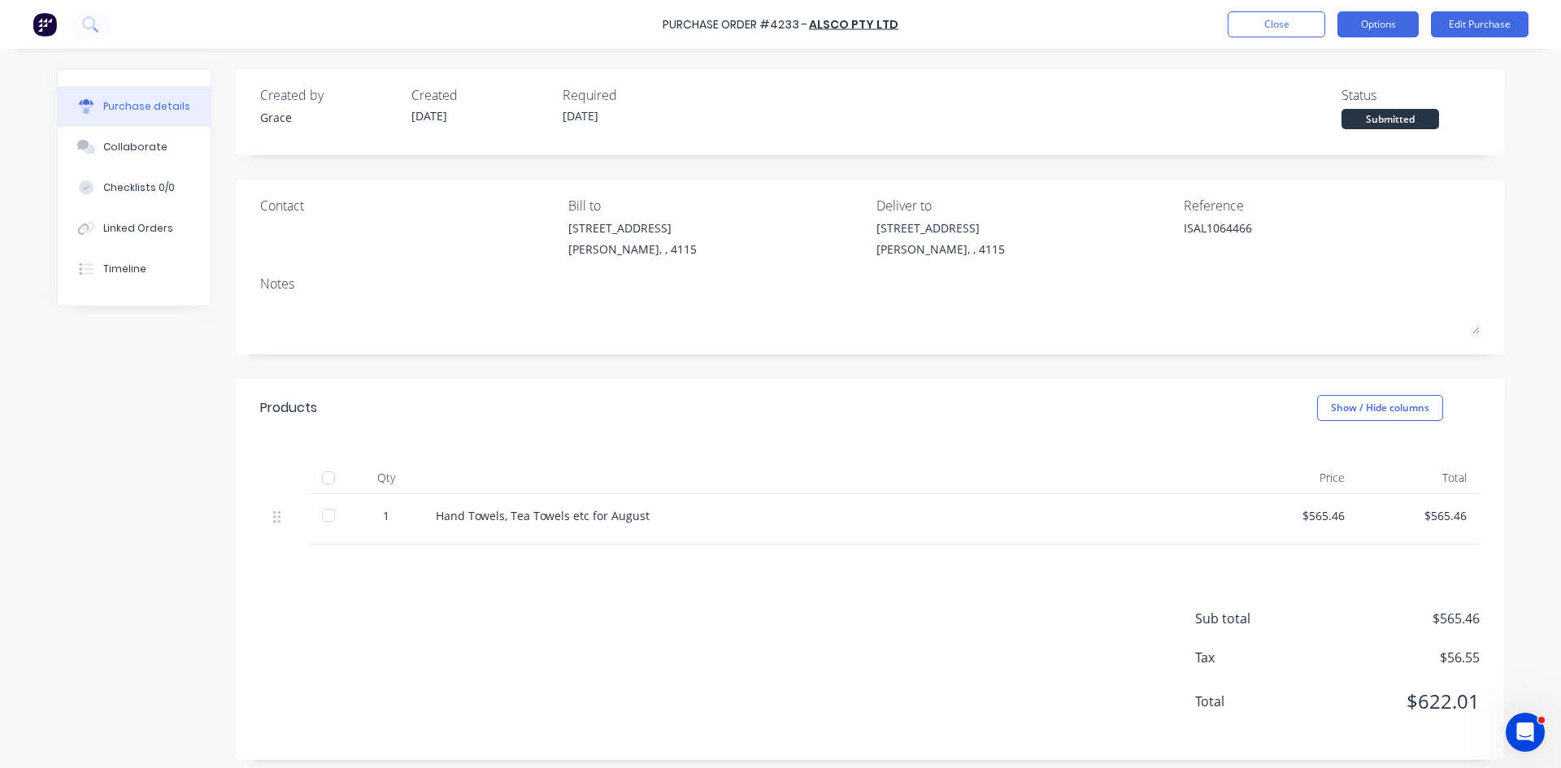
click at [1394, 35] on button "Options" at bounding box center [1377, 24] width 81 height 26
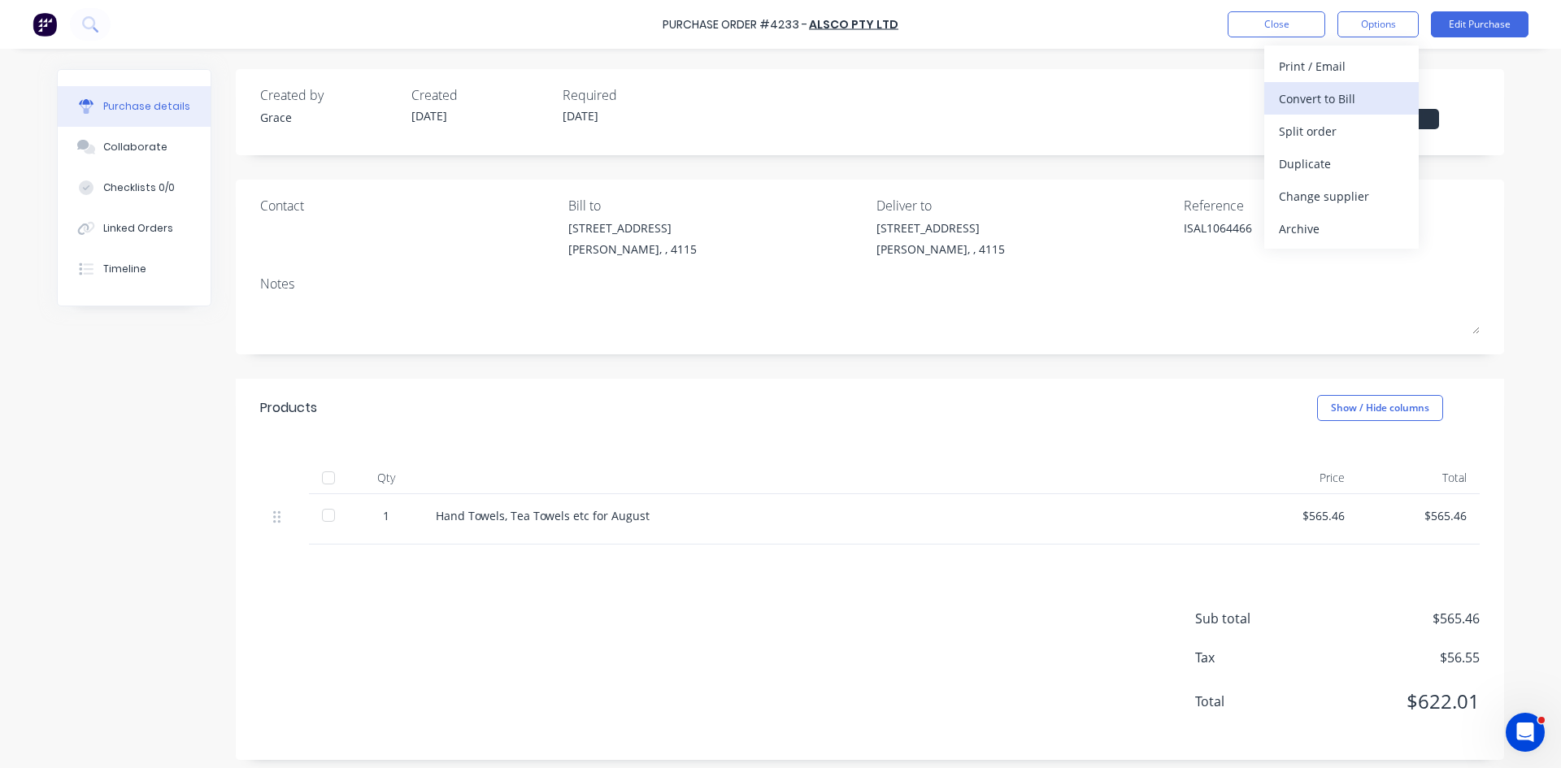
click at [1352, 114] on button "Convert to Bill" at bounding box center [1341, 98] width 154 height 33
type textarea "x"
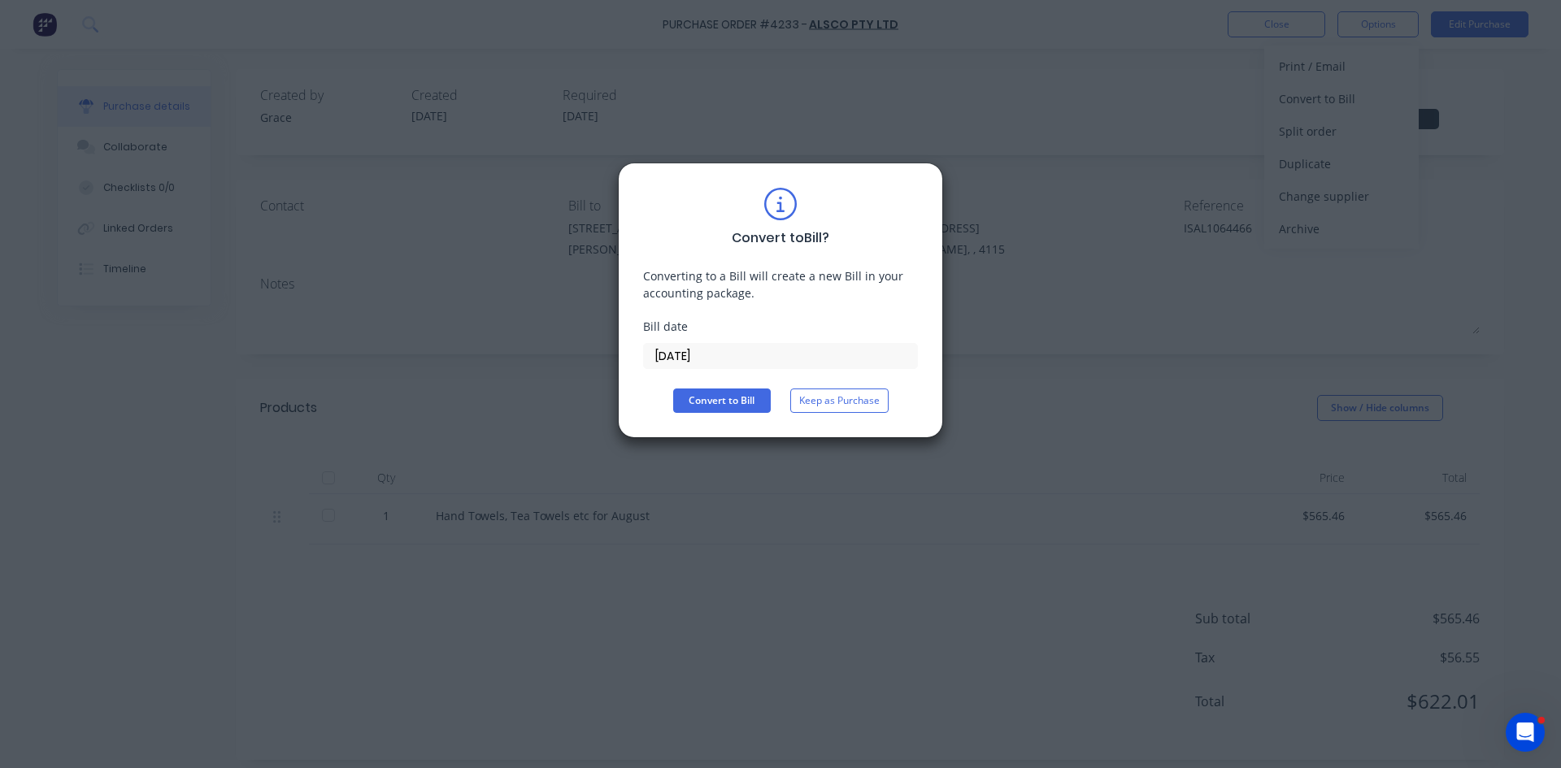
click at [735, 349] on input "[DATE]" at bounding box center [780, 356] width 273 height 24
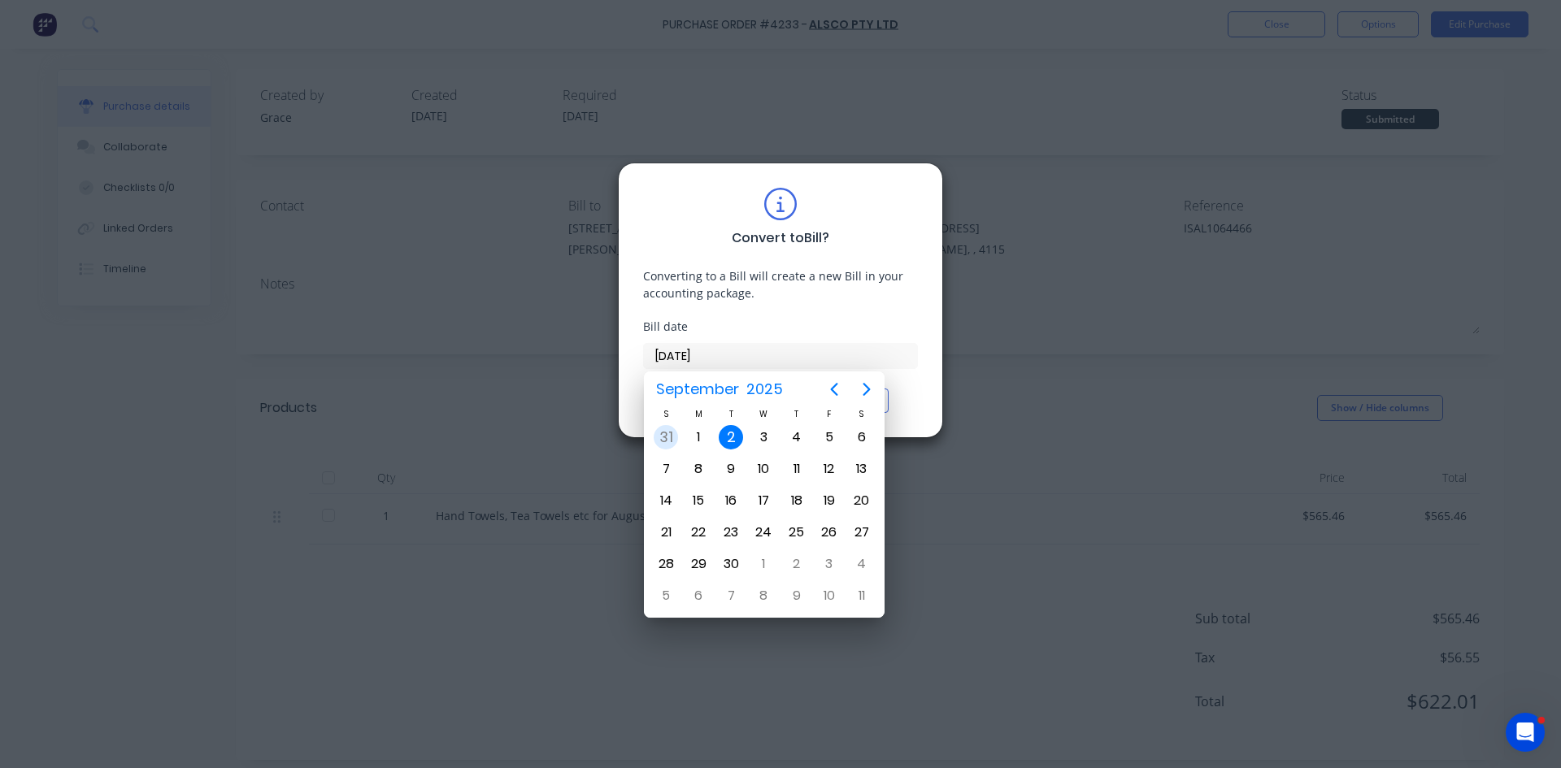
click at [665, 444] on div "31" at bounding box center [666, 437] width 24 height 24
type input "31/08/25"
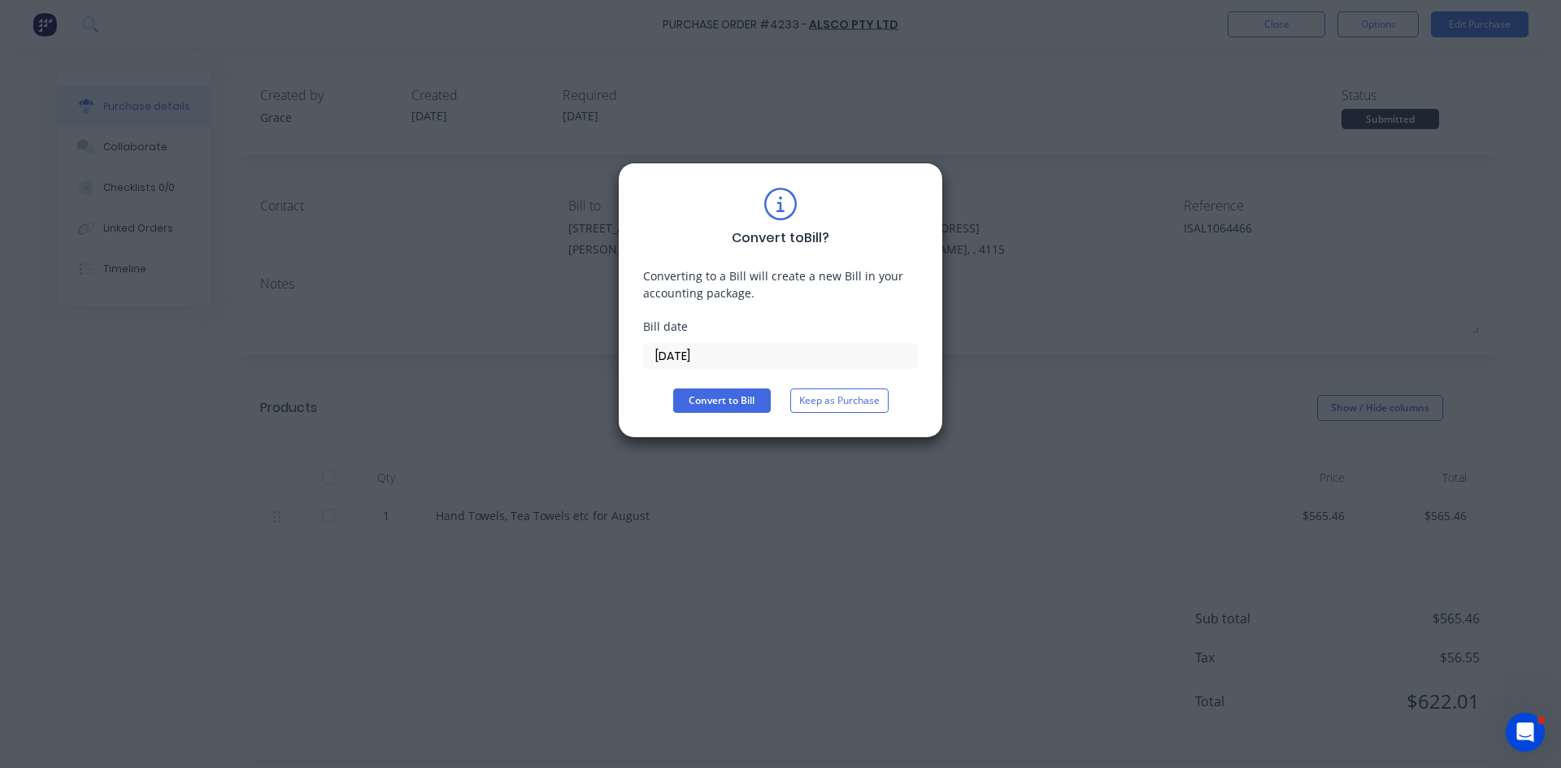
click at [965, 136] on div "Convert to Bill ? Converting to a Bill will create a new Bill in your accountin…" at bounding box center [780, 384] width 1561 height 768
click at [875, 391] on button "Keep as Purchase" at bounding box center [839, 401] width 98 height 24
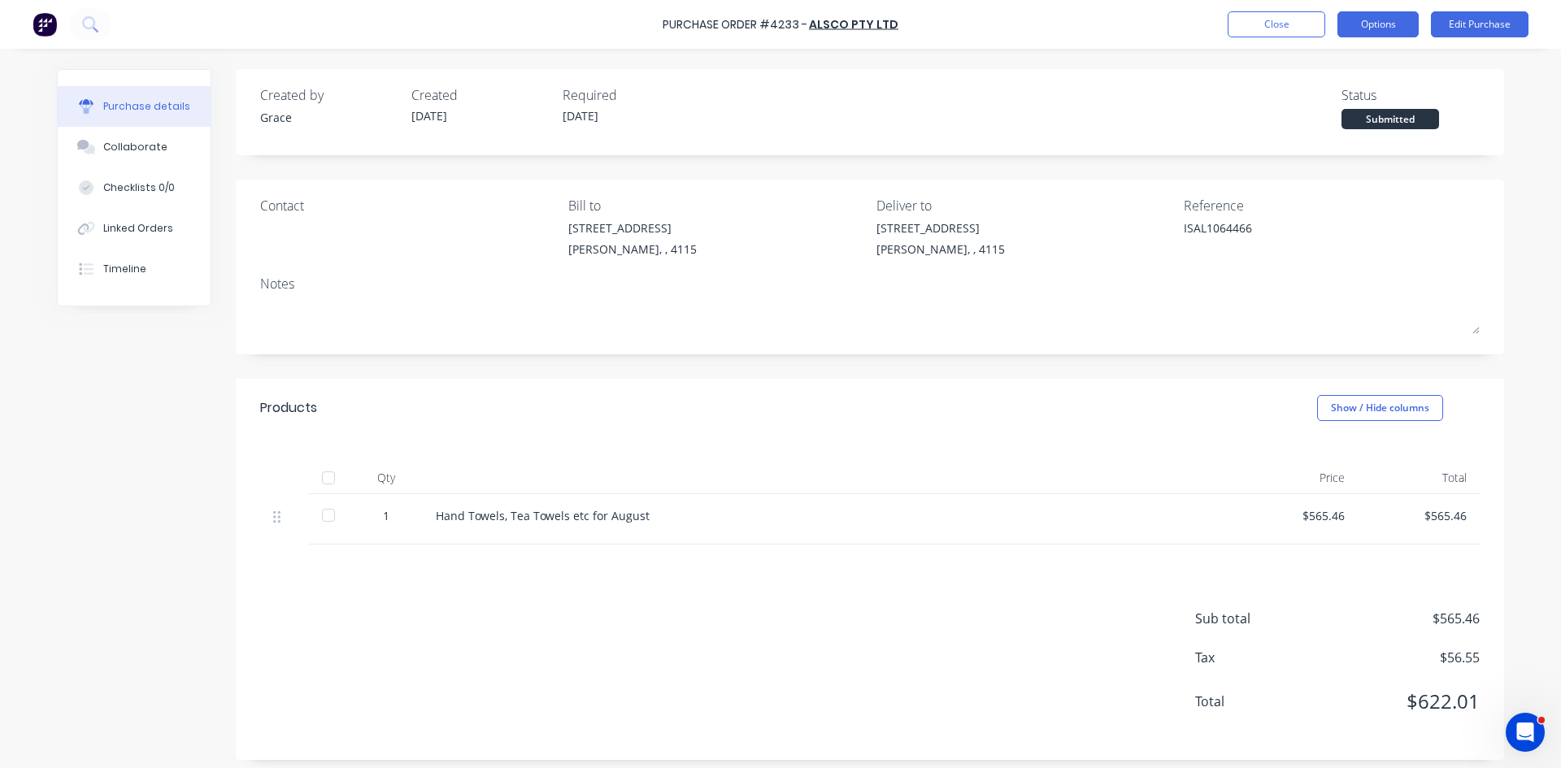
click at [1378, 30] on button "Options" at bounding box center [1377, 24] width 81 height 26
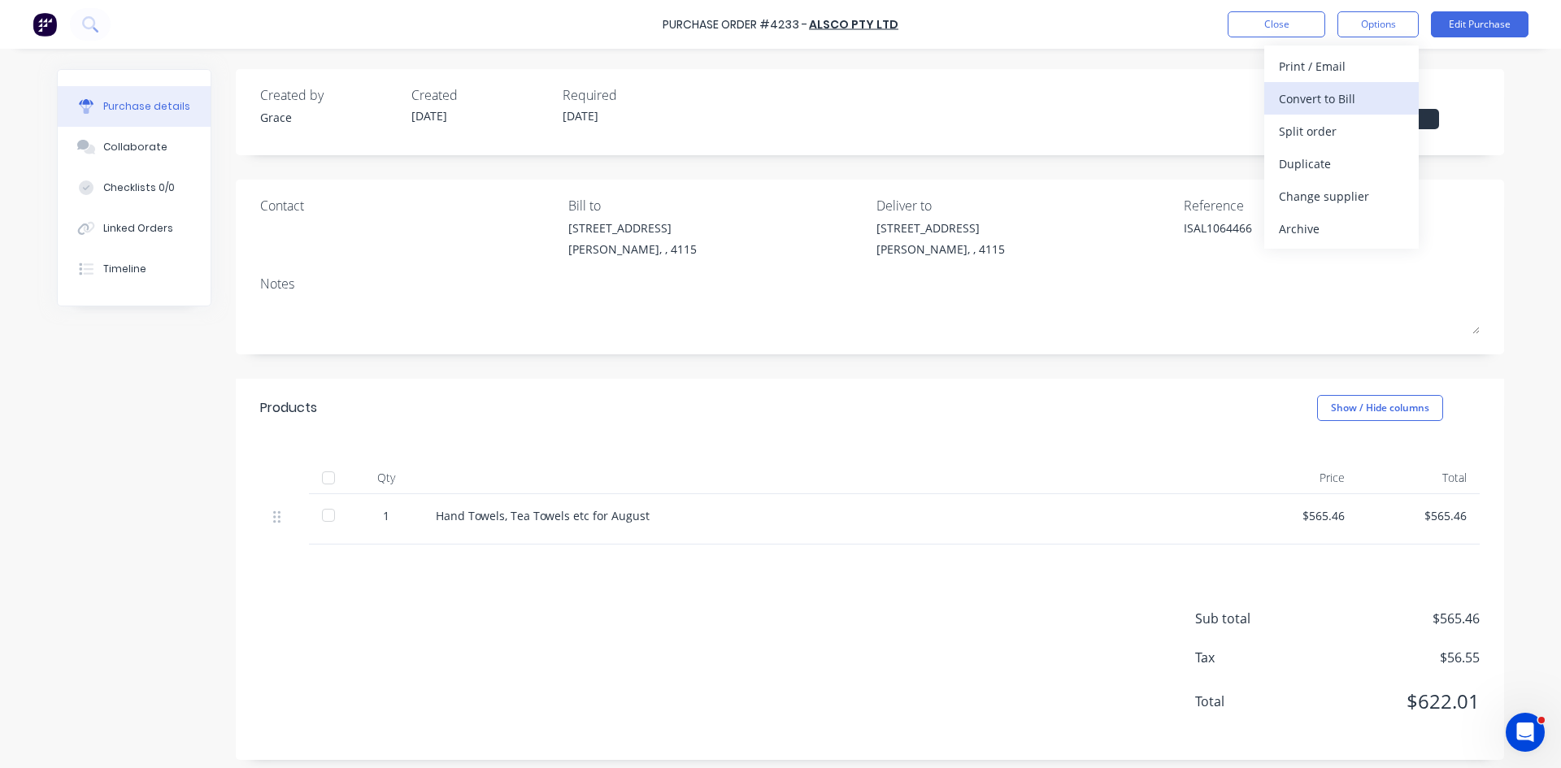
click at [1340, 103] on div "Convert to Bill" at bounding box center [1341, 99] width 125 height 24
type textarea "x"
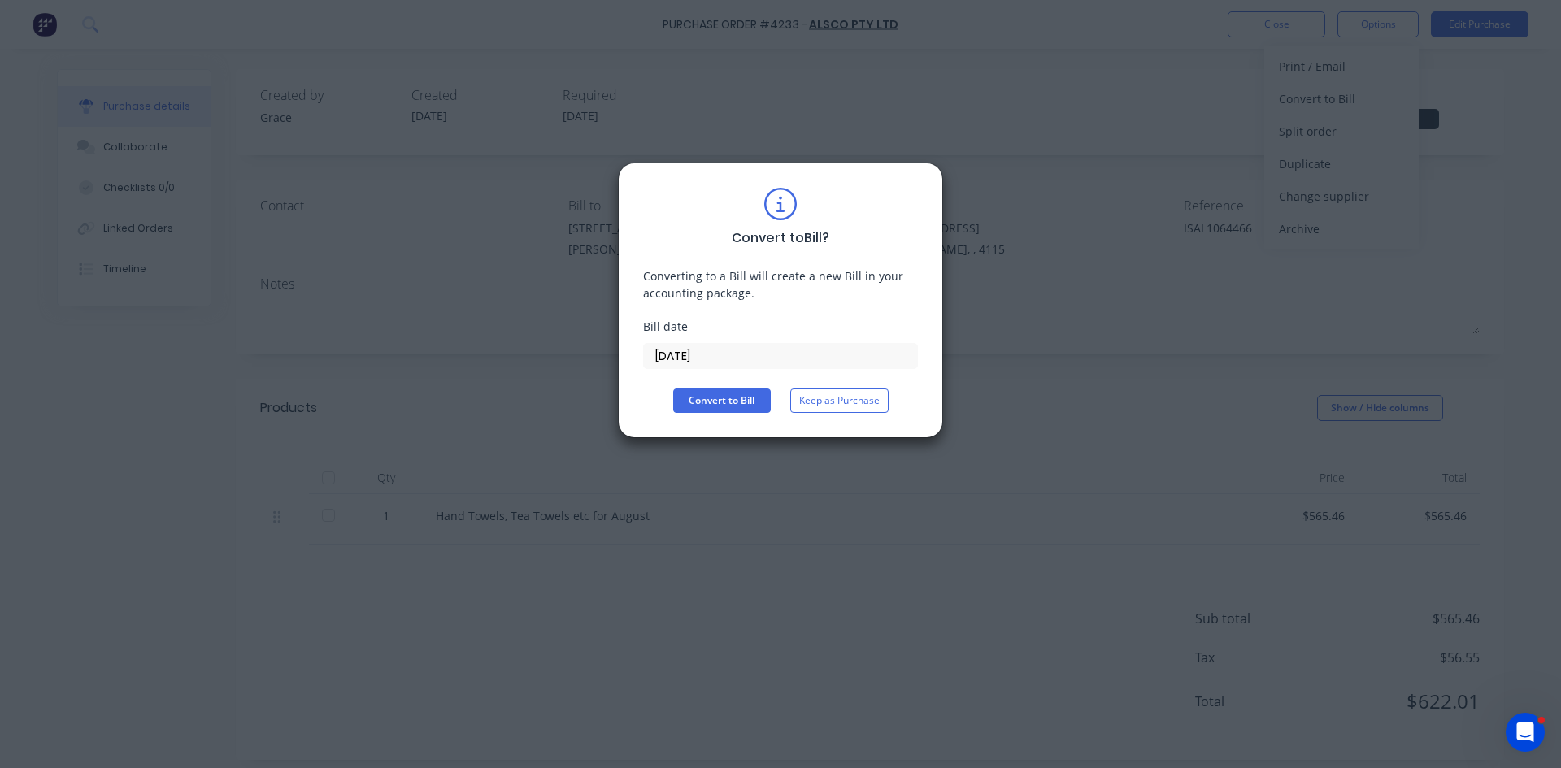
click at [711, 361] on input "[DATE]" at bounding box center [780, 356] width 273 height 24
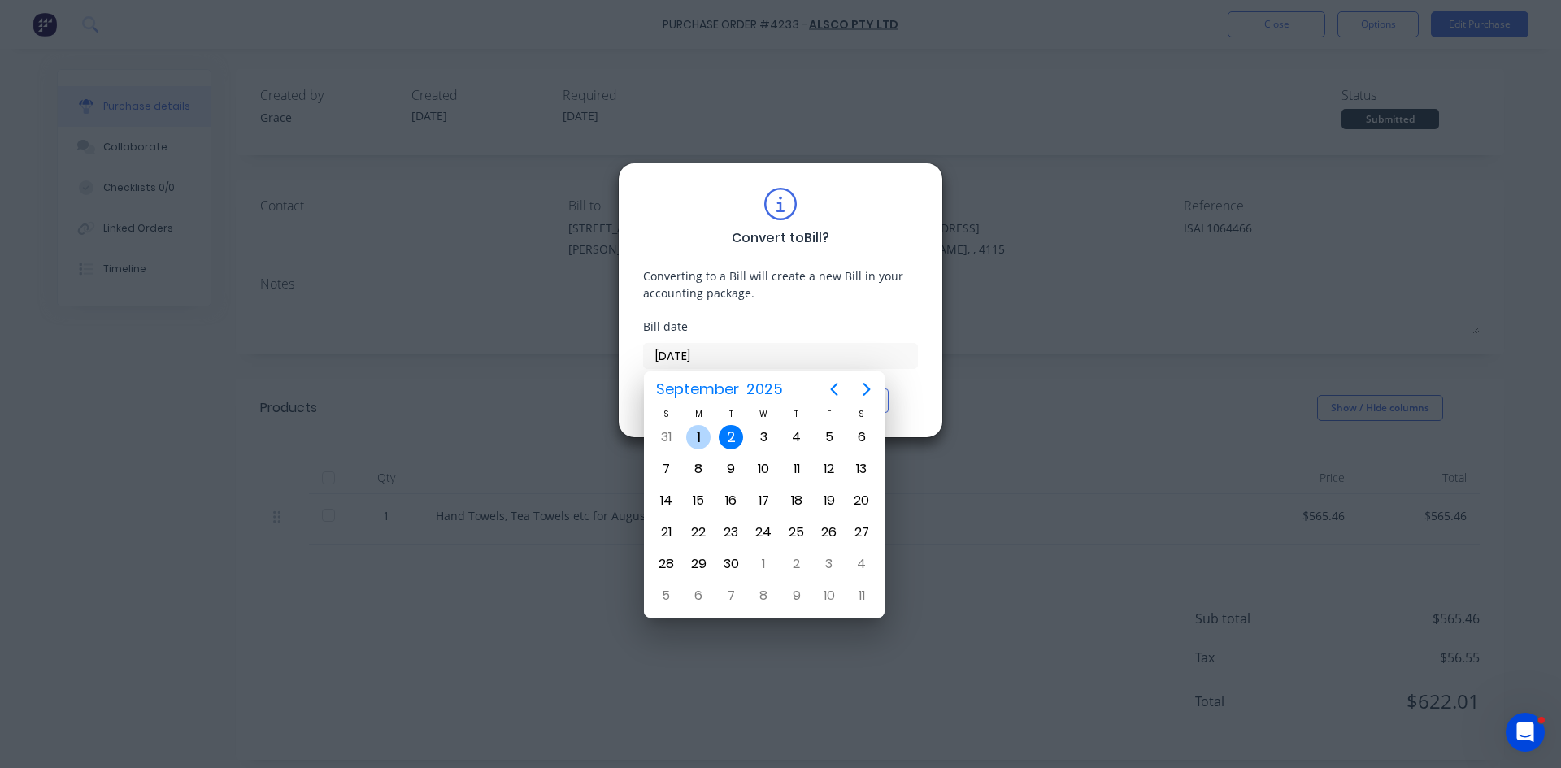
click at [710, 450] on div "Sep 1" at bounding box center [698, 437] width 33 height 31
type input "01/09/25"
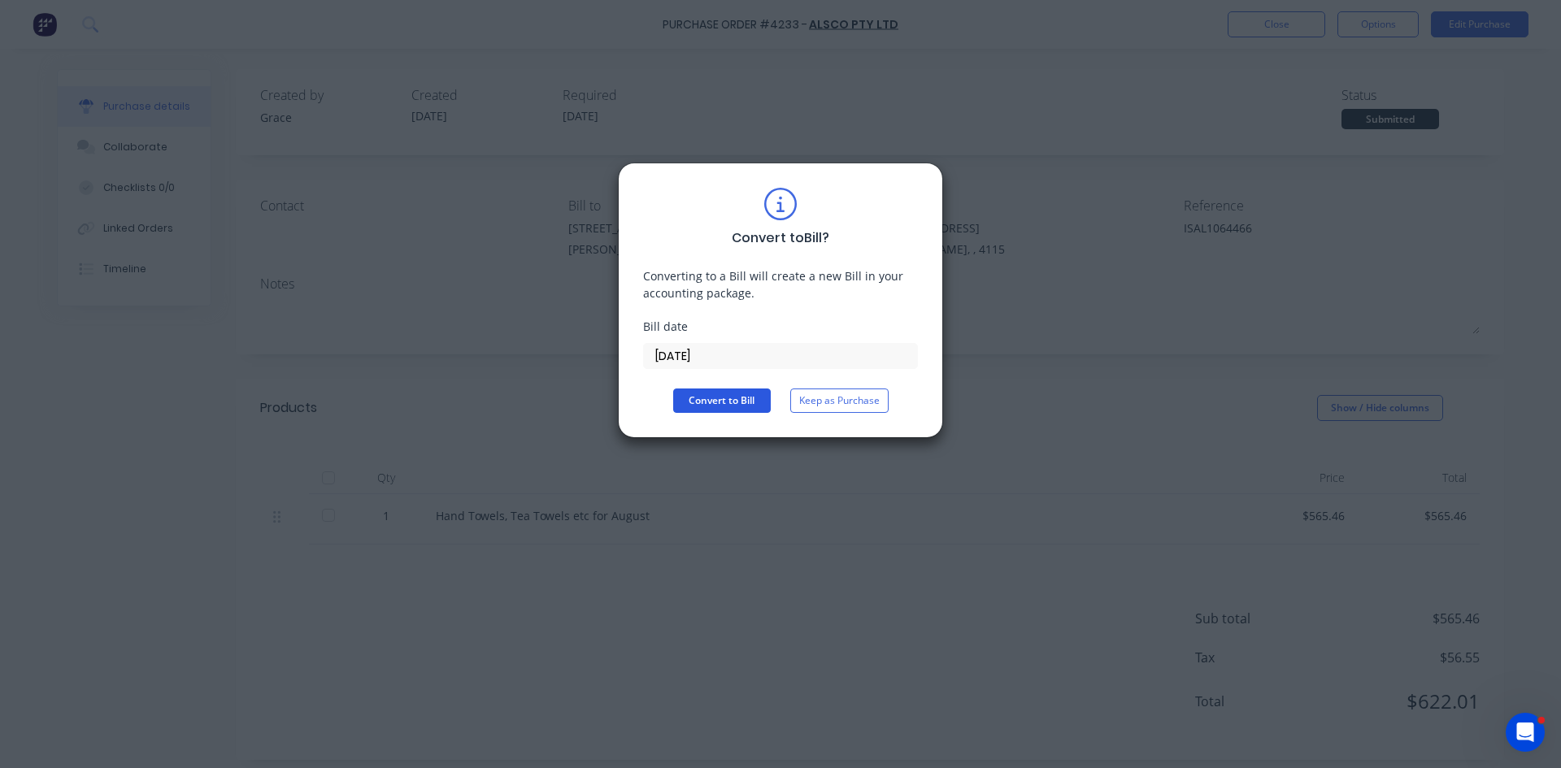
click at [723, 407] on button "Convert to Bill" at bounding box center [722, 401] width 98 height 24
type textarea "x"
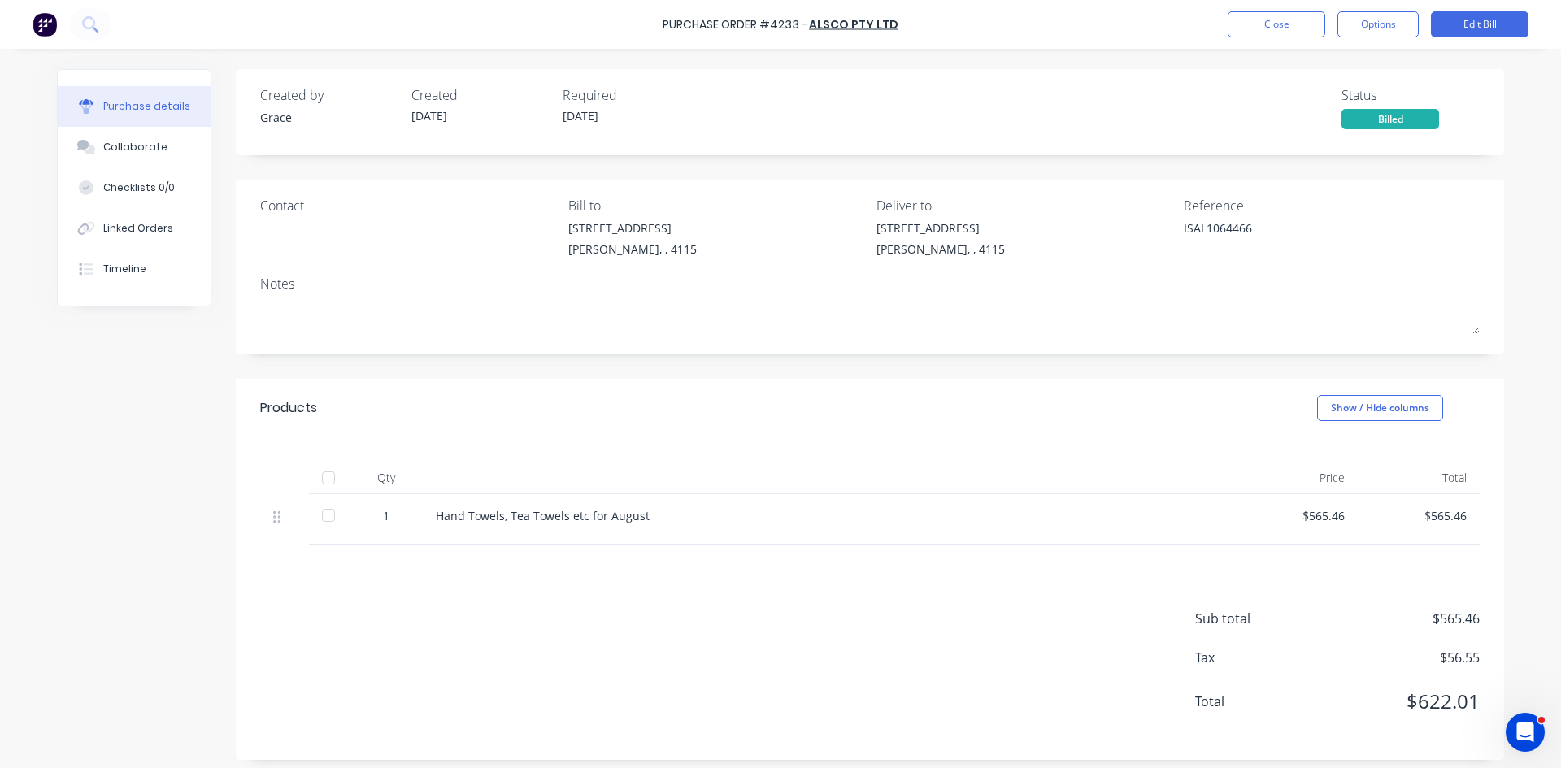
drag, startPoint x: 162, startPoint y: 157, endPoint x: 795, endPoint y: 231, distance: 637.5
click at [162, 157] on button "Collaborate" at bounding box center [134, 147] width 153 height 41
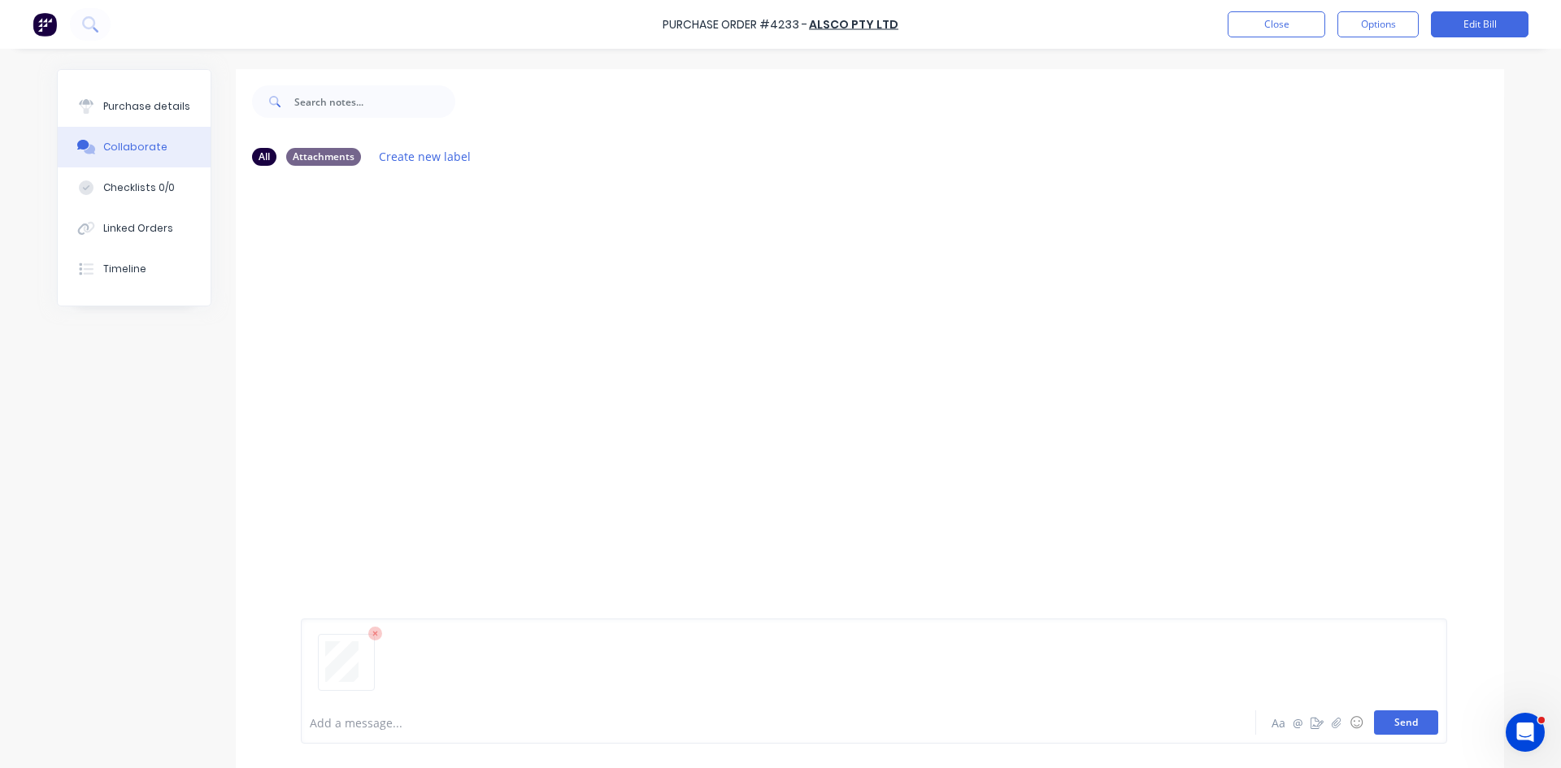
click at [1418, 730] on button "Send" at bounding box center [1406, 722] width 64 height 24
click at [1288, 17] on button "Close" at bounding box center [1276, 24] width 98 height 26
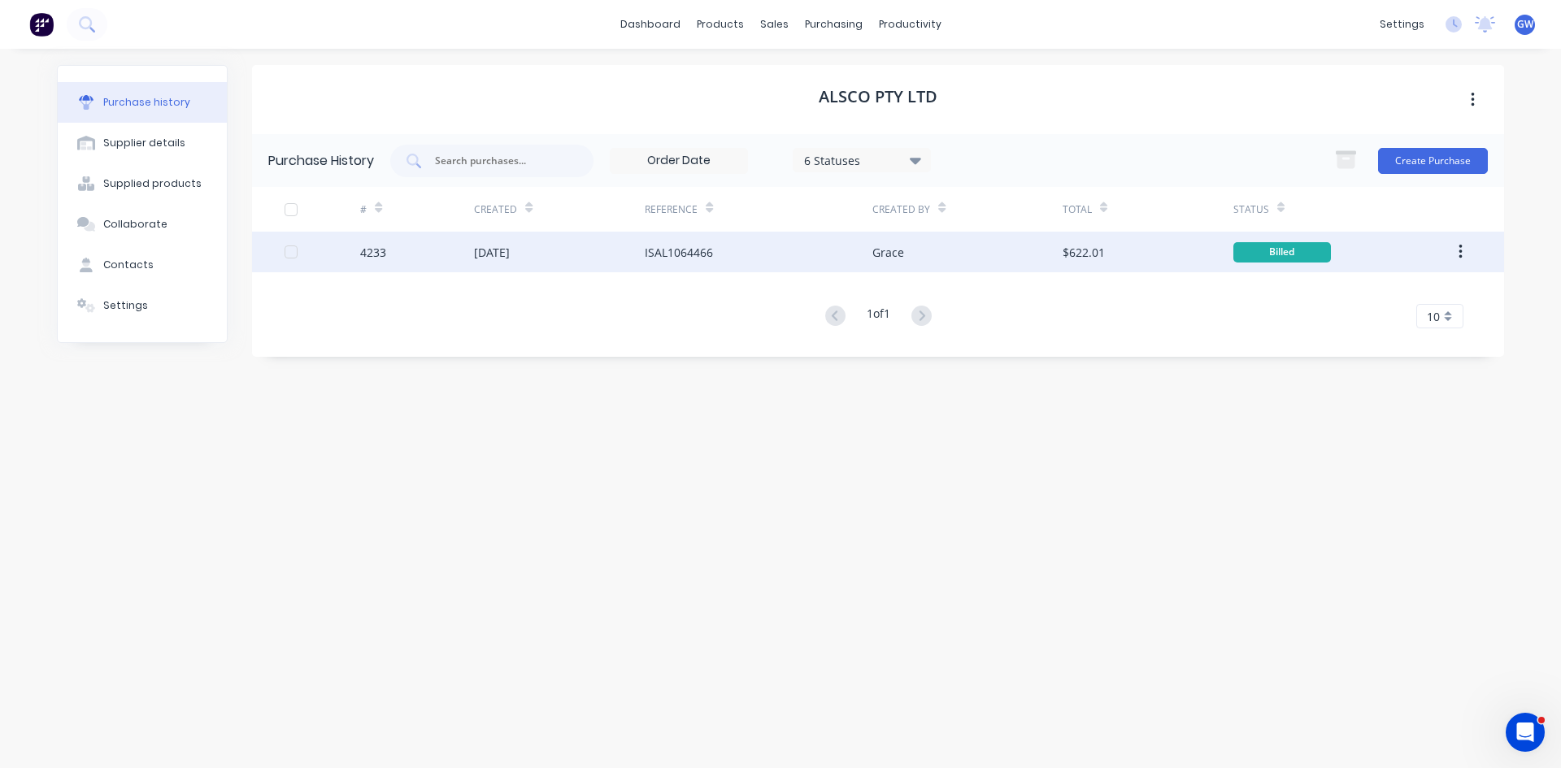
click at [1451, 250] on button "button" at bounding box center [1460, 251] width 38 height 29
click at [1446, 299] on div "Archive" at bounding box center [1402, 295] width 125 height 24
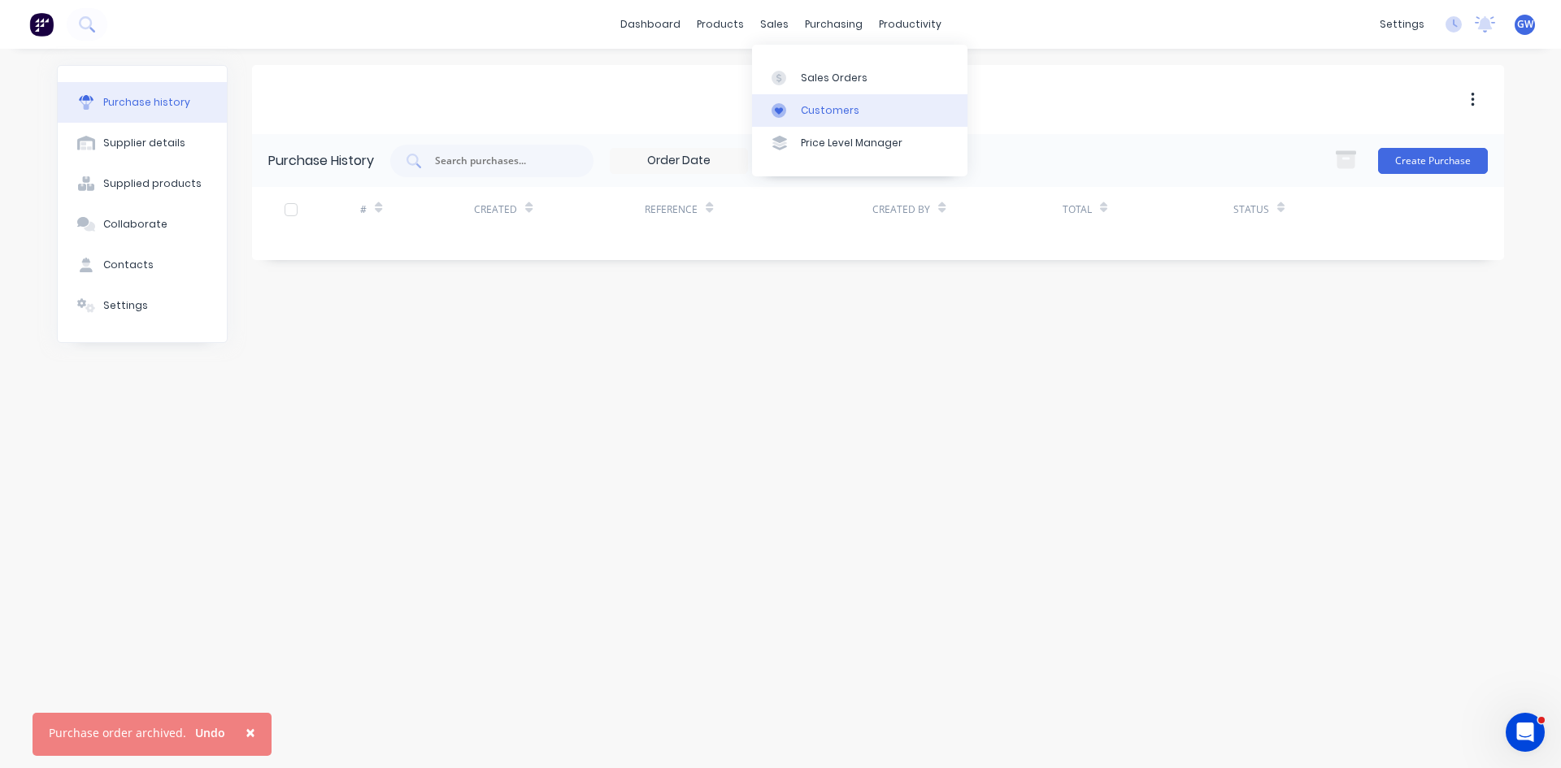
click at [813, 105] on div "Customers" at bounding box center [830, 110] width 59 height 15
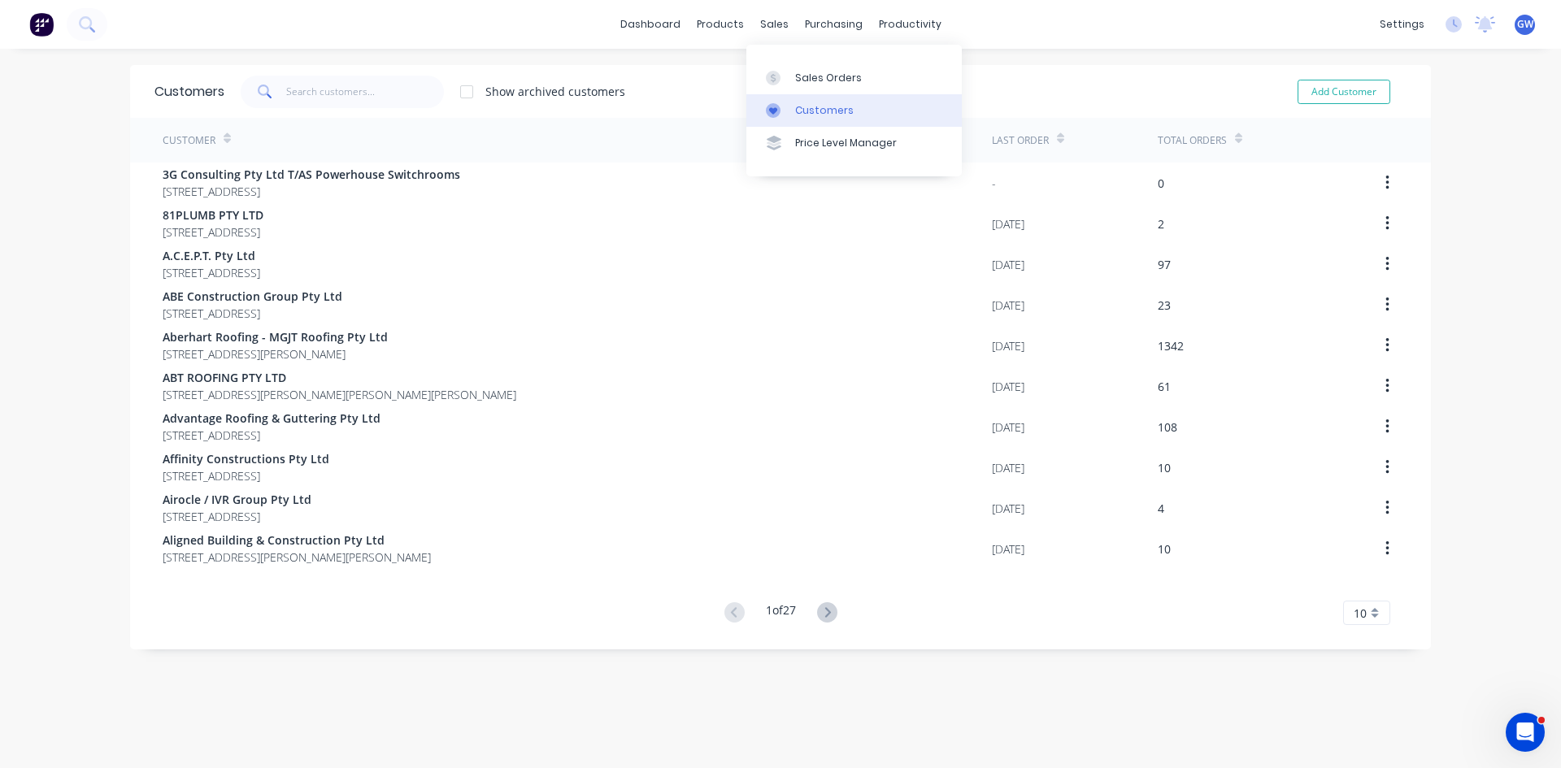
click at [784, 100] on link "Customers" at bounding box center [853, 110] width 215 height 33
click at [810, 85] on link "Sales Orders" at bounding box center [853, 77] width 215 height 33
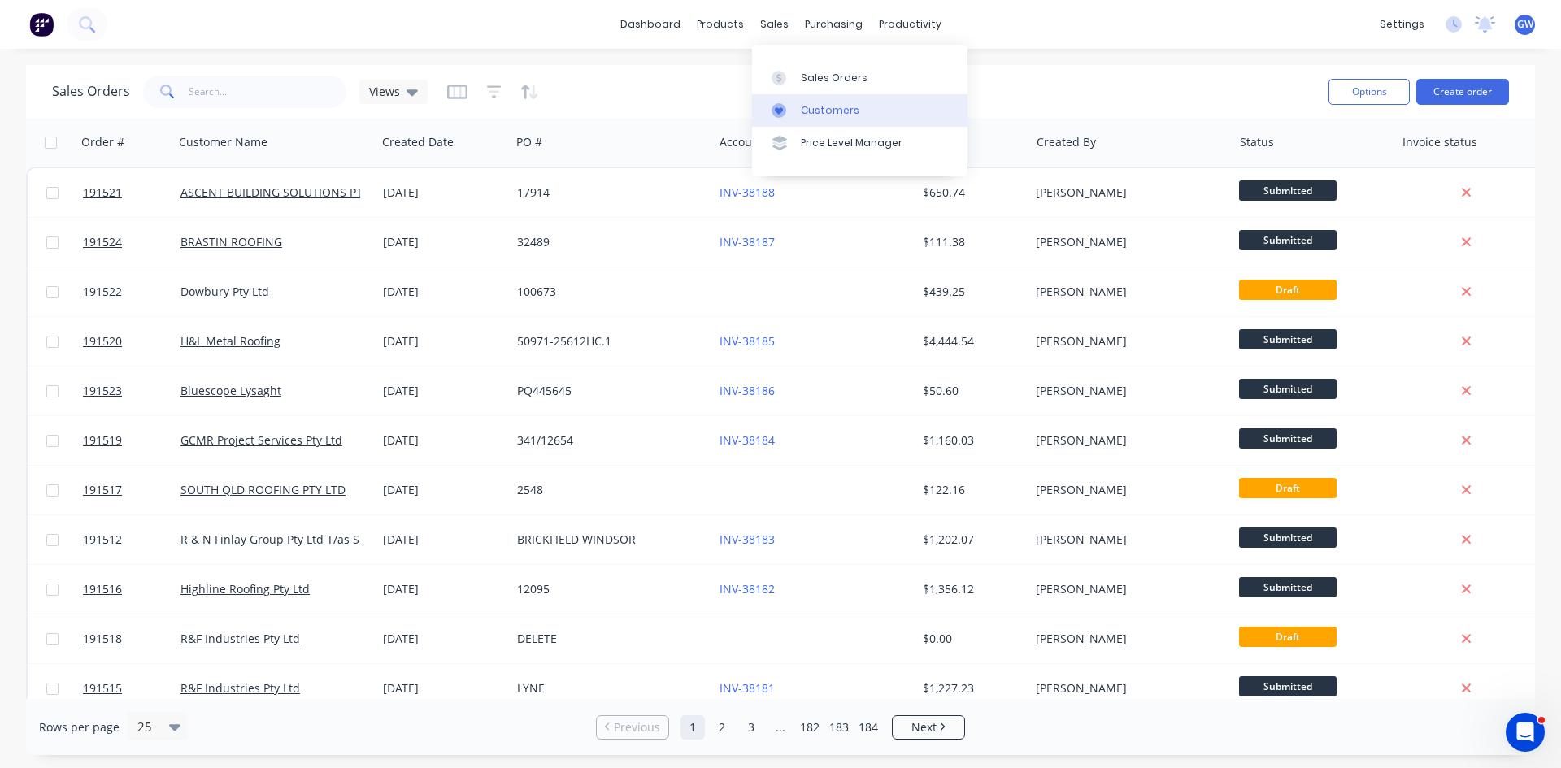
click at [810, 110] on div "Customers" at bounding box center [830, 110] width 59 height 15
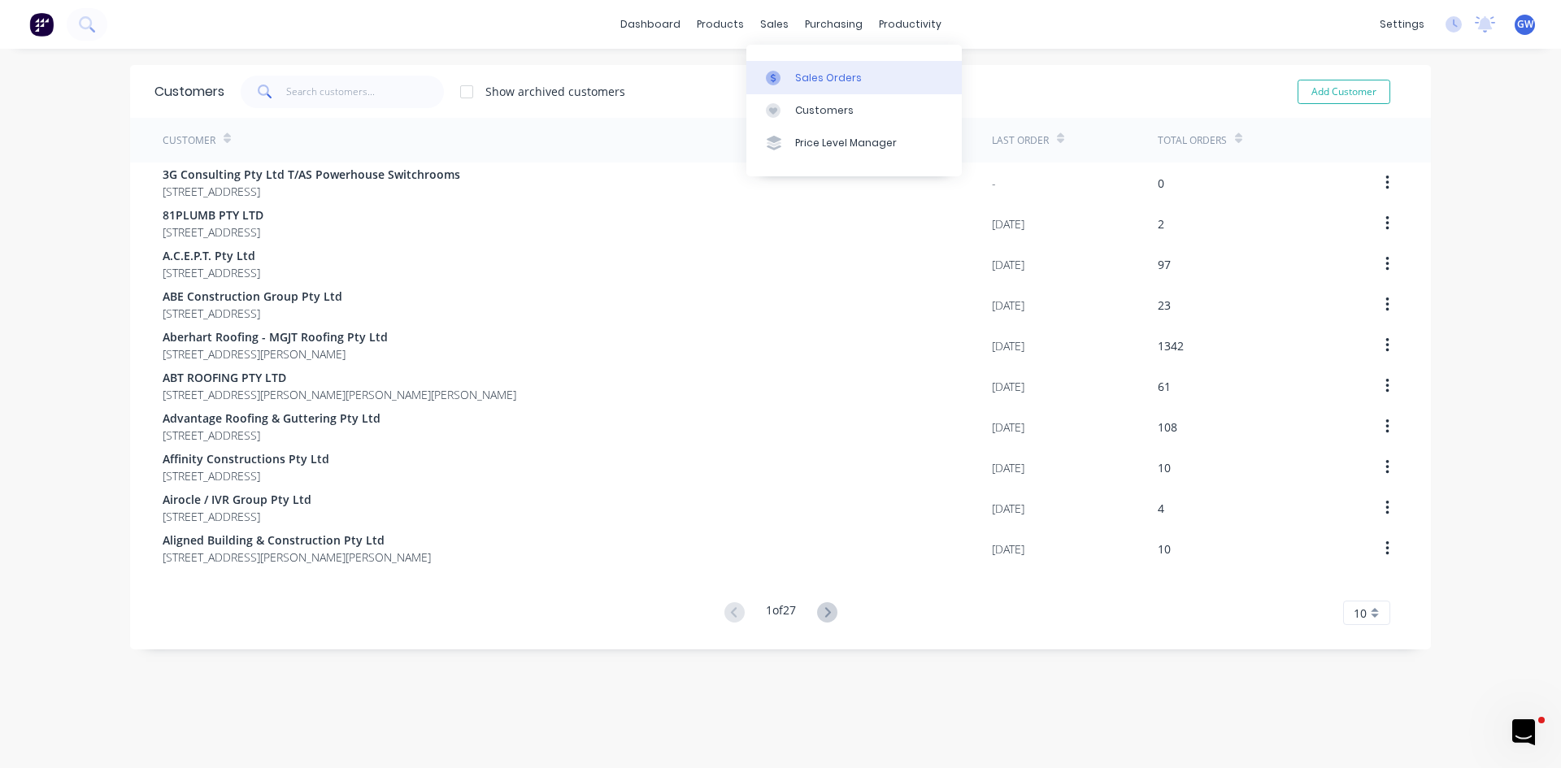
click at [778, 62] on link "Sales Orders" at bounding box center [853, 77] width 215 height 33
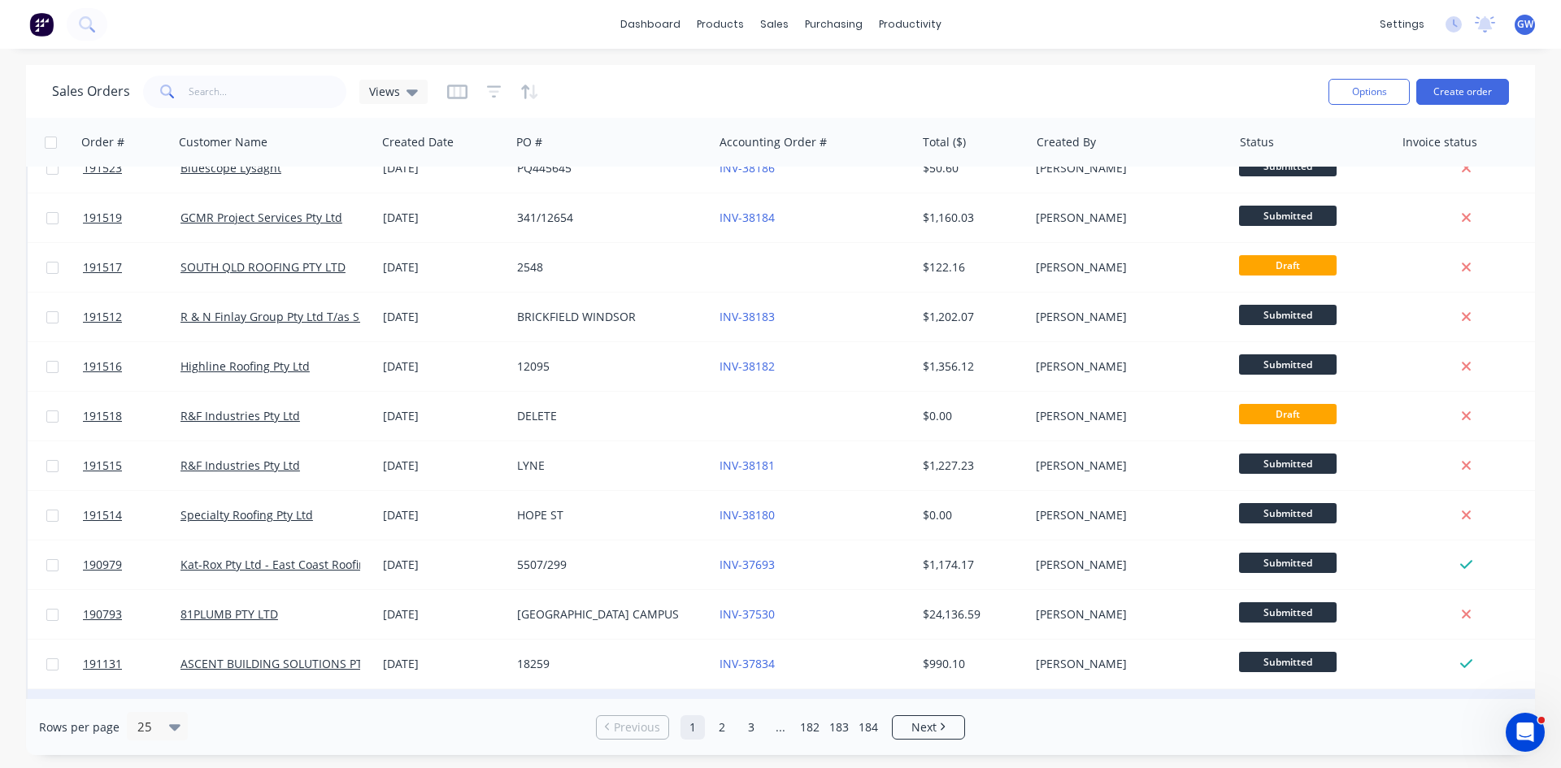
scroll to position [406, 0]
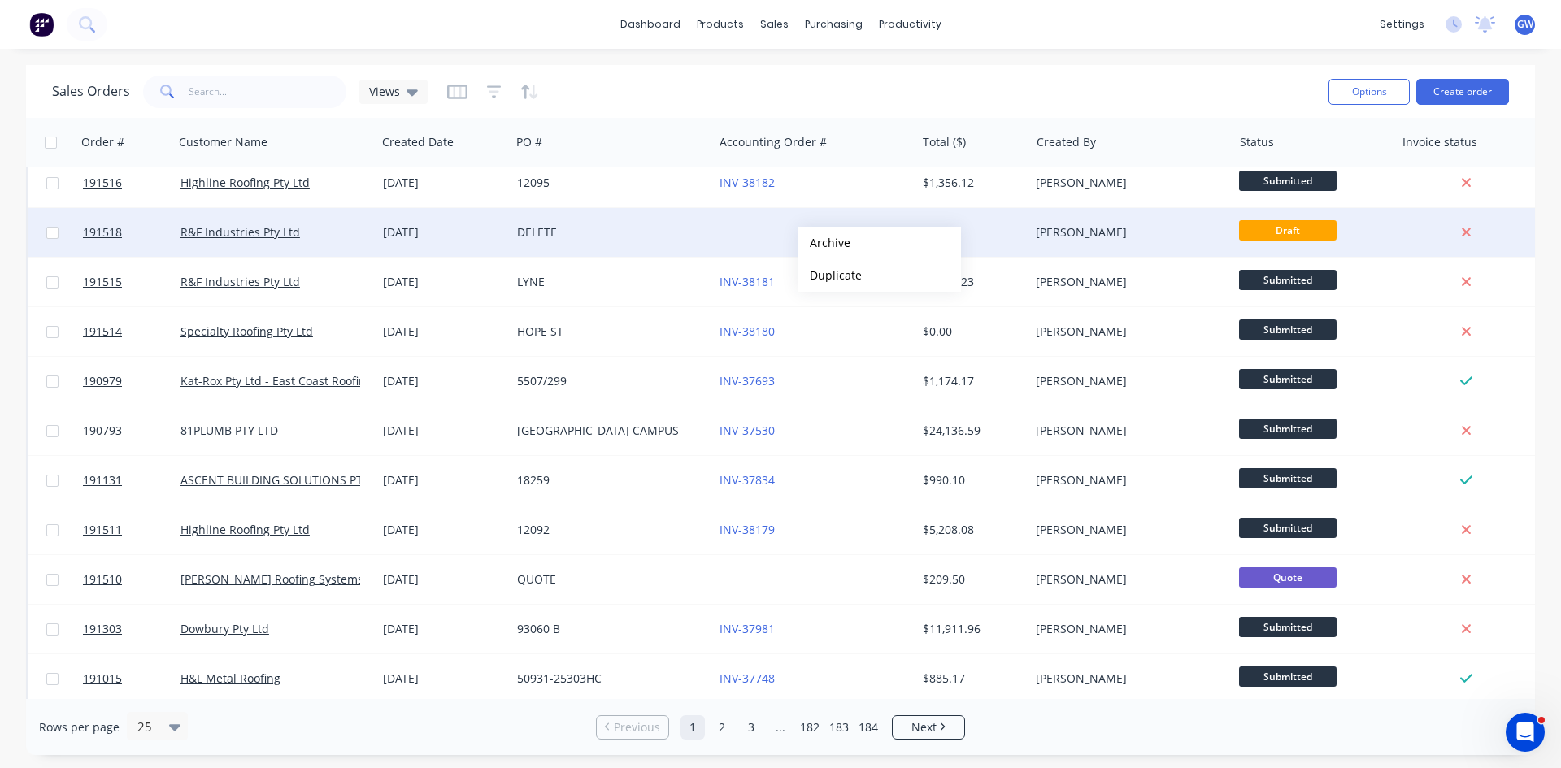
click at [672, 232] on div "DELETE" at bounding box center [607, 232] width 180 height 16
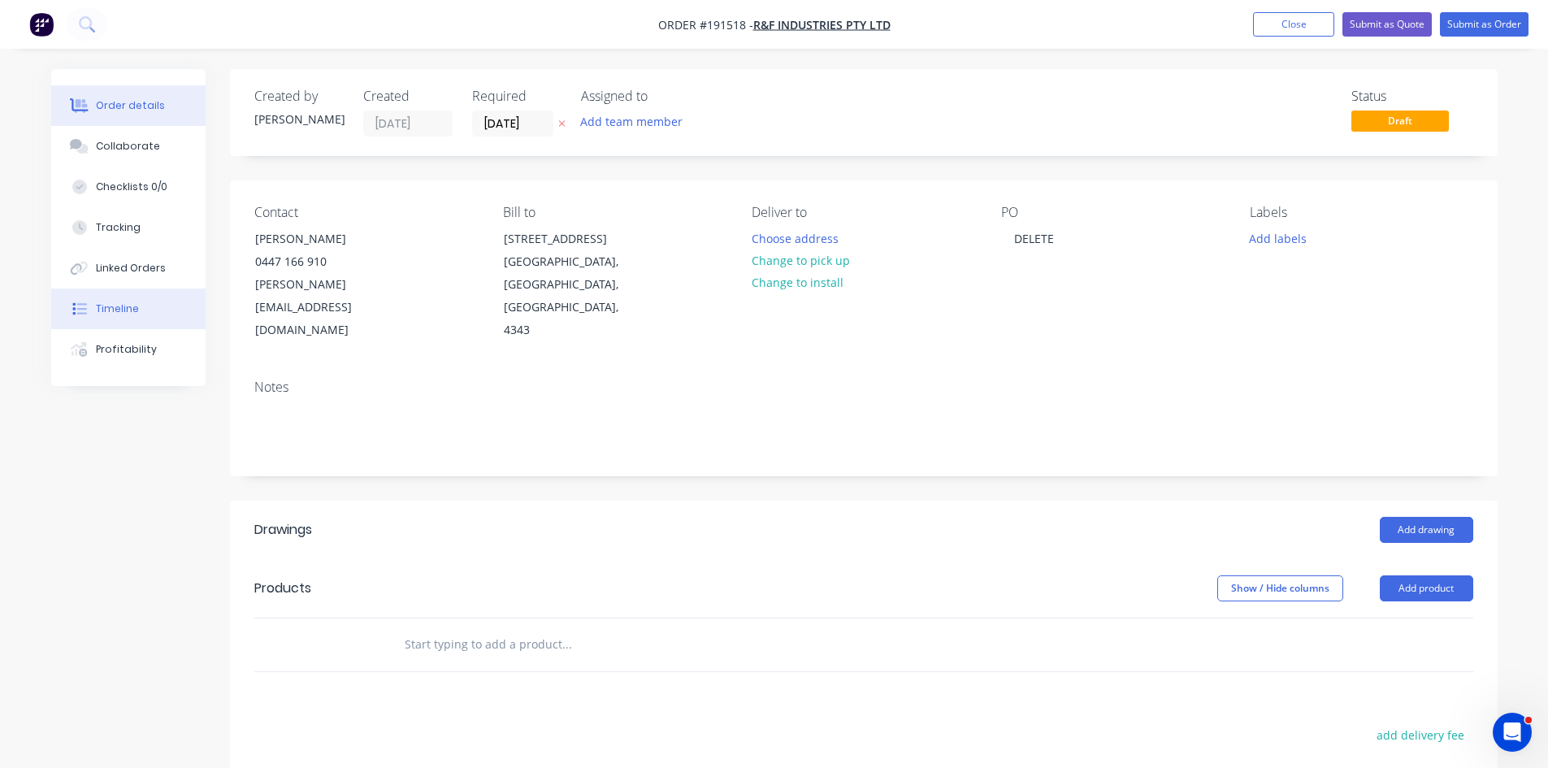
click at [141, 296] on button "Timeline" at bounding box center [128, 309] width 154 height 41
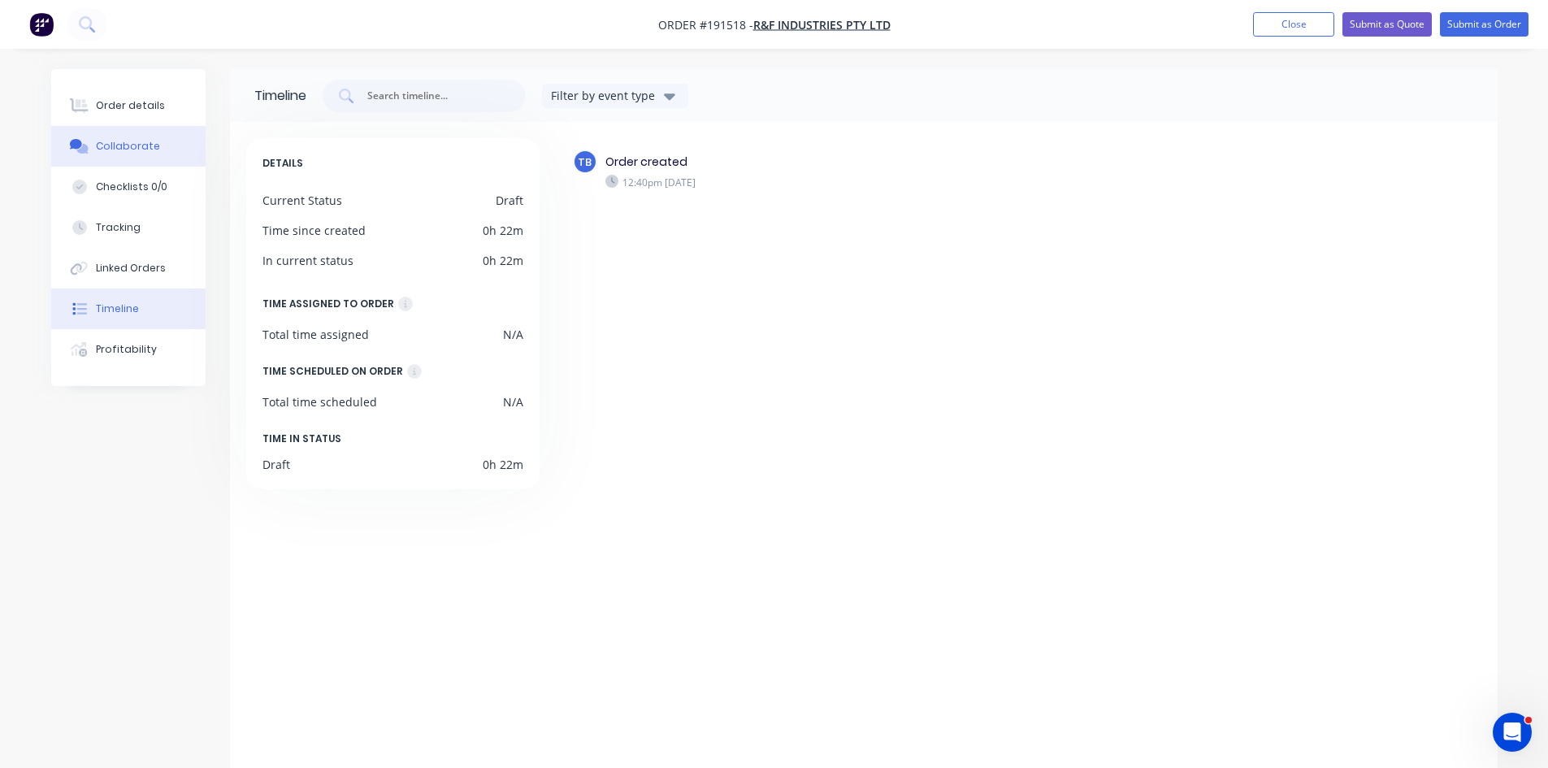
click at [106, 128] on button "Collaborate" at bounding box center [128, 146] width 154 height 41
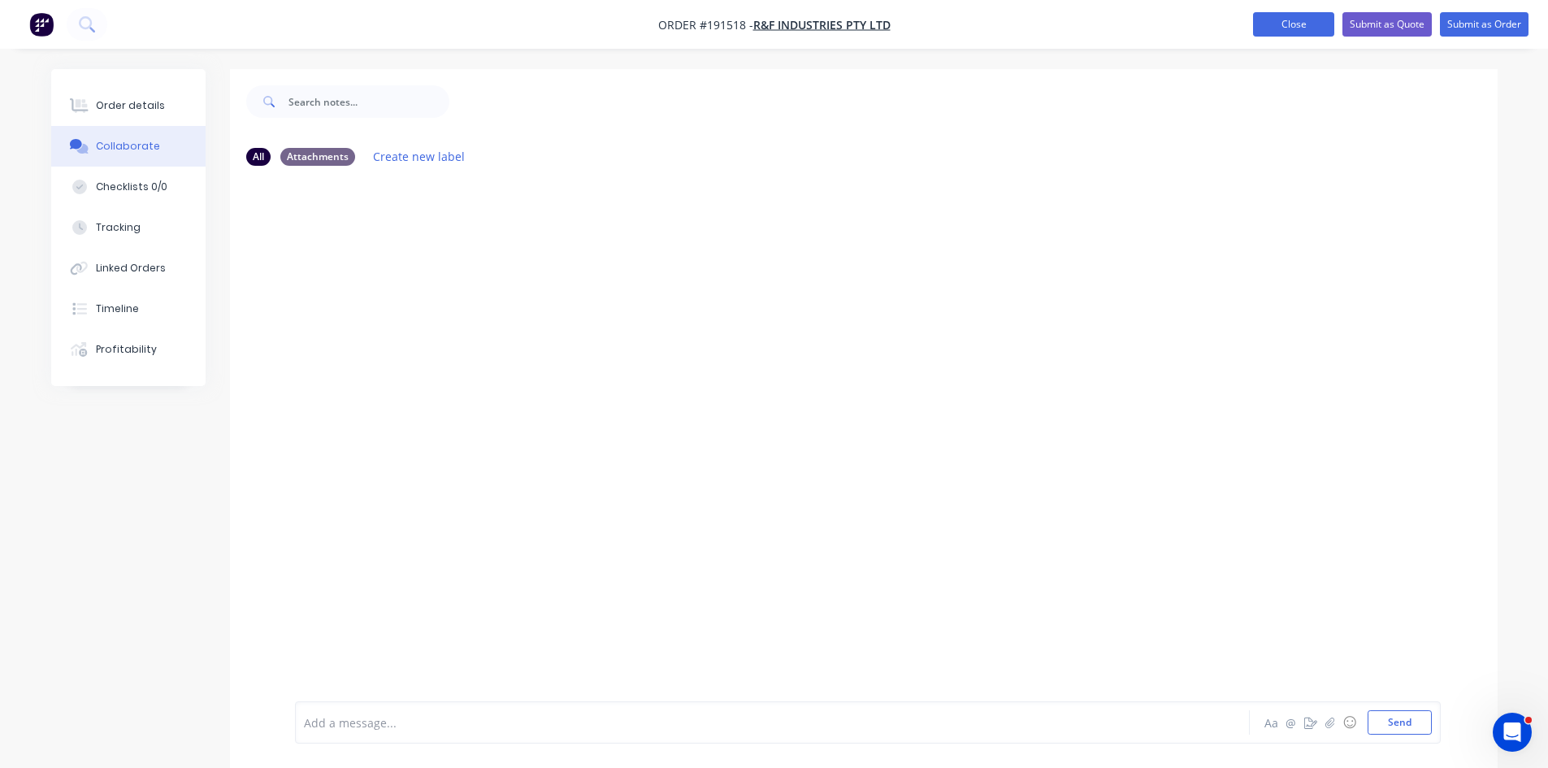
click at [1280, 15] on button "Close" at bounding box center [1293, 24] width 81 height 24
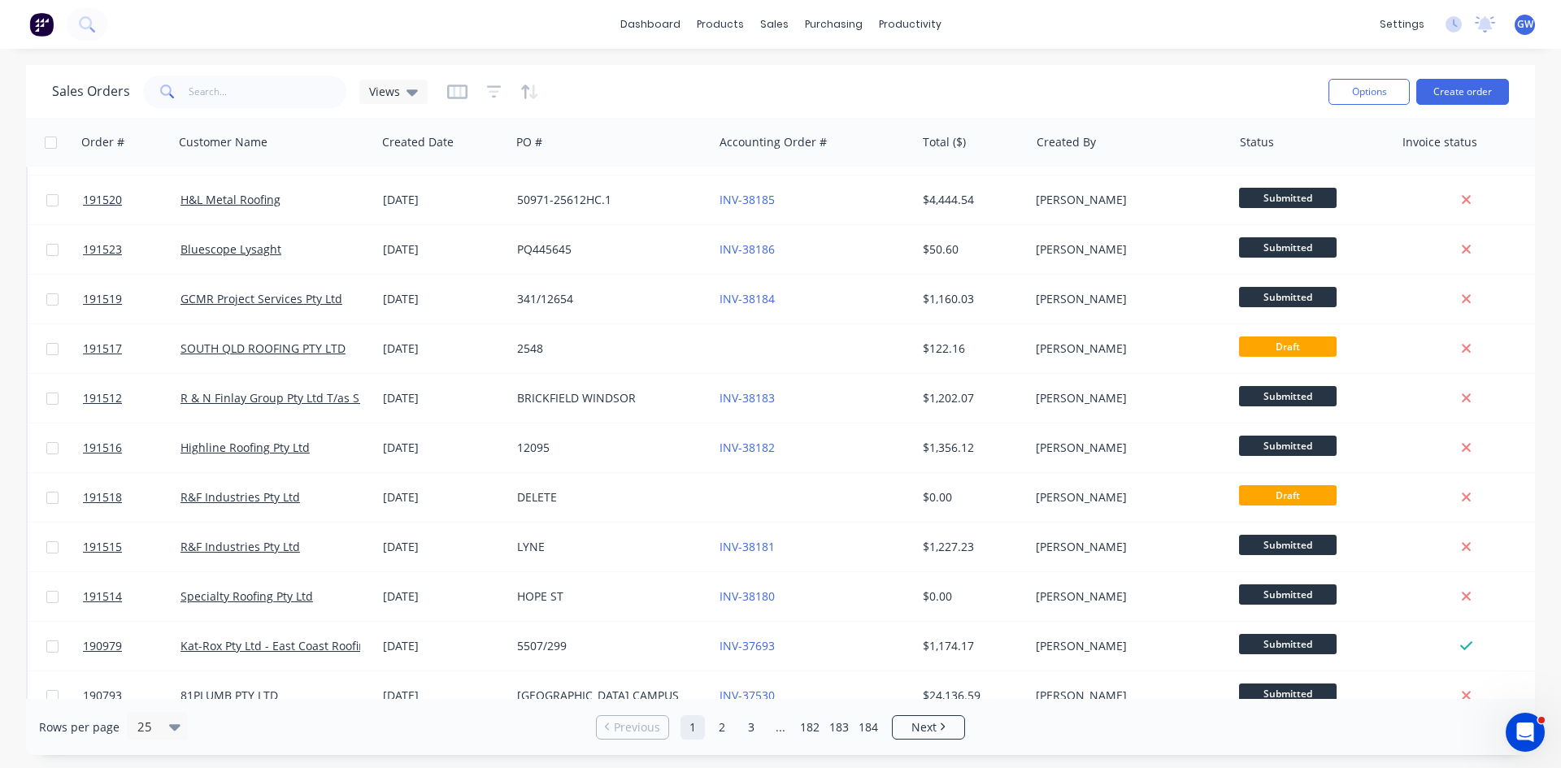
scroll to position [163, 0]
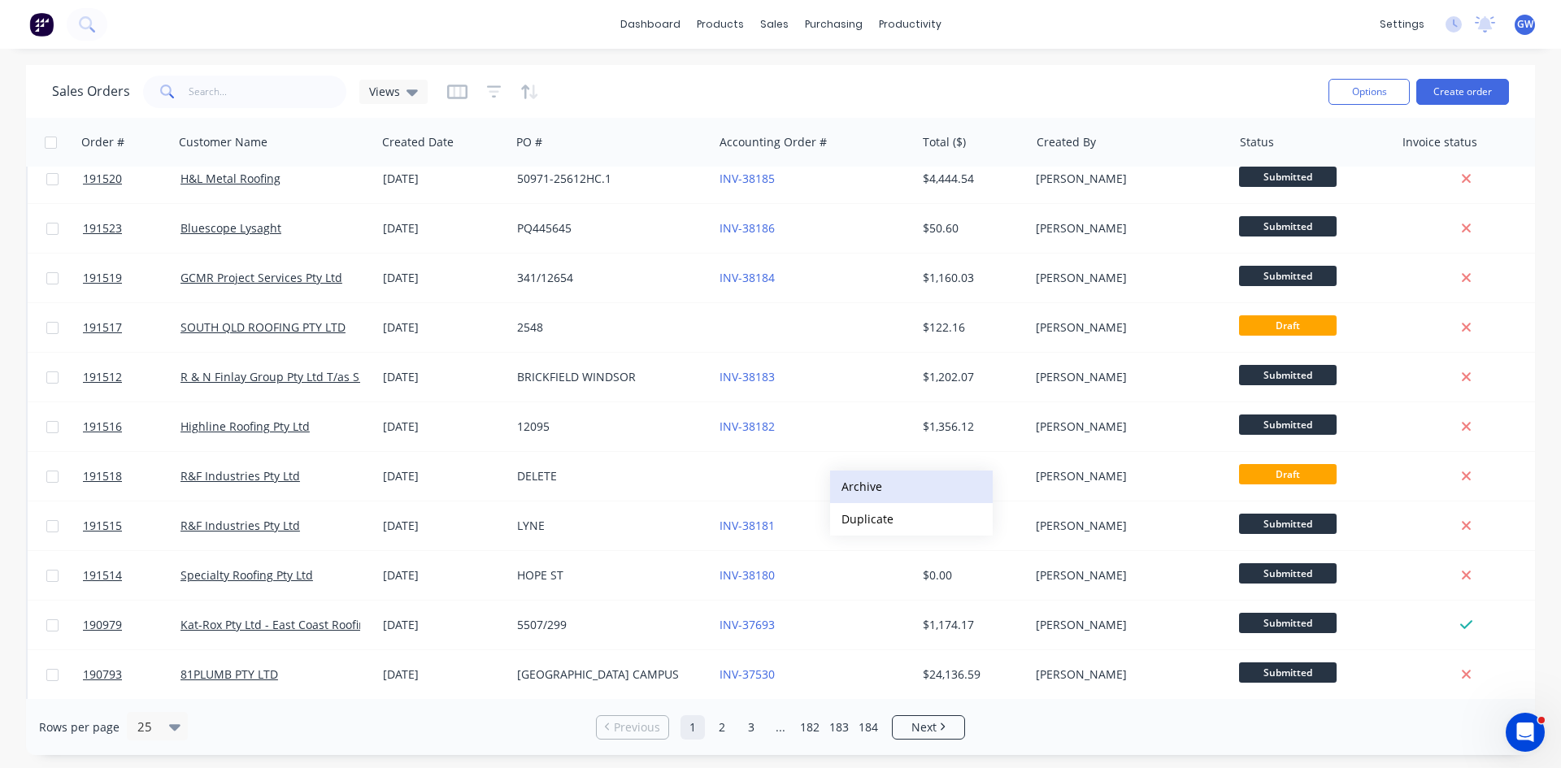
click at [881, 482] on button "Archive" at bounding box center [911, 487] width 163 height 33
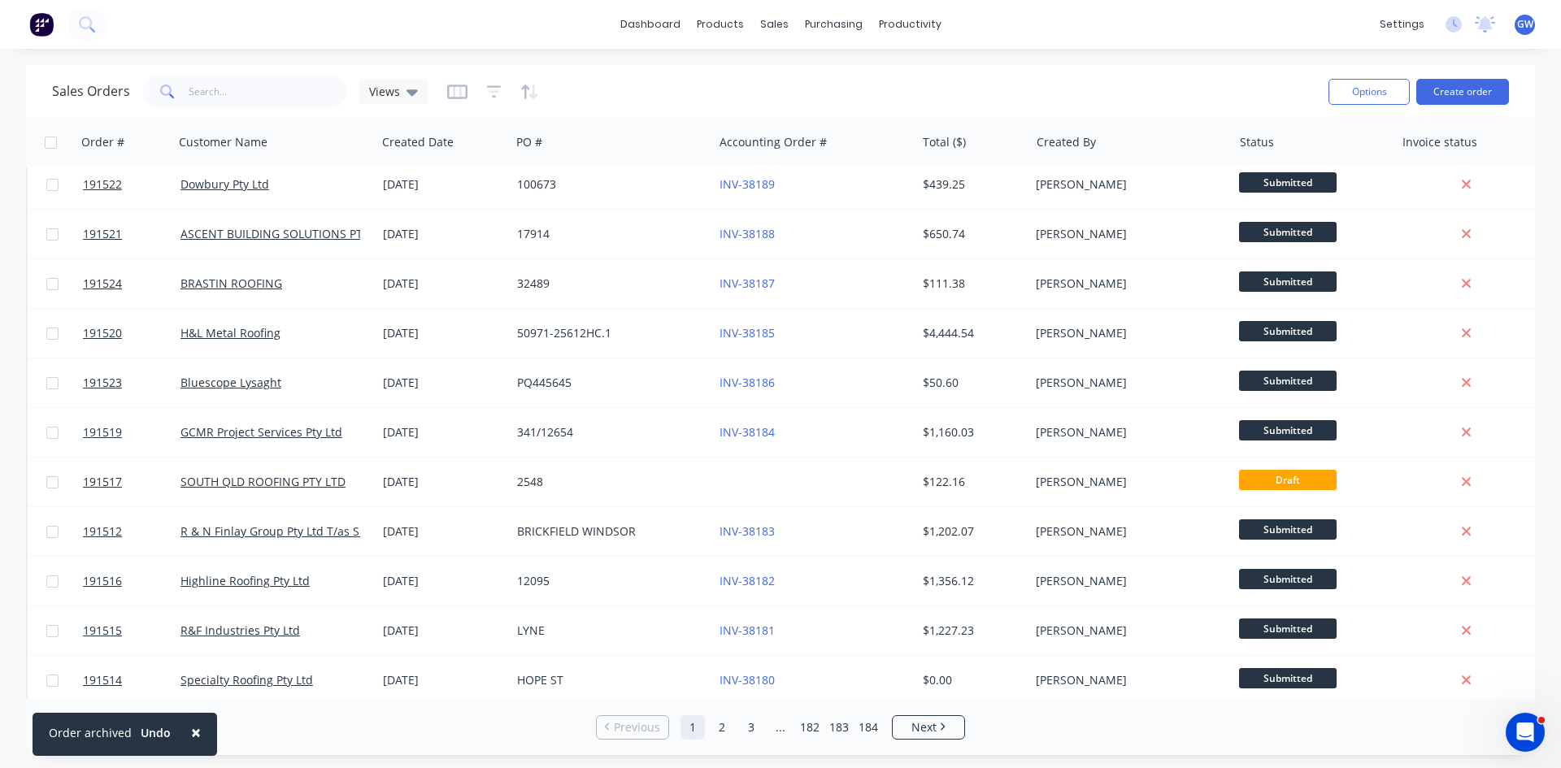
scroll to position [0, 0]
